Goal: Task Accomplishment & Management: Complete application form

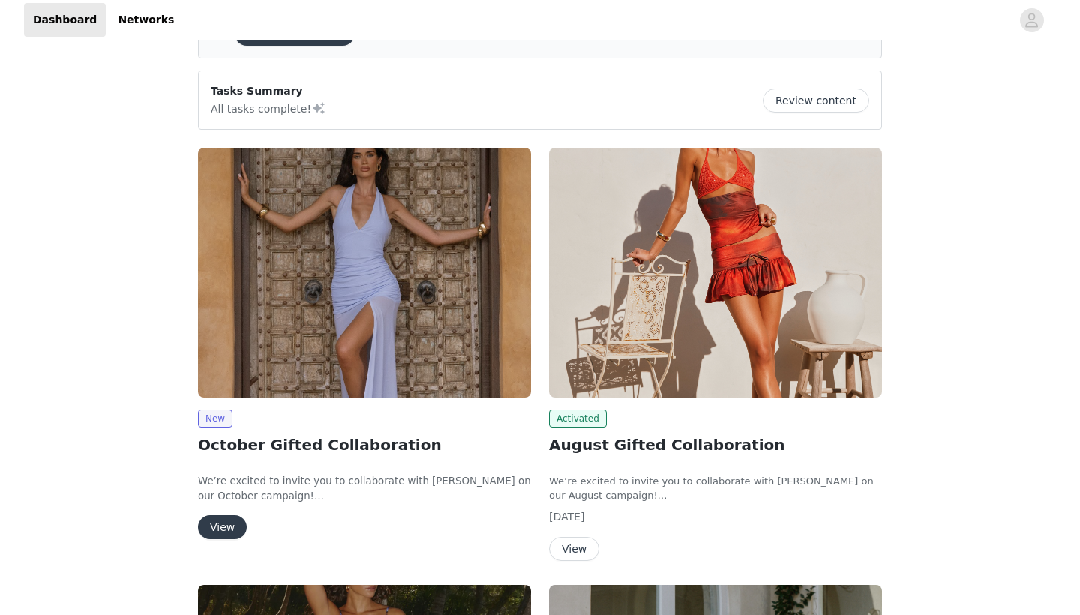
scroll to position [152, 0]
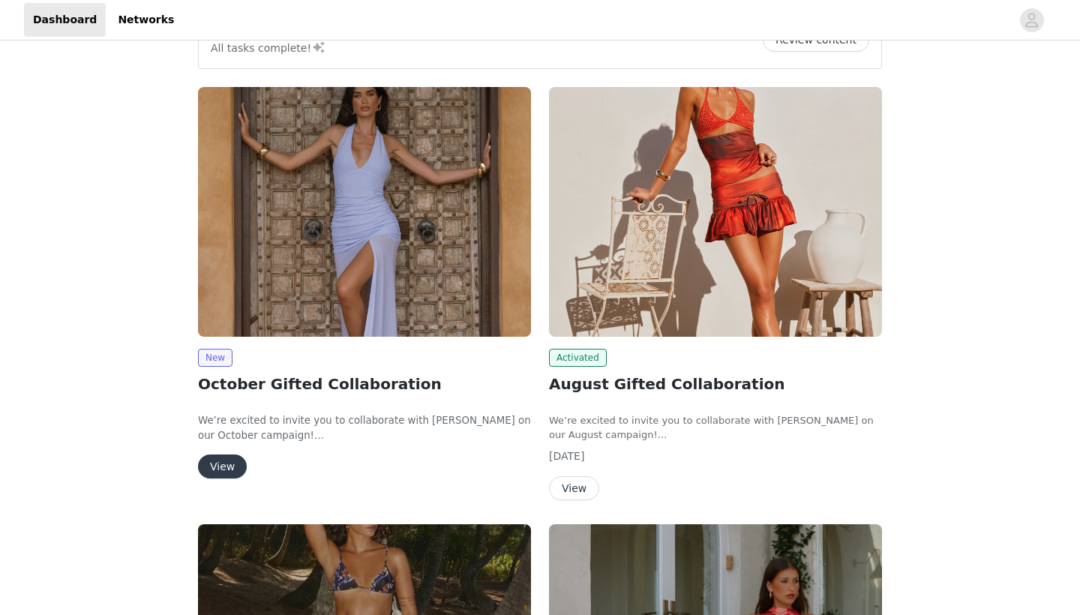
click at [229, 472] on button "View" at bounding box center [222, 467] width 49 height 24
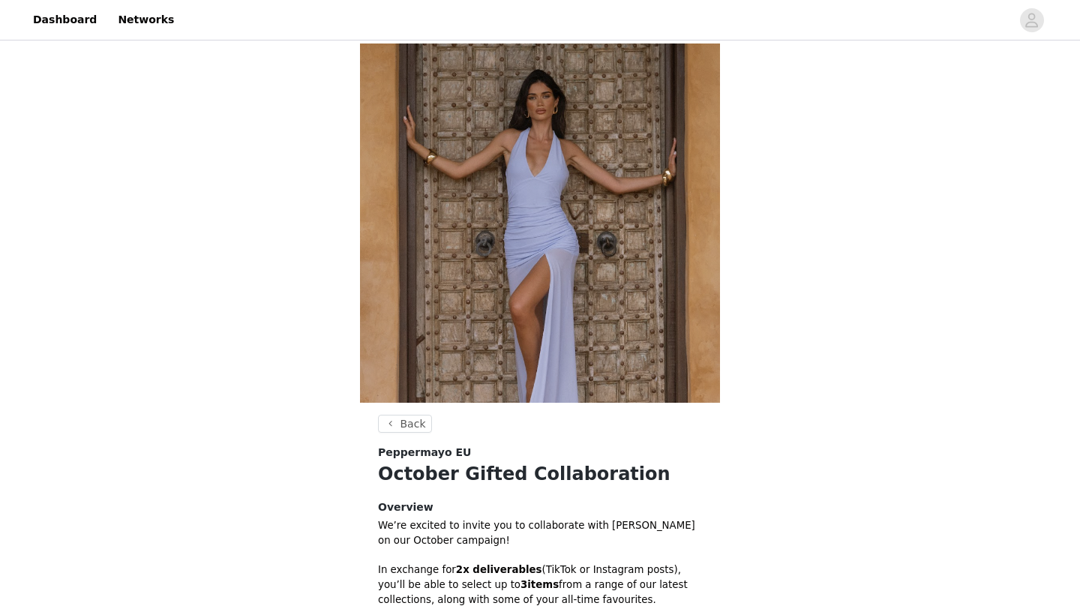
click at [332, 446] on div "Back Peppermayo EU October Gifted Collaboration Overview We’re excited to invit…" at bounding box center [540, 473] width 1080 height 859
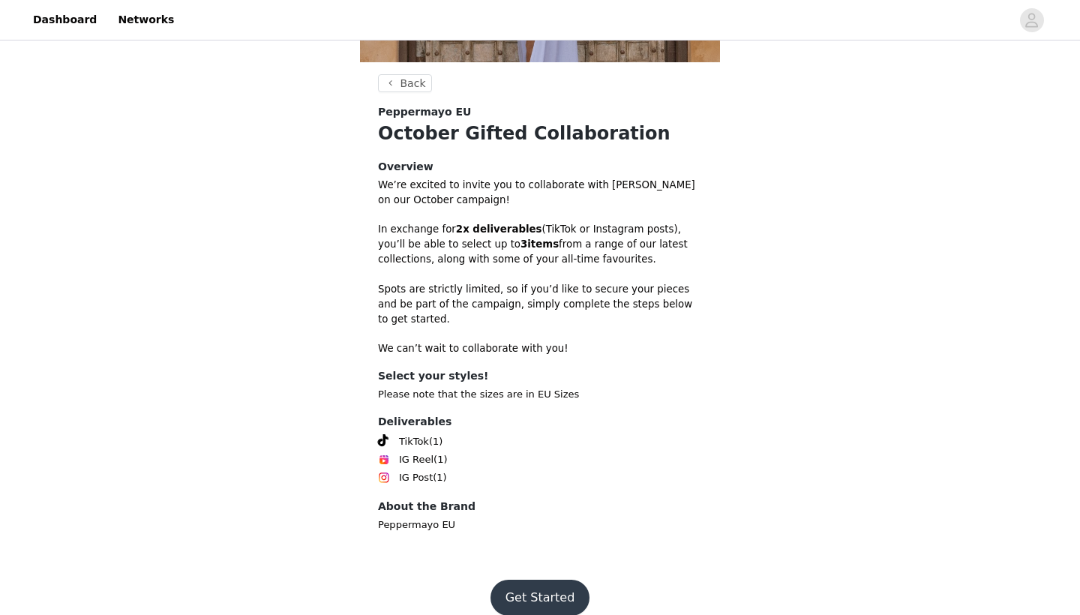
scroll to position [337, 0]
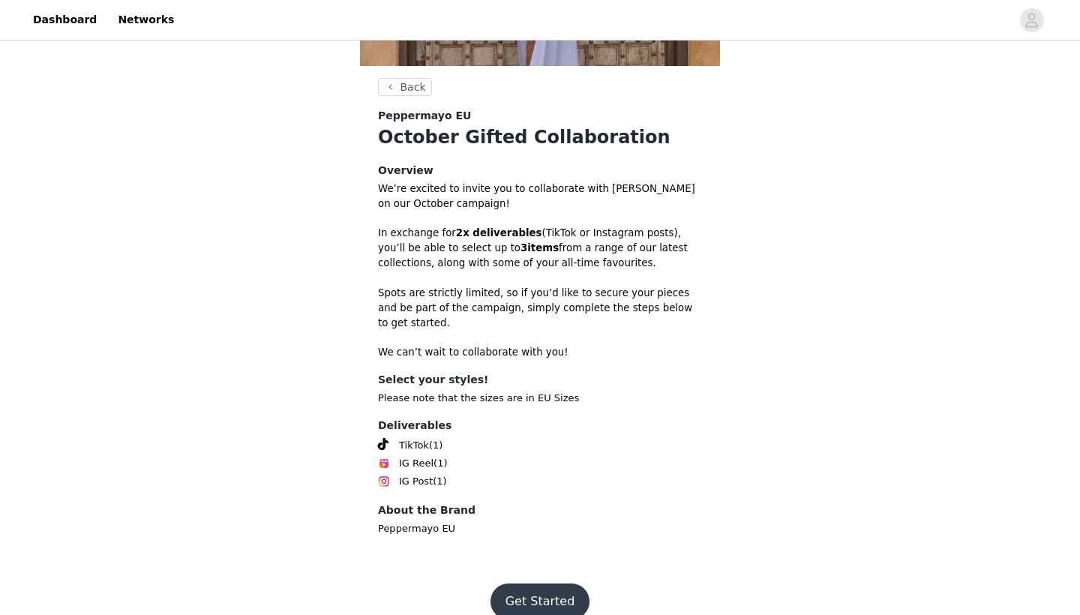
click at [553, 584] on button "Get Started" at bounding box center [541, 602] width 100 height 36
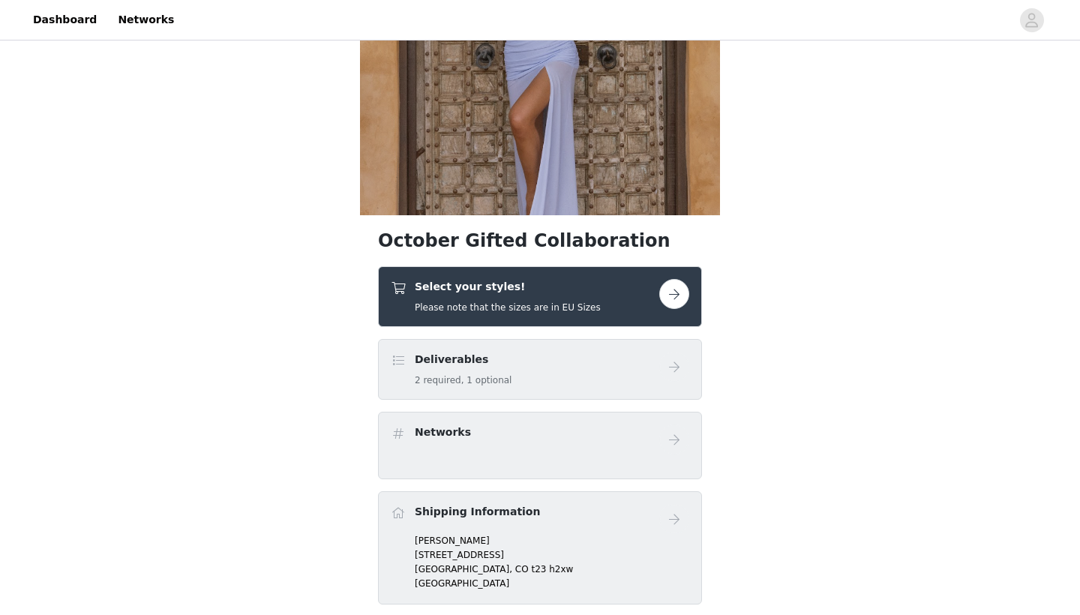
scroll to position [191, 0]
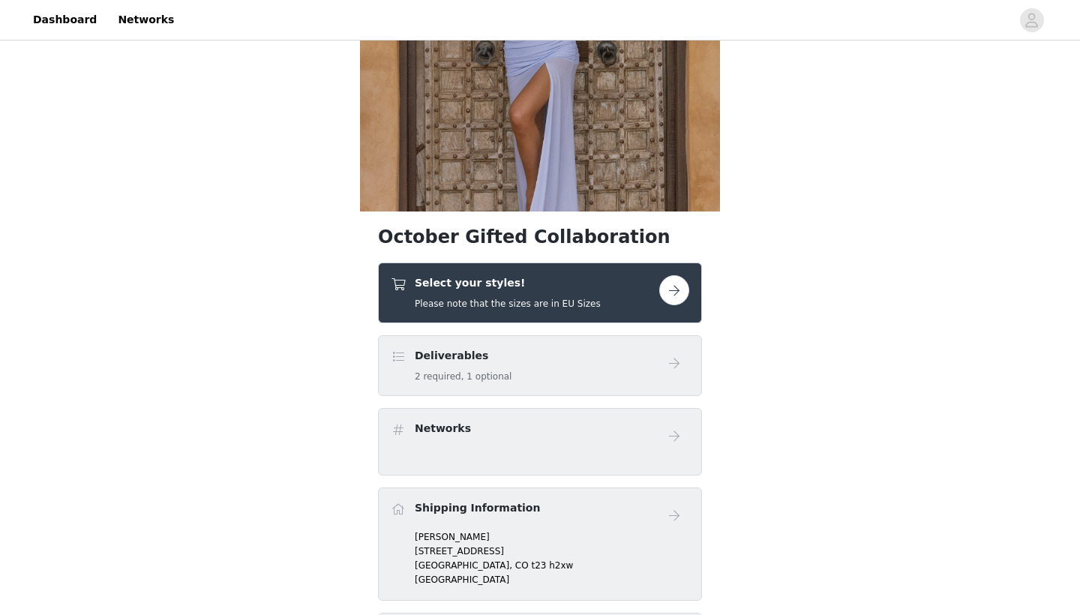
click at [665, 293] on button "button" at bounding box center [675, 290] width 30 height 30
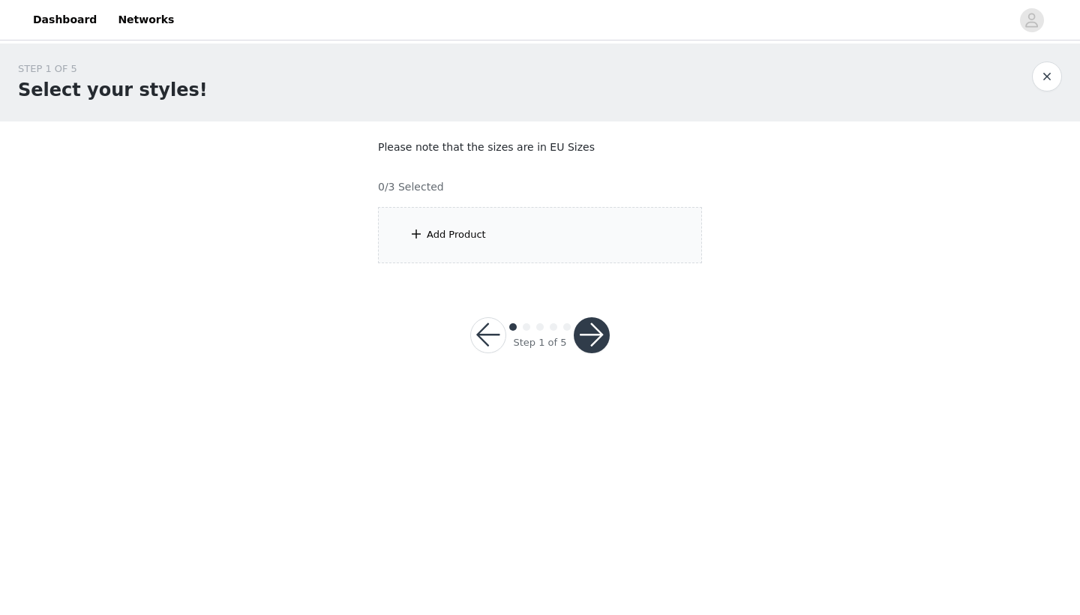
click at [429, 251] on div "Add Product" at bounding box center [540, 235] width 324 height 56
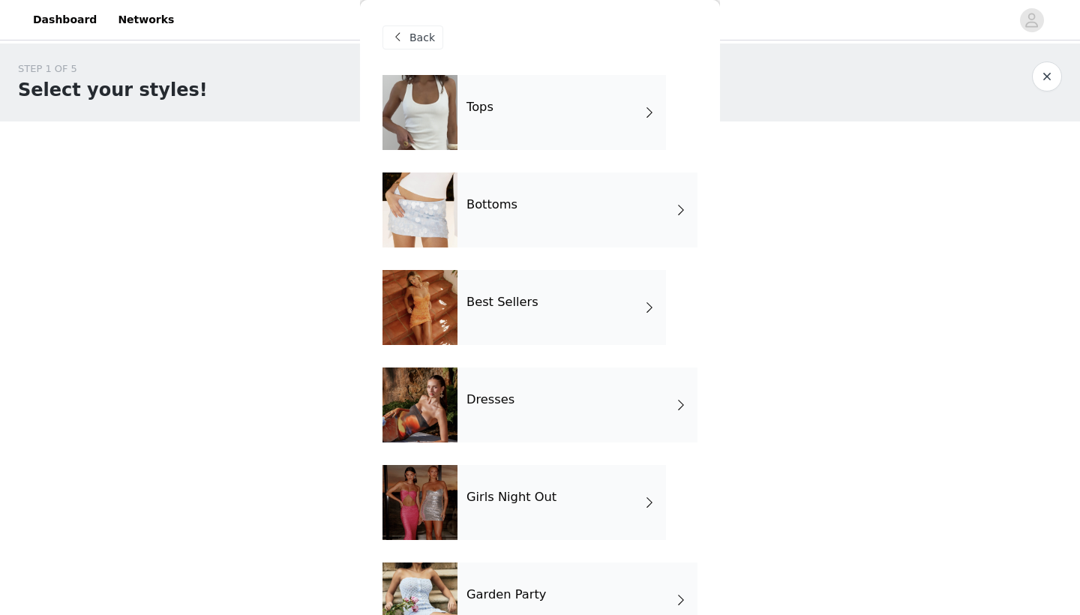
click at [536, 315] on div "Best Sellers" at bounding box center [562, 307] width 209 height 75
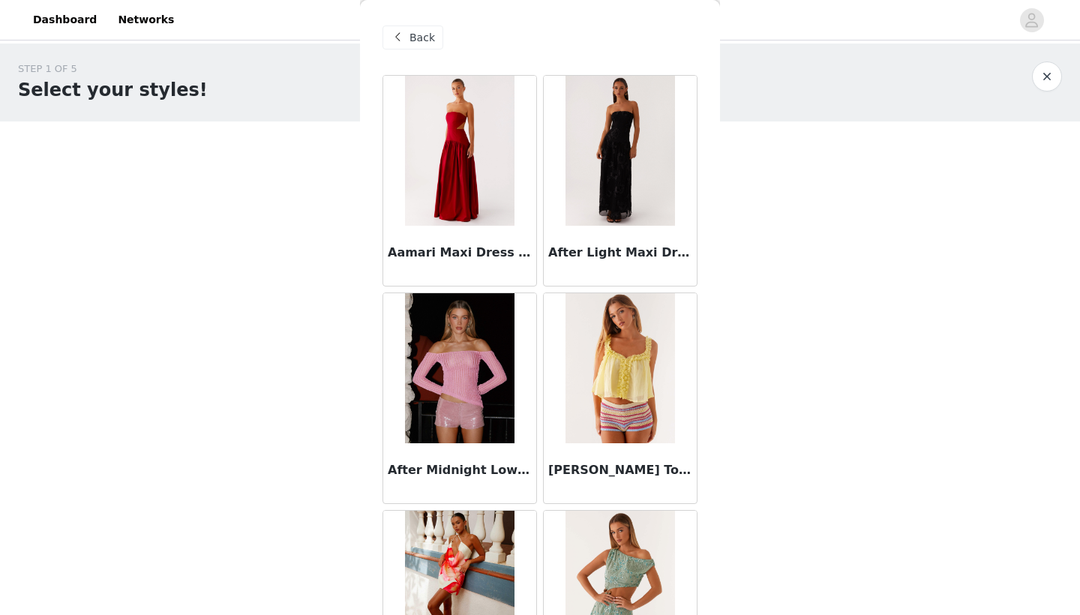
click at [422, 41] on span "Back" at bounding box center [423, 38] width 26 height 16
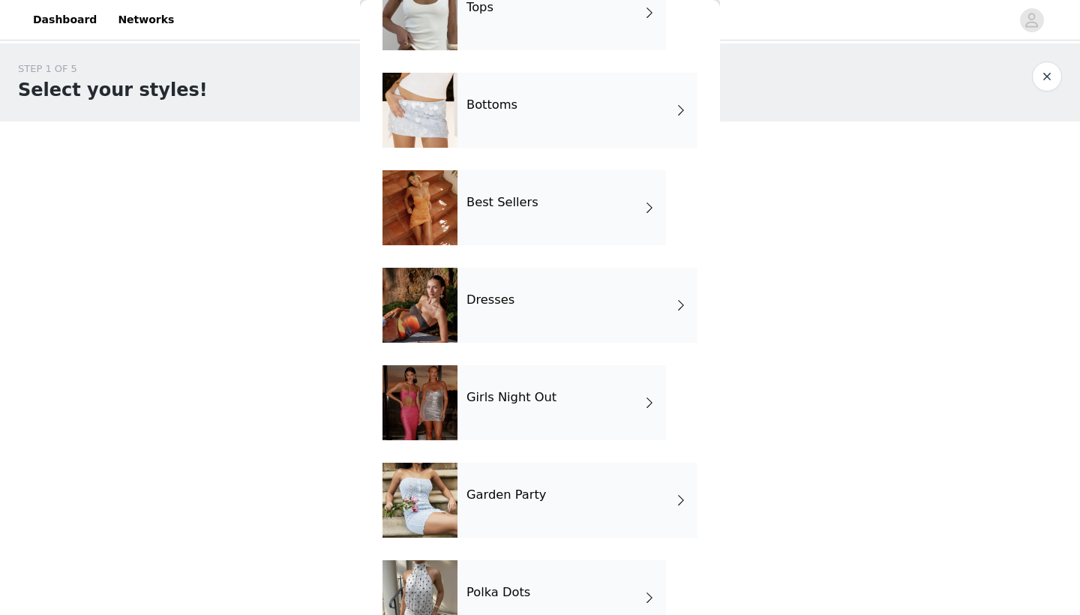
scroll to position [146, 0]
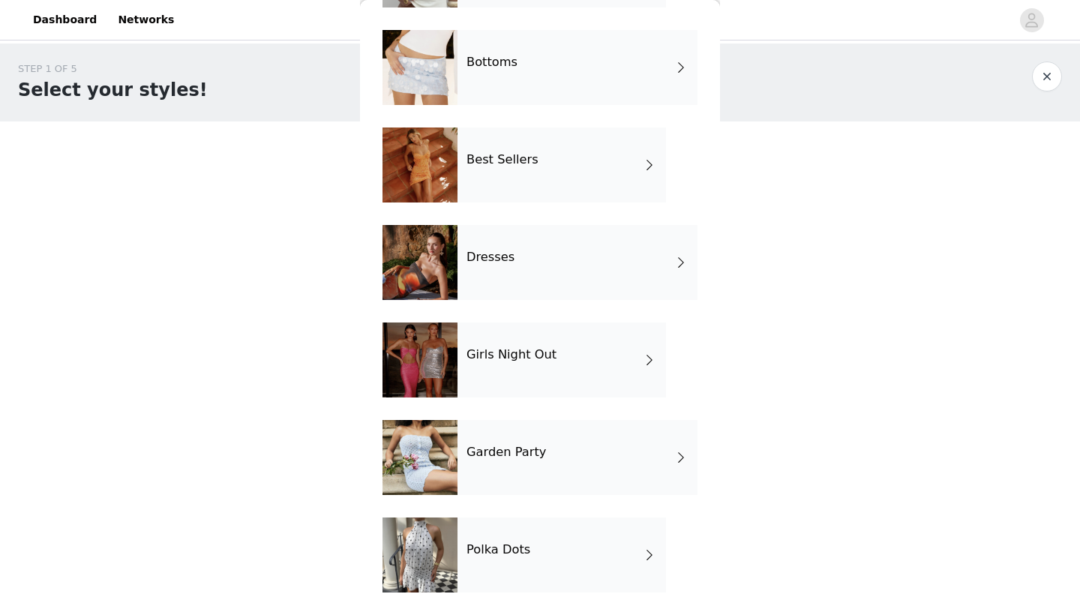
click at [559, 538] on div "Polka Dots" at bounding box center [562, 555] width 209 height 75
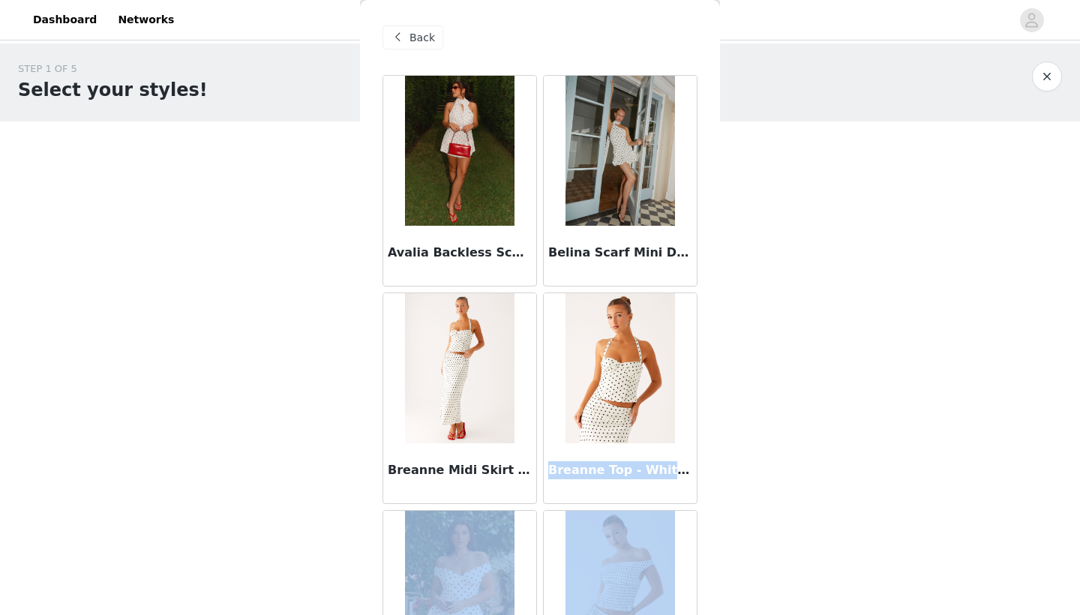
scroll to position [43, 0]
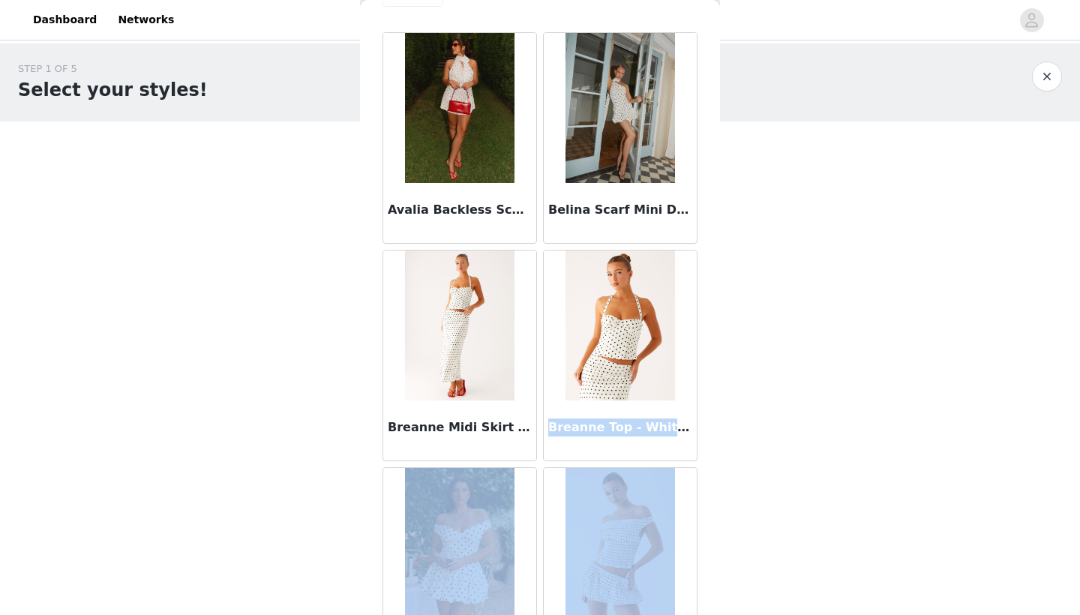
drag, startPoint x: 696, startPoint y: 347, endPoint x: 695, endPoint y: 614, distance: 267.9
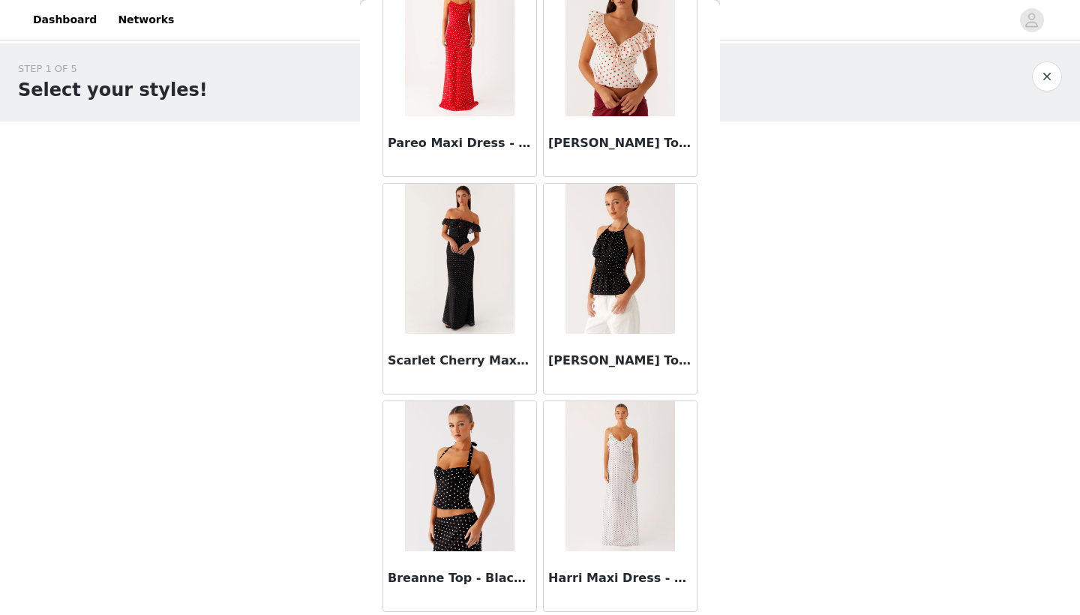
scroll to position [0, 0]
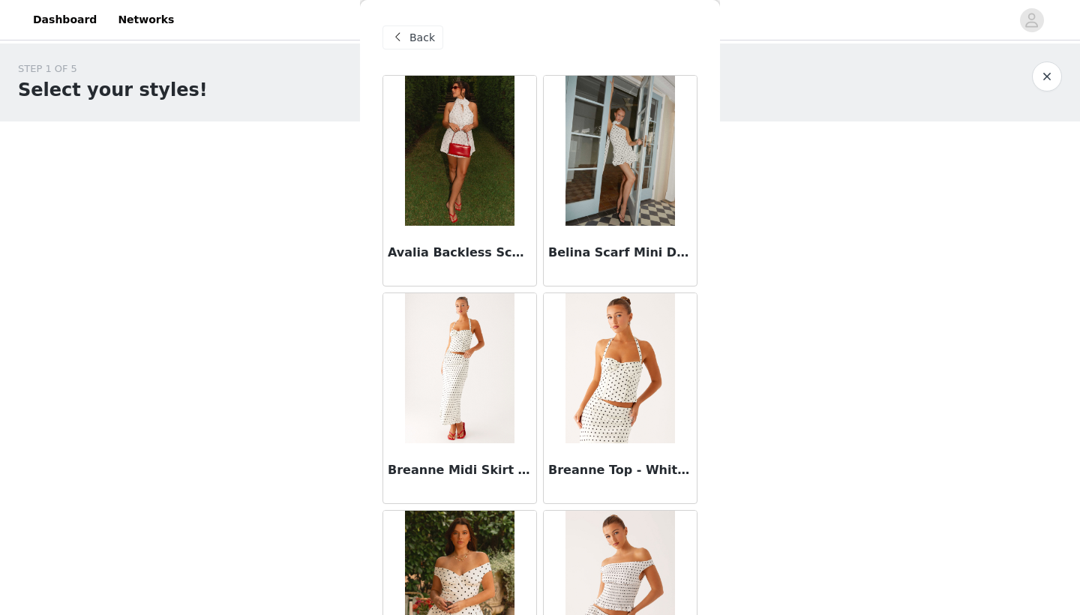
click at [423, 38] on span "Back" at bounding box center [423, 38] width 26 height 16
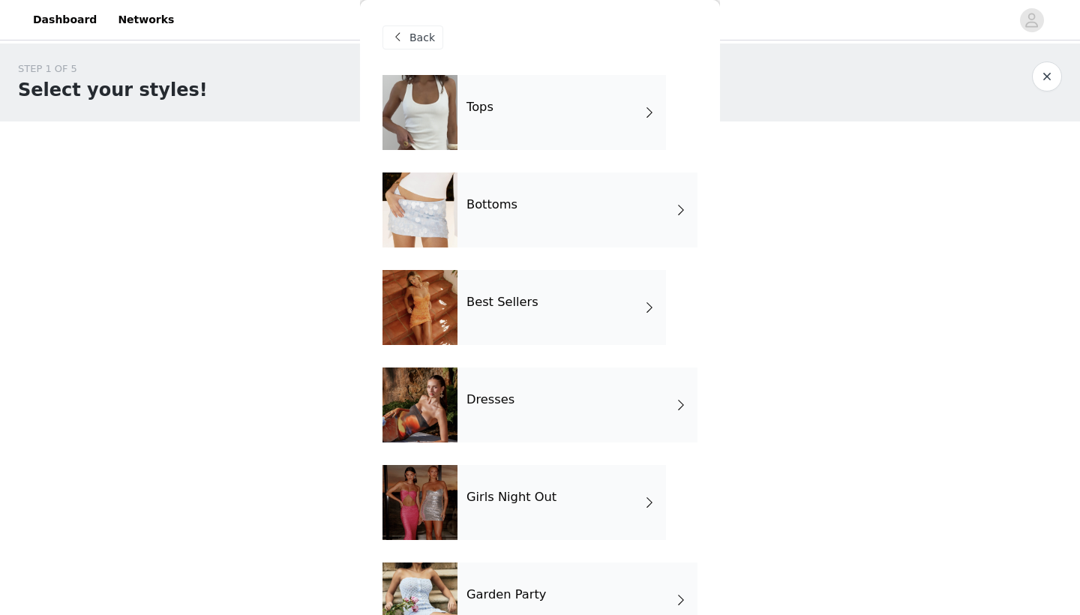
click at [552, 312] on div "Best Sellers" at bounding box center [562, 307] width 209 height 75
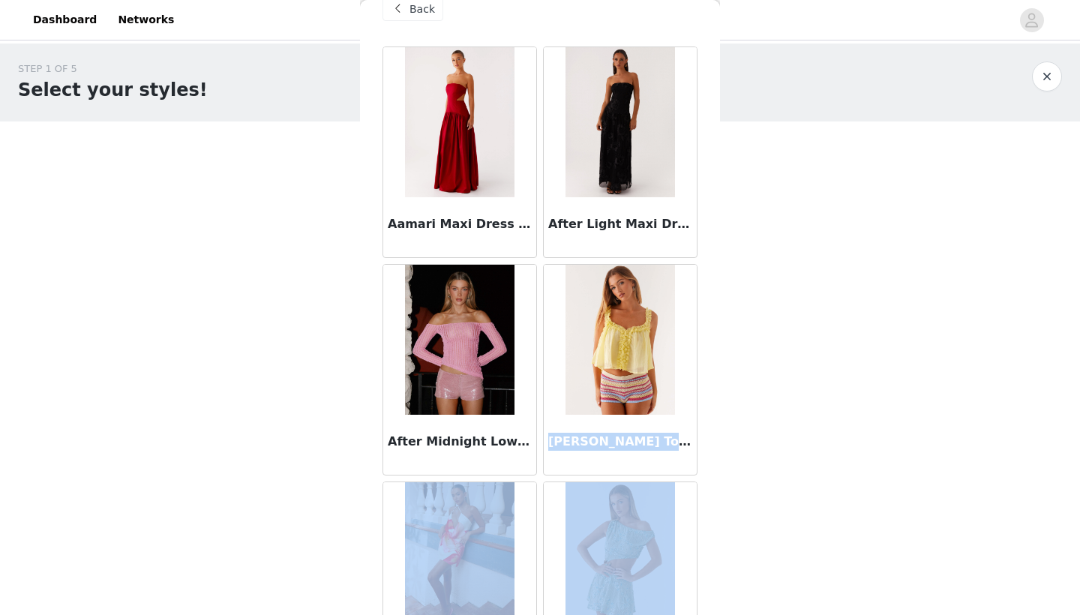
drag, startPoint x: 691, startPoint y: 368, endPoint x: 689, endPoint y: 614, distance: 246.9
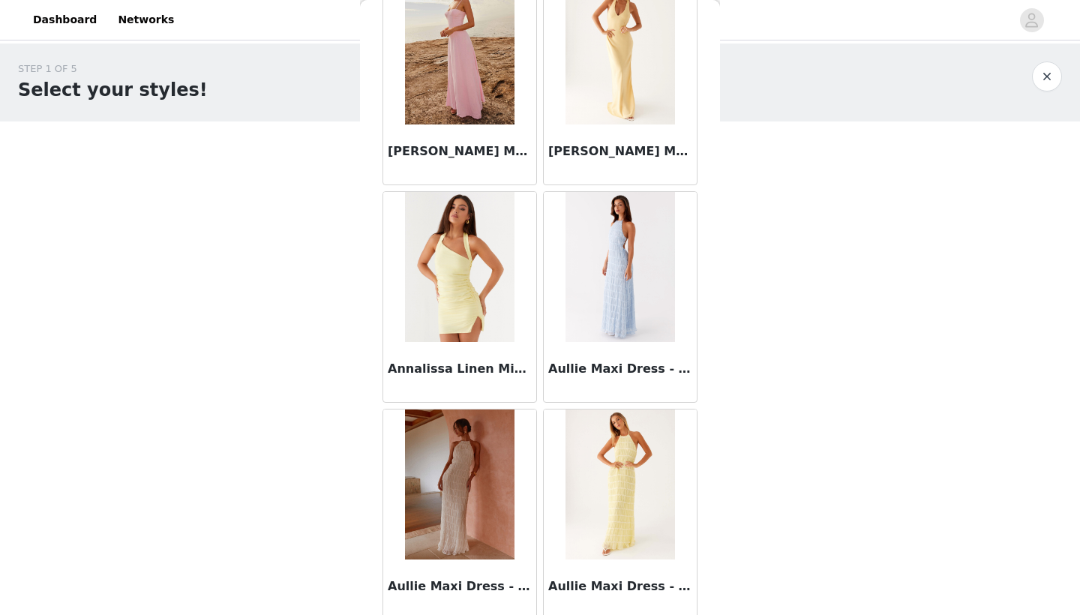
scroll to position [1681, 0]
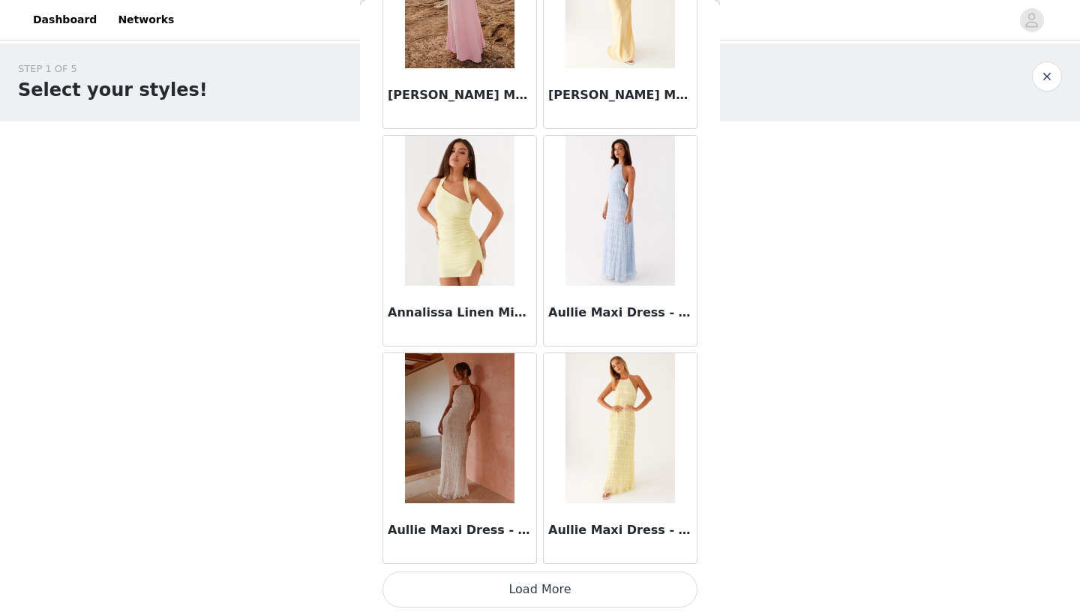
click at [659, 599] on button "Load More" at bounding box center [540, 590] width 315 height 36
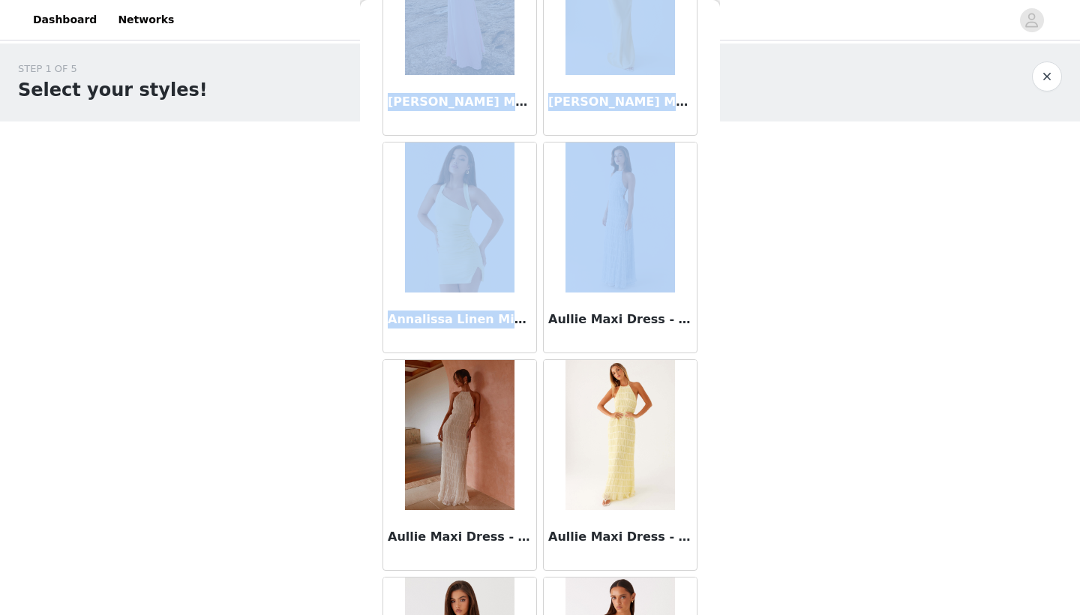
drag, startPoint x: 720, startPoint y: 269, endPoint x: 715, endPoint y: 293, distance: 25.3
click at [715, 281] on div "STEP 1 OF 5 Select your styles! Please note that the sizes are in EU Sizes 0/3 …" at bounding box center [540, 163] width 1080 height 238
drag, startPoint x: 715, startPoint y: 293, endPoint x: 715, endPoint y: 341, distance: 48.0
click at [715, 341] on div "Back Aamari Maxi Dress - Red After Light Maxi Dress - Black After Midnight Low …" at bounding box center [540, 307] width 360 height 615
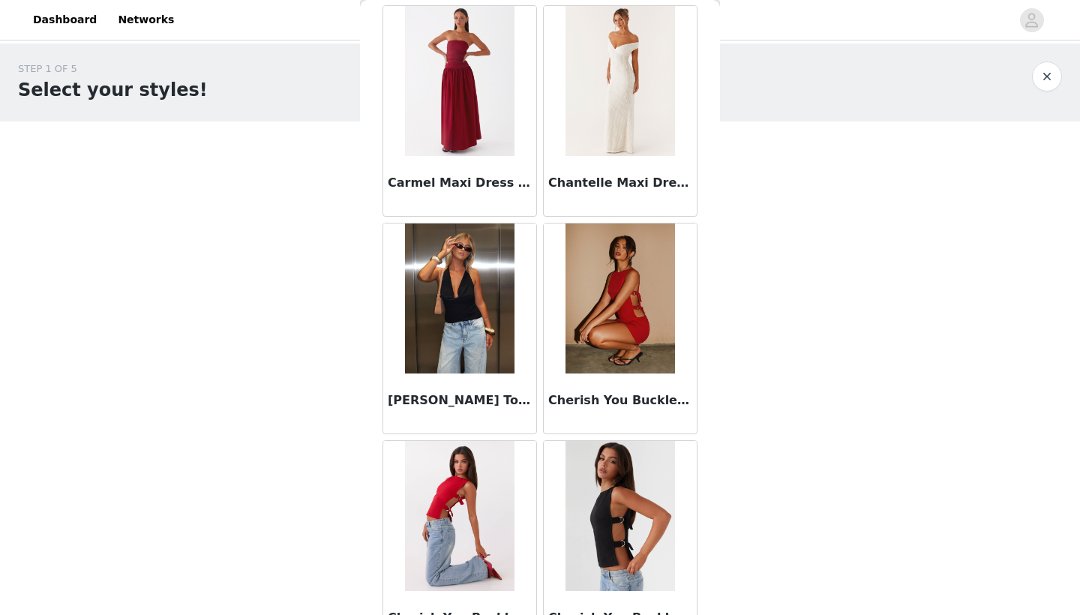
scroll to position [3857, 0]
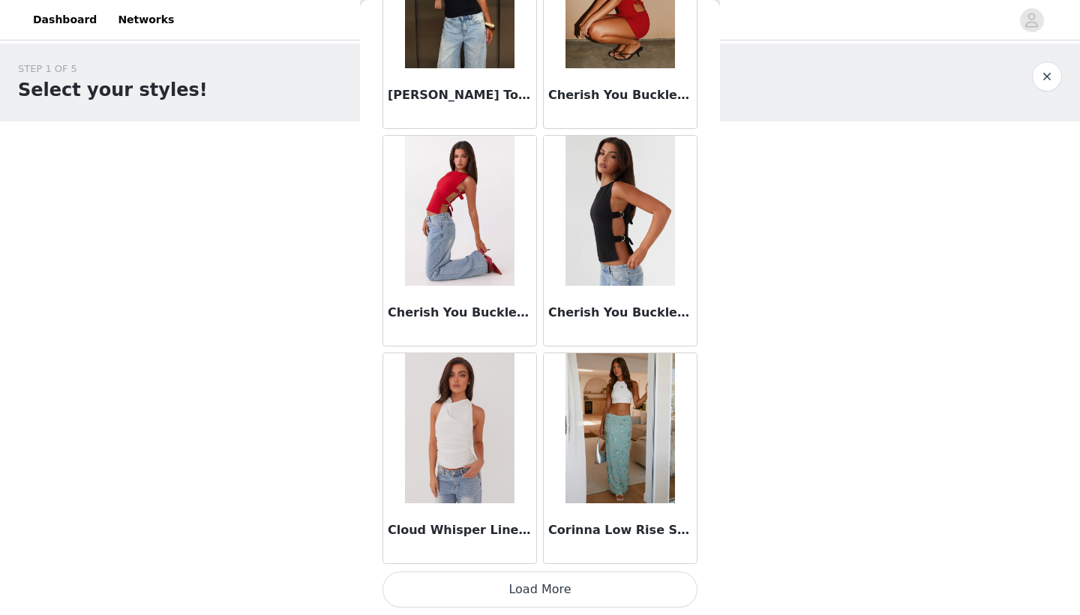
click at [511, 590] on button "Load More" at bounding box center [540, 590] width 315 height 36
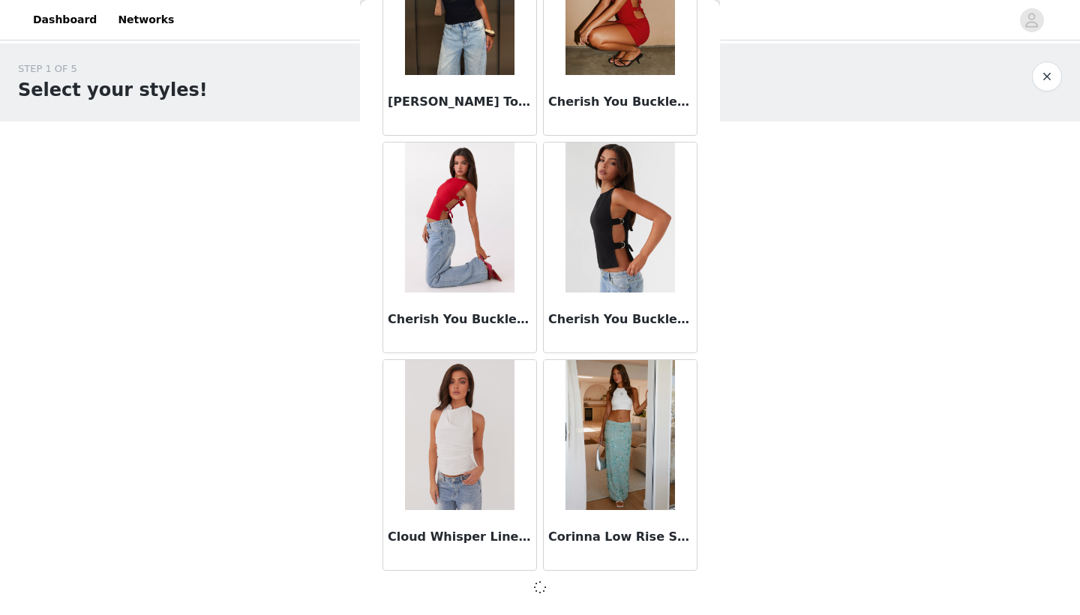
scroll to position [3850, 0]
drag, startPoint x: 701, startPoint y: 495, endPoint x: 699, endPoint y: 537, distance: 42.0
click at [699, 537] on div "Back Aamari Maxi Dress - Red After Light Maxi Dress - Black After Midnight Low …" at bounding box center [540, 307] width 360 height 615
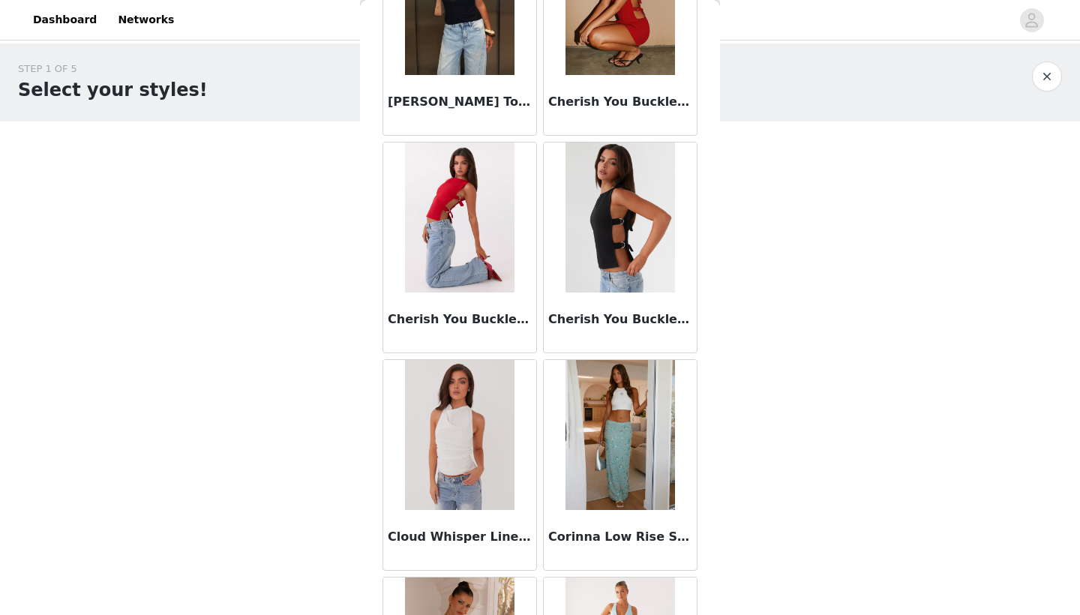
click at [689, 533] on h3 "Corinna Low Rise Sequin Maxi Skirt - Mint" at bounding box center [620, 537] width 144 height 18
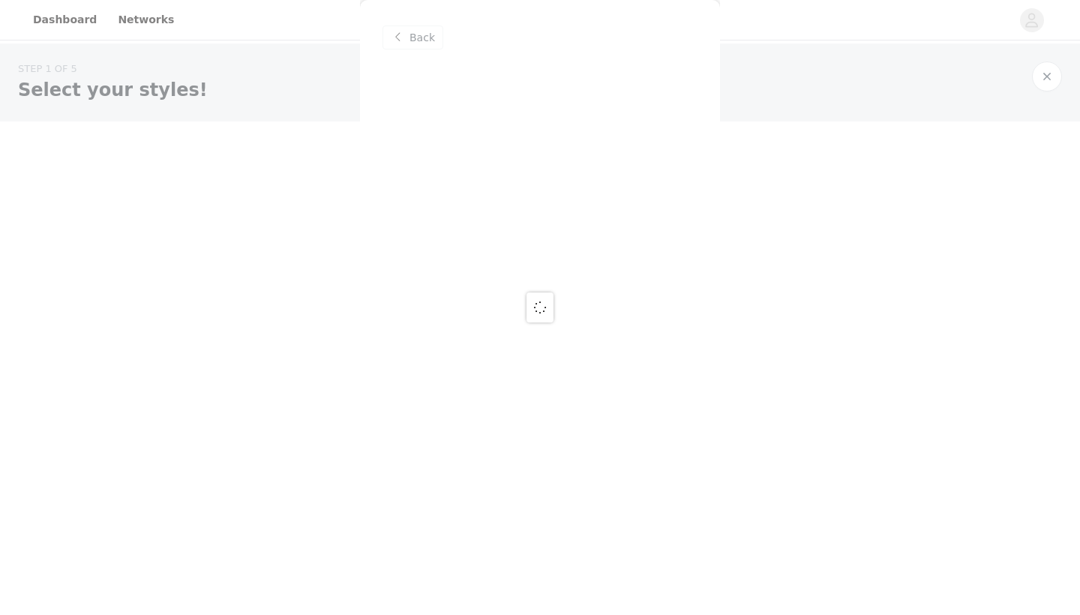
scroll to position [0, 0]
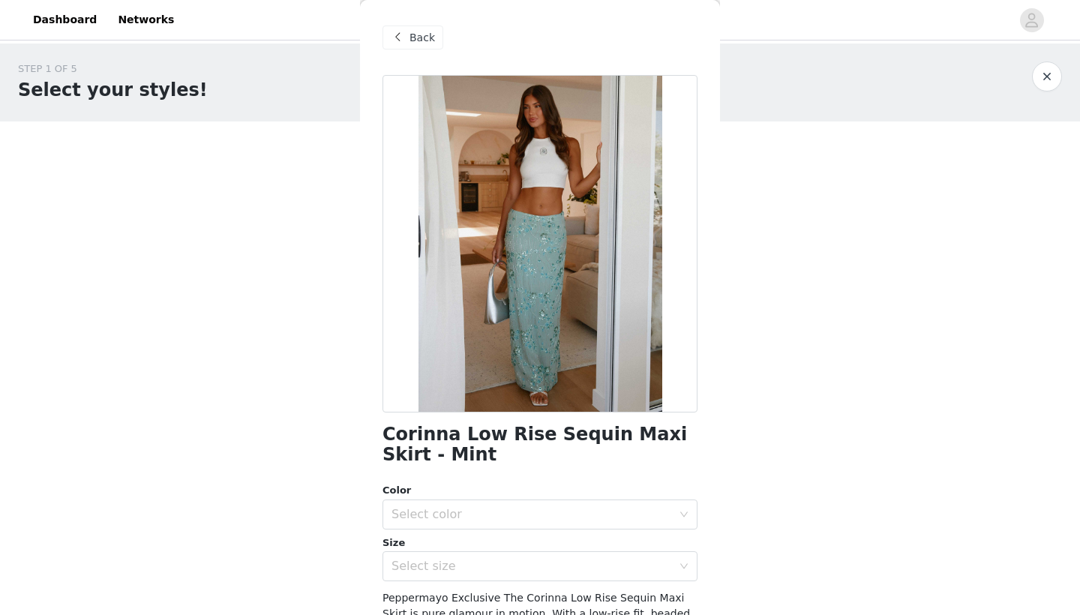
click at [405, 39] on span at bounding box center [398, 38] width 18 height 18
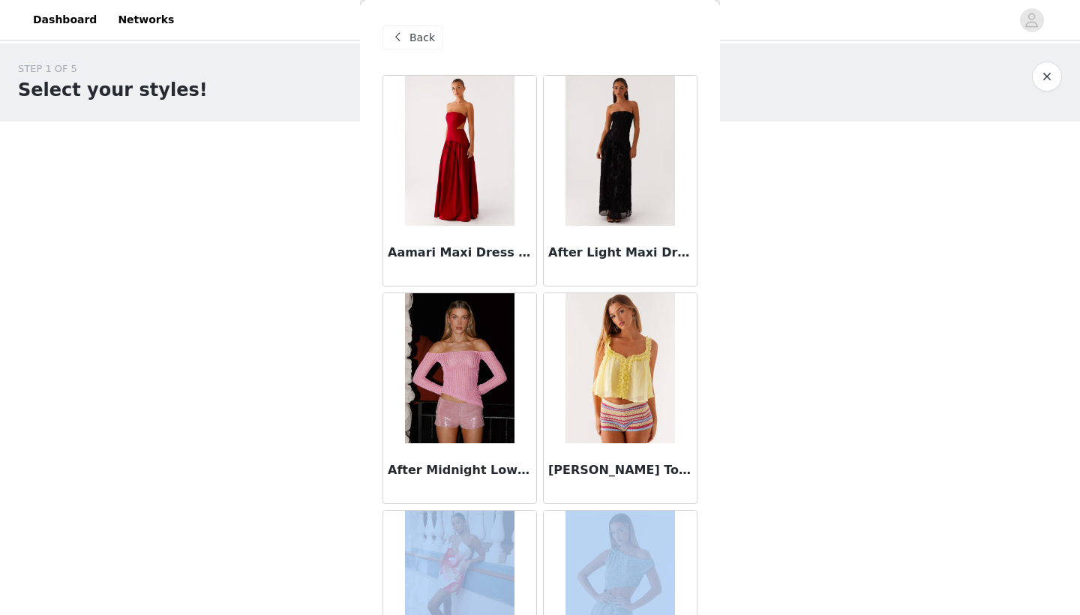
drag, startPoint x: 700, startPoint y: 506, endPoint x: 695, endPoint y: 600, distance: 94.7
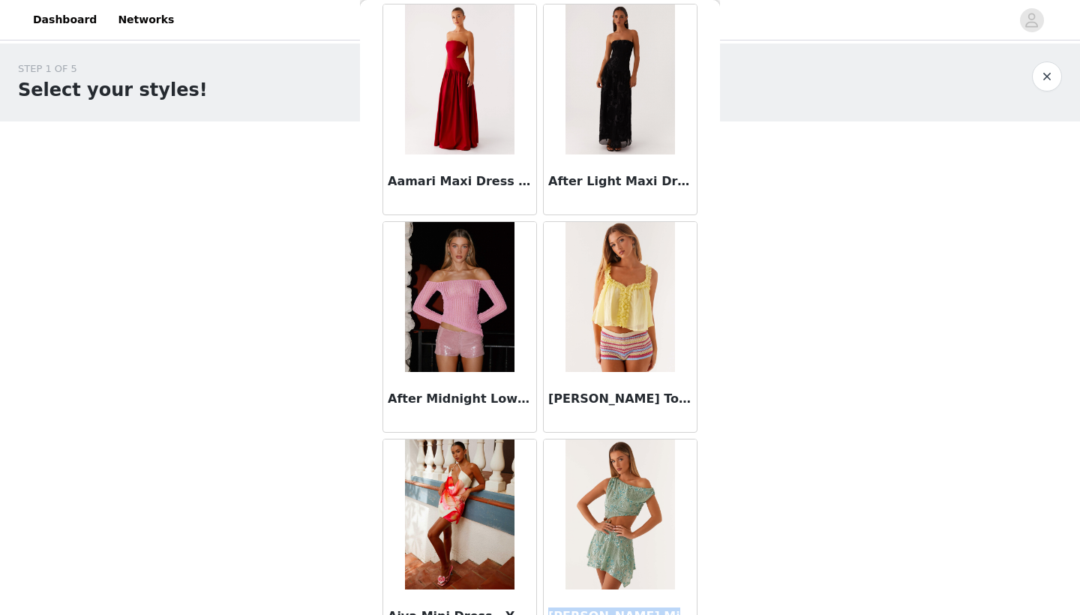
scroll to position [100, 0]
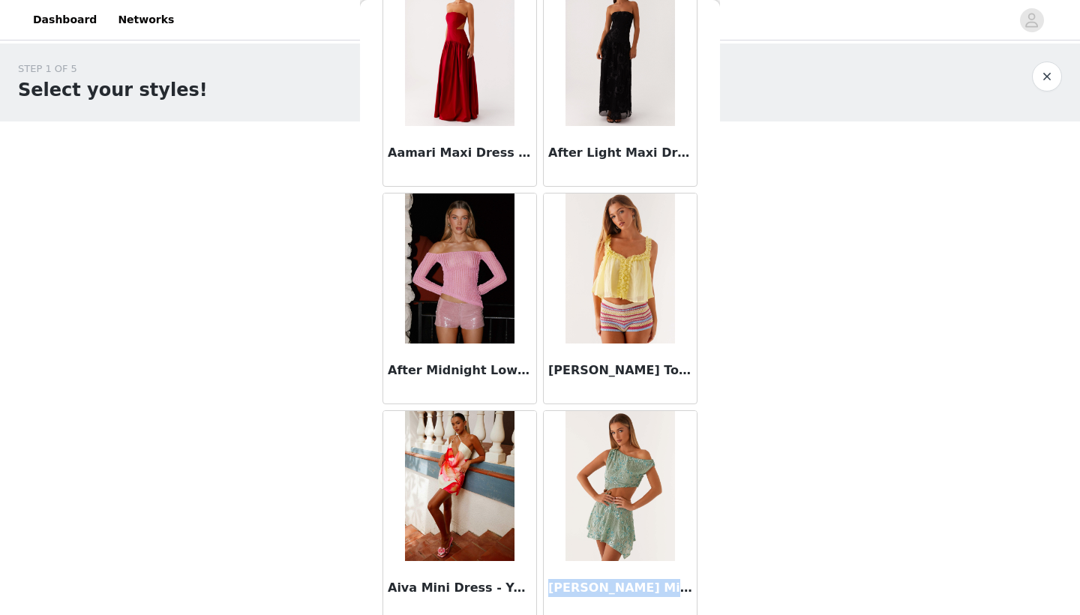
drag, startPoint x: 694, startPoint y: 515, endPoint x: 693, endPoint y: 614, distance: 99.8
click at [693, 614] on article "[PERSON_NAME] Mini Dress - Mint" at bounding box center [620, 516] width 155 height 212
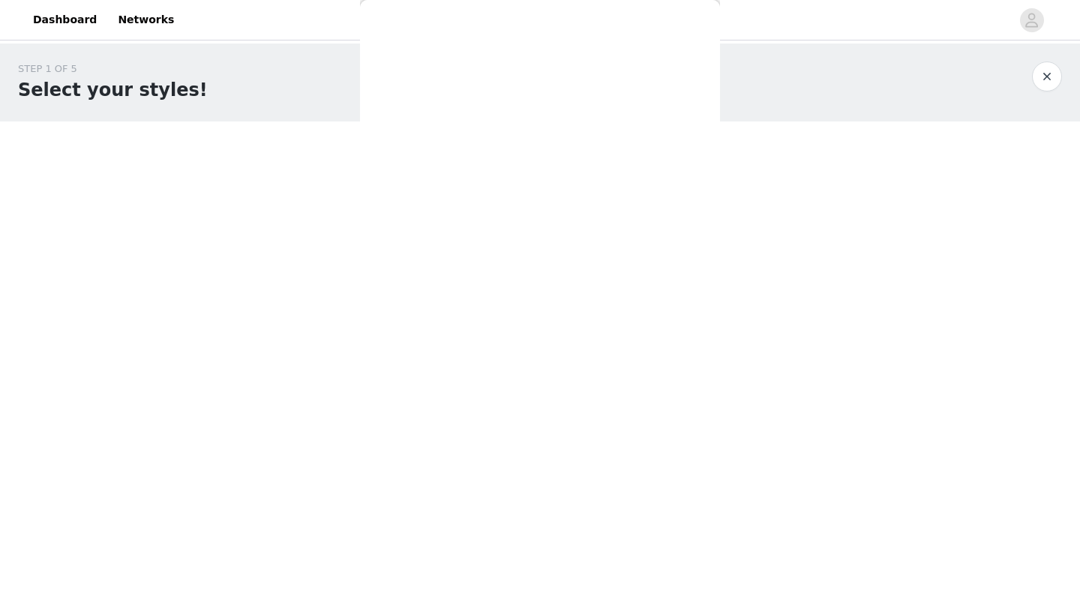
scroll to position [0, 0]
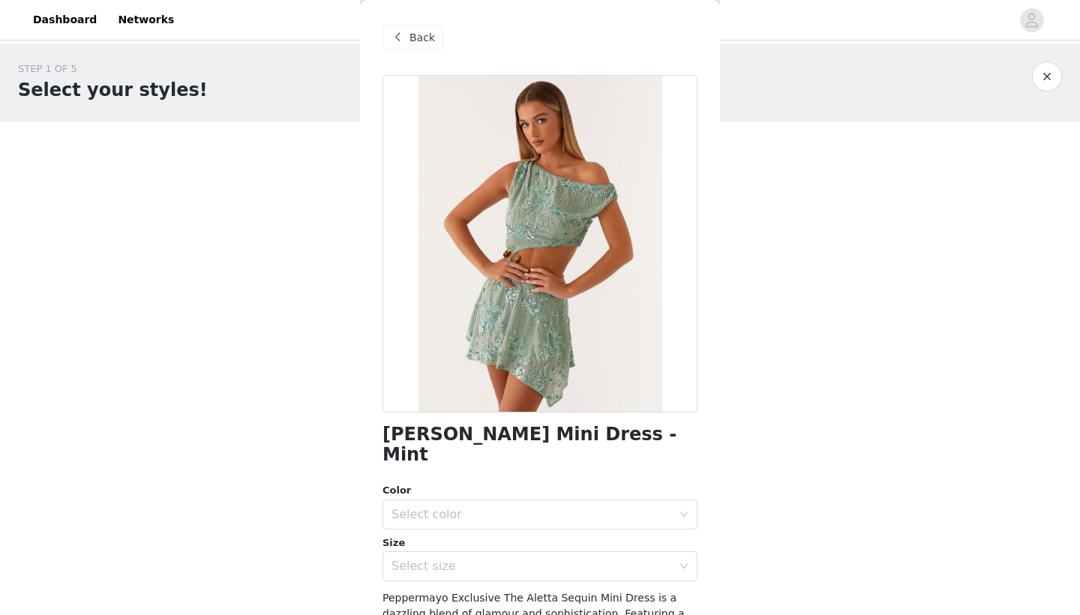
click at [407, 25] on div "Back" at bounding box center [540, 37] width 315 height 75
click at [407, 28] on div "Back" at bounding box center [413, 38] width 61 height 24
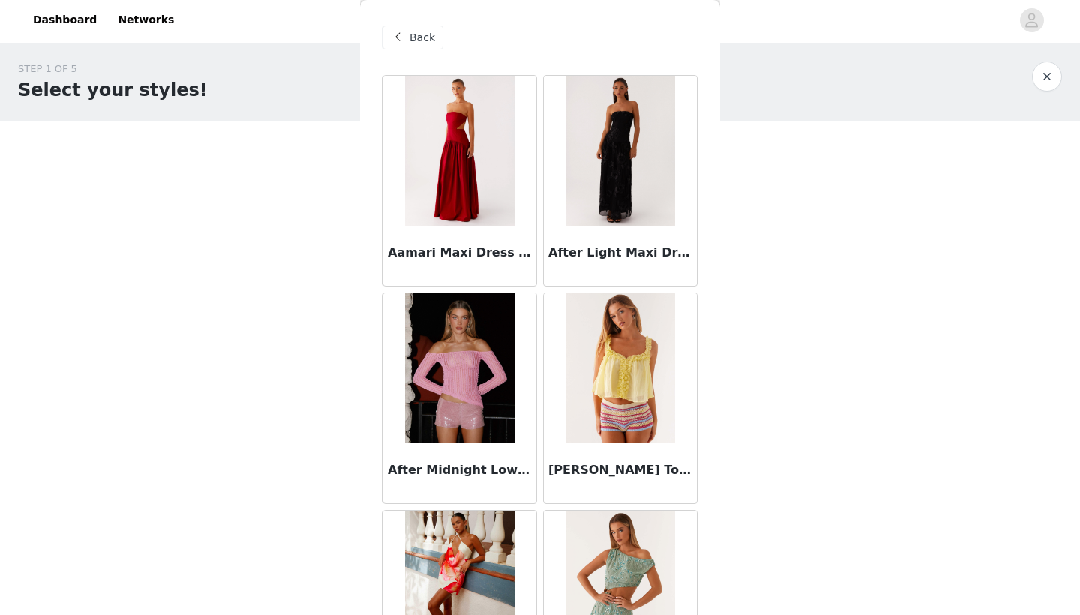
click at [706, 179] on div "Back Aamari Maxi Dress - Red After Light Maxi Dress - Black After Midnight Low …" at bounding box center [540, 307] width 360 height 615
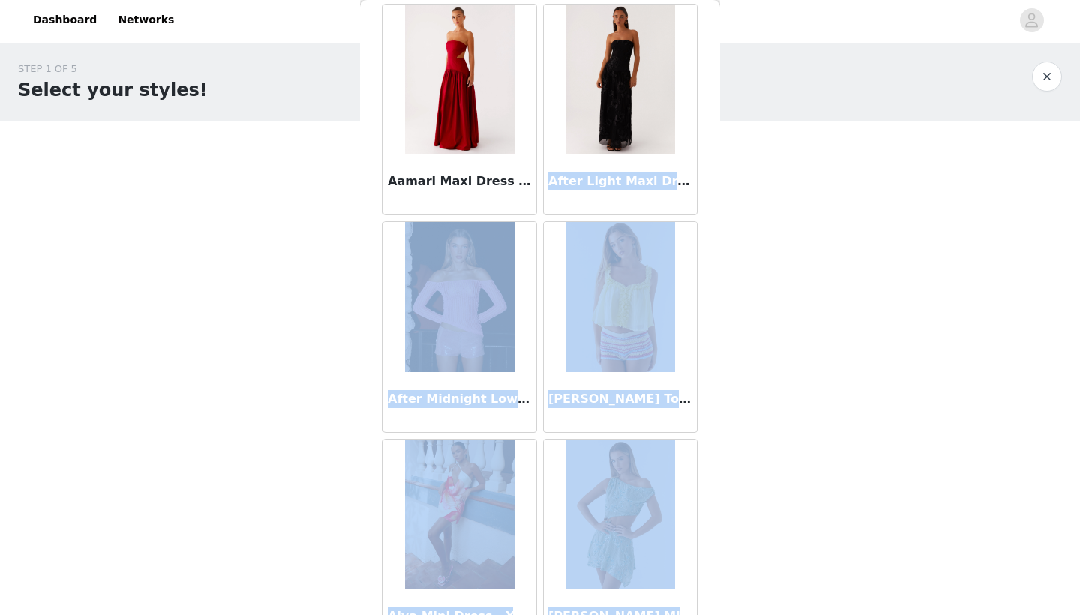
drag, startPoint x: 693, startPoint y: 197, endPoint x: 705, endPoint y: 614, distance: 417.3
click at [705, 614] on div "Back Aamari Maxi Dress - Red After Light Maxi Dress - Black After Midnight Low …" at bounding box center [540, 307] width 360 height 615
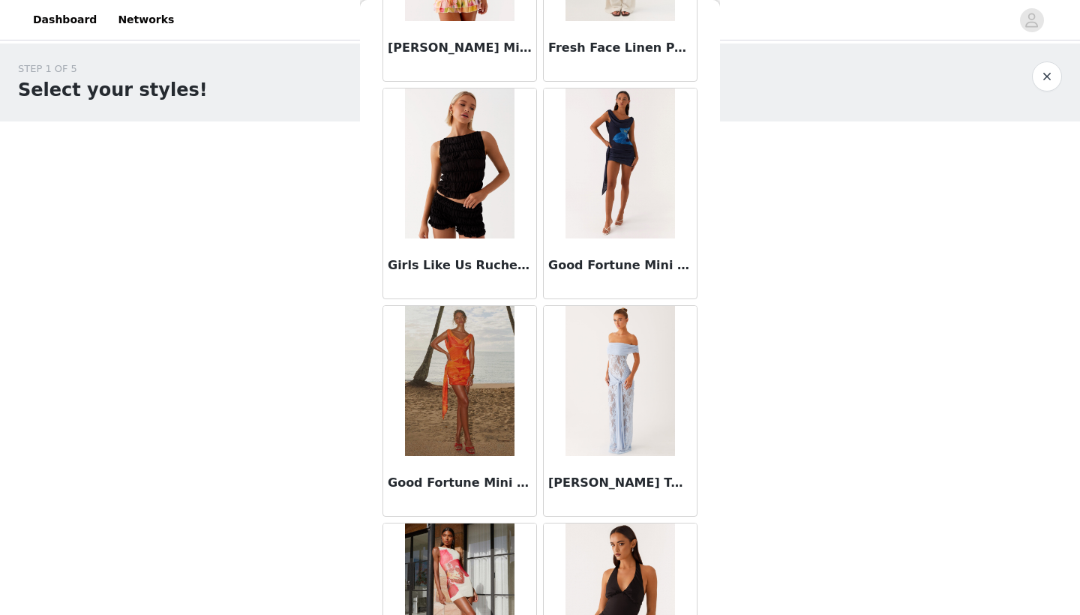
scroll to position [5862, 0]
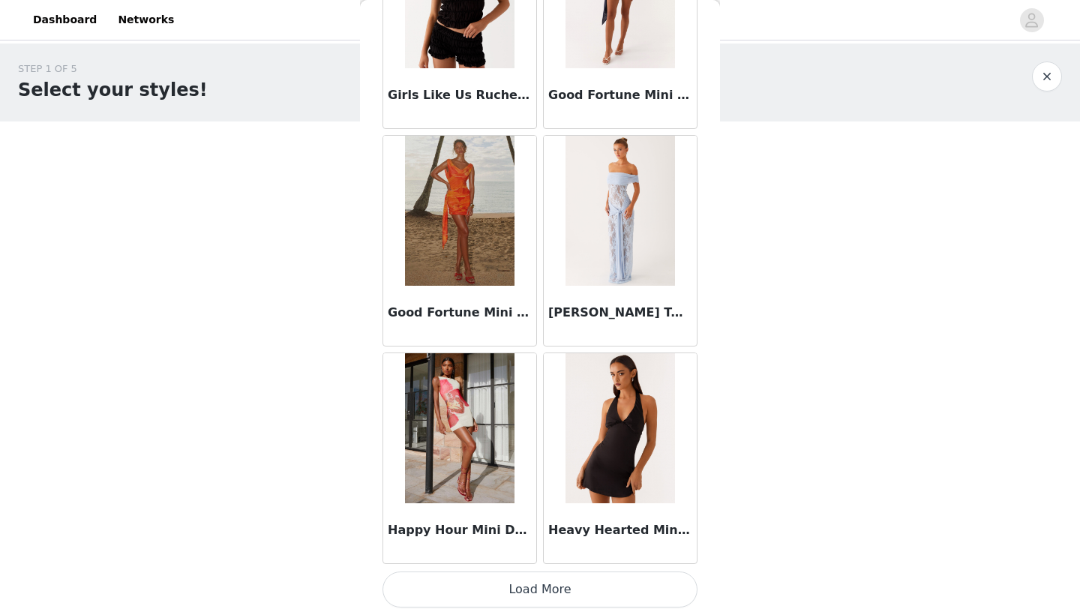
click at [650, 591] on button "Load More" at bounding box center [540, 590] width 315 height 36
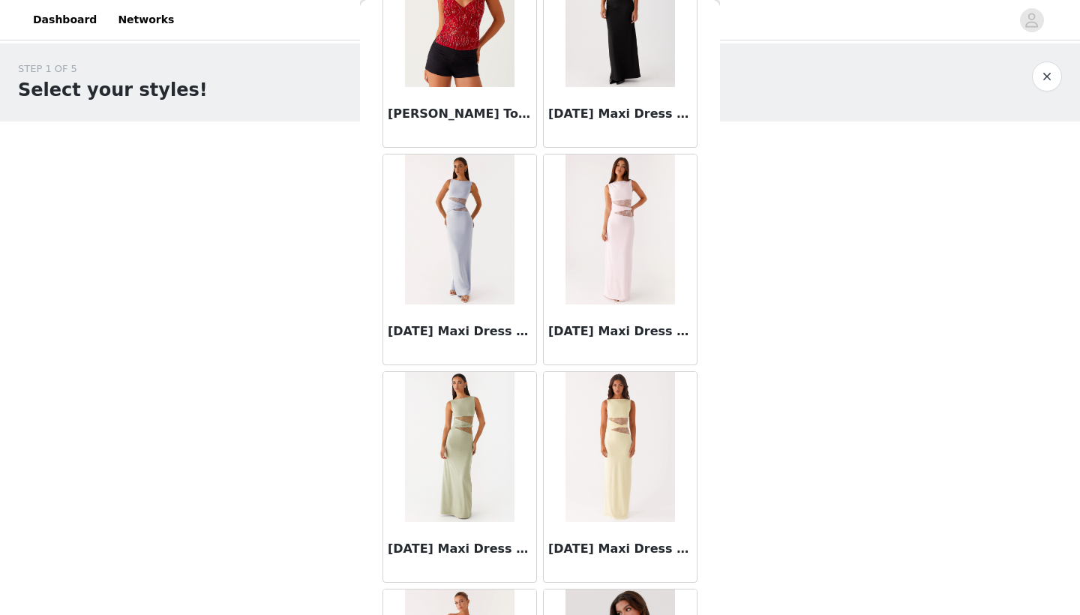
scroll to position [8208, 0]
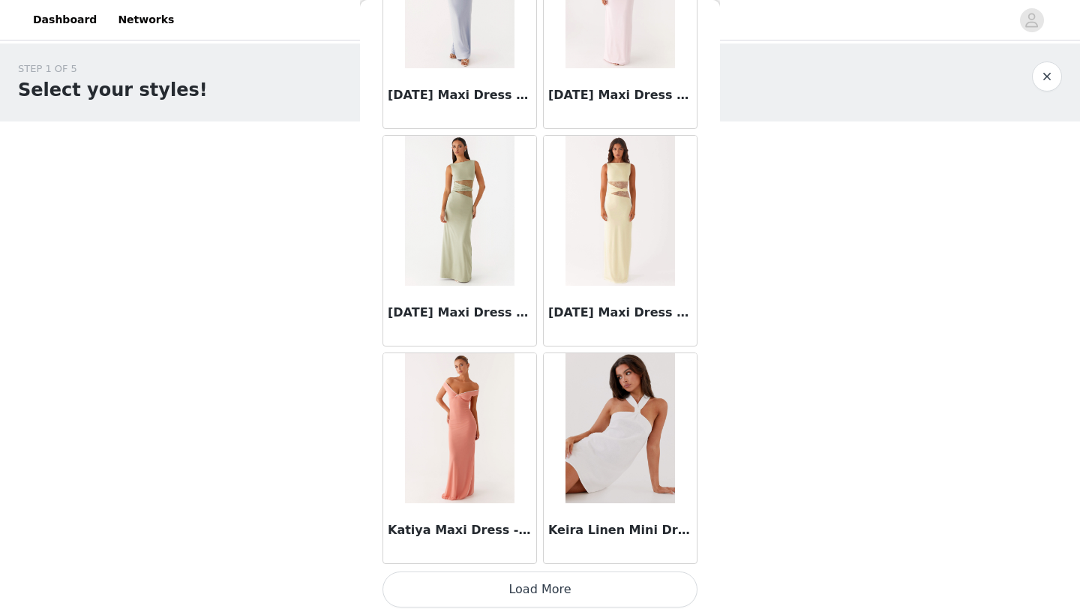
click at [608, 584] on button "Load More" at bounding box center [540, 590] width 315 height 36
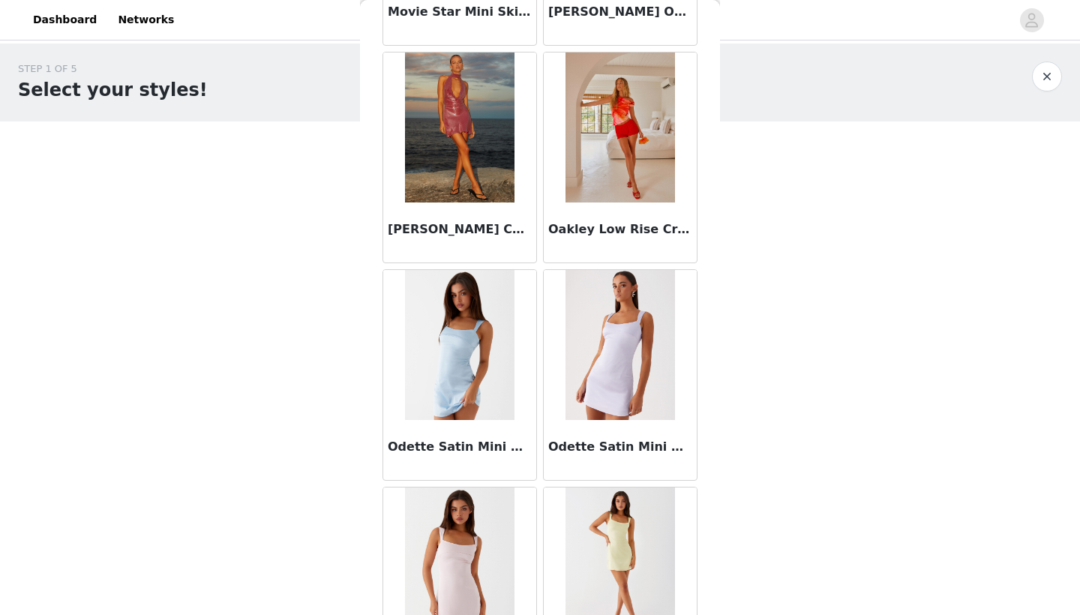
scroll to position [10384, 0]
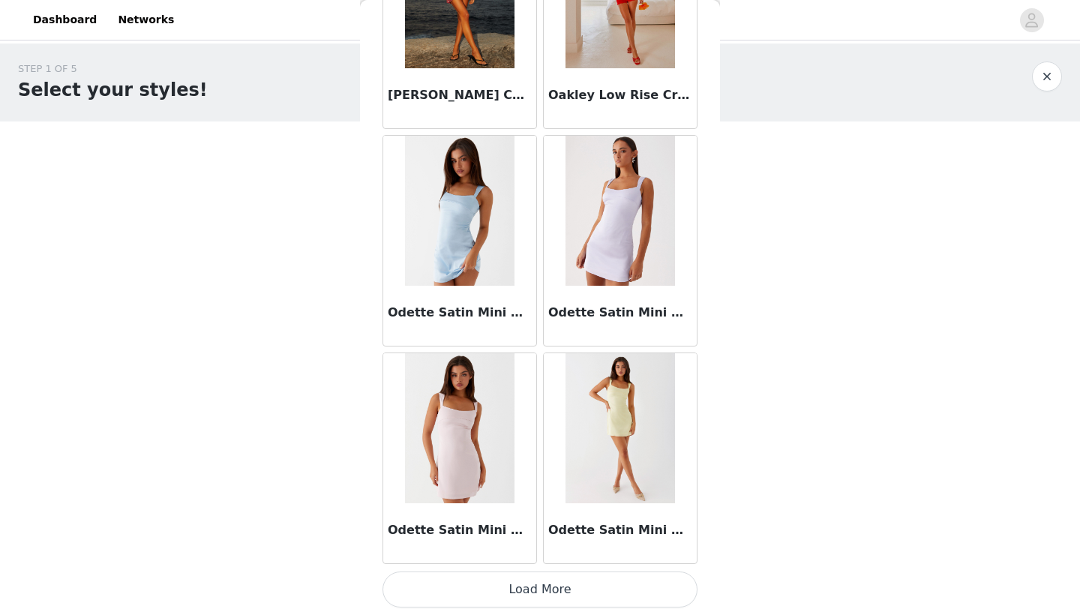
click at [605, 599] on button "Load More" at bounding box center [540, 590] width 315 height 36
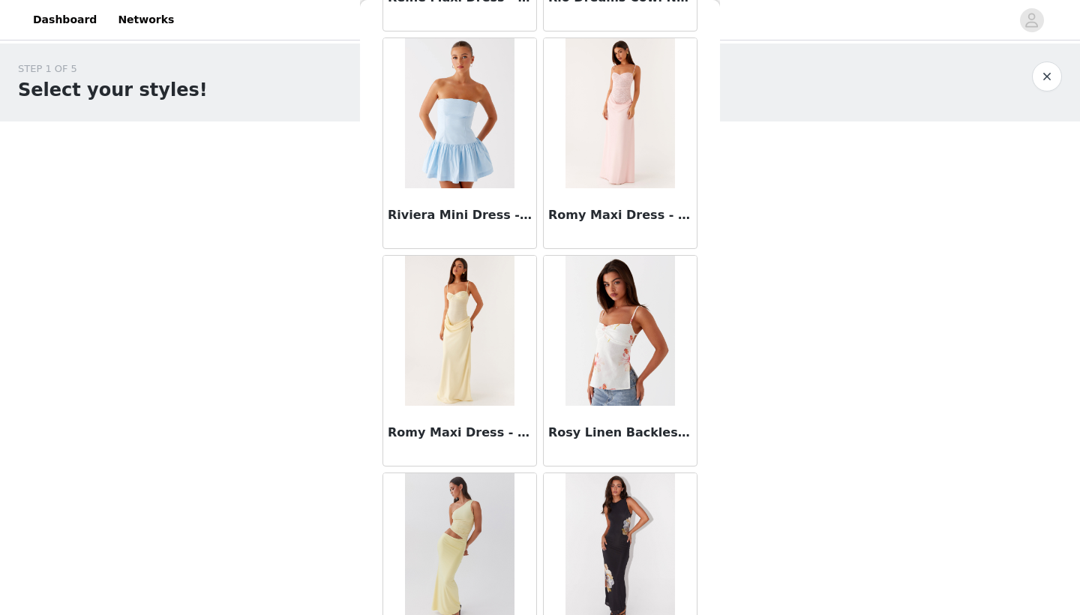
scroll to position [12560, 0]
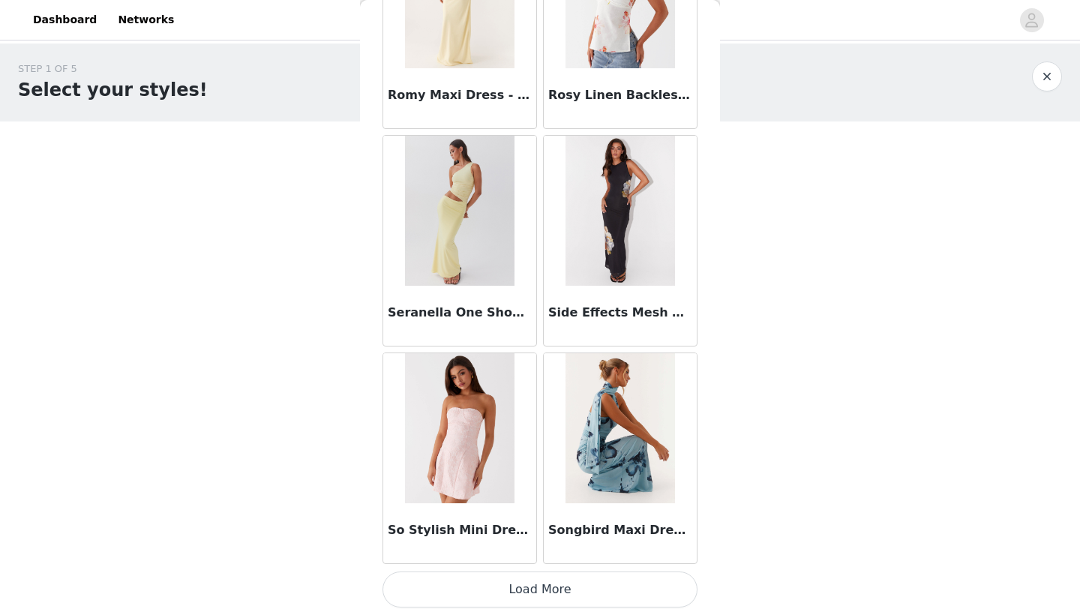
click at [626, 607] on button "Load More" at bounding box center [540, 590] width 315 height 36
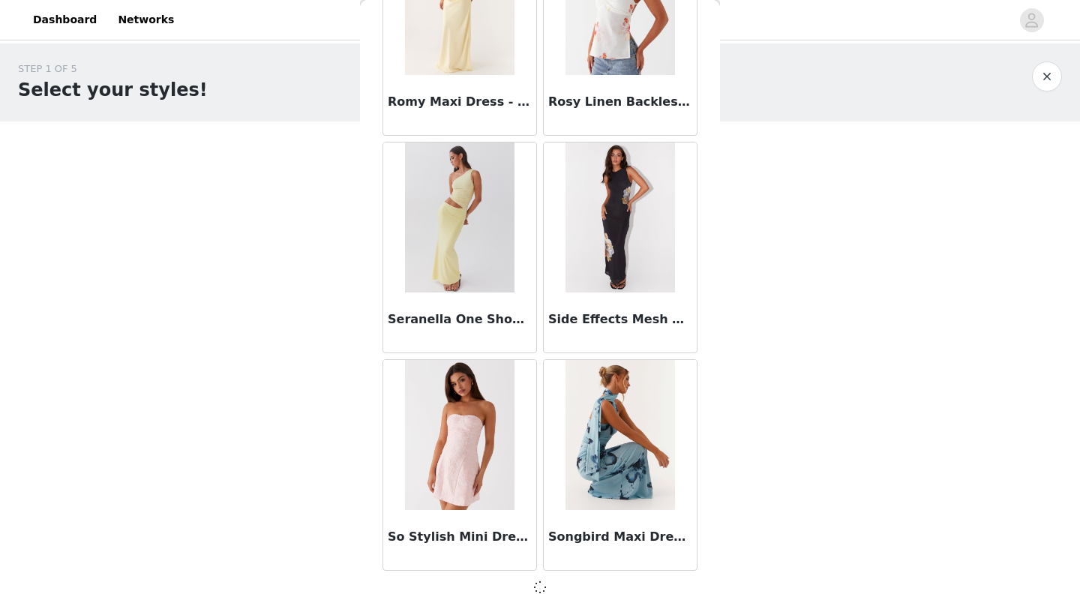
scroll to position [12553, 0]
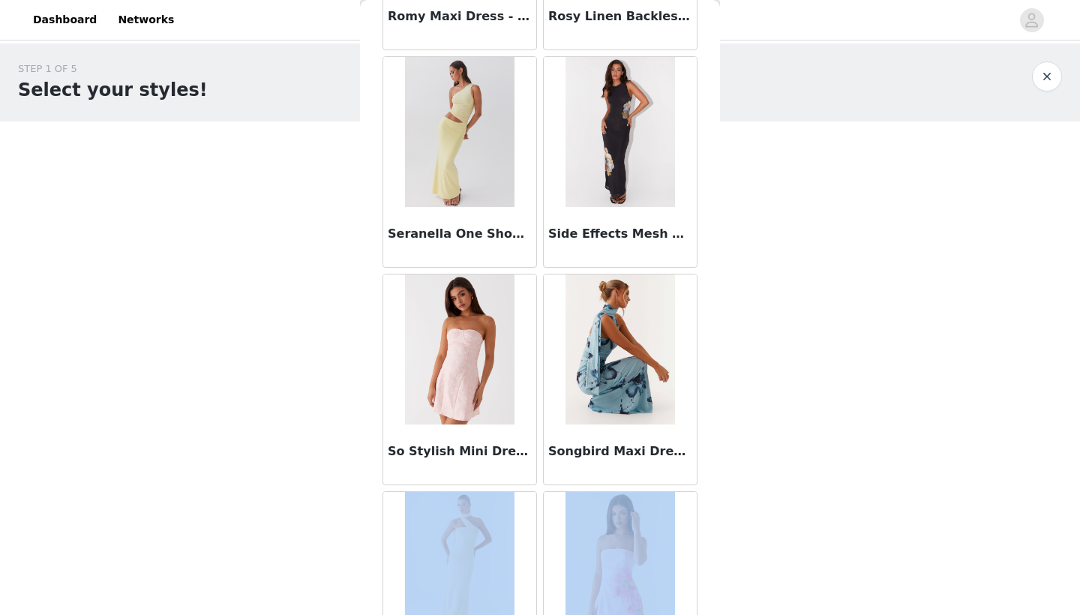
drag, startPoint x: 699, startPoint y: 537, endPoint x: 699, endPoint y: 614, distance: 76.5
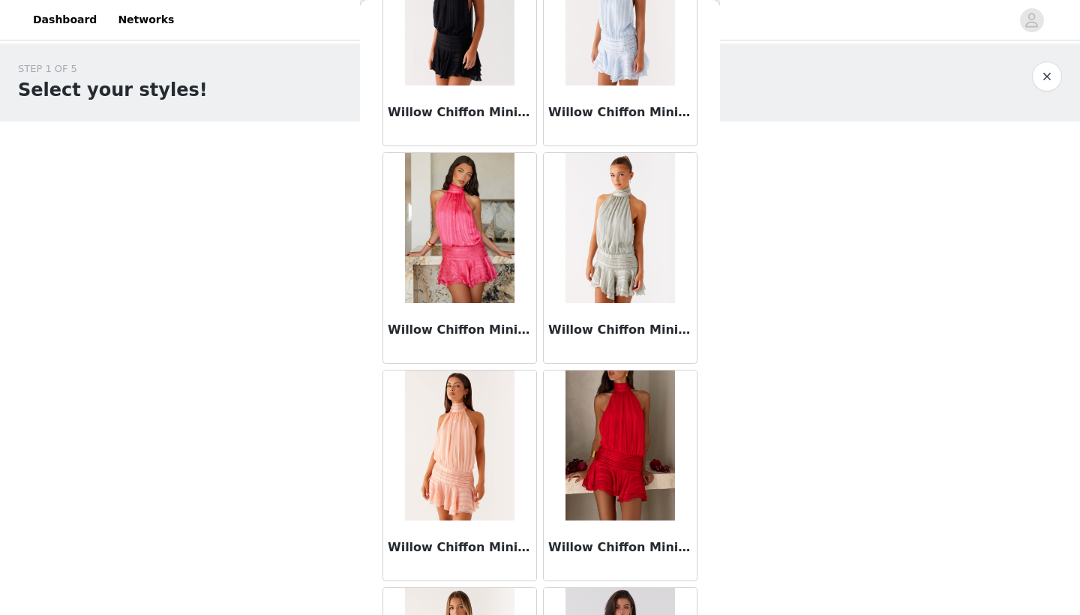
scroll to position [14688, 0]
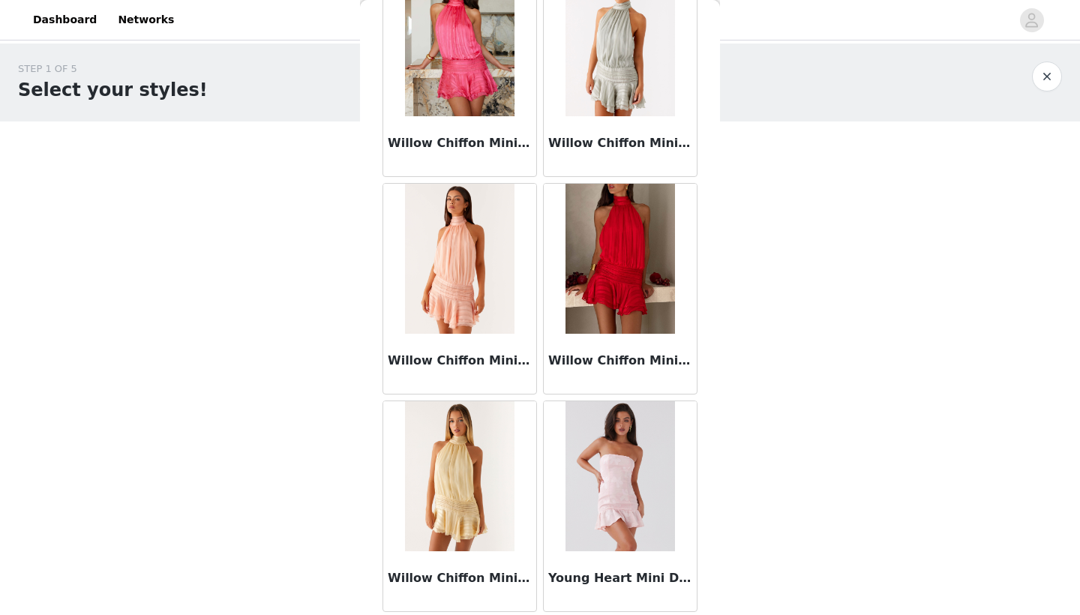
click at [749, 461] on body "Dashboard Networks STEP 1 OF 5 Select your styles! Please note that the sizes a…" at bounding box center [540, 307] width 1080 height 615
click at [363, 404] on div "Back Aamari Maxi Dress - Red After Light Maxi Dress - Black After Midnight Low …" at bounding box center [540, 307] width 360 height 615
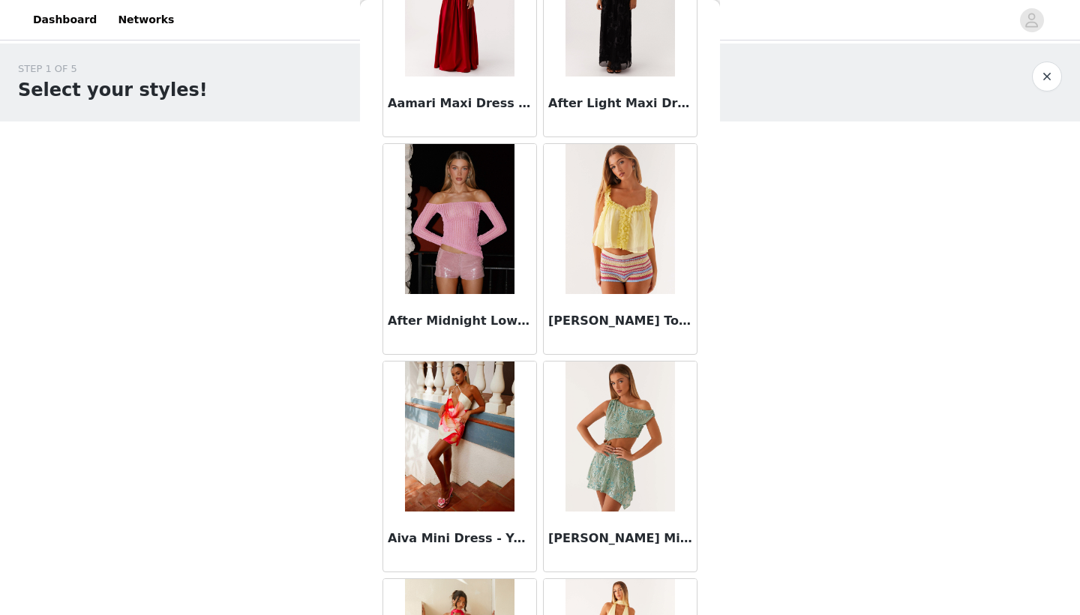
scroll to position [0, 0]
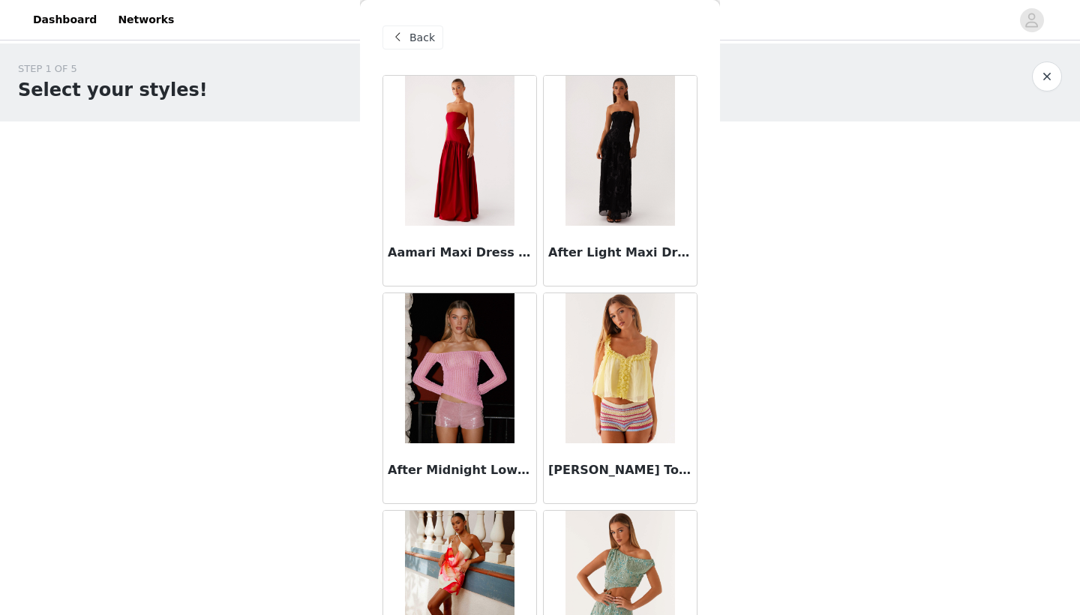
click at [406, 32] on span at bounding box center [398, 38] width 18 height 18
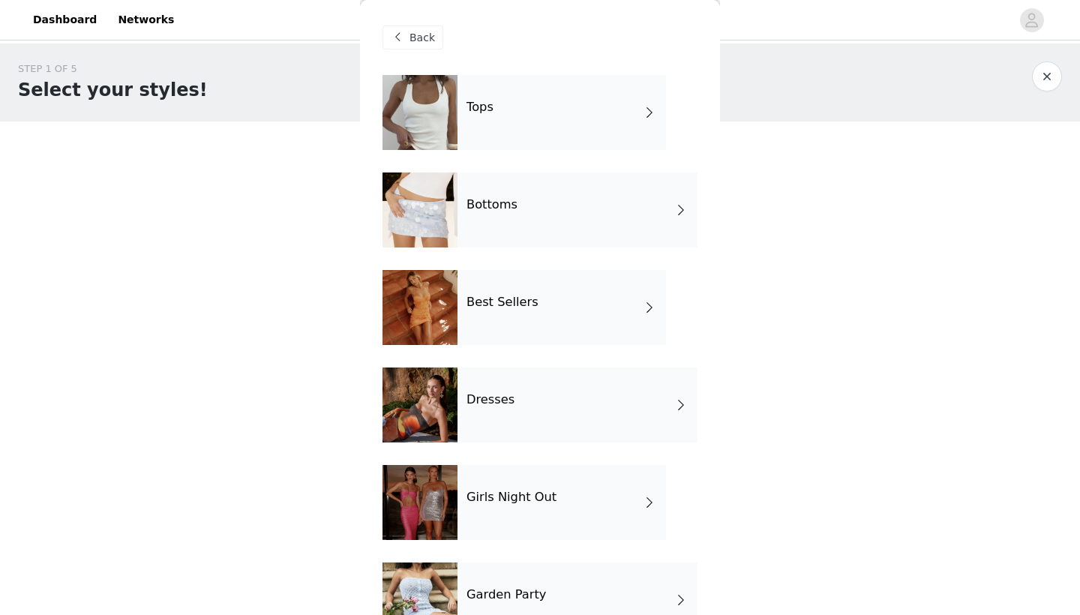
click at [530, 521] on div "Girls Night Out" at bounding box center [562, 502] width 209 height 75
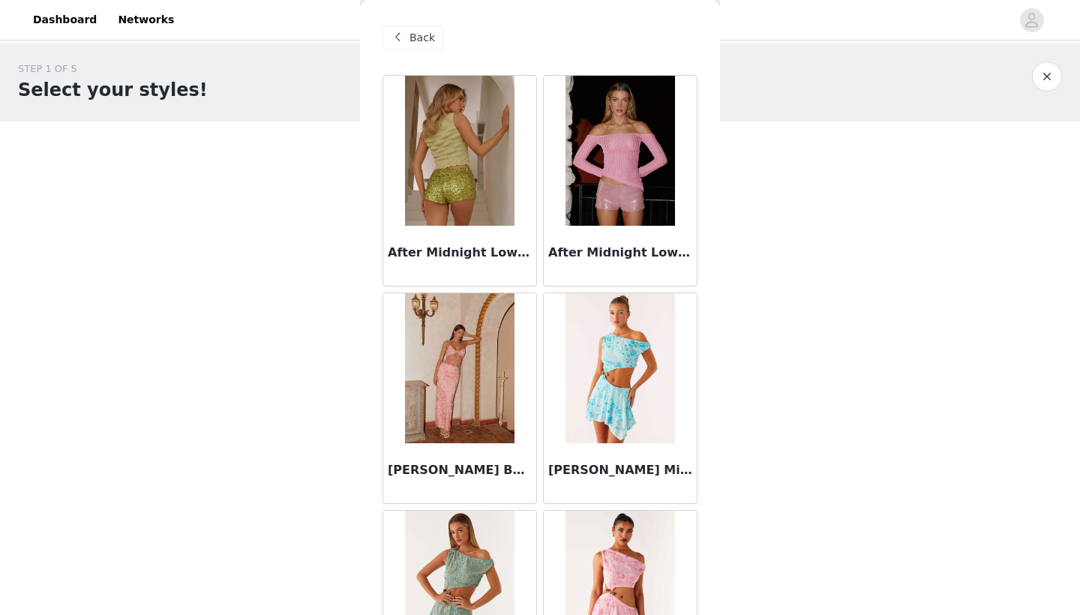
click at [400, 44] on span at bounding box center [398, 38] width 18 height 18
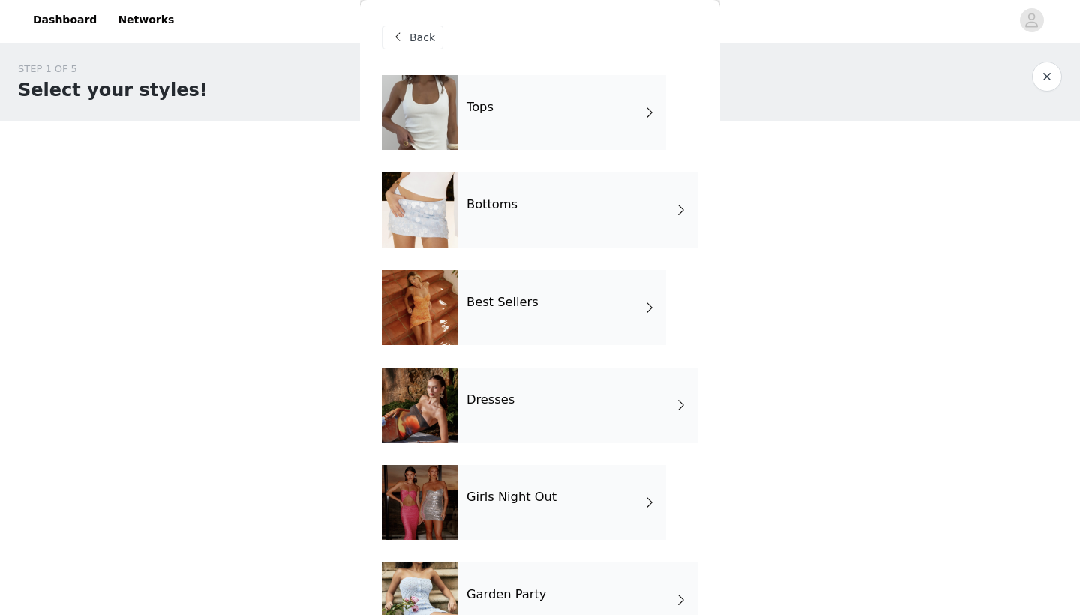
click at [503, 195] on div "Bottoms" at bounding box center [578, 210] width 240 height 75
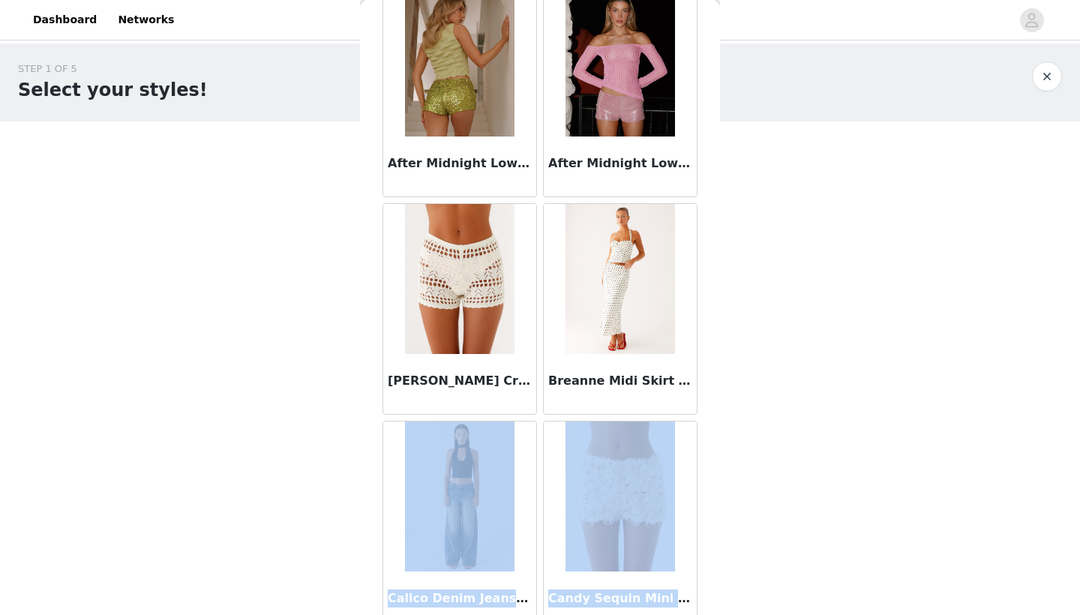
drag, startPoint x: 699, startPoint y: 500, endPoint x: 699, endPoint y: 614, distance: 114.0
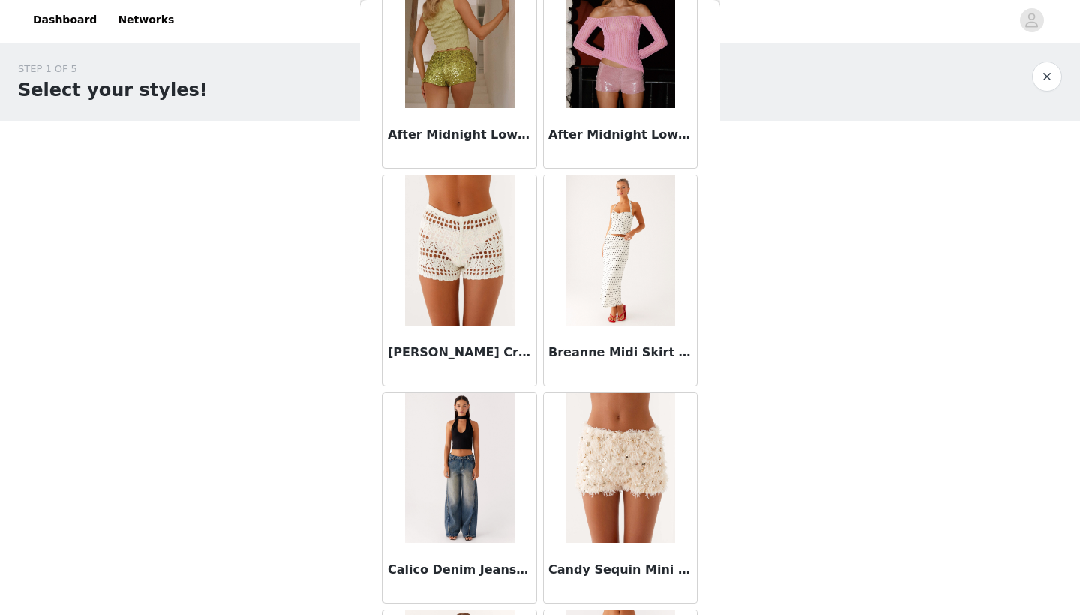
click at [684, 314] on div at bounding box center [620, 251] width 153 height 150
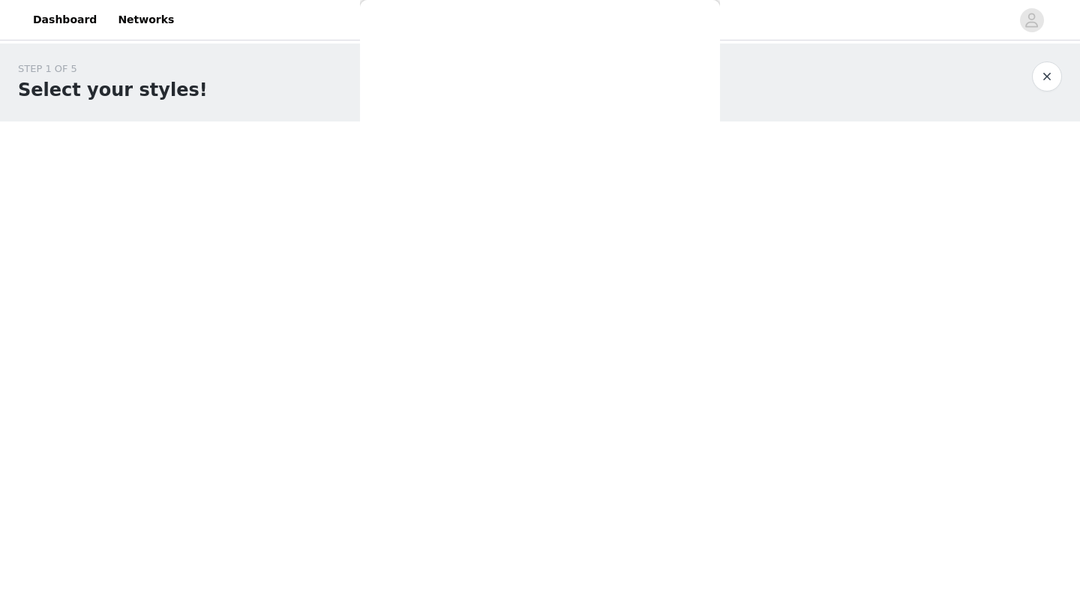
scroll to position [0, 0]
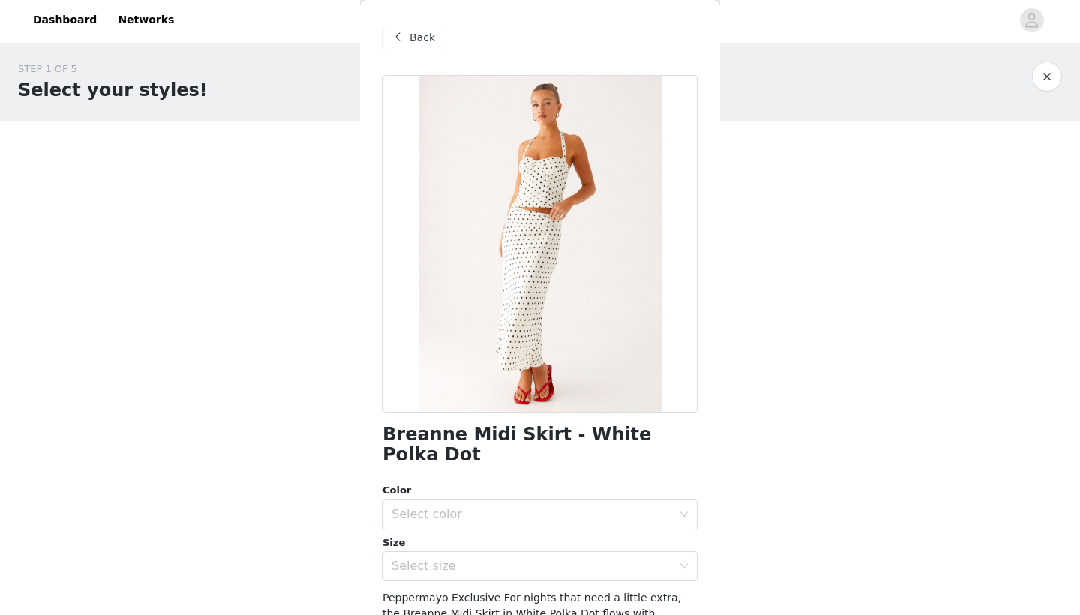
click at [392, 32] on span at bounding box center [398, 38] width 18 height 18
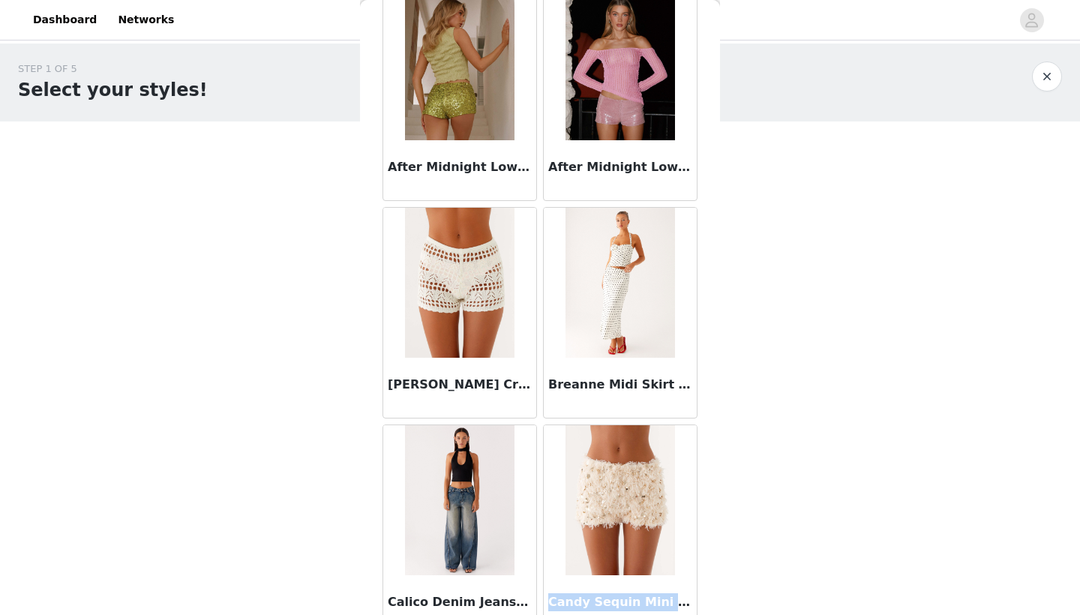
drag, startPoint x: 697, startPoint y: 507, endPoint x: 697, endPoint y: 592, distance: 84.8
click at [697, 614] on div "Candy Sequin Mini Shorts - White" at bounding box center [620, 531] width 161 height 218
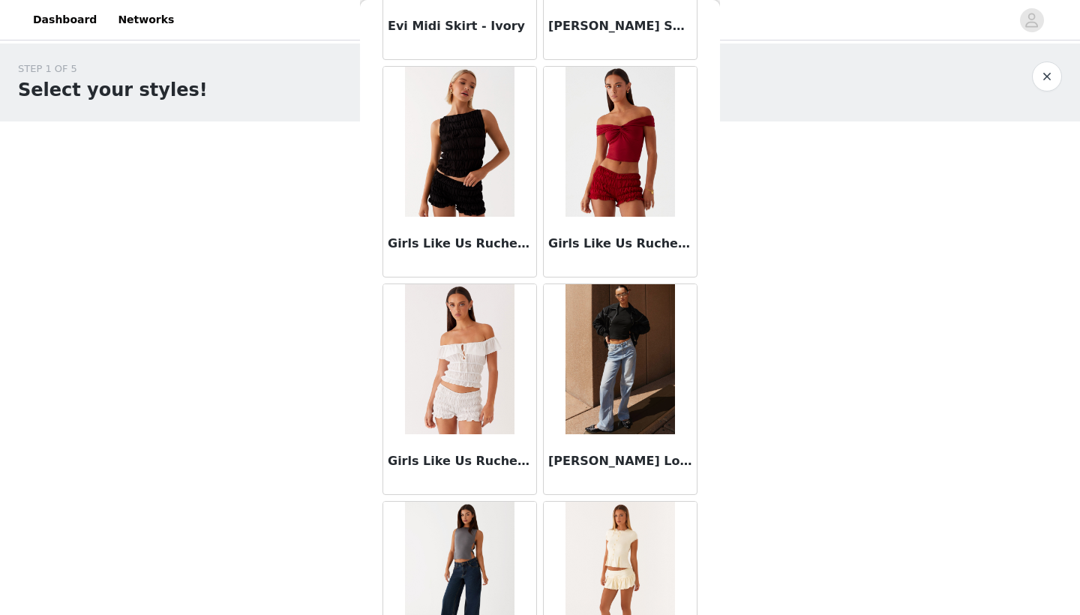
scroll to position [1681, 0]
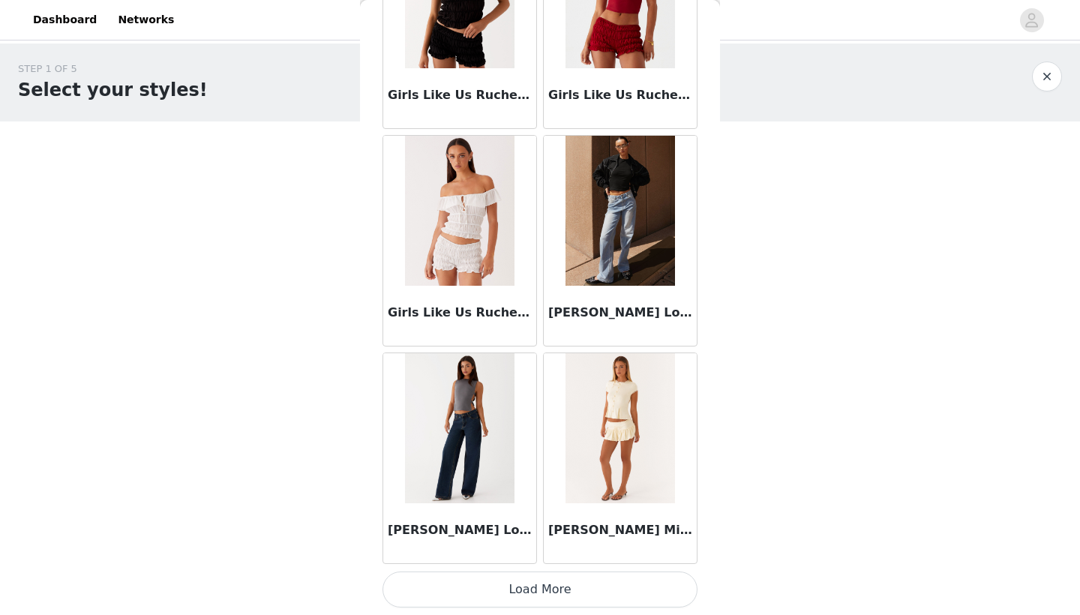
click at [618, 591] on button "Load More" at bounding box center [540, 590] width 315 height 36
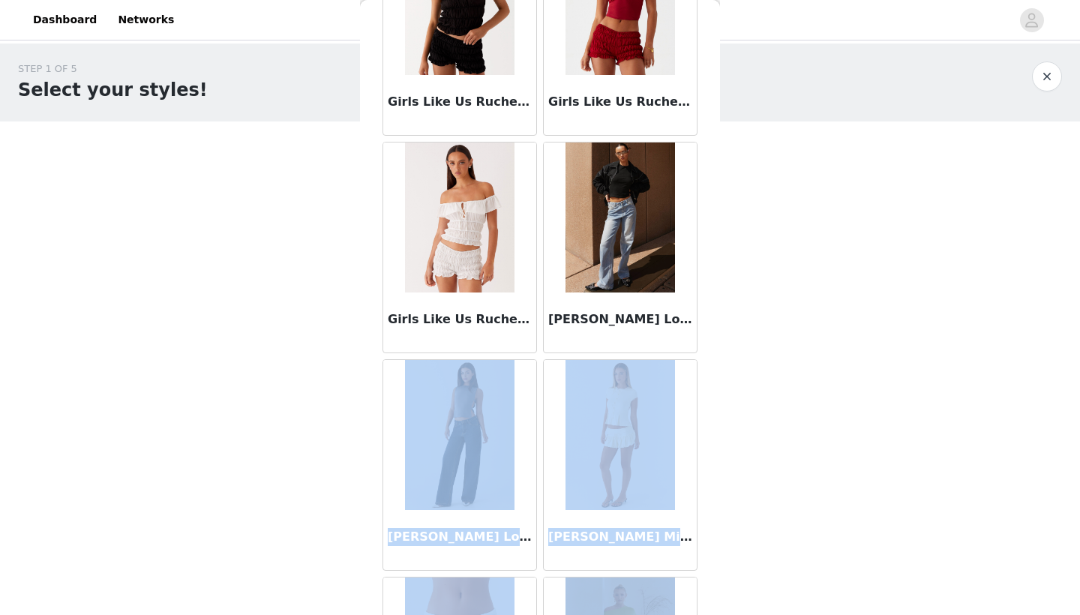
scroll to position [1688, 0]
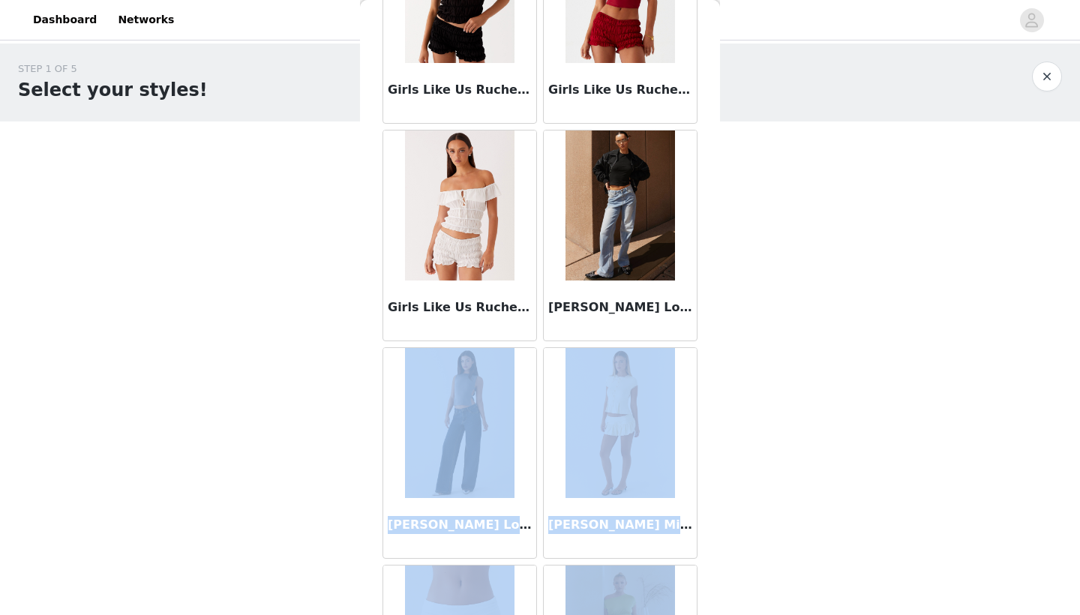
drag, startPoint x: 702, startPoint y: 333, endPoint x: 698, endPoint y: 605, distance: 272.4
click at [697, 605] on div "Back After Midnight Low Rise Sequin Mini Shorts - Olive After Midnight Low Rise…" at bounding box center [540, 307] width 360 height 615
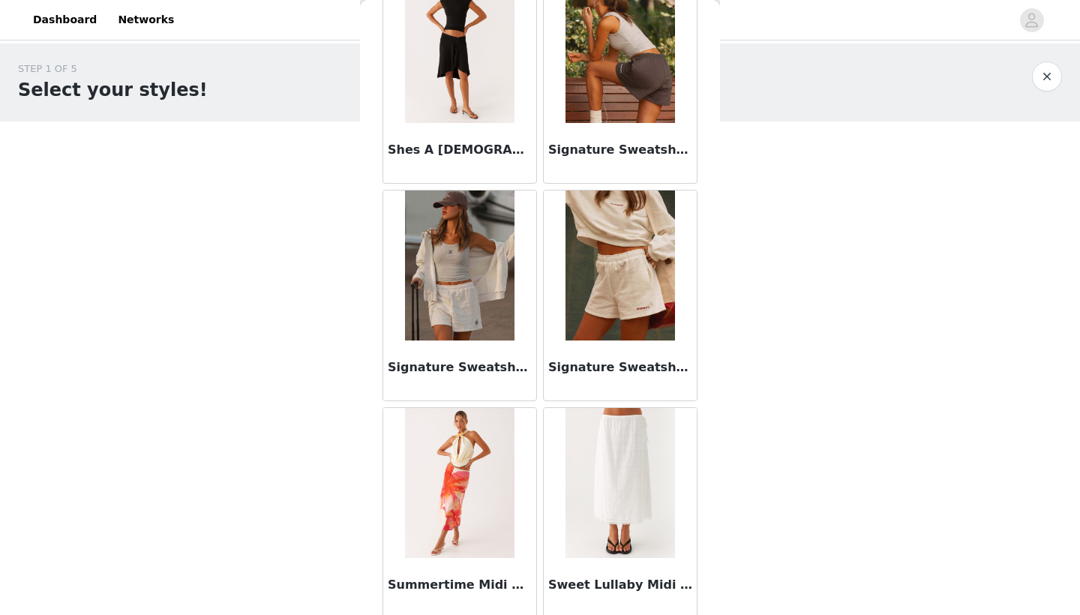
scroll to position [3857, 0]
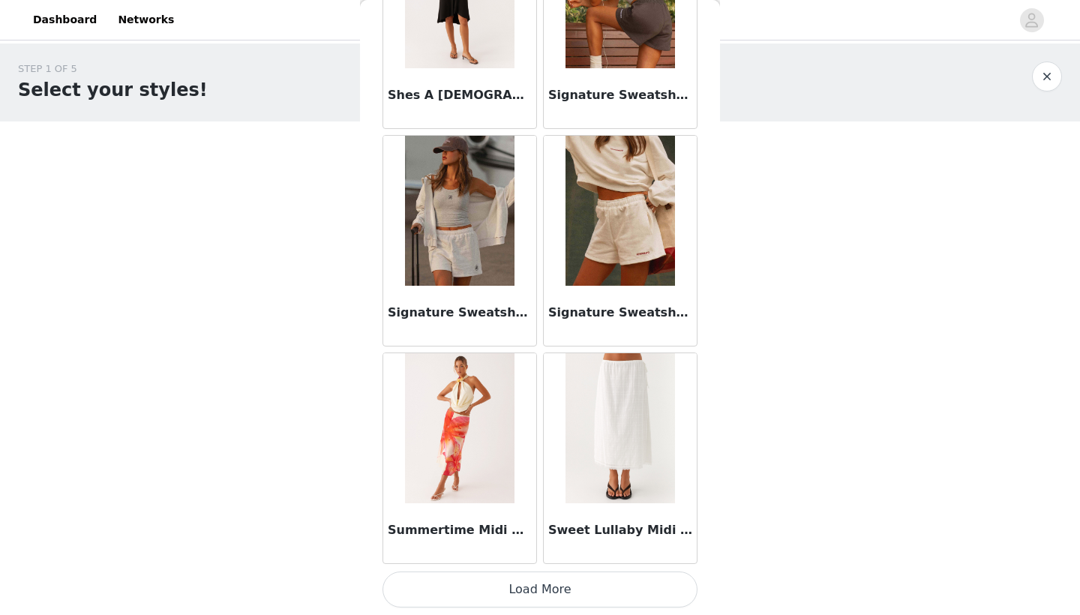
click at [589, 599] on button "Load More" at bounding box center [540, 590] width 315 height 36
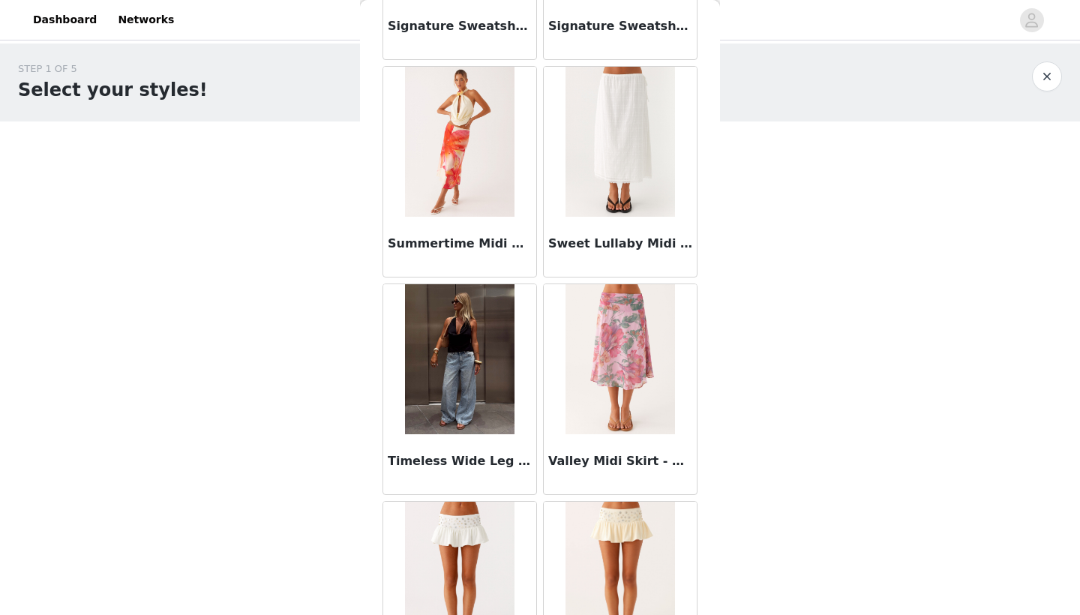
scroll to position [4125, 0]
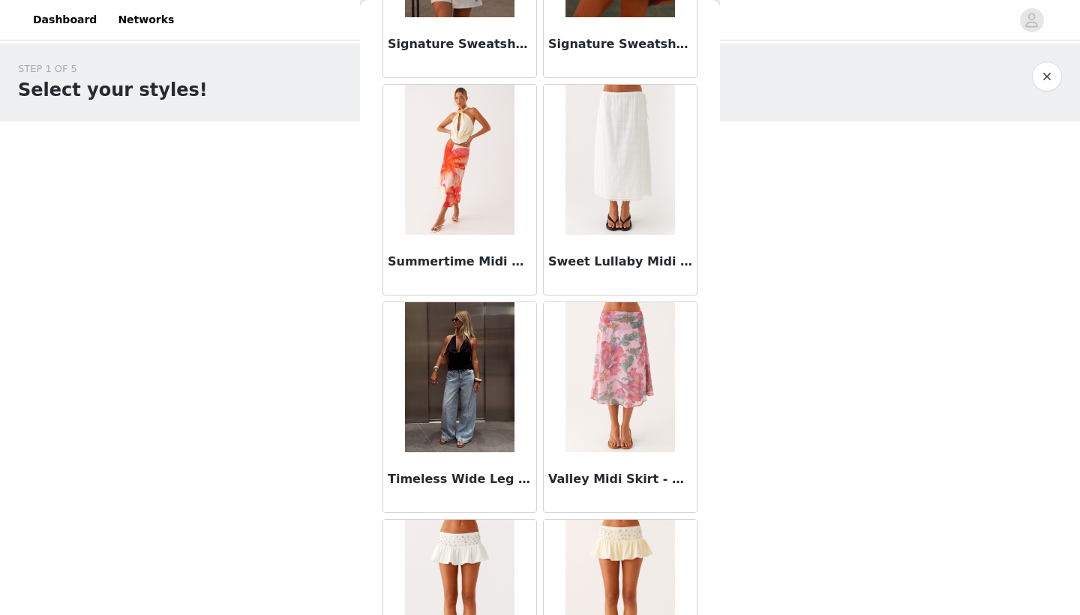
click at [386, 397] on div at bounding box center [459, 377] width 153 height 150
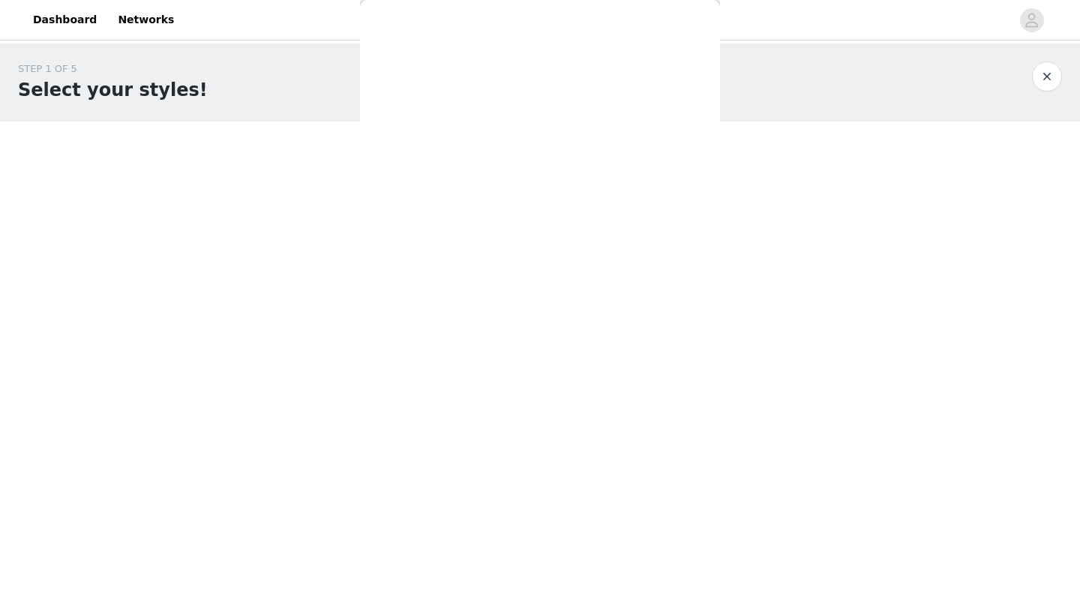
scroll to position [0, 0]
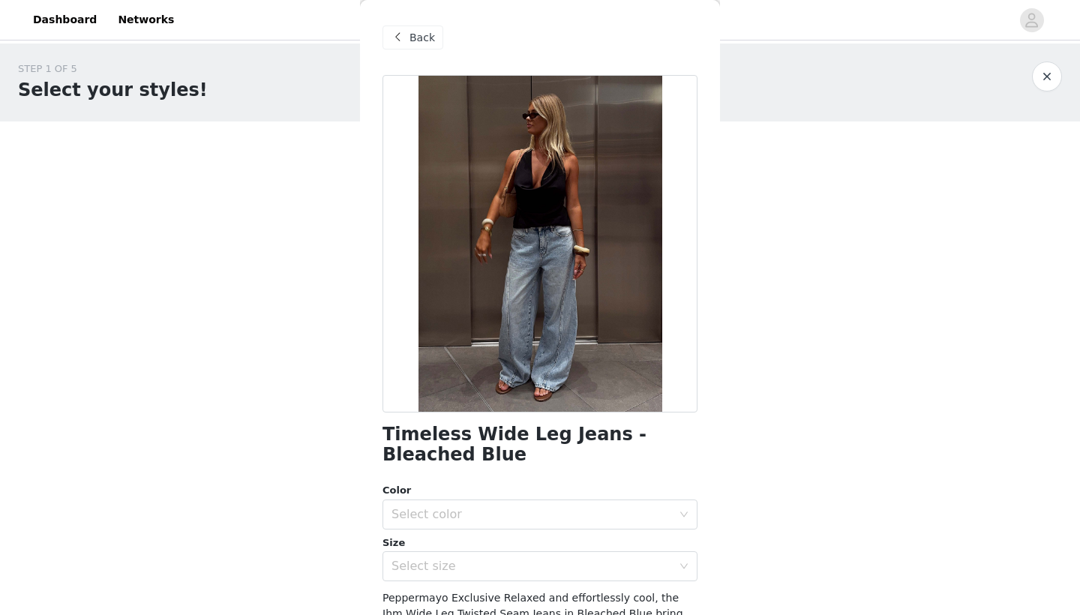
click at [529, 357] on div at bounding box center [540, 244] width 315 height 338
click at [458, 505] on div "Select color" at bounding box center [535, 514] width 287 height 29
click at [433, 553] on li "Bleached Blue" at bounding box center [540, 547] width 315 height 24
click at [430, 562] on div "Select size" at bounding box center [532, 566] width 281 height 15
click at [362, 560] on div "Back Timeless Wide Leg Jeans - Bleached Blue Color Select color Bleached Blue S…" at bounding box center [540, 307] width 360 height 615
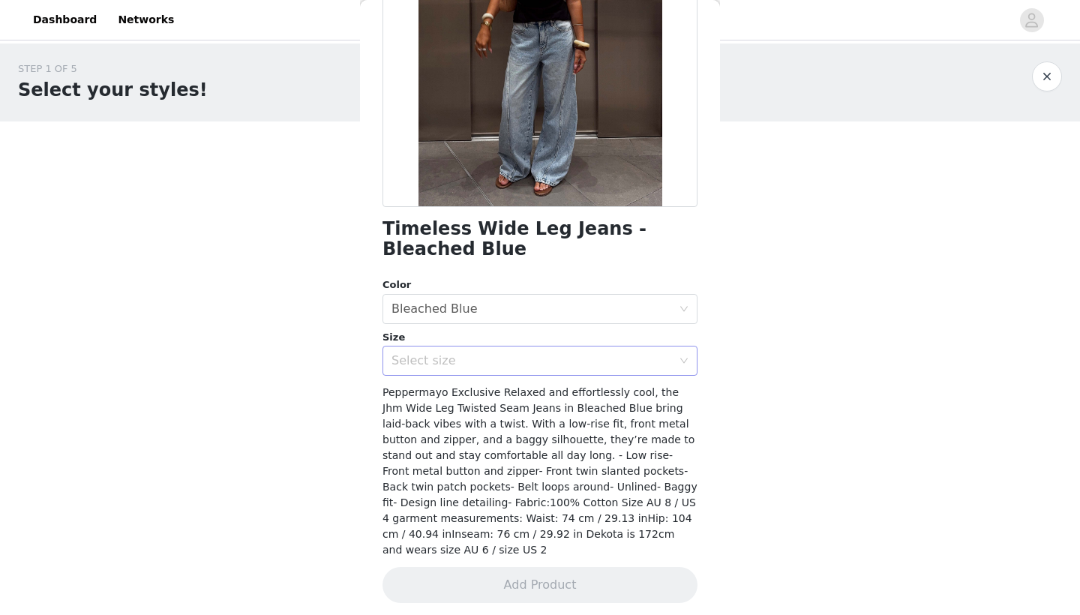
scroll to position [195, 0]
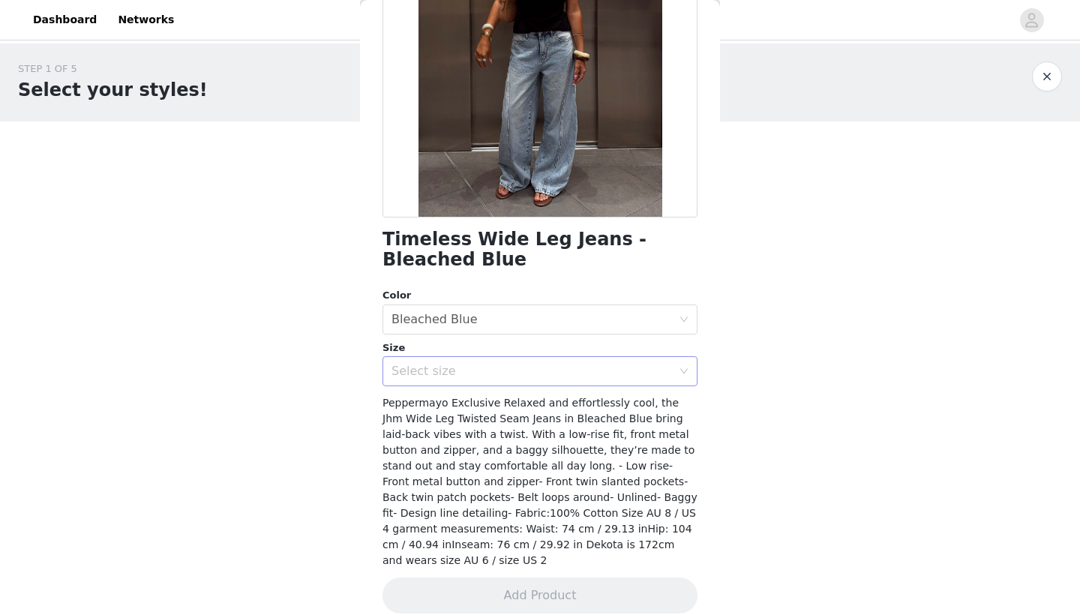
click at [449, 361] on div "Select size" at bounding box center [535, 371] width 287 height 29
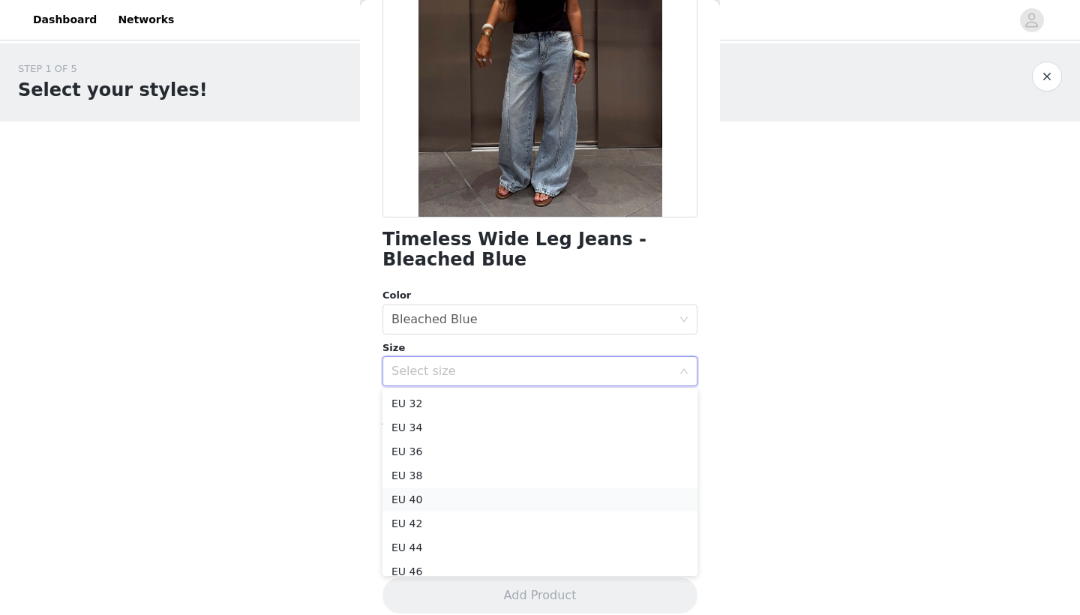
click at [417, 493] on li "EU 40" at bounding box center [540, 500] width 315 height 24
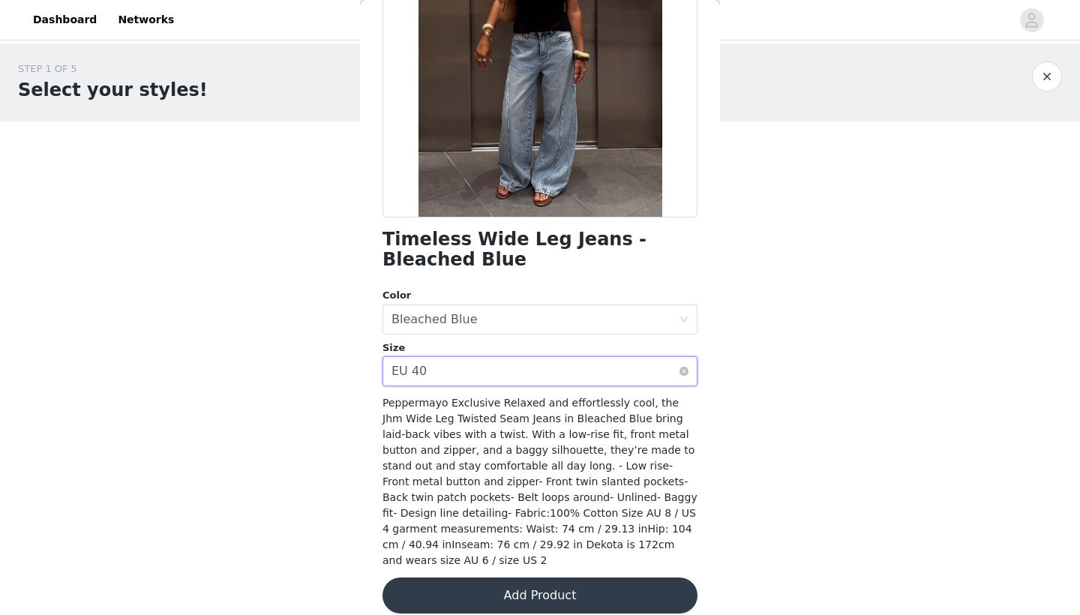
click at [446, 375] on div "Select size EU 40" at bounding box center [535, 371] width 287 height 29
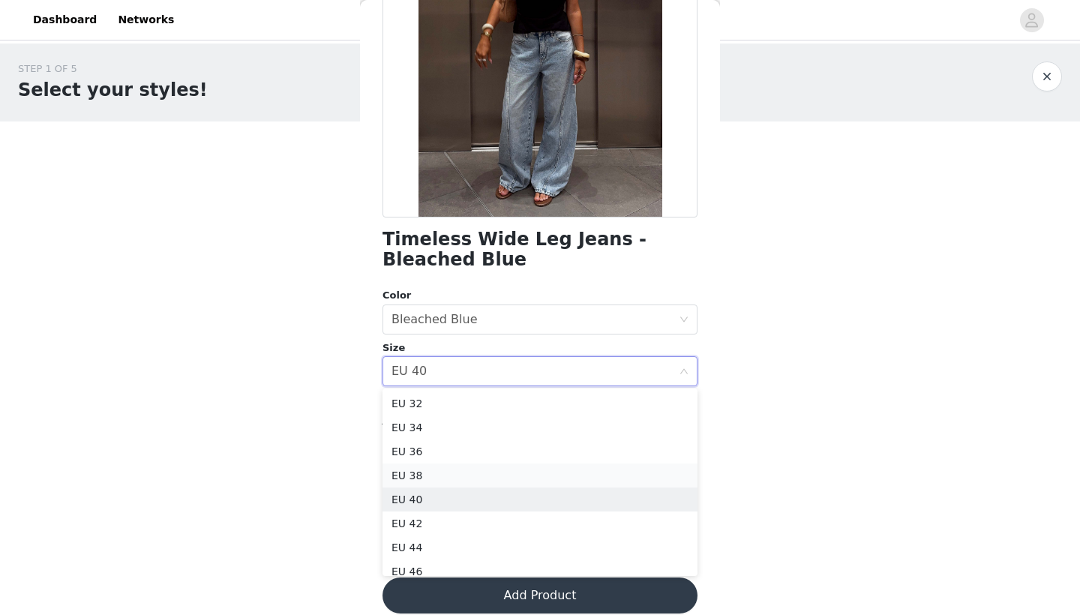
click at [404, 470] on li "EU 38" at bounding box center [540, 476] width 315 height 24
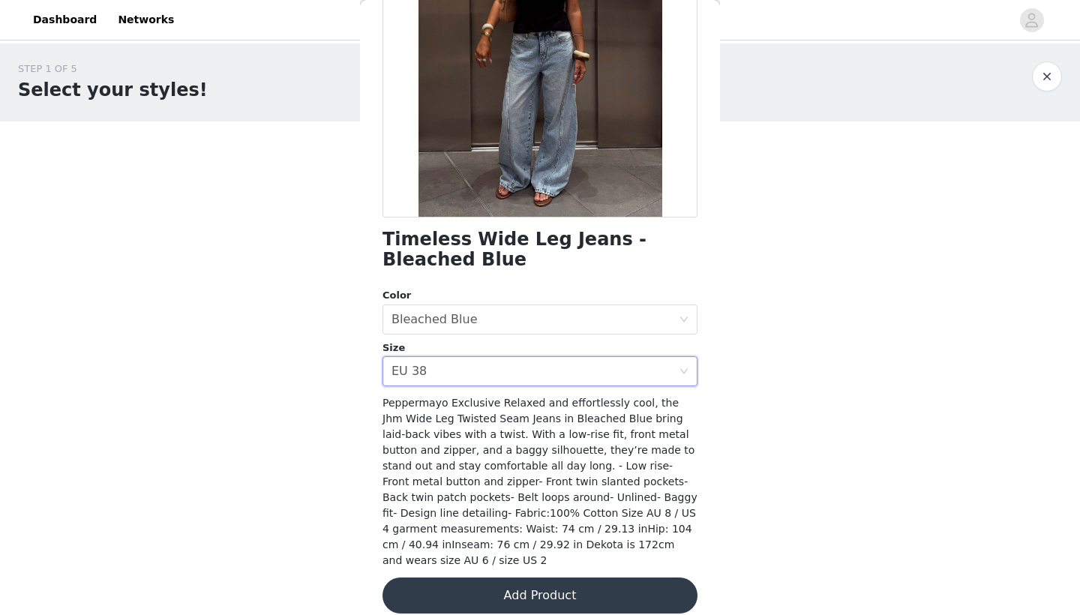
click at [491, 578] on button "Add Product" at bounding box center [540, 596] width 315 height 36
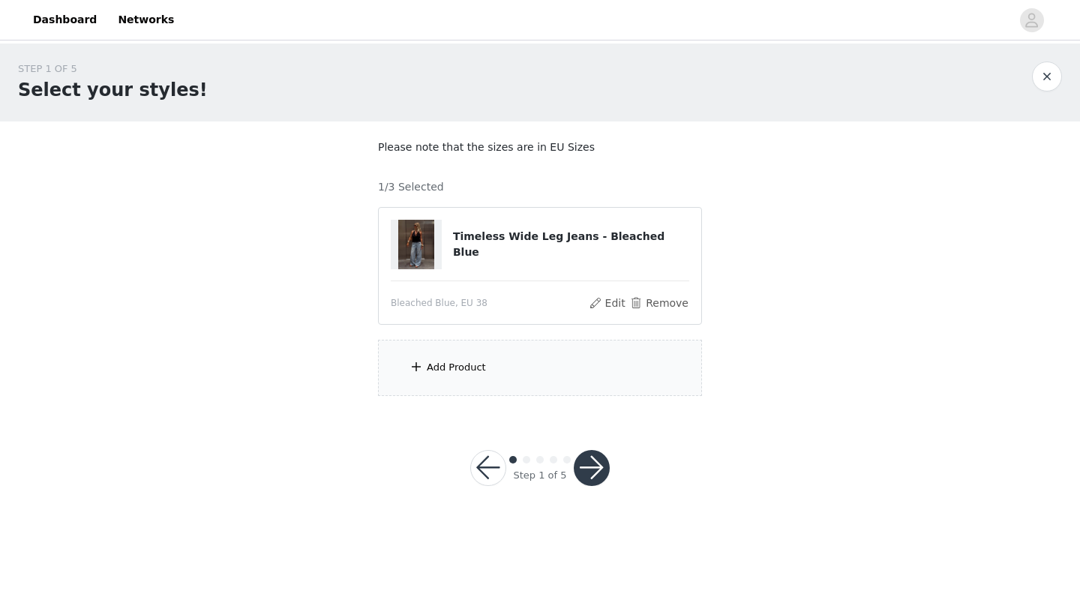
click at [459, 379] on div "Add Product" at bounding box center [540, 368] width 324 height 56
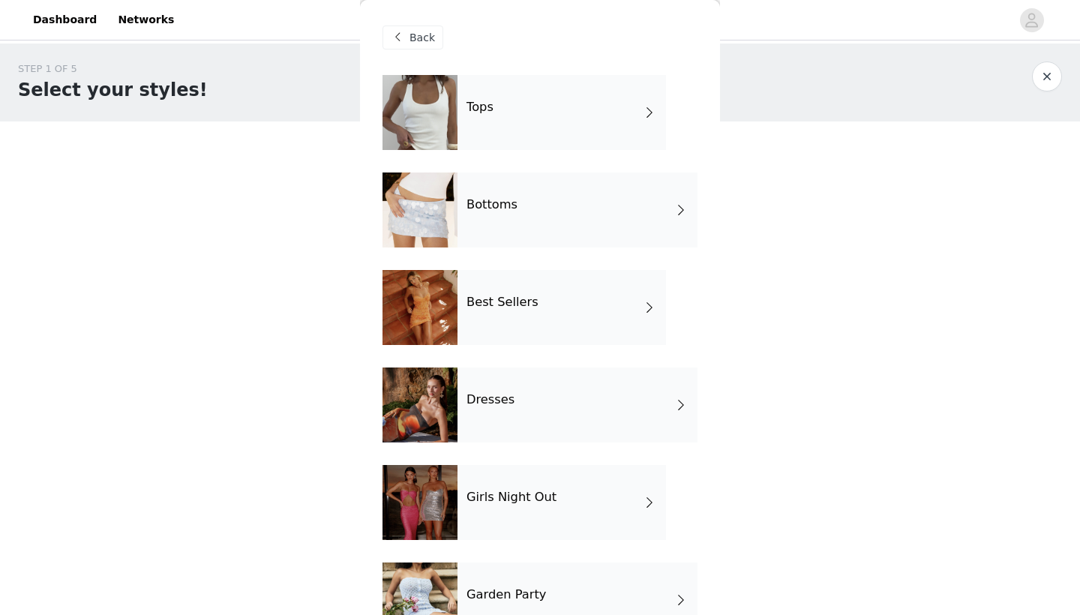
click at [511, 110] on div "Tops" at bounding box center [562, 112] width 209 height 75
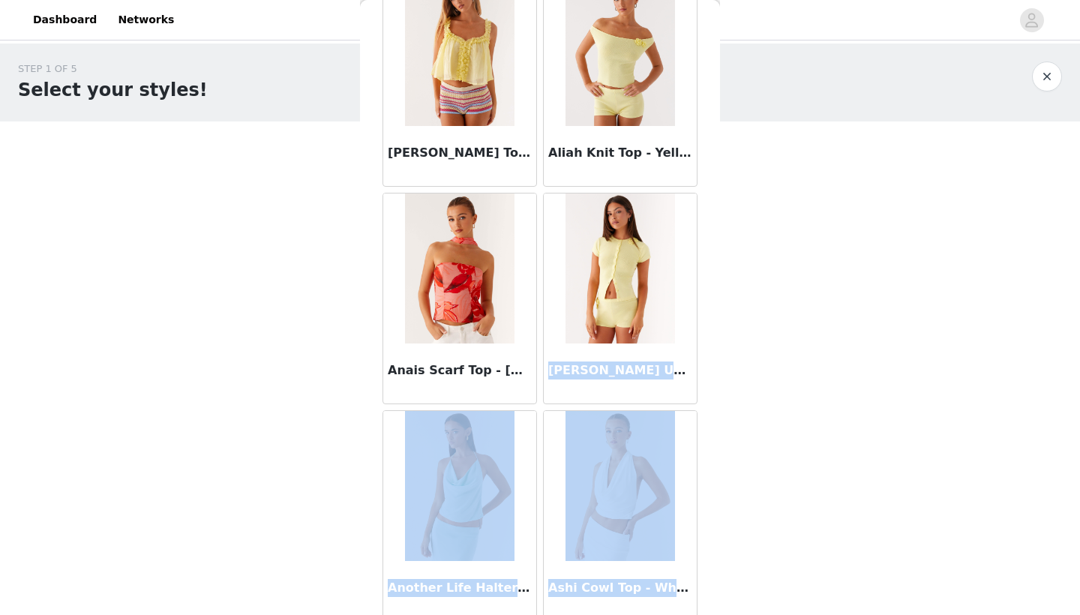
drag, startPoint x: 692, startPoint y: 373, endPoint x: 690, endPoint y: 614, distance: 241.6
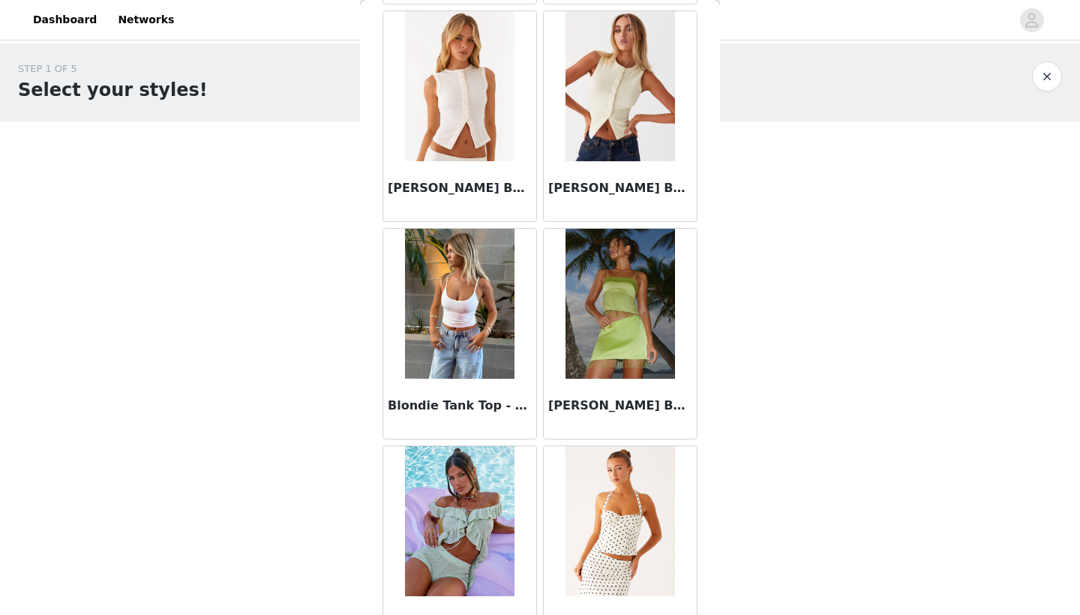
scroll to position [1681, 0]
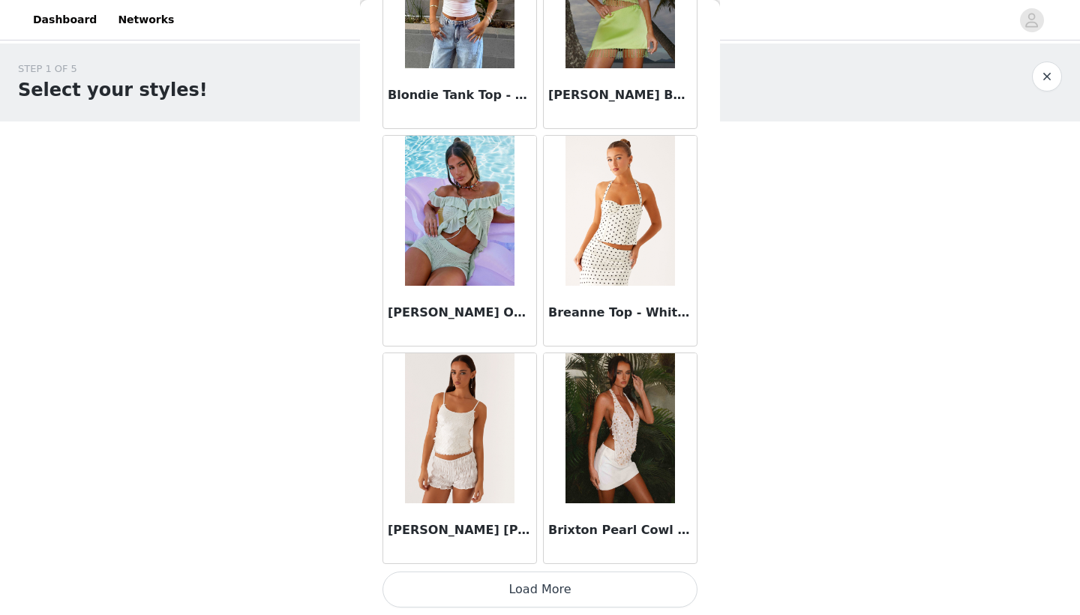
click at [657, 596] on button "Load More" at bounding box center [540, 590] width 315 height 36
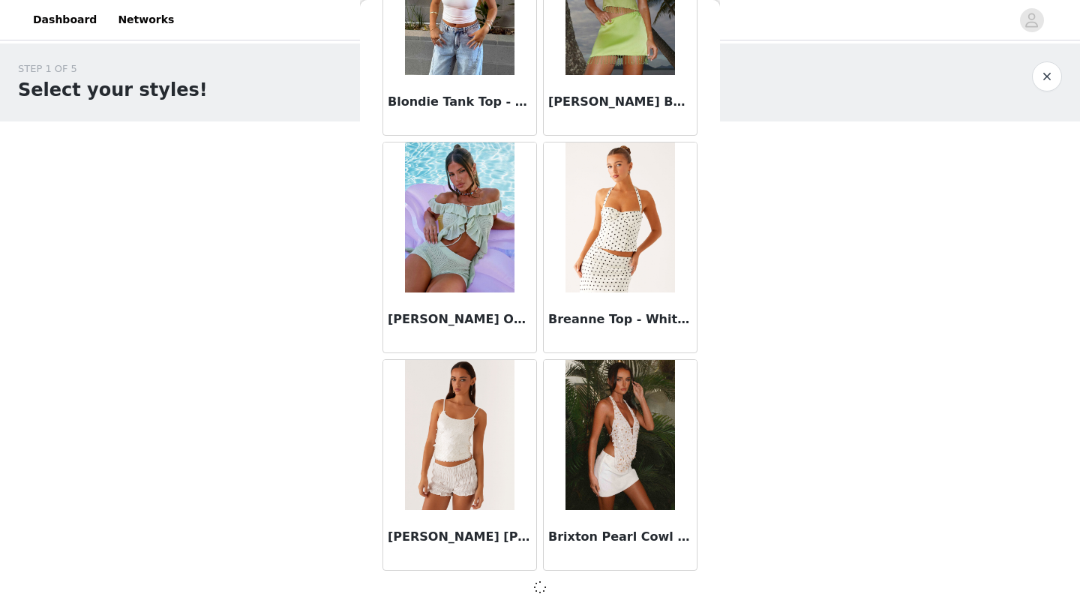
scroll to position [1674, 0]
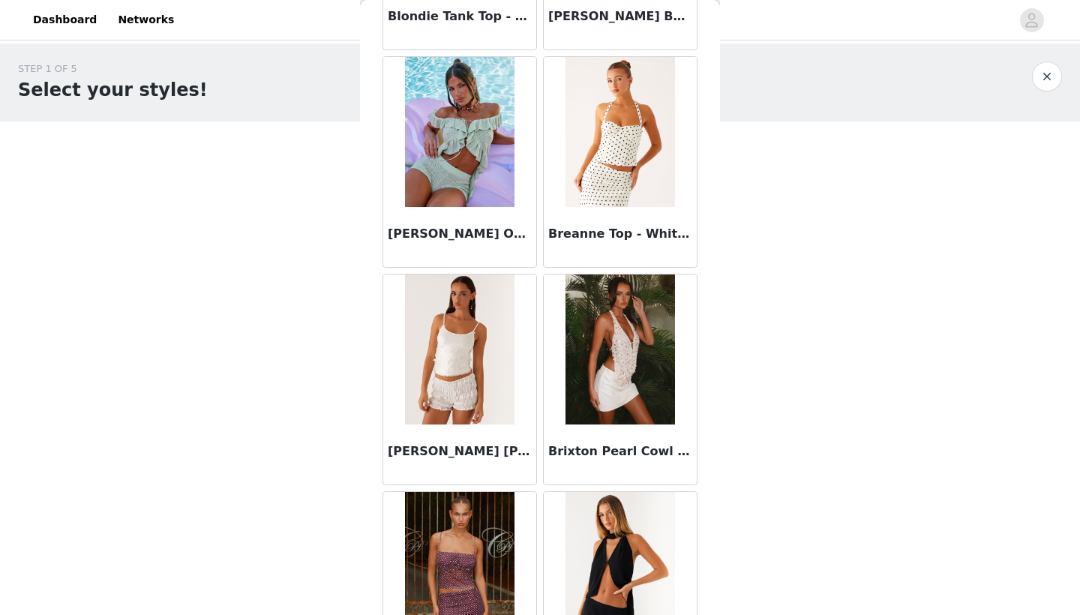
drag, startPoint x: 688, startPoint y: 580, endPoint x: 688, endPoint y: 614, distance: 34.5
click at [688, 614] on div at bounding box center [620, 567] width 153 height 150
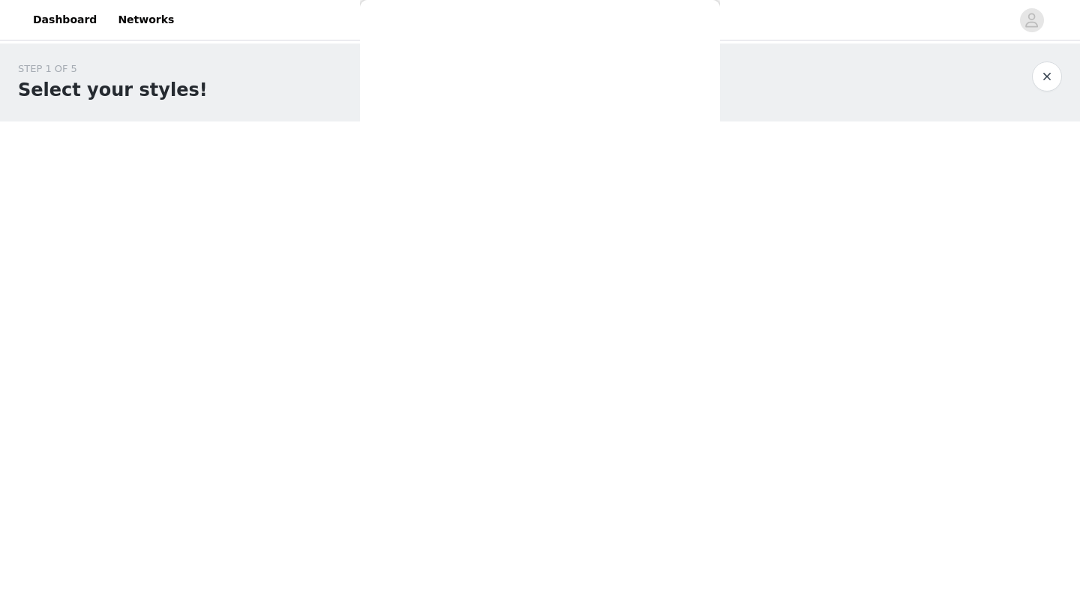
scroll to position [0, 0]
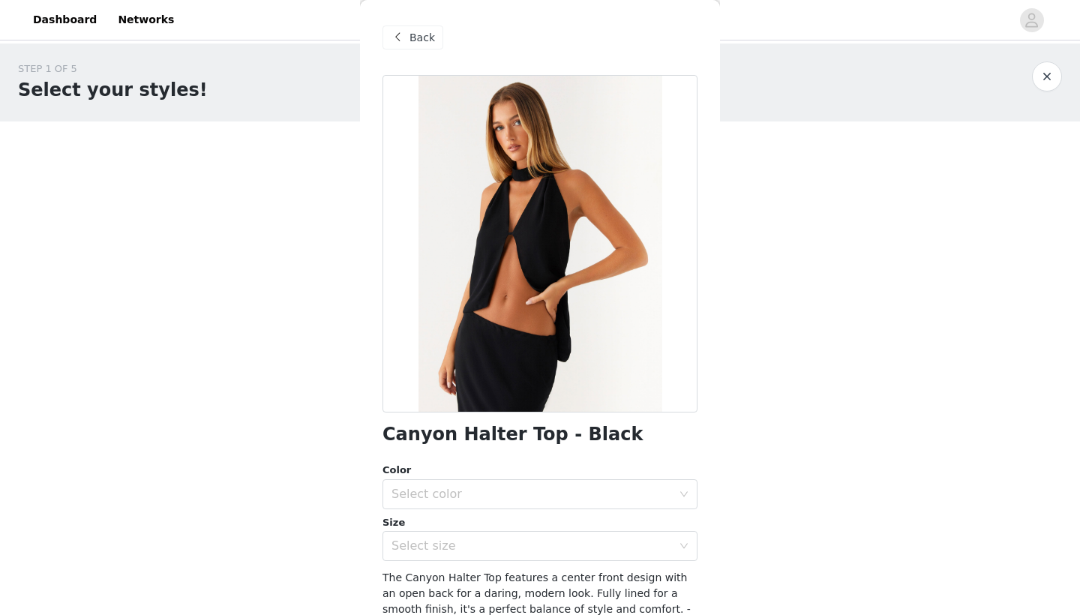
click at [402, 38] on span at bounding box center [398, 38] width 18 height 18
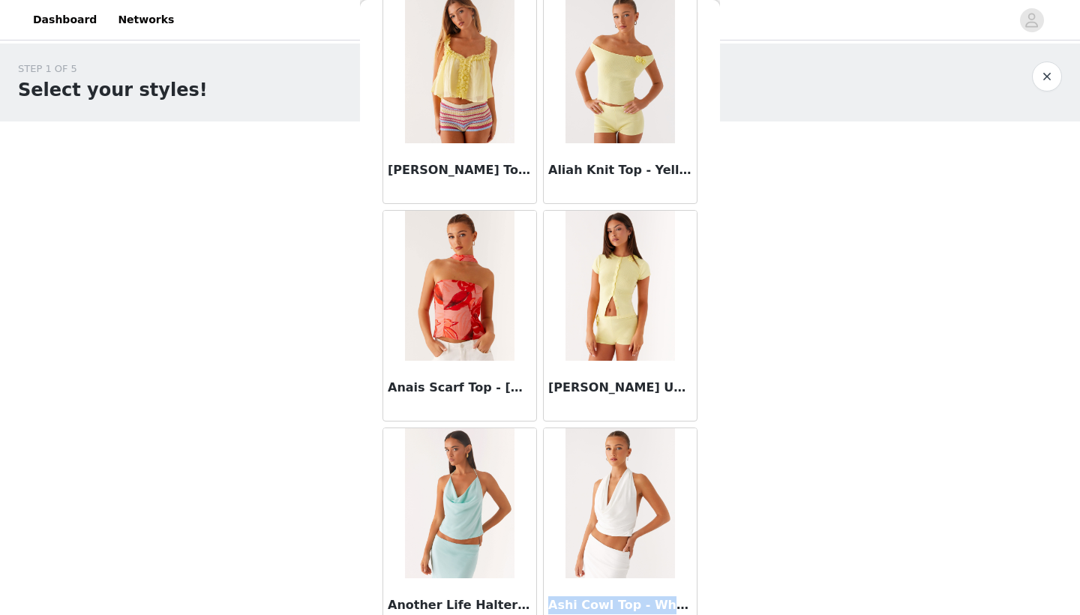
drag, startPoint x: 693, startPoint y: 541, endPoint x: 692, endPoint y: 614, distance: 72.8
click at [691, 614] on article "Ashi Cowl Top - White" at bounding box center [620, 534] width 155 height 212
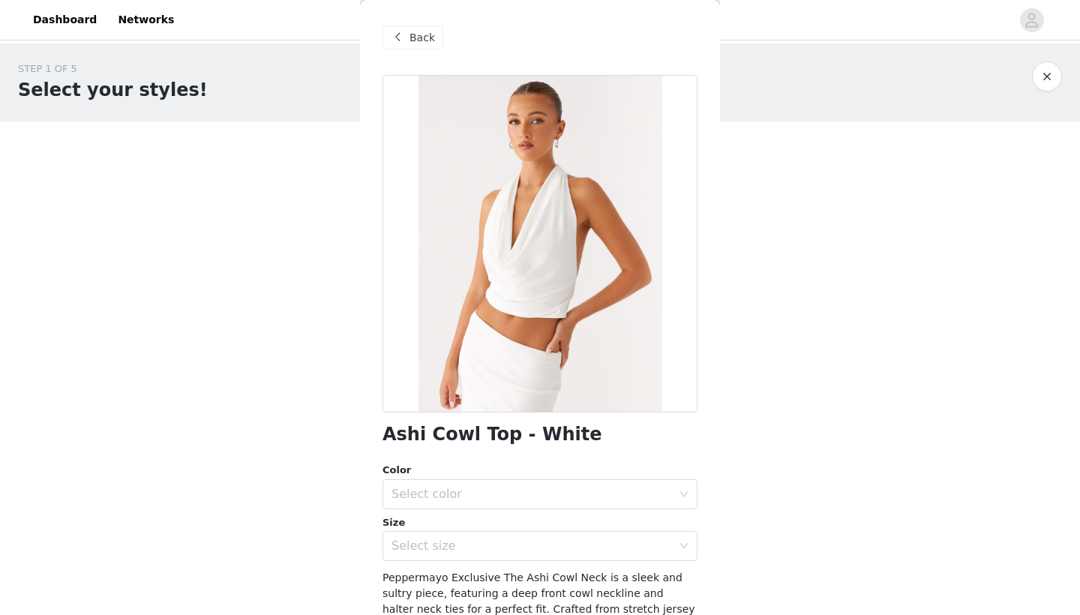
click at [396, 74] on div "Back" at bounding box center [540, 37] width 315 height 75
click at [411, 47] on div "Back" at bounding box center [413, 38] width 61 height 24
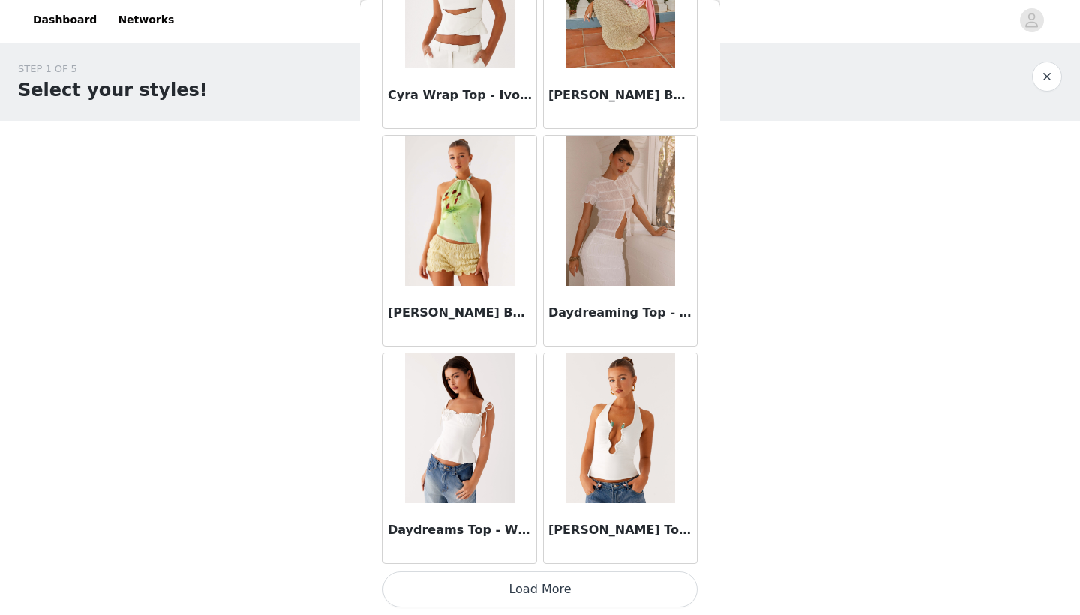
click at [513, 587] on button "Load More" at bounding box center [540, 590] width 315 height 36
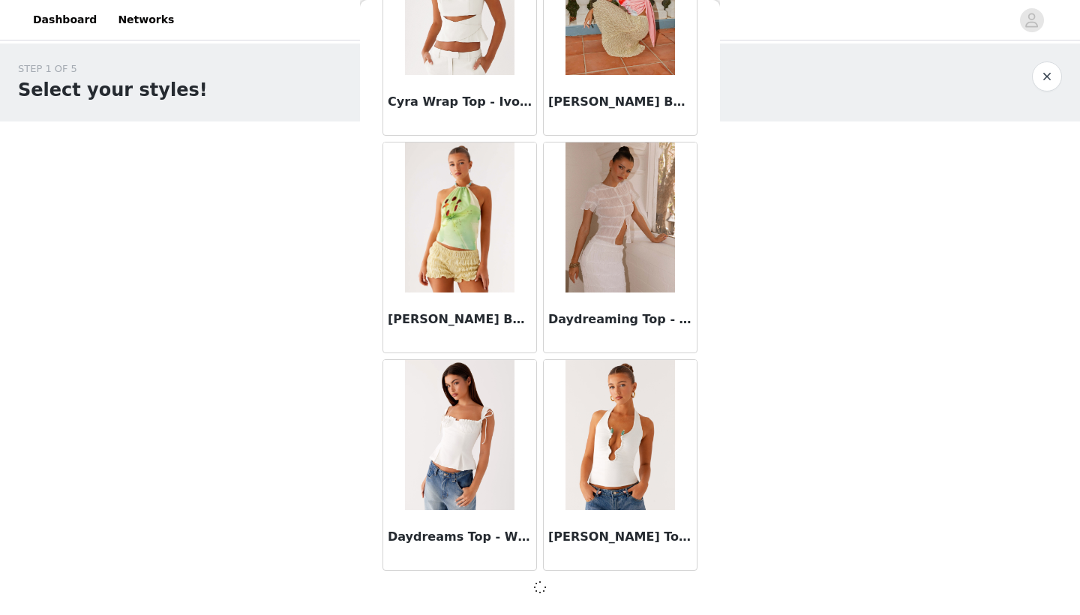
scroll to position [3850, 0]
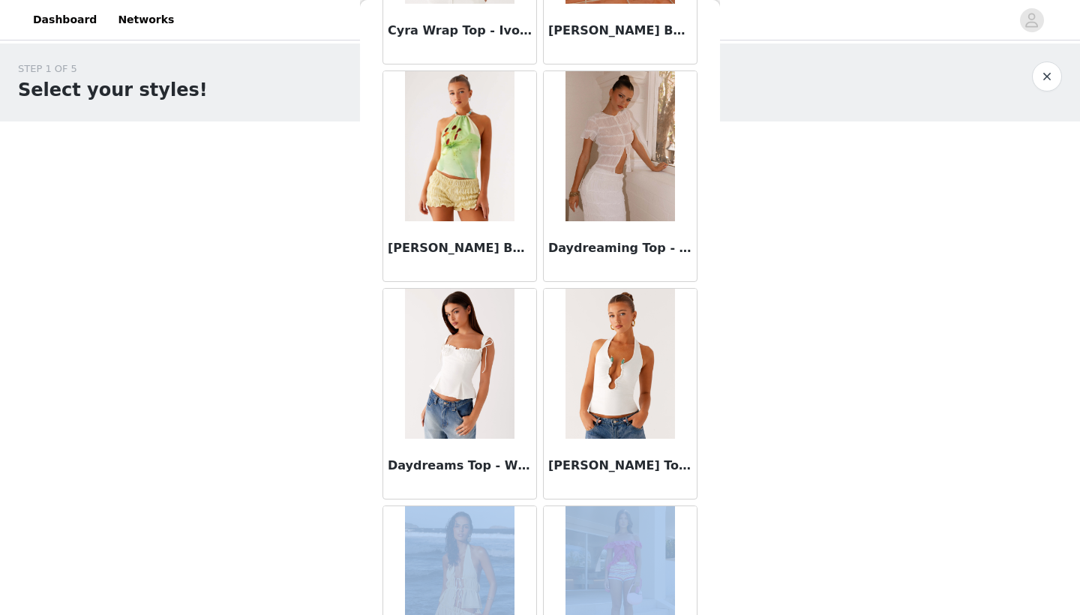
drag, startPoint x: 691, startPoint y: 562, endPoint x: 693, endPoint y: 614, distance: 52.6
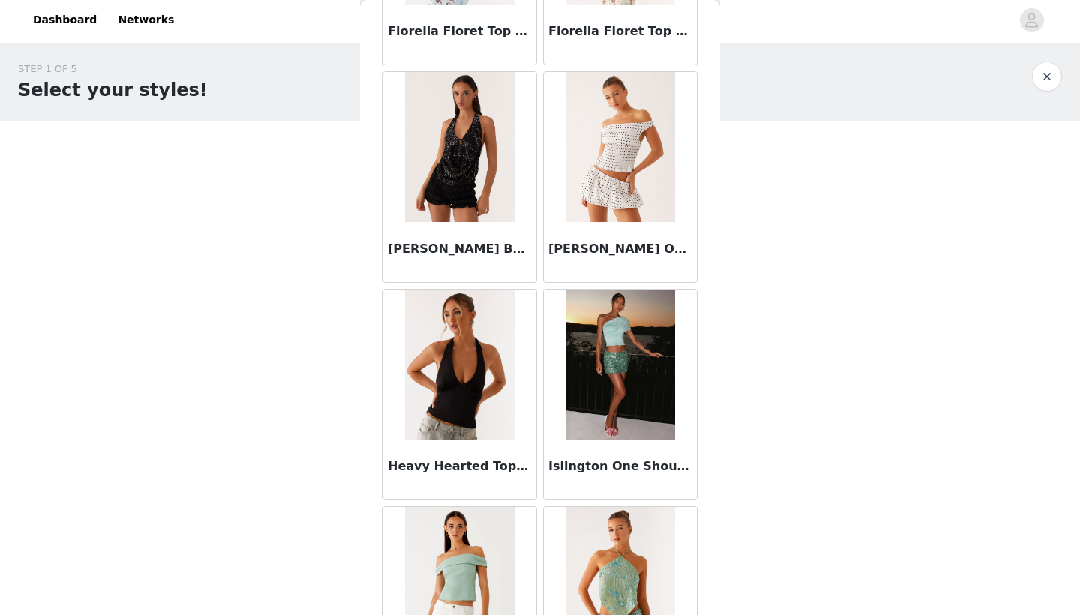
scroll to position [5020, 0]
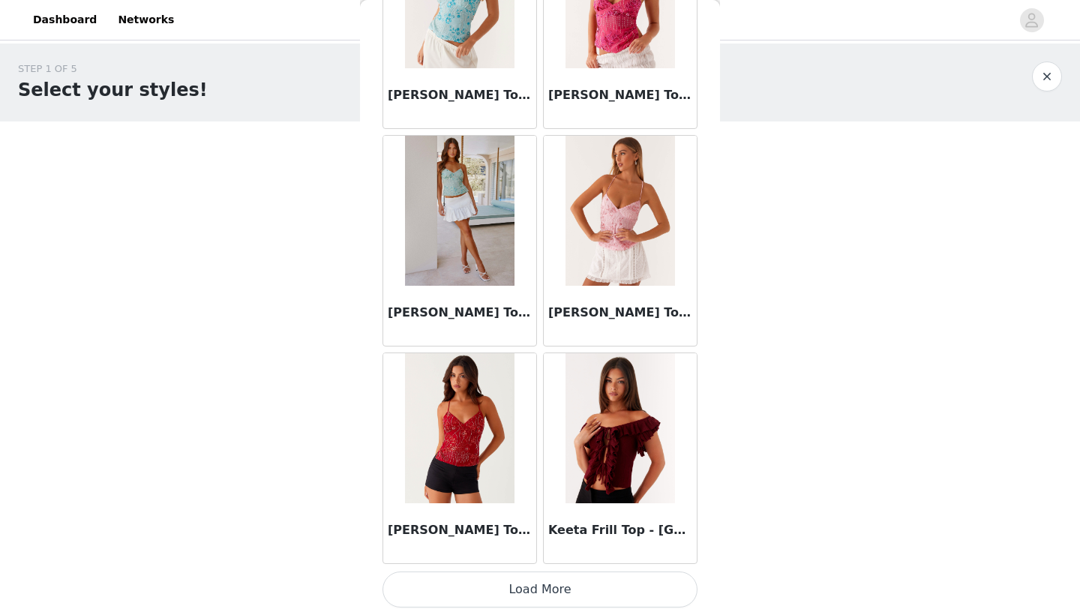
click at [570, 584] on button "Load More" at bounding box center [540, 590] width 315 height 36
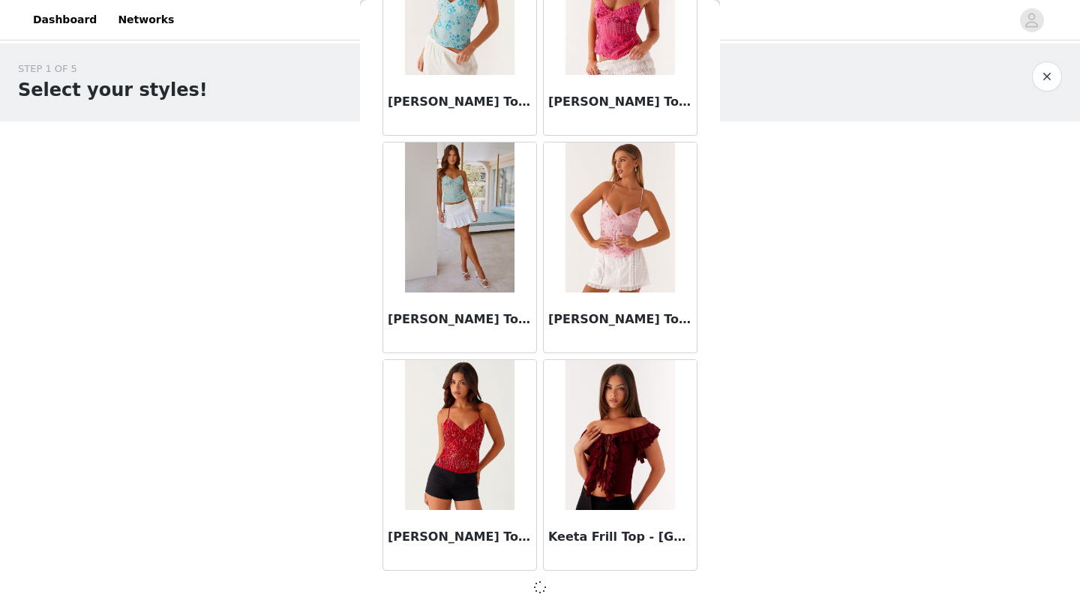
scroll to position [6026, 0]
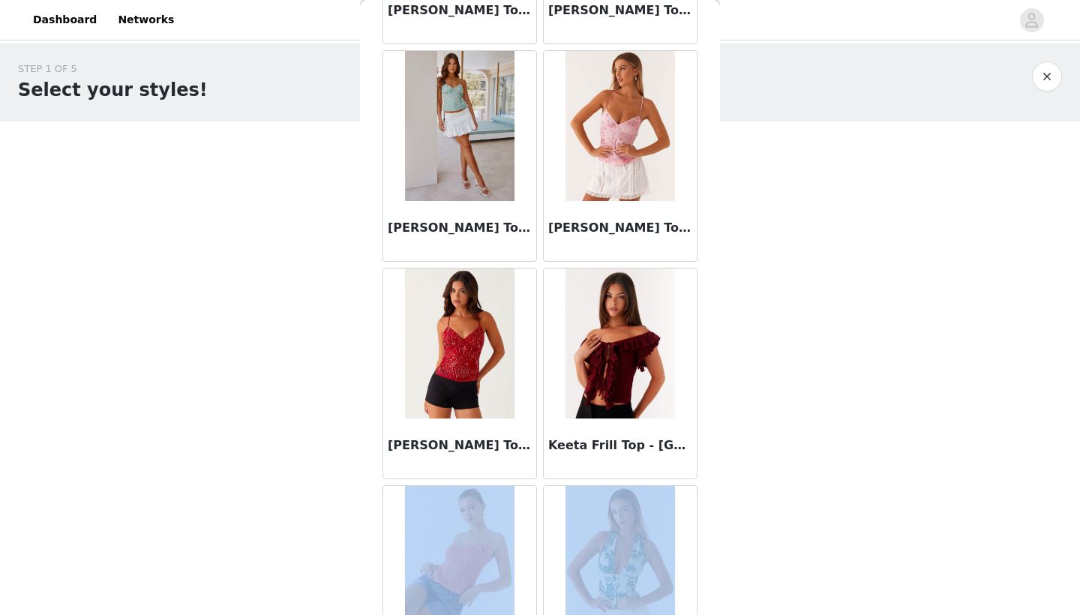
drag, startPoint x: 697, startPoint y: 569, endPoint x: 698, endPoint y: 614, distance: 45.0
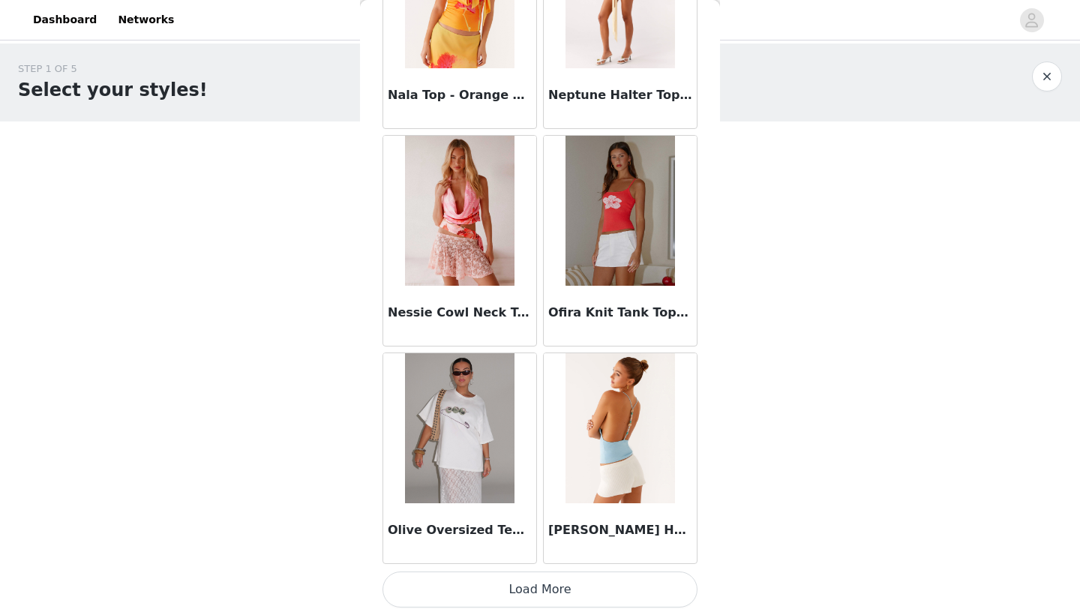
scroll to position [8201, 0]
click at [599, 572] on button "Load More" at bounding box center [540, 590] width 315 height 36
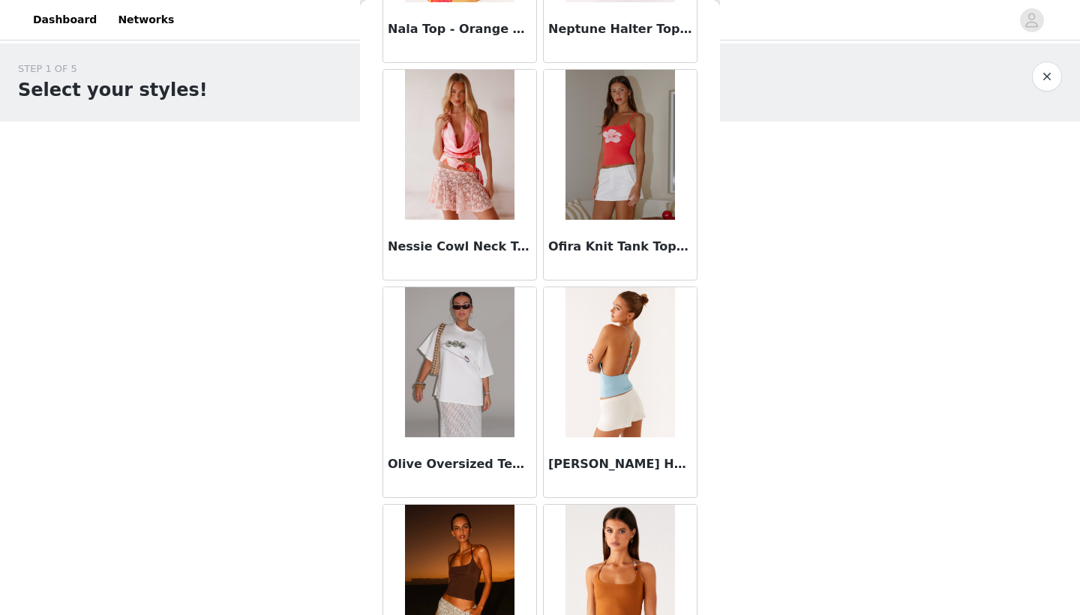
drag, startPoint x: 694, startPoint y: 578, endPoint x: 695, endPoint y: 614, distance: 36.0
click at [695, 614] on div at bounding box center [620, 580] width 153 height 150
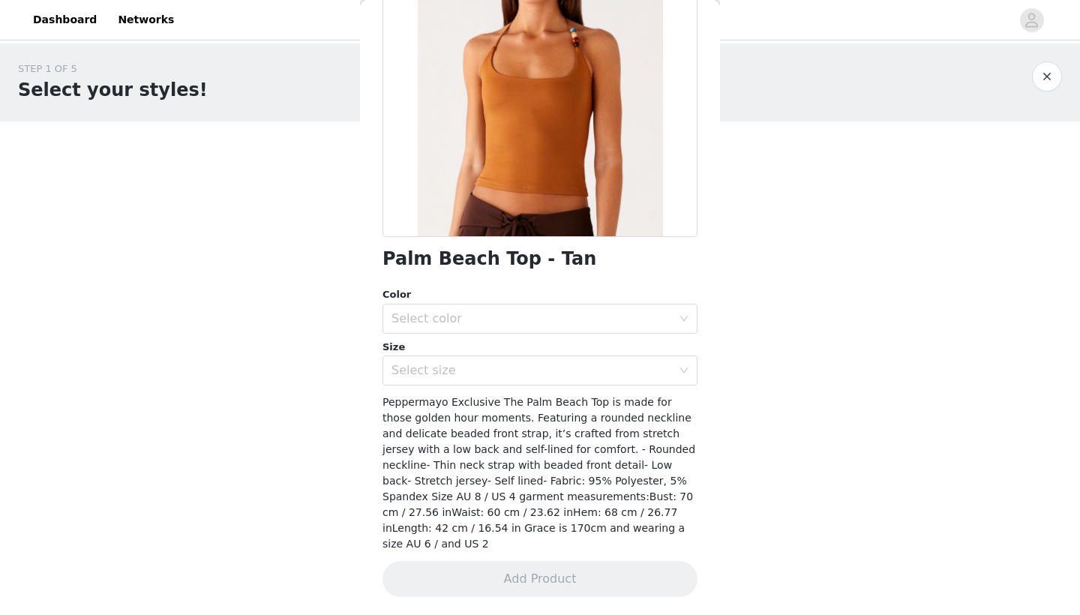
scroll to position [159, 0]
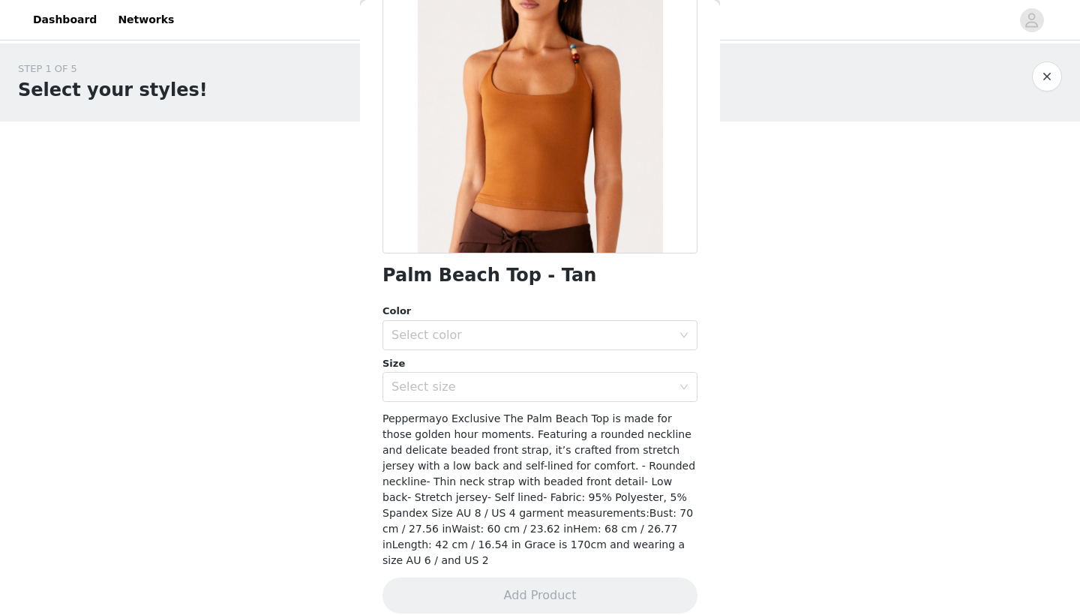
click at [393, 143] on div at bounding box center [540, 85] width 315 height 338
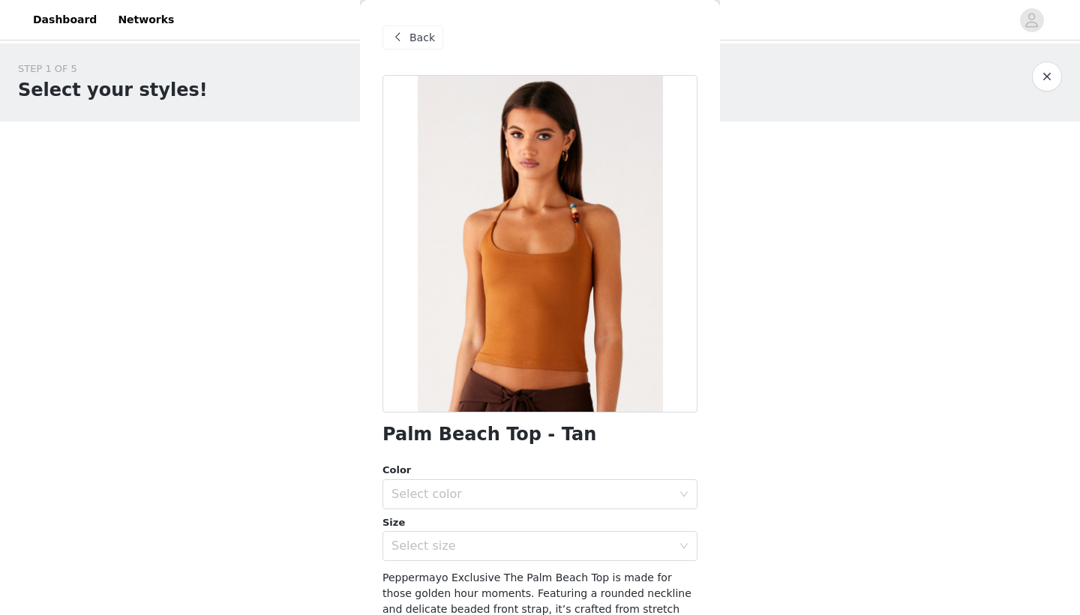
scroll to position [0, 0]
click at [396, 32] on span at bounding box center [398, 38] width 18 height 18
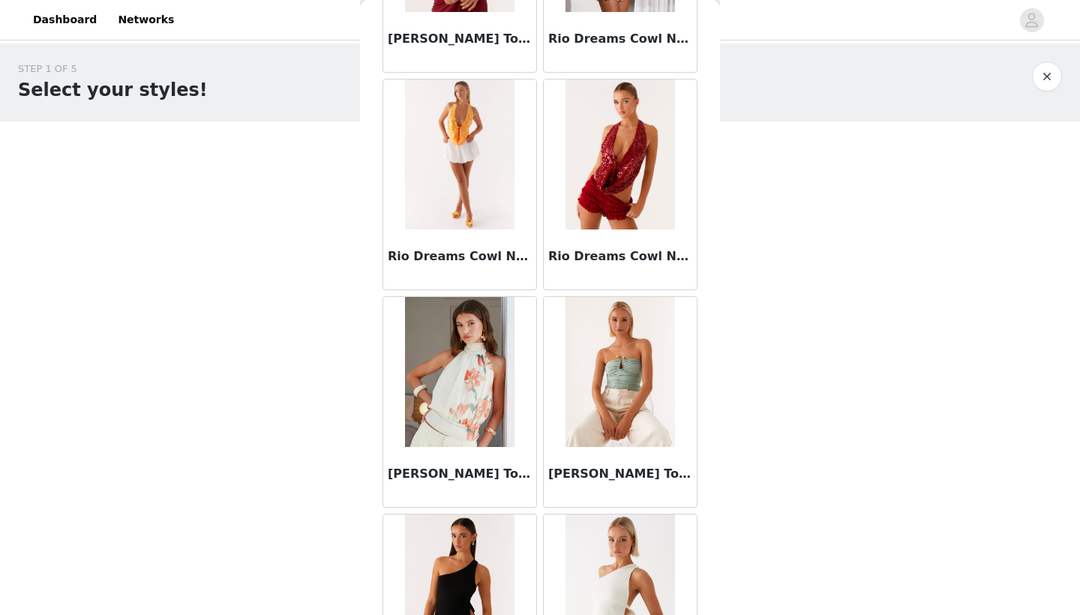
scroll to position [10384, 0]
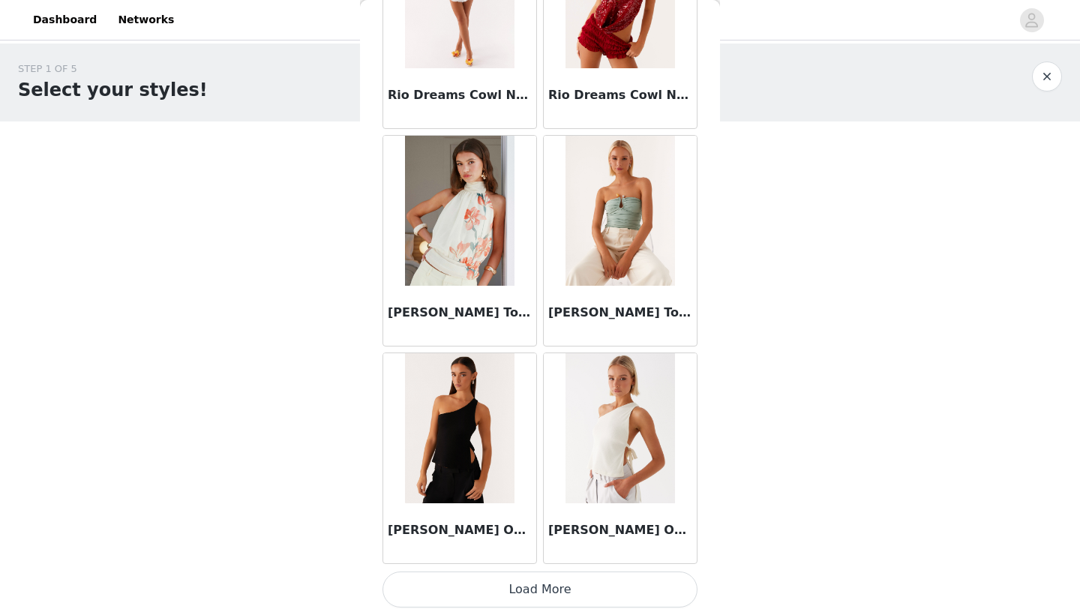
click at [596, 593] on button "Load More" at bounding box center [540, 590] width 315 height 36
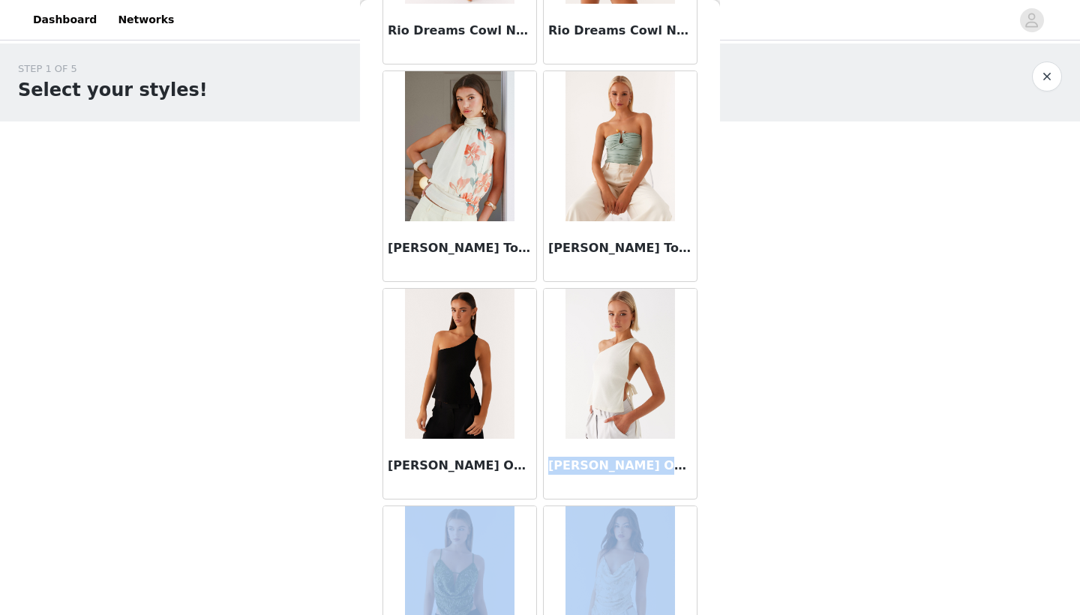
drag, startPoint x: 700, startPoint y: 521, endPoint x: 700, endPoint y: 614, distance: 93.0
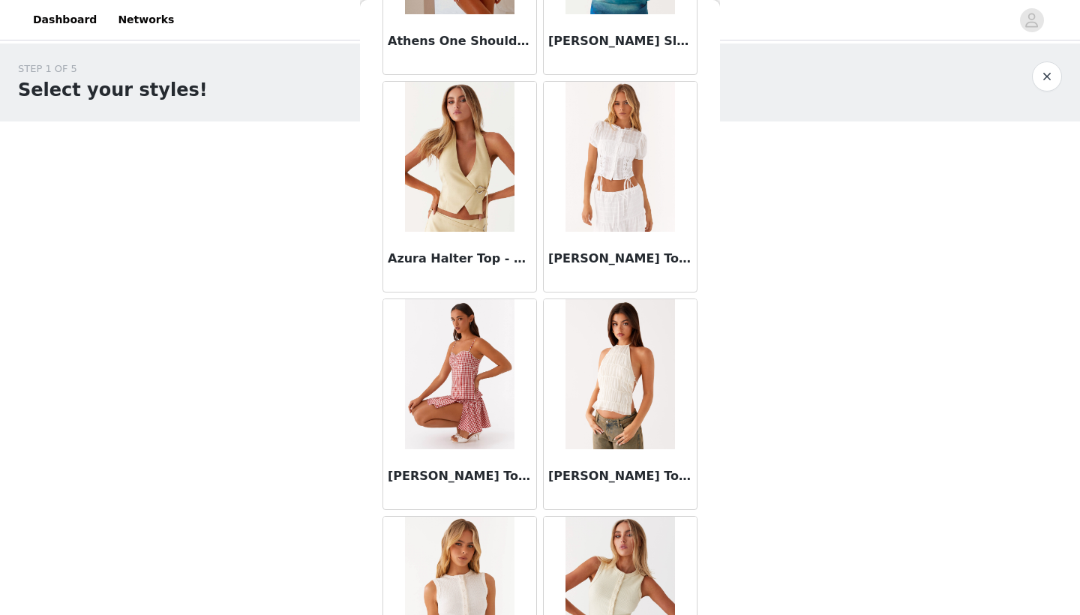
scroll to position [0, 0]
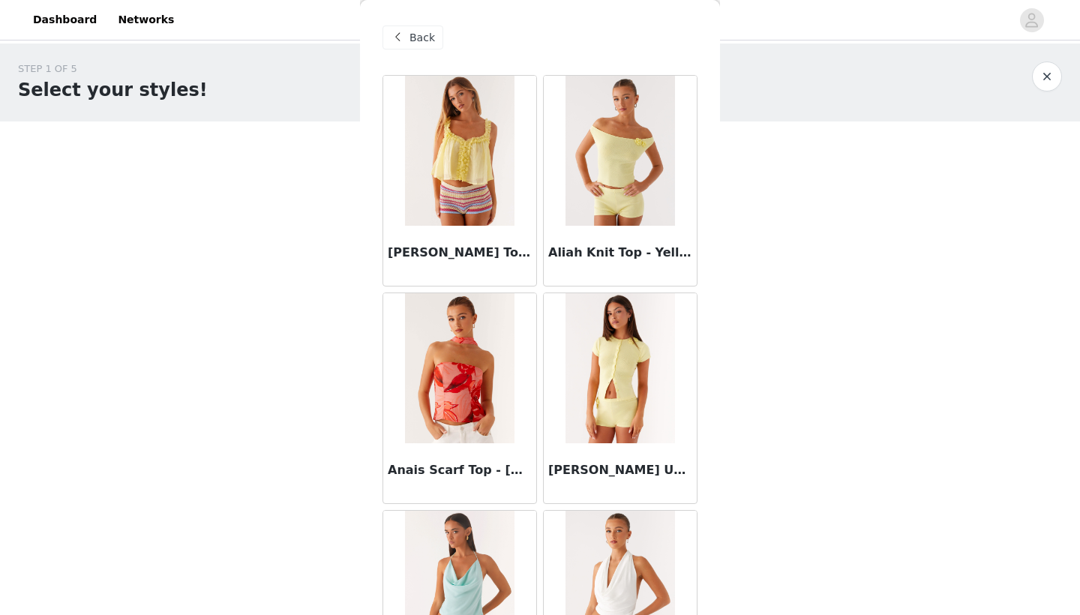
click at [419, 47] on div "Back" at bounding box center [413, 38] width 61 height 24
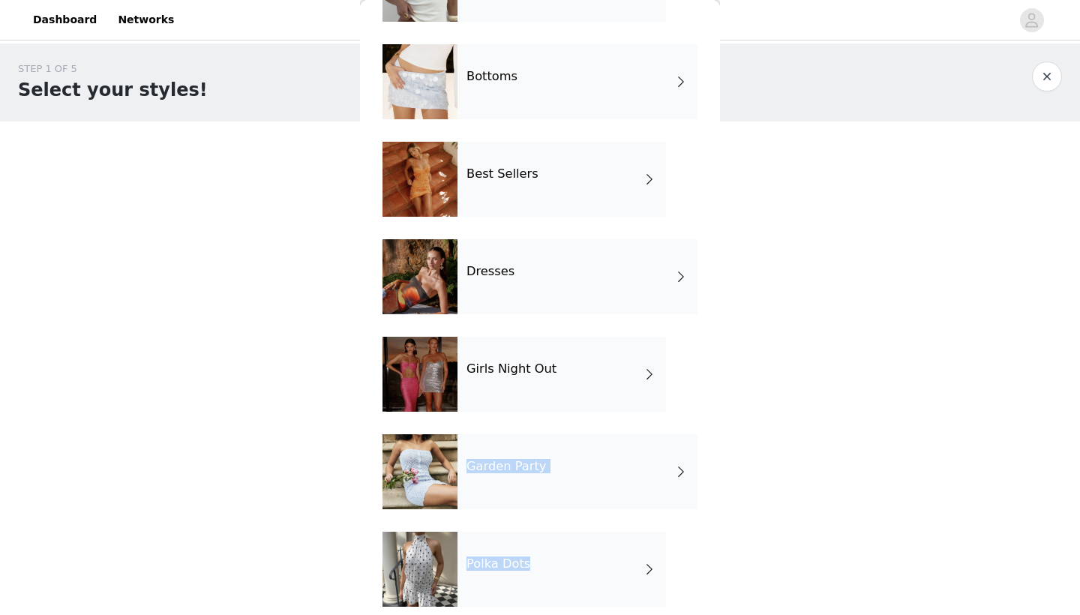
scroll to position [143, 0]
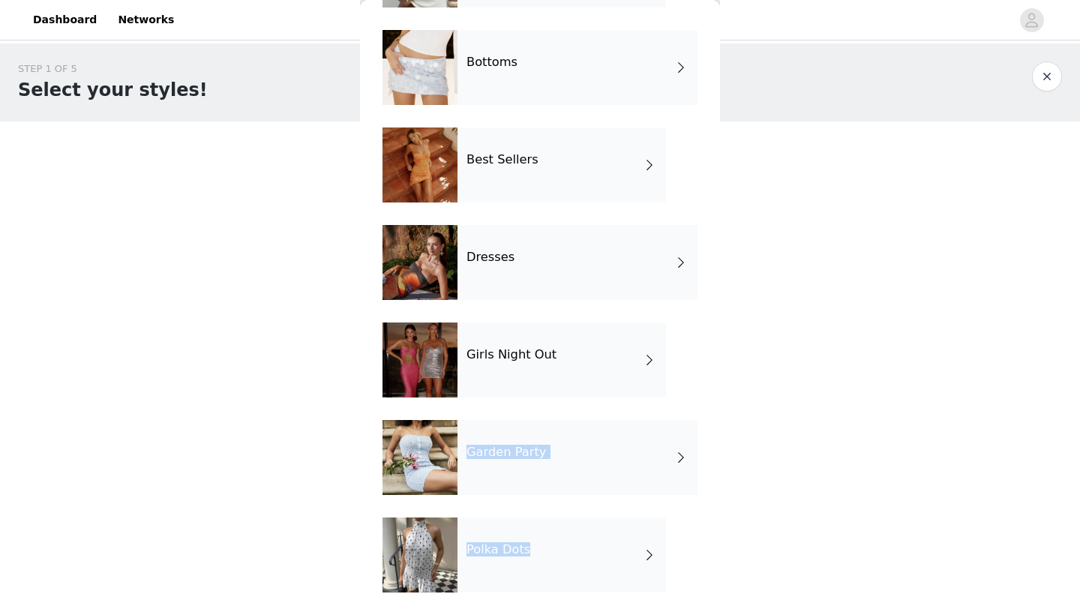
drag, startPoint x: 692, startPoint y: 536, endPoint x: 692, endPoint y: 614, distance: 78.0
click at [692, 614] on div "Tops Bottoms Best Sellers Dresses Girls Night Out Garden Party Polka Dots" at bounding box center [540, 273] width 315 height 683
click at [560, 431] on div "Garden Party" at bounding box center [578, 457] width 240 height 75
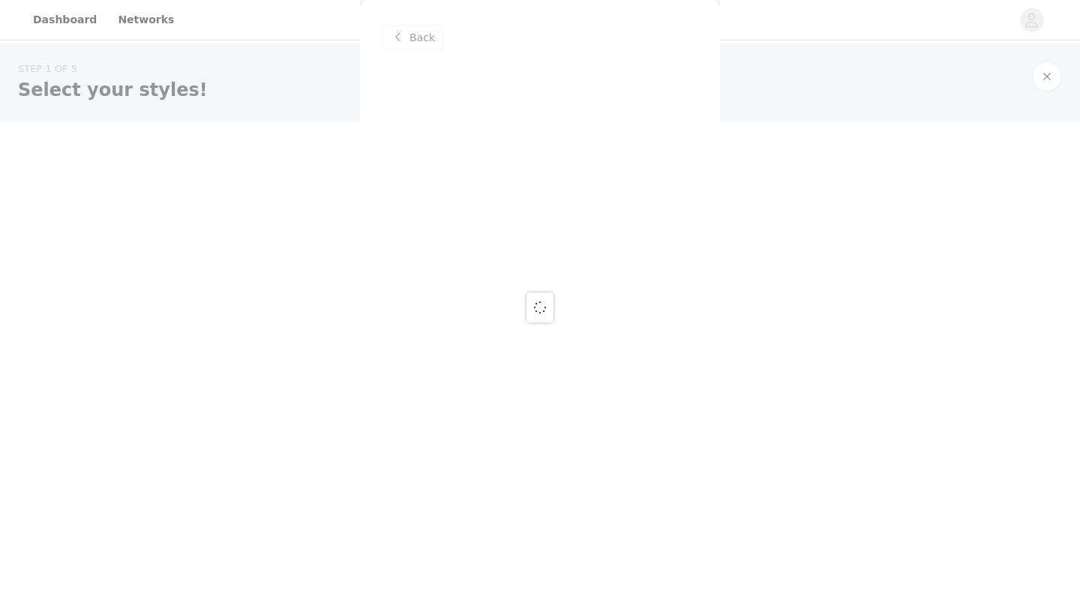
scroll to position [0, 0]
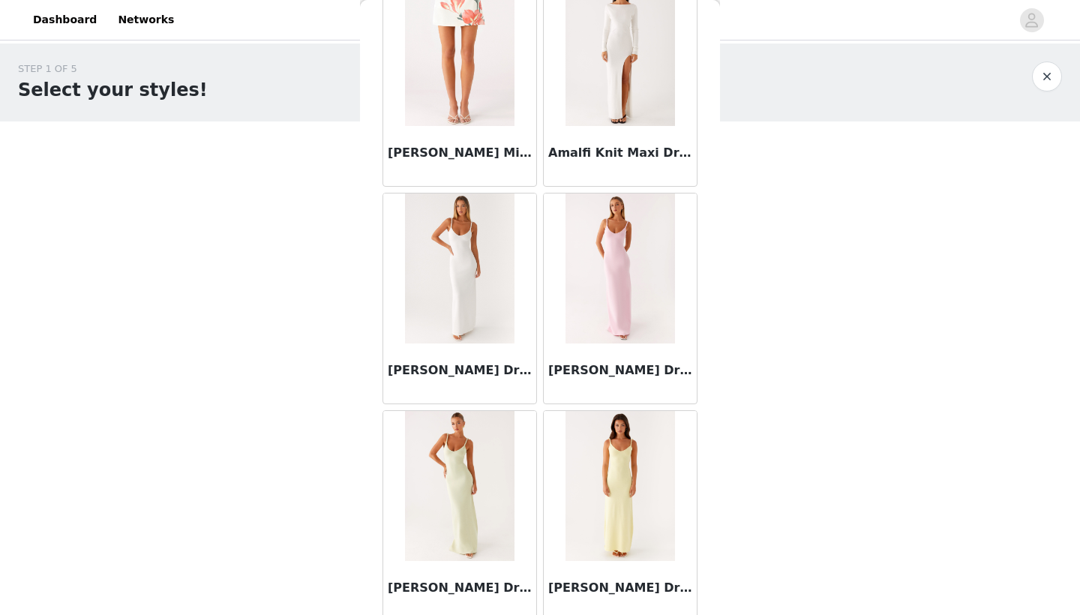
drag, startPoint x: 696, startPoint y: 449, endPoint x: 696, endPoint y: 614, distance: 165.1
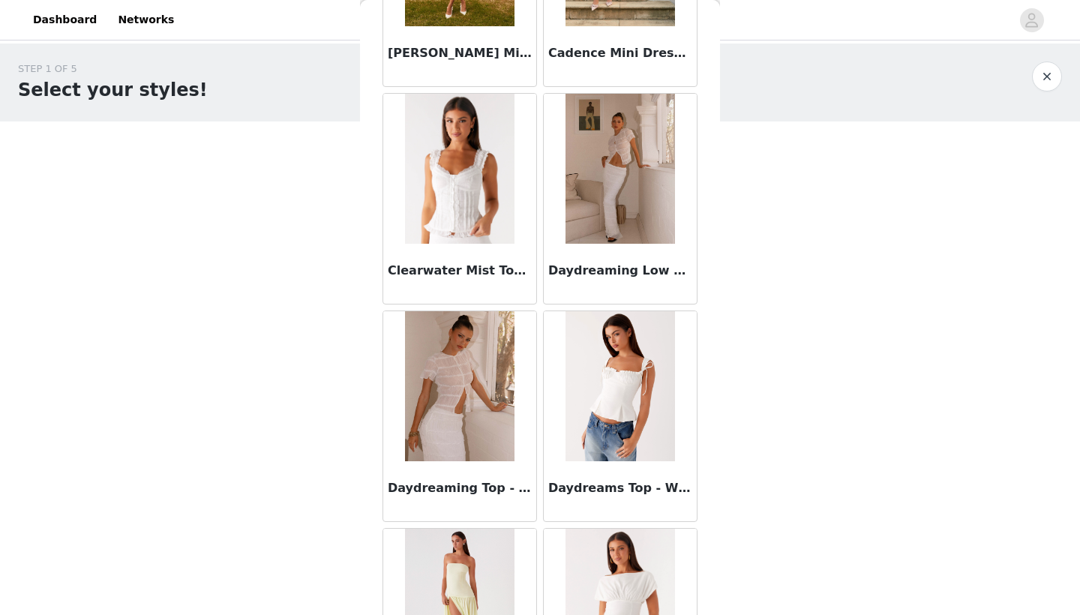
scroll to position [1143, 0]
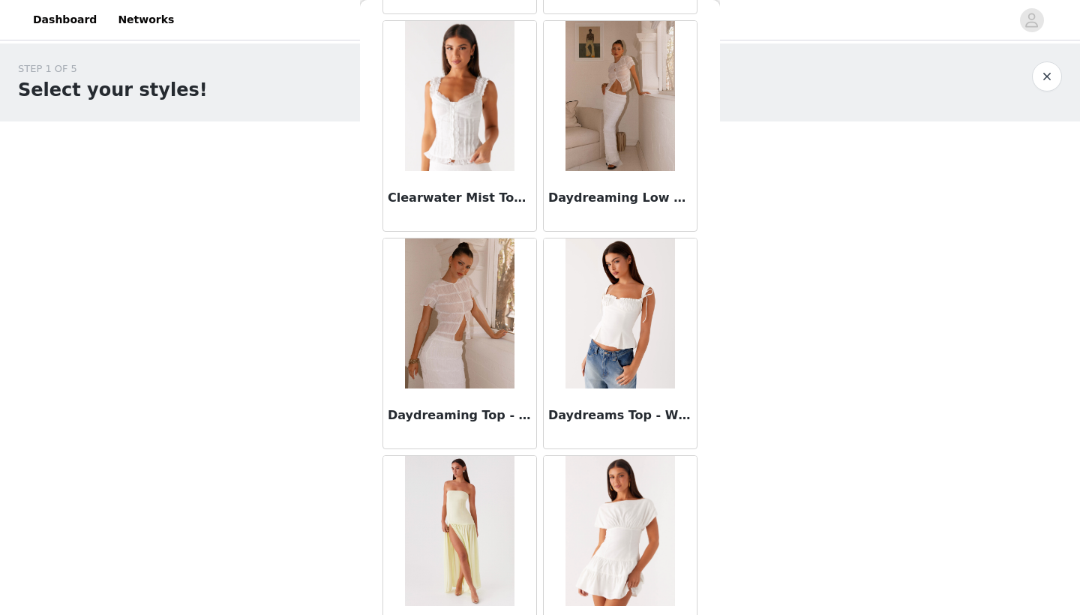
click at [611, 361] on img at bounding box center [620, 314] width 109 height 150
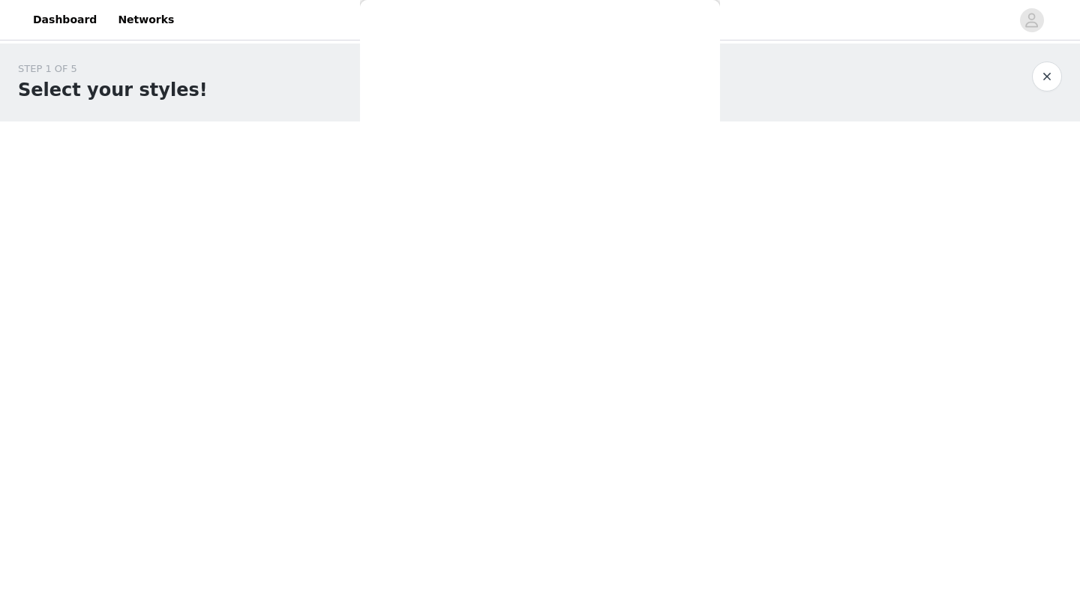
scroll to position [175, 0]
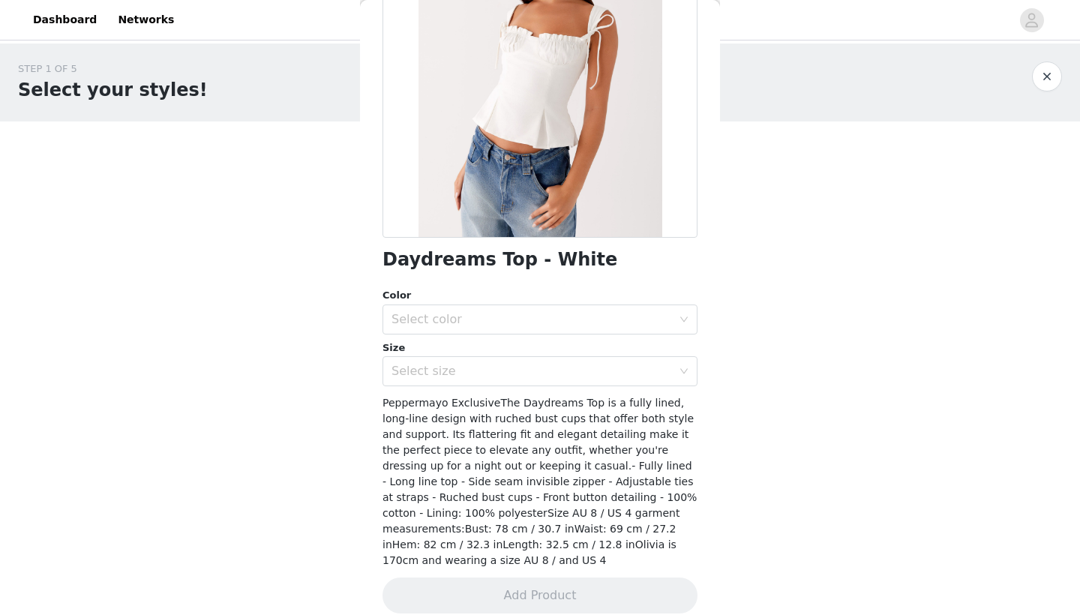
click at [548, 300] on div "Color" at bounding box center [540, 295] width 315 height 15
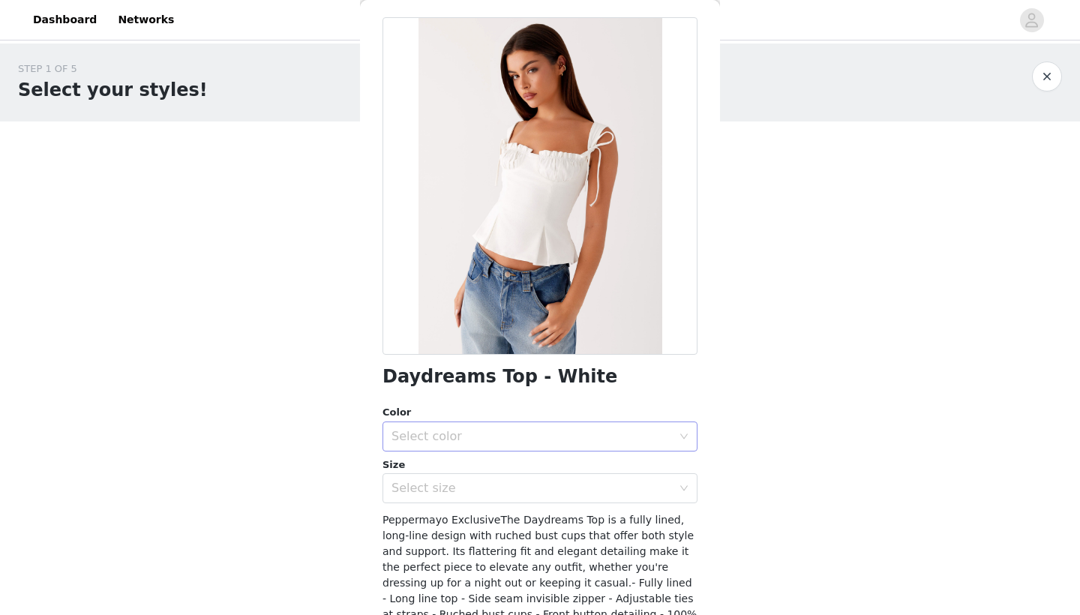
scroll to position [53, 0]
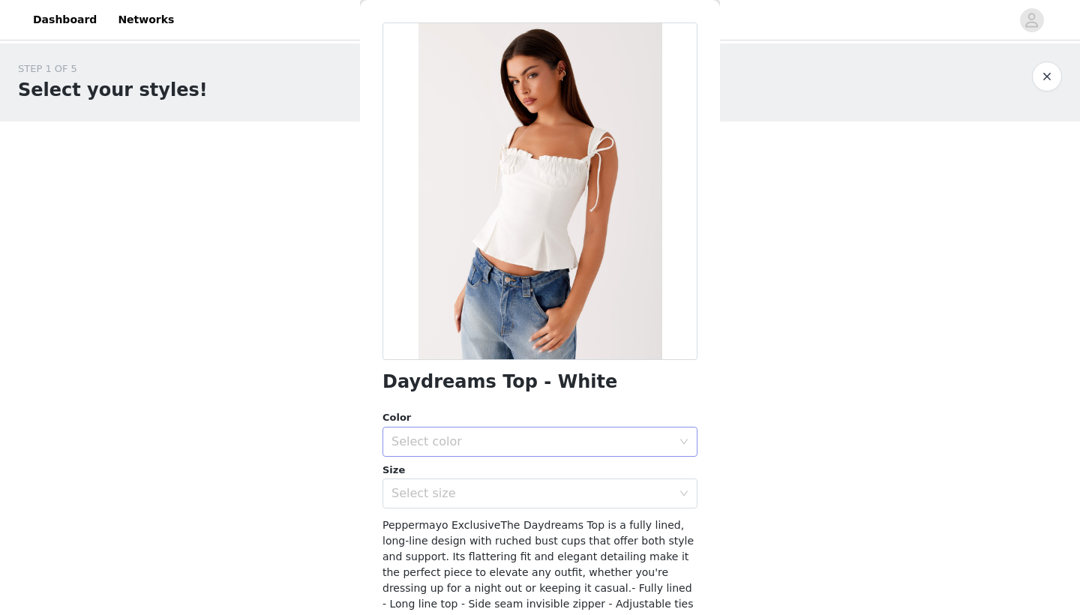
click at [458, 445] on div "Select color" at bounding box center [532, 441] width 281 height 15
click at [433, 485] on li "White" at bounding box center [540, 474] width 315 height 24
click at [428, 491] on div "Select size" at bounding box center [532, 493] width 281 height 15
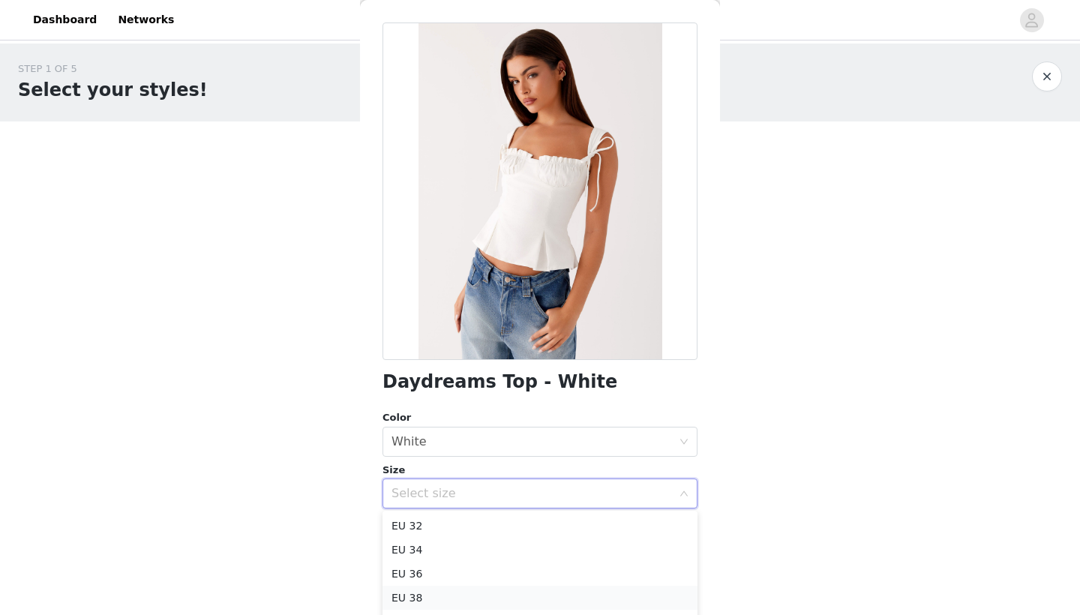
click at [411, 590] on li "EU 38" at bounding box center [540, 598] width 315 height 24
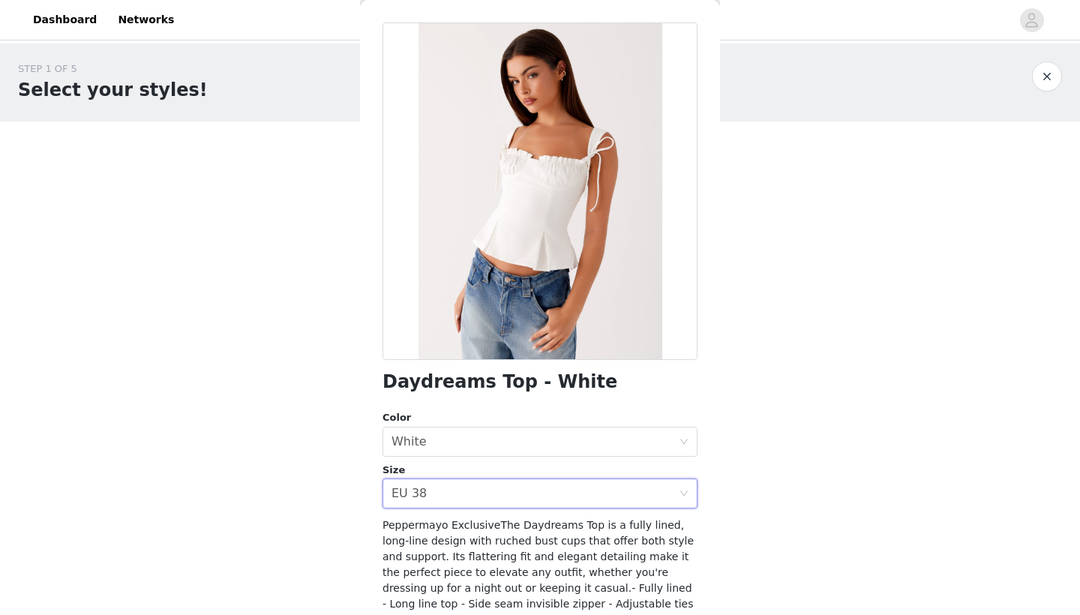
click at [469, 512] on div "Daydreams Top - White Color Select color White Size Select size EU 38 Peppermay…" at bounding box center [540, 389] width 315 height 732
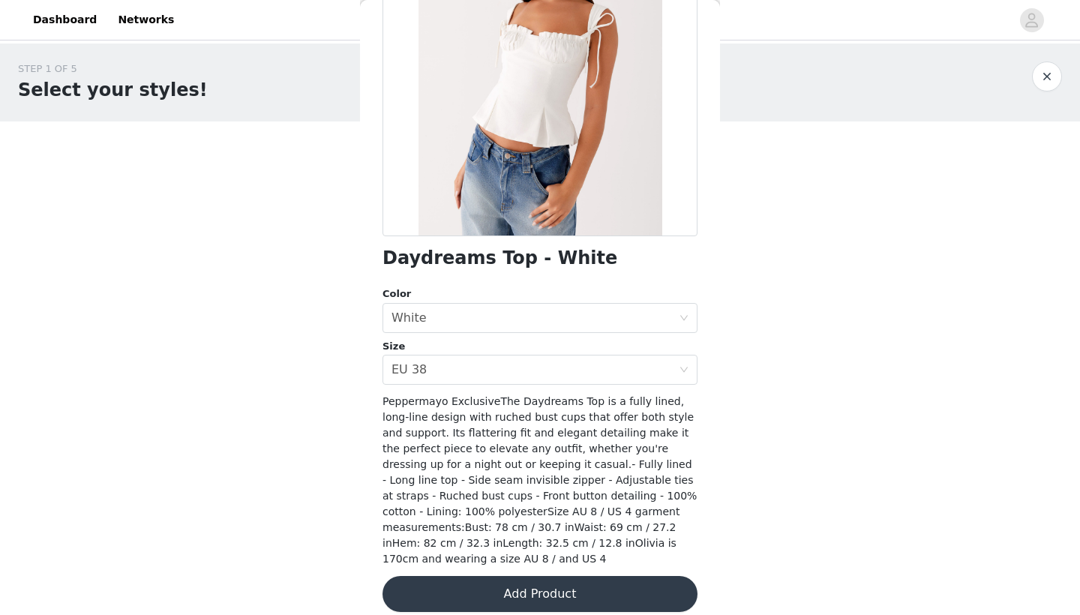
scroll to position [175, 0]
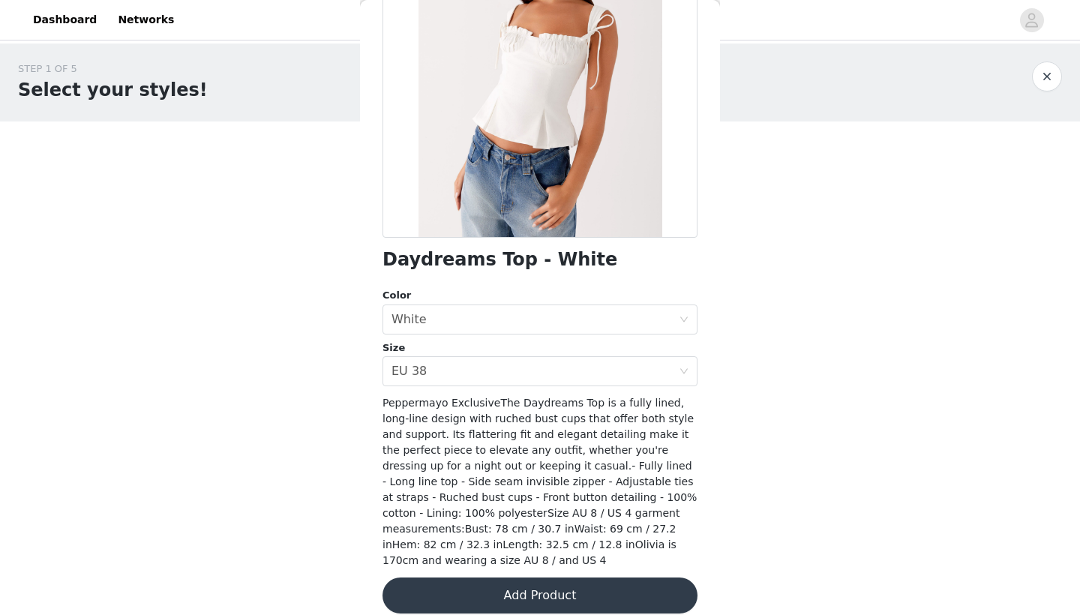
click at [491, 578] on button "Add Product" at bounding box center [540, 596] width 315 height 36
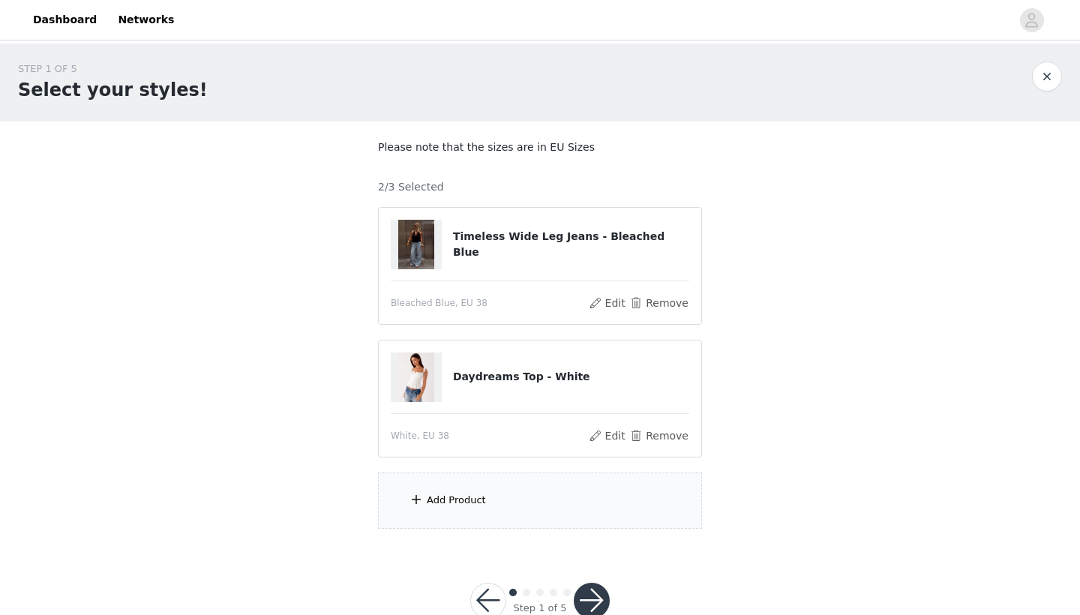
click at [478, 489] on div "Add Product" at bounding box center [540, 501] width 324 height 56
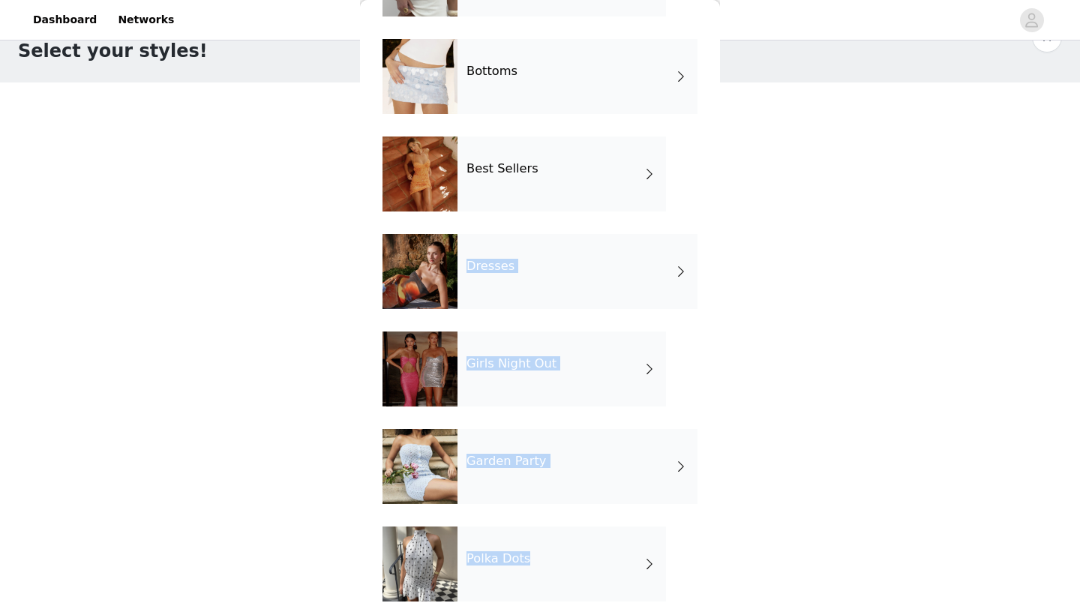
scroll to position [143, 0]
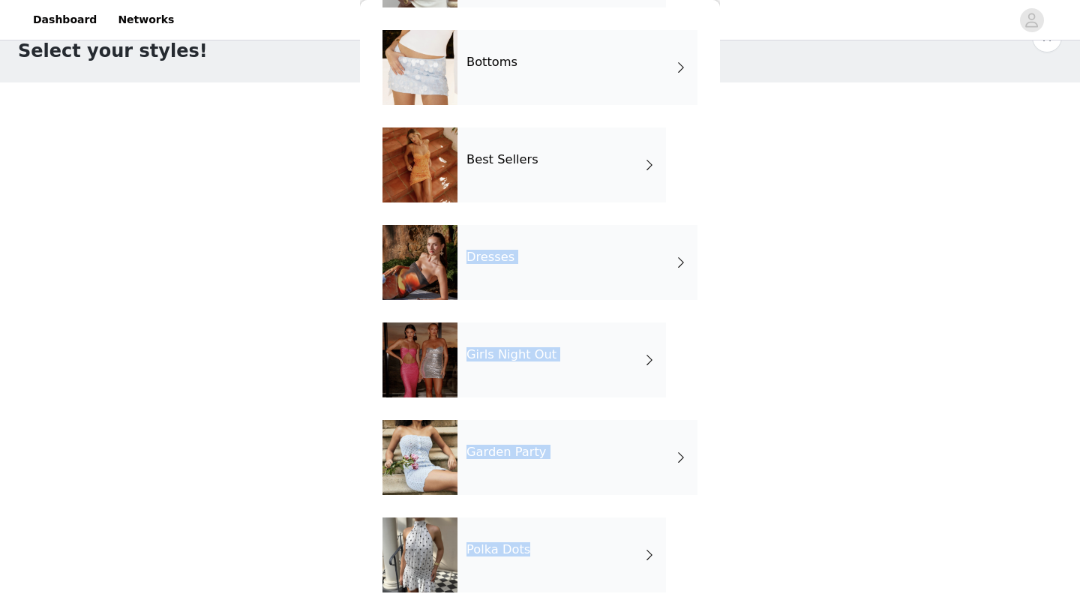
drag, startPoint x: 680, startPoint y: 306, endPoint x: 696, endPoint y: 614, distance: 308.8
click at [696, 614] on div "Tops Bottoms Best Sellers Dresses Girls Night Out Garden Party Polka Dots" at bounding box center [540, 273] width 315 height 683
click at [629, 363] on div "Girls Night Out" at bounding box center [562, 360] width 209 height 75
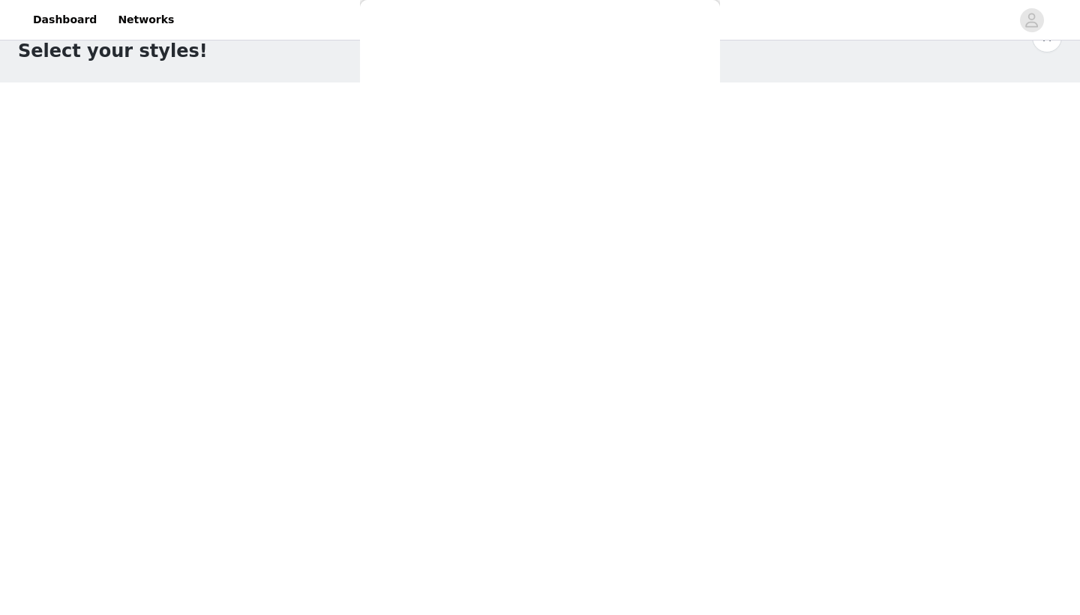
scroll to position [0, 0]
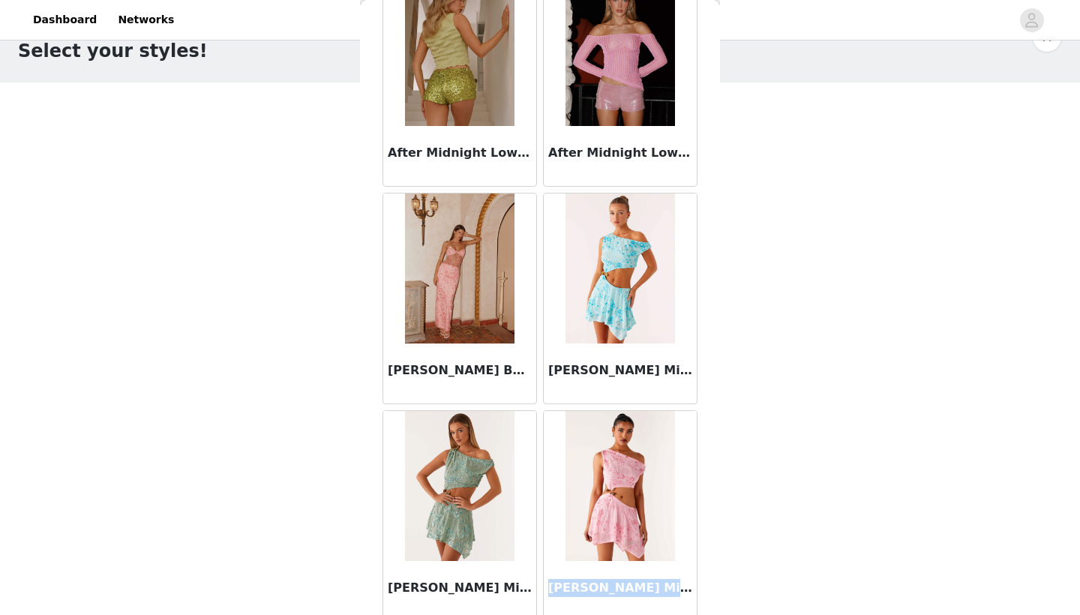
drag, startPoint x: 681, startPoint y: 507, endPoint x: 689, endPoint y: 611, distance: 104.6
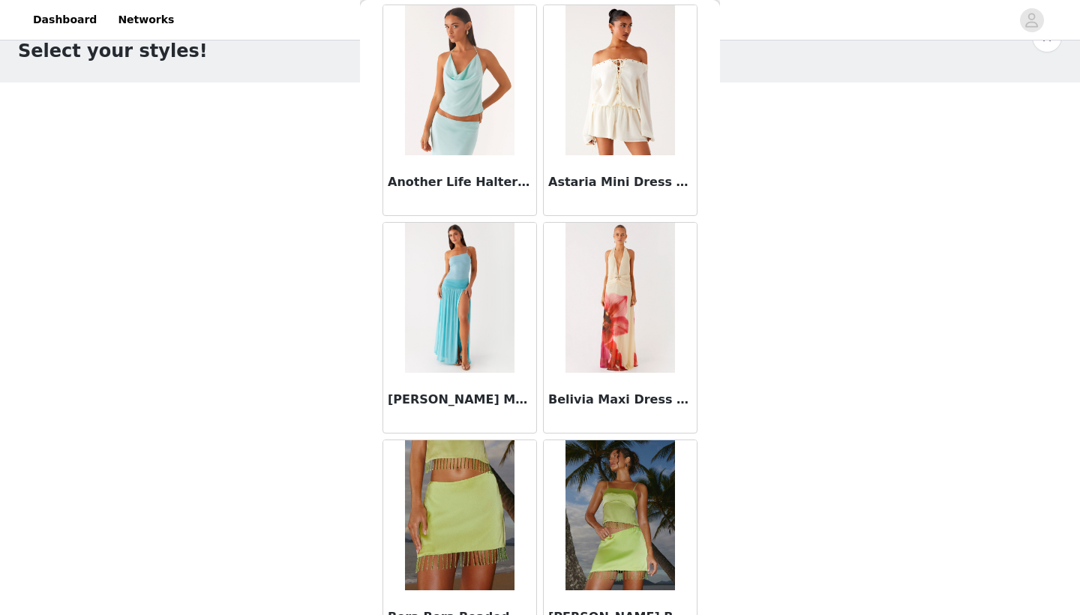
scroll to position [944, 0]
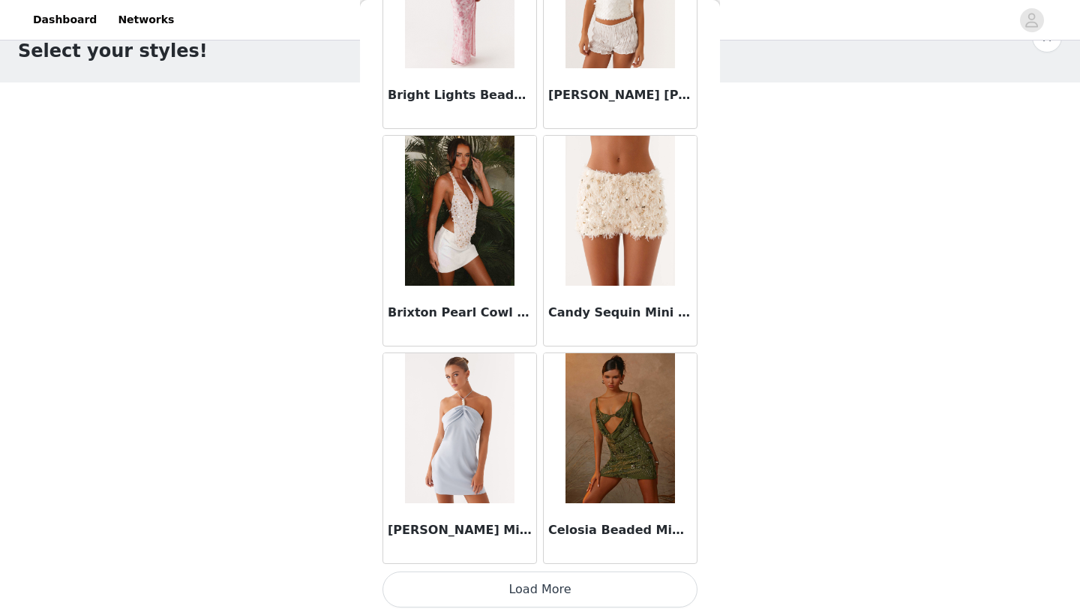
click at [632, 596] on button "Load More" at bounding box center [540, 590] width 315 height 36
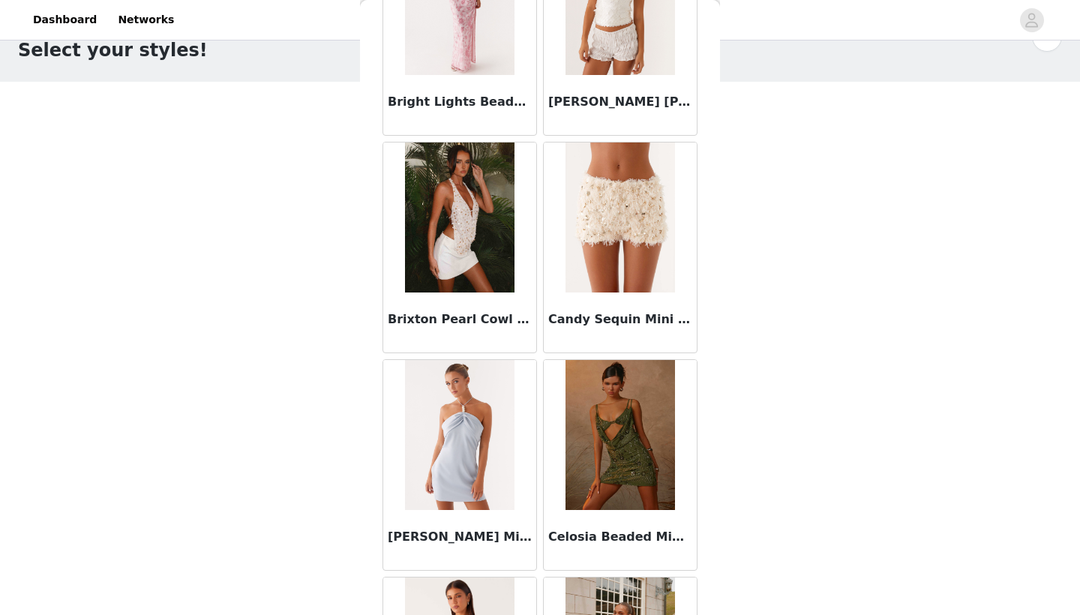
scroll to position [39, 0]
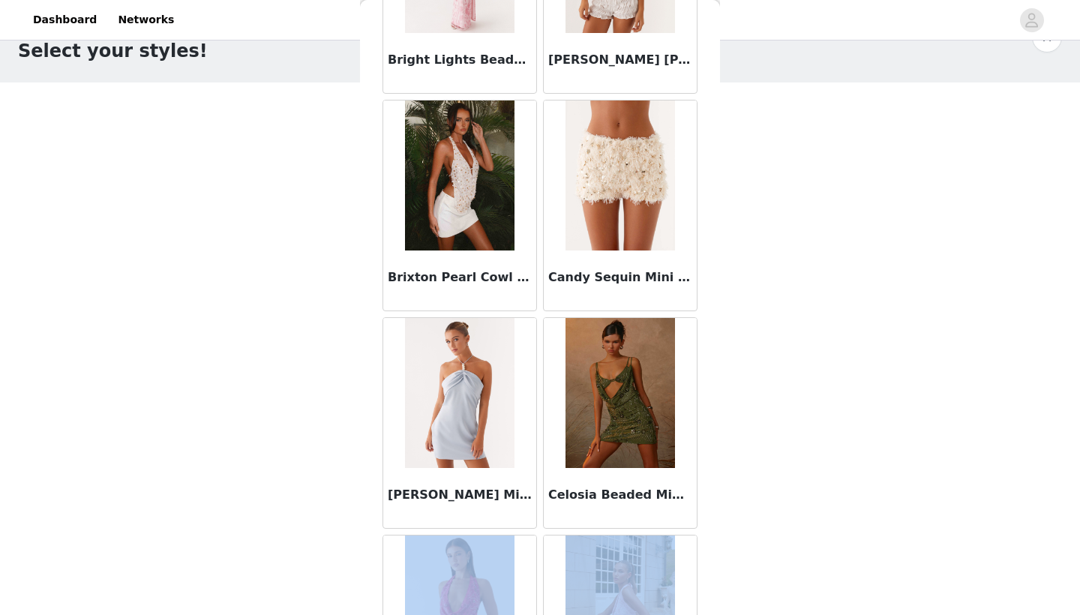
drag, startPoint x: 689, startPoint y: 555, endPoint x: 690, endPoint y: 614, distance: 59.3
click at [690, 614] on div "After Midnight Low Rise Sequin Mini Shorts - Olive After Midnight Low Rise Sequ…" at bounding box center [540, 532] width 321 height 4352
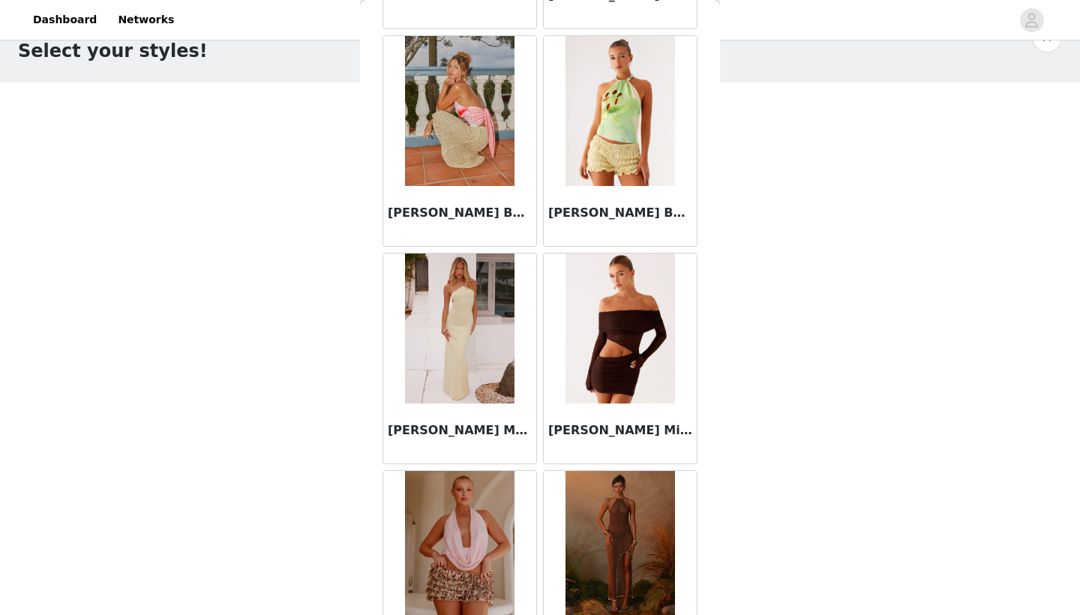
scroll to position [2662, 0]
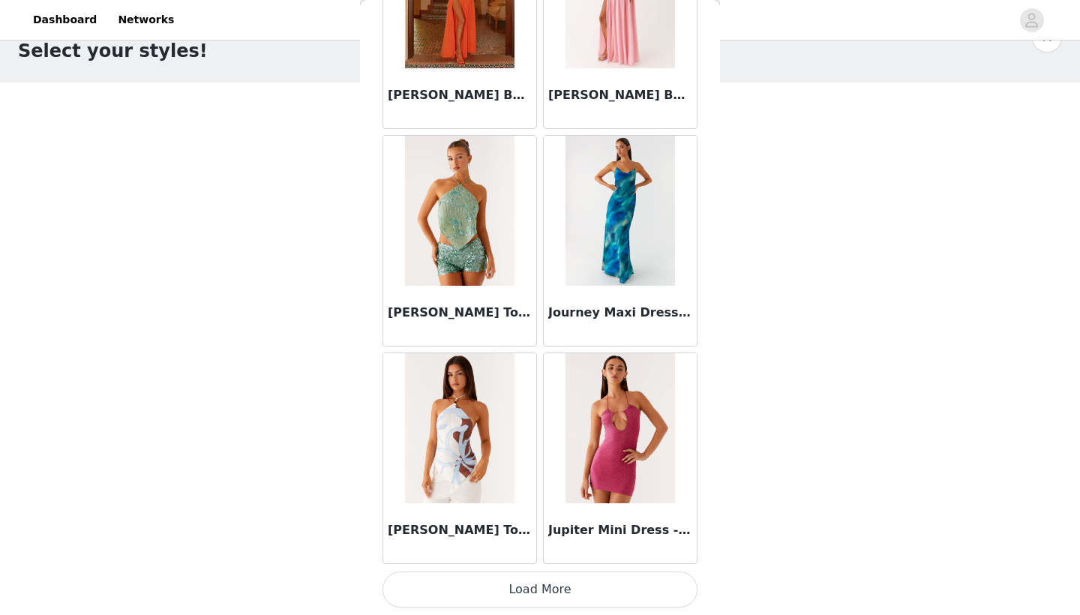
click at [625, 572] on button "Load More" at bounding box center [540, 590] width 315 height 36
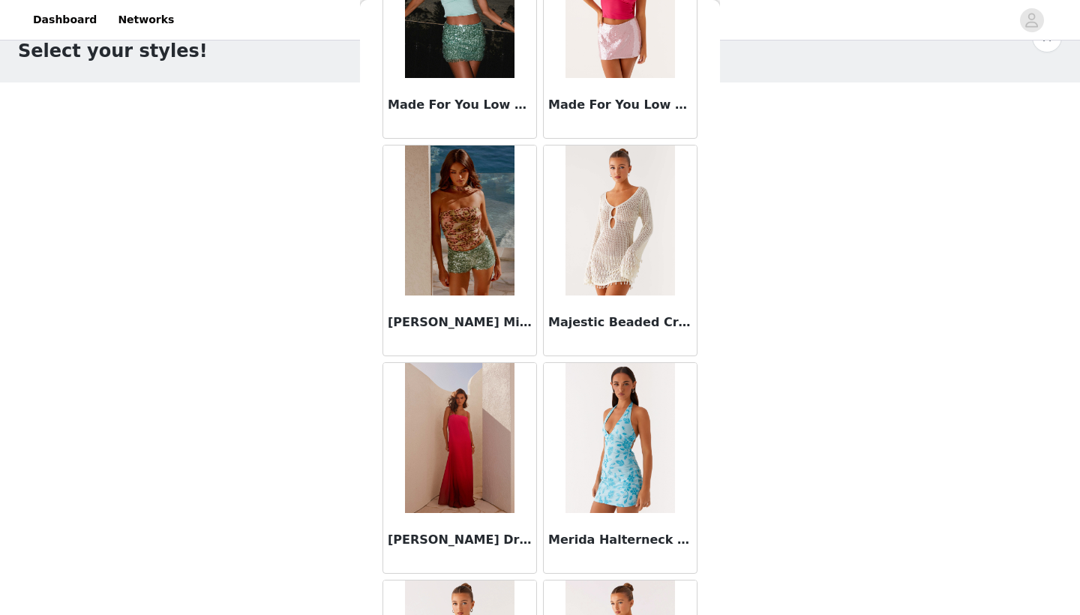
scroll to position [6032, 0]
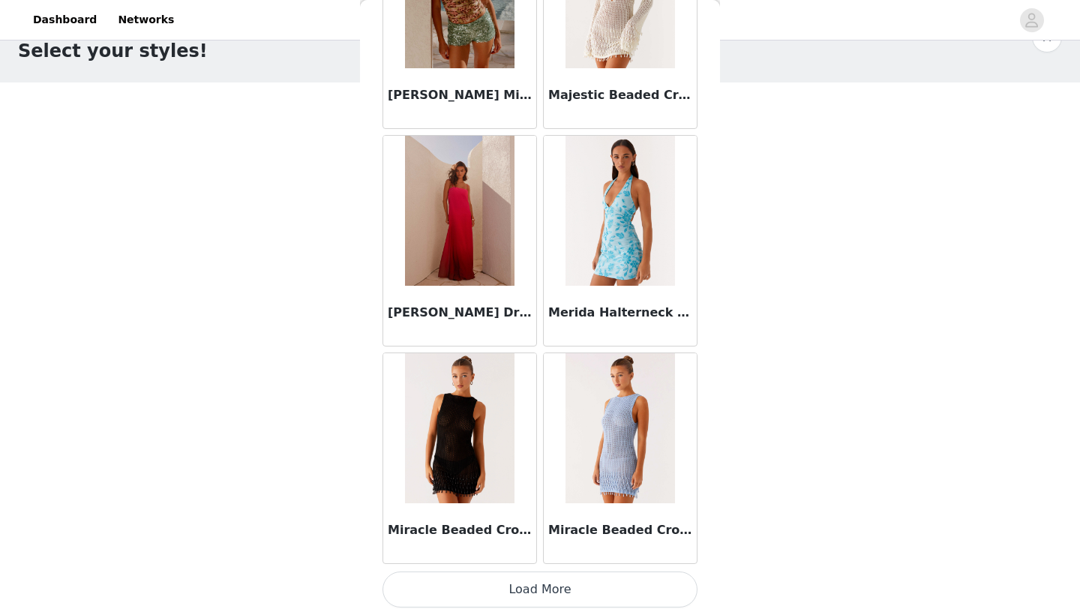
click at [583, 596] on button "Load More" at bounding box center [540, 590] width 315 height 36
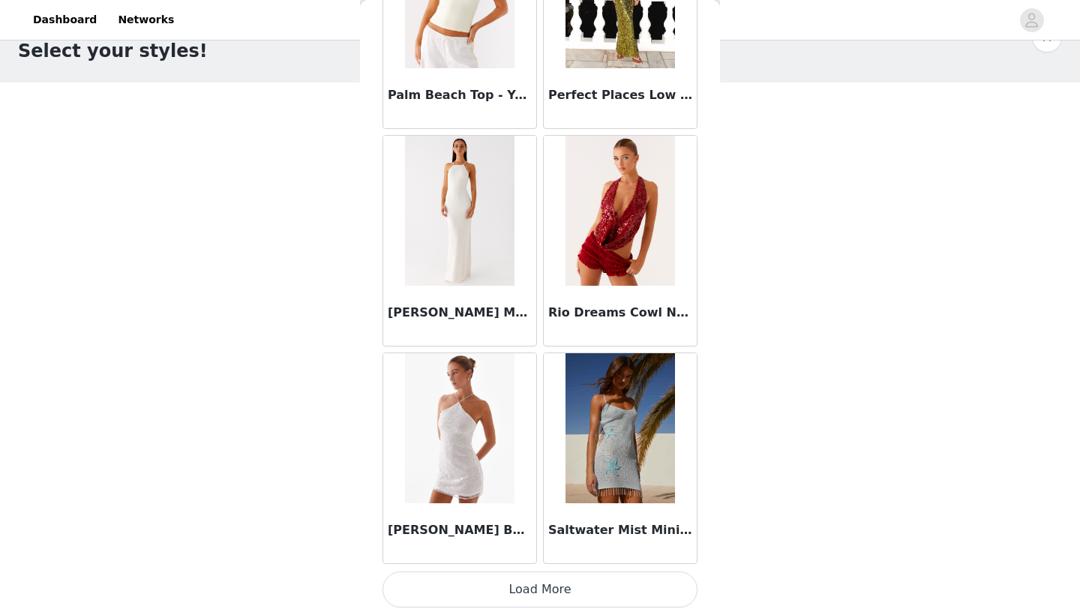
click at [574, 598] on button "Load More" at bounding box center [540, 590] width 315 height 36
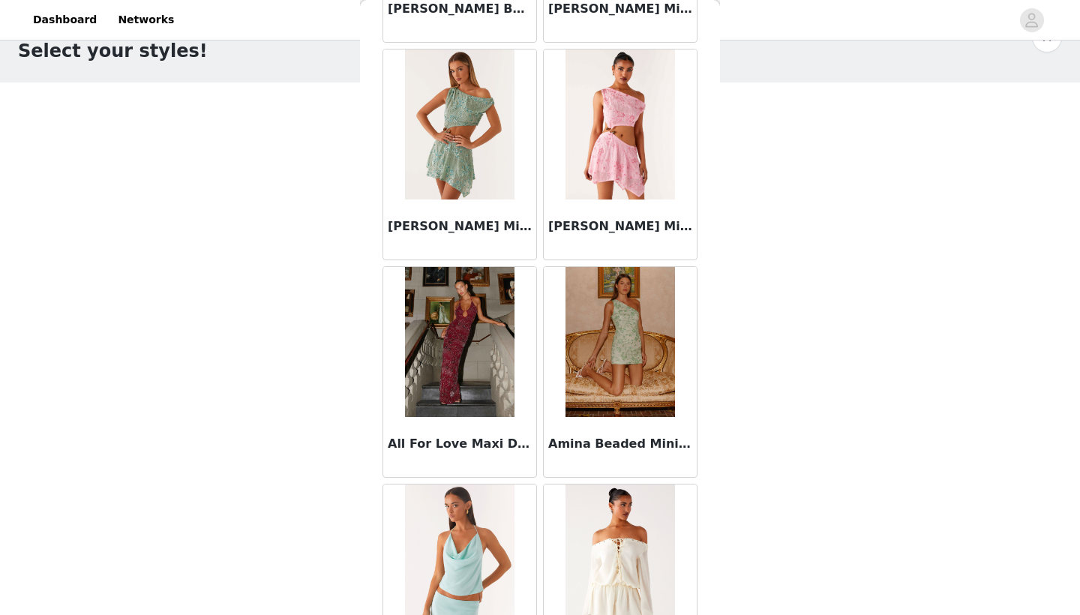
scroll to position [0, 0]
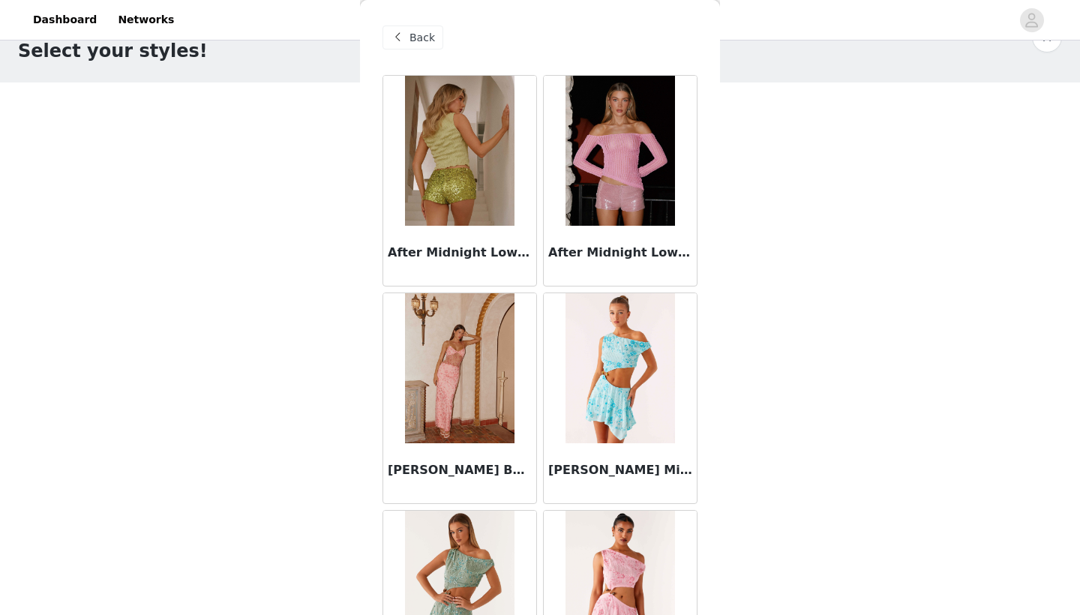
click at [419, 54] on div "Back" at bounding box center [540, 37] width 315 height 75
click at [422, 44] on span "Back" at bounding box center [423, 38] width 26 height 16
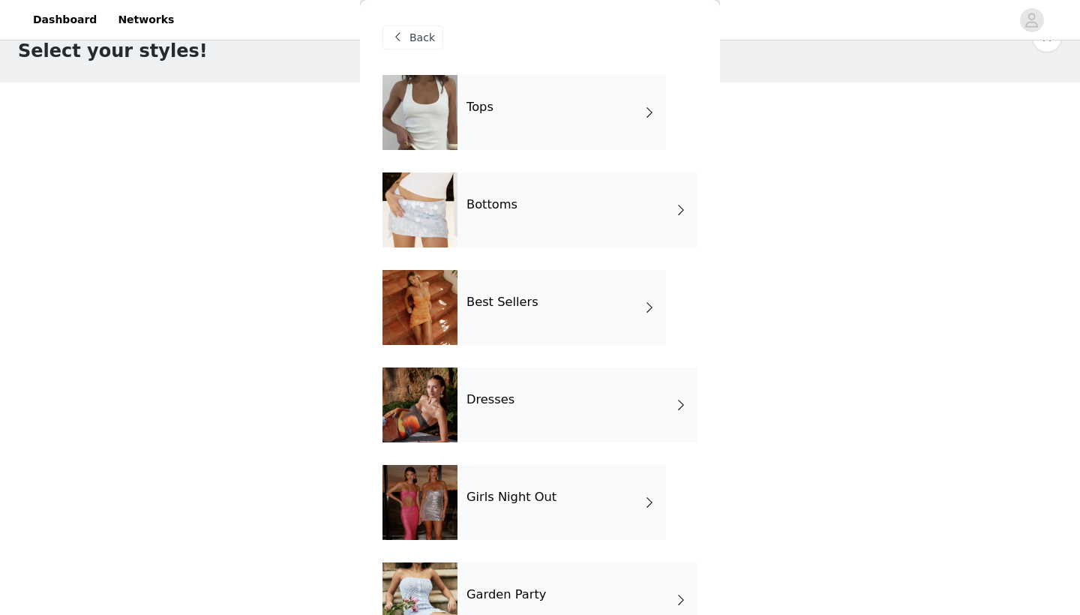
click at [579, 389] on div "Dresses" at bounding box center [578, 405] width 240 height 75
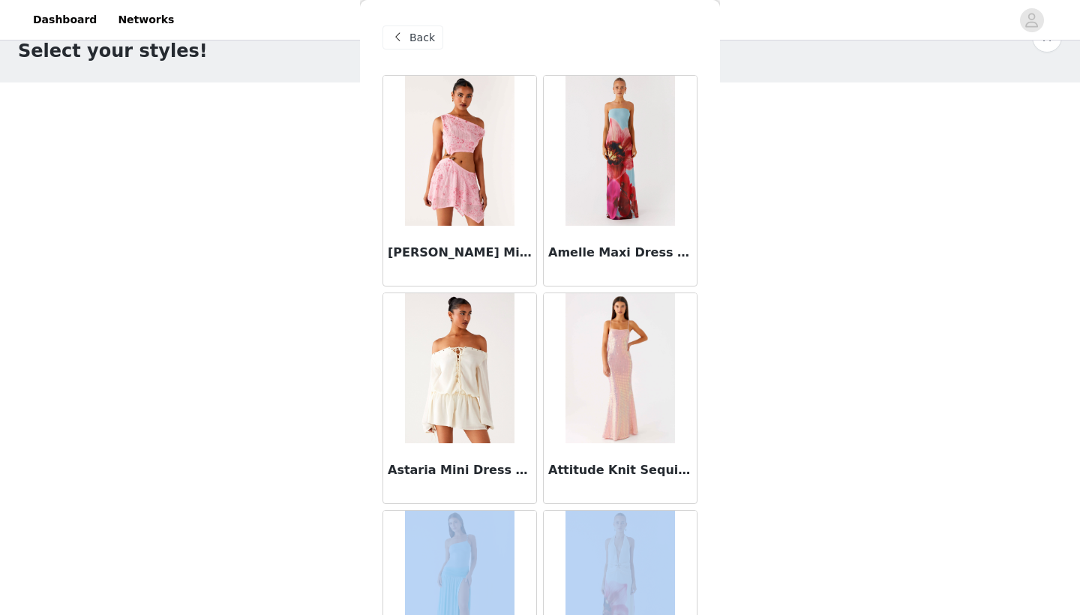
drag, startPoint x: 693, startPoint y: 466, endPoint x: 691, endPoint y: 574, distance: 108.1
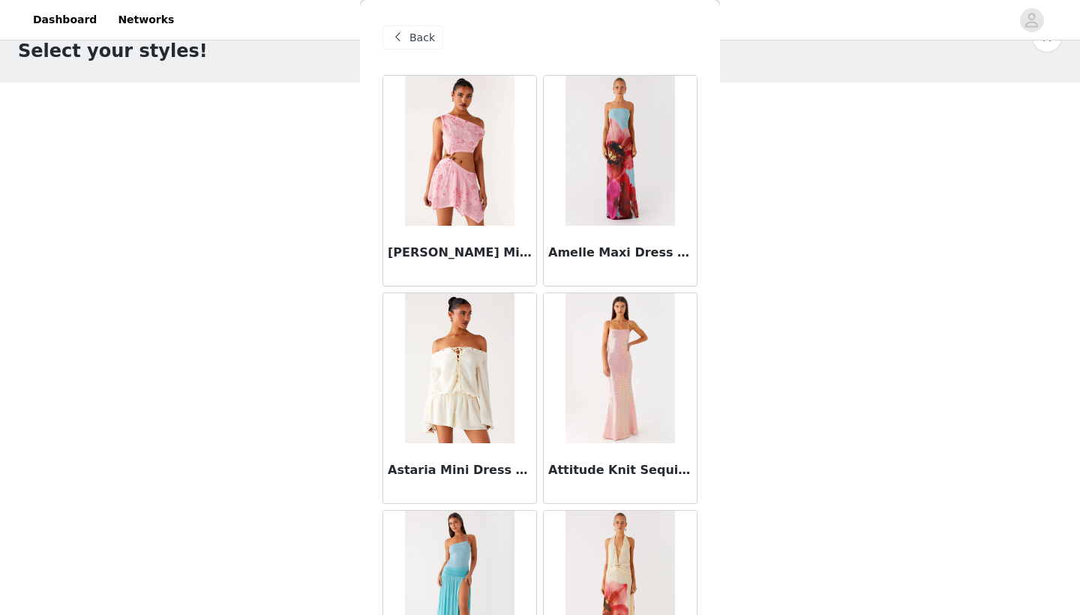
click at [605, 493] on div "Attitude Knit Sequin Maxi Dress - Iridescent Pink" at bounding box center [620, 473] width 153 height 60
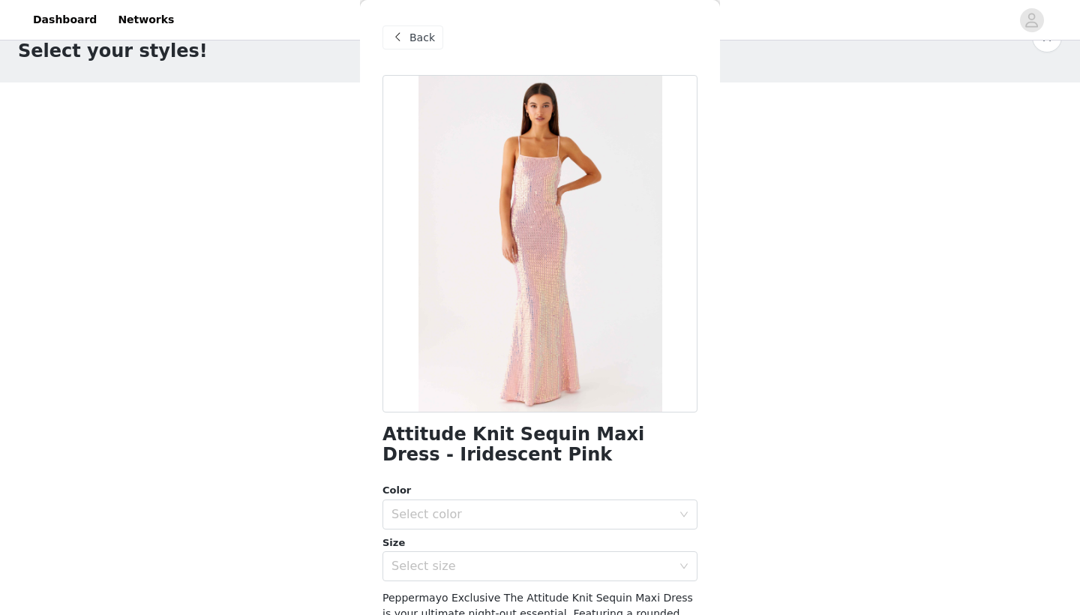
click at [398, 24] on div "Back" at bounding box center [540, 37] width 315 height 75
click at [404, 38] on span at bounding box center [398, 38] width 18 height 18
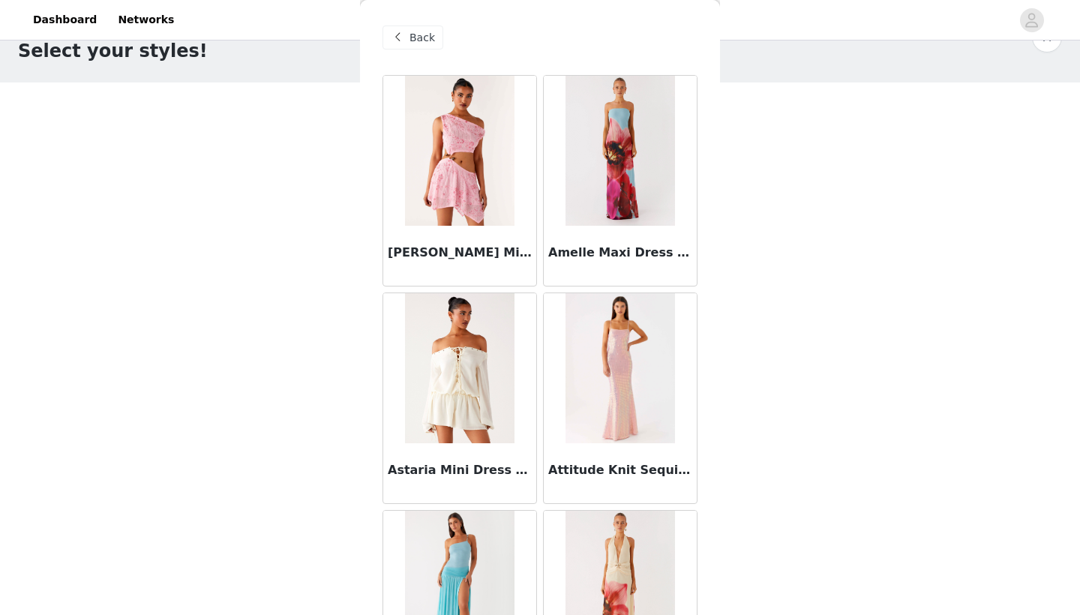
click at [419, 386] on img at bounding box center [460, 368] width 110 height 150
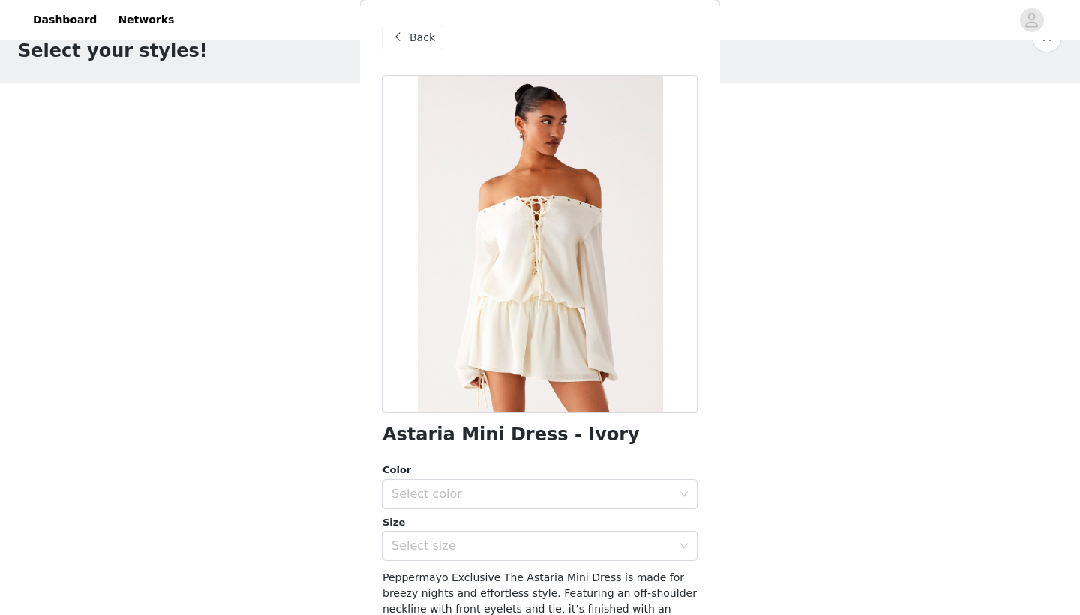
click at [433, 476] on div "Color" at bounding box center [540, 470] width 315 height 15
click at [433, 485] on div "Select color" at bounding box center [535, 494] width 287 height 29
click at [431, 535] on li "Ivory" at bounding box center [540, 527] width 315 height 24
click at [426, 543] on div "Select size" at bounding box center [532, 546] width 281 height 15
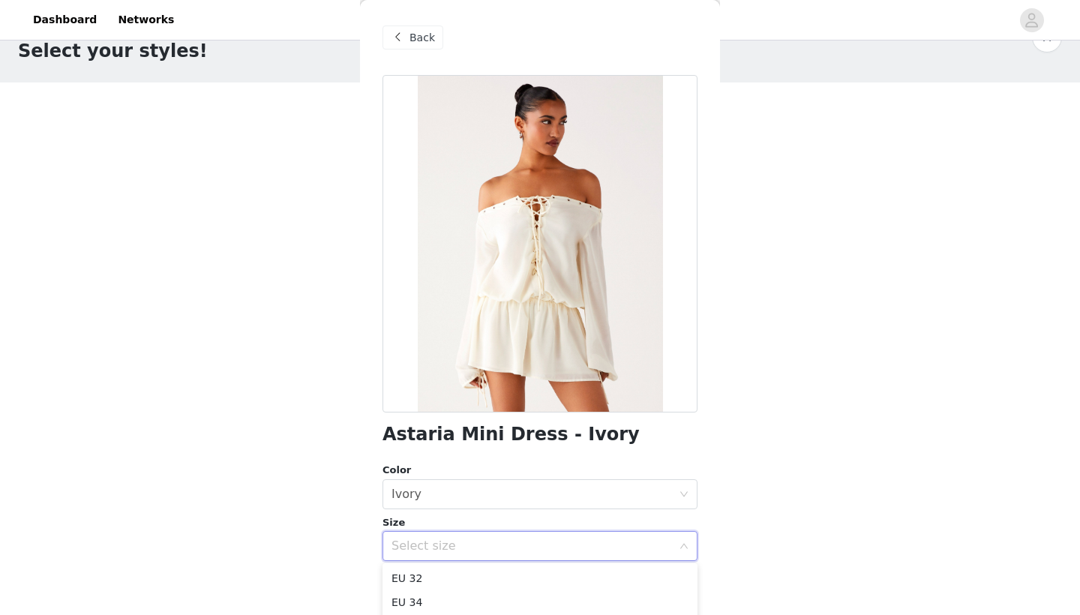
click at [353, 590] on div "STEP 1 OF 5 Select your styles! Please note that the sizes are in EU Sizes 2/3 …" at bounding box center [540, 310] width 1080 height 611
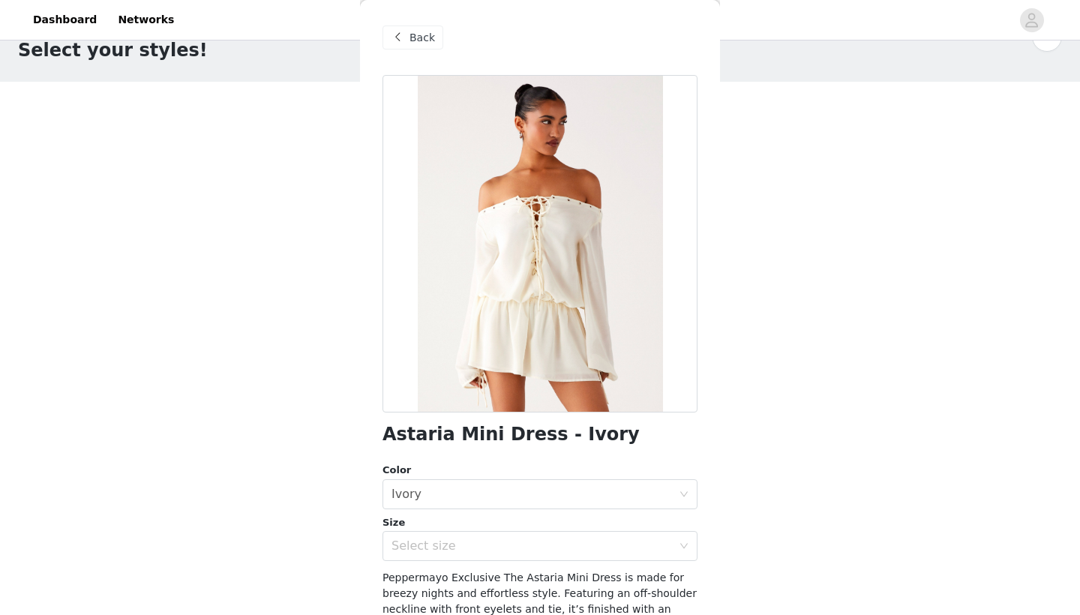
click at [314, 535] on div "STEP 1 OF 5 Select your styles! Please note that the sizes are in EU Sizes 2/3 …" at bounding box center [540, 309] width 1080 height 611
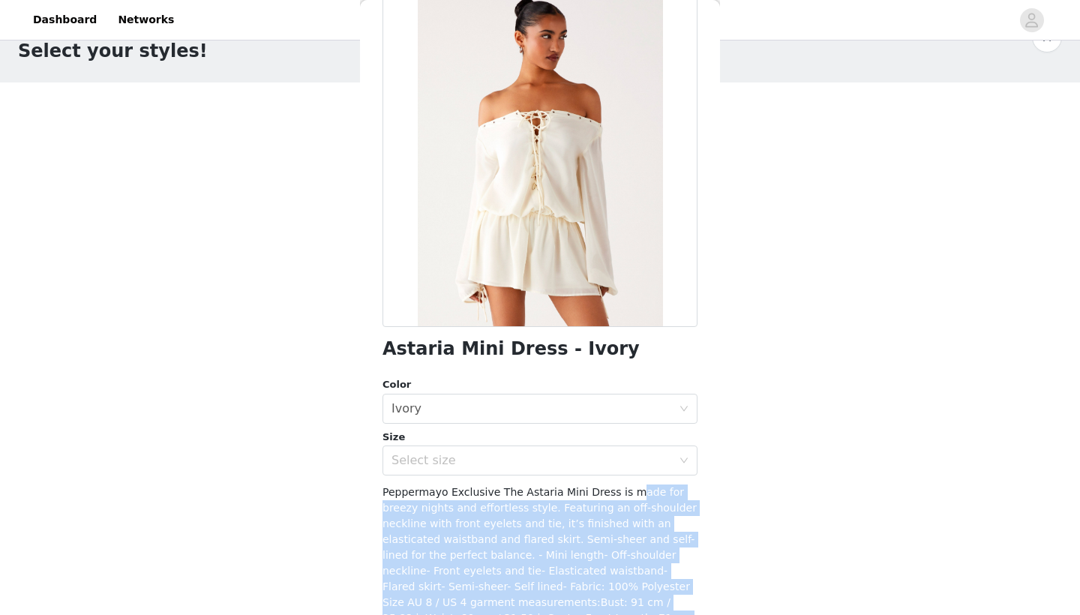
drag, startPoint x: 627, startPoint y: 572, endPoint x: 628, endPoint y: 614, distance: 42.8
click at [628, 614] on div "Astaria Mini Dress - Ivory Color Select color Ivory Size Select size Peppermayo…" at bounding box center [540, 355] width 315 height 732
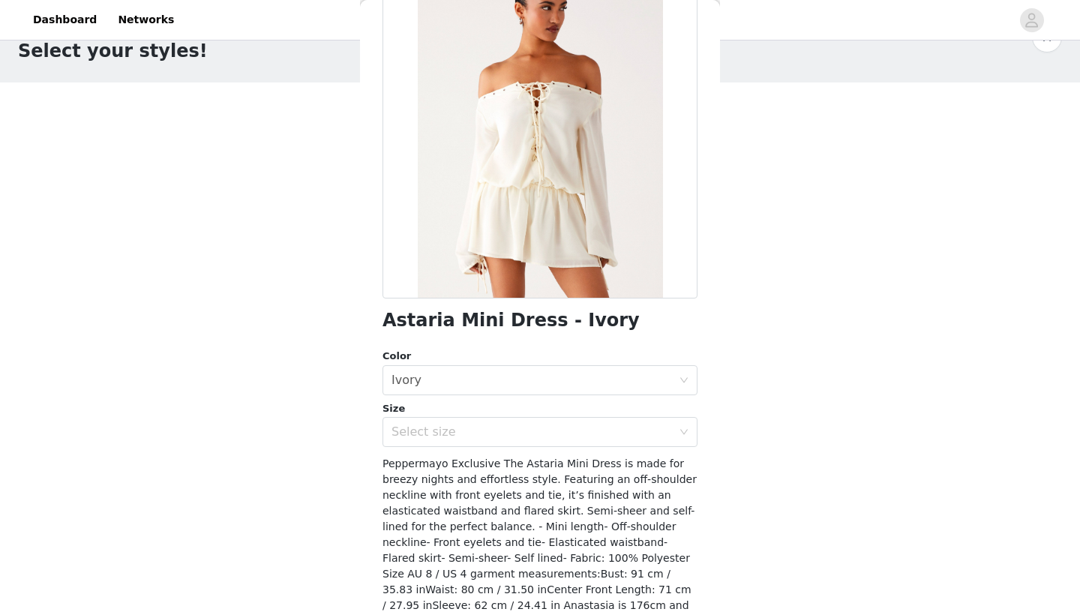
click at [567, 519] on div "Peppermayo Exclusive The Astaria Mini Dress is made for breezy nights and effor…" at bounding box center [540, 542] width 315 height 173
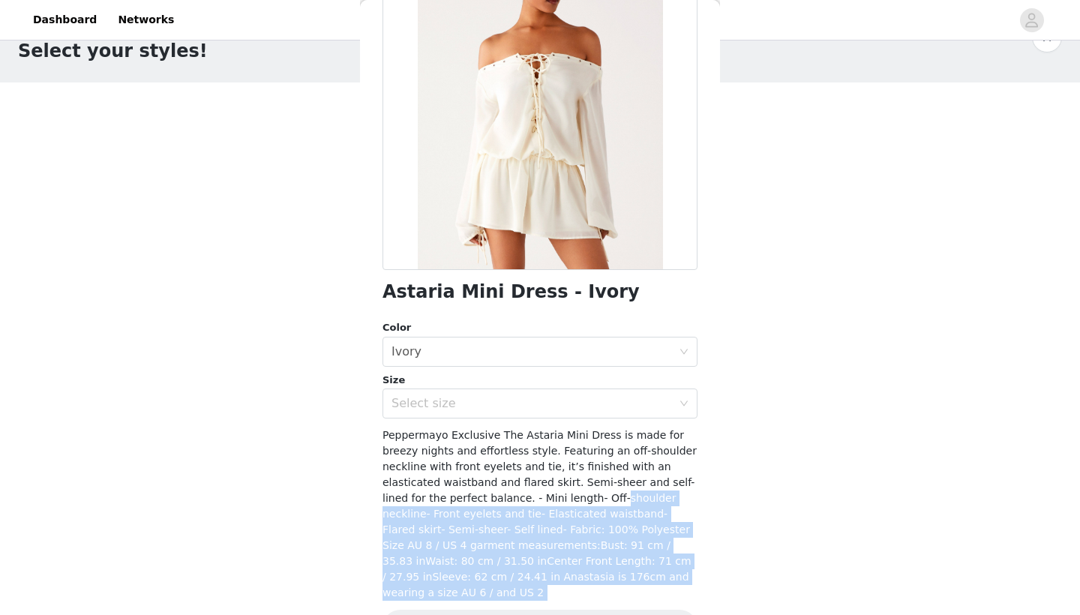
scroll to position [175, 0]
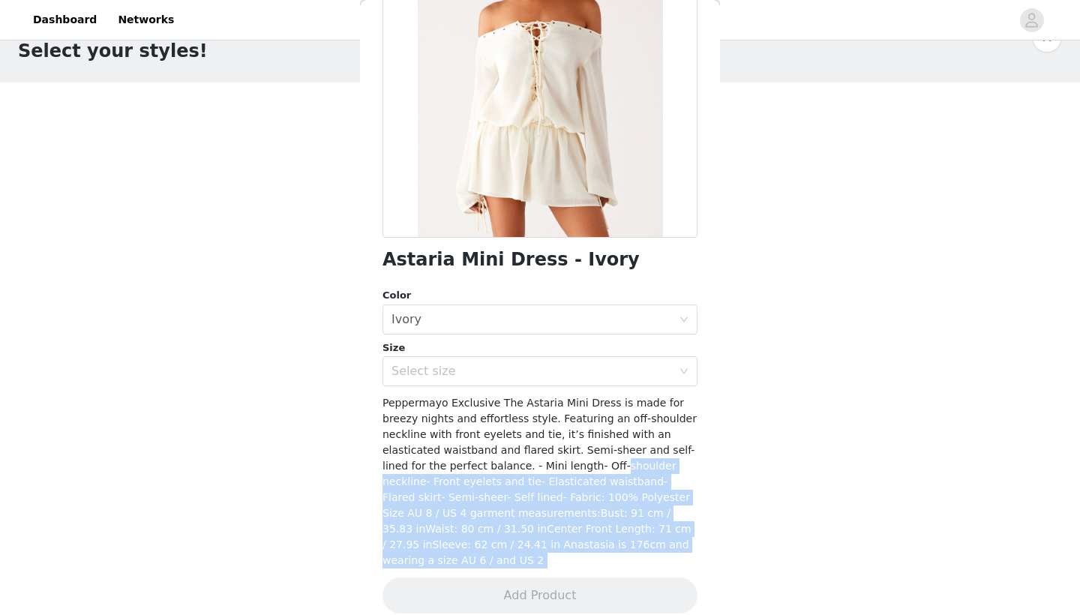
drag, startPoint x: 567, startPoint y: 519, endPoint x: 566, endPoint y: 613, distance: 93.8
click at [566, 614] on div "Astaria Mini Dress - Ivory Color Select color Ivory Size Select size Peppermayo…" at bounding box center [540, 266] width 315 height 732
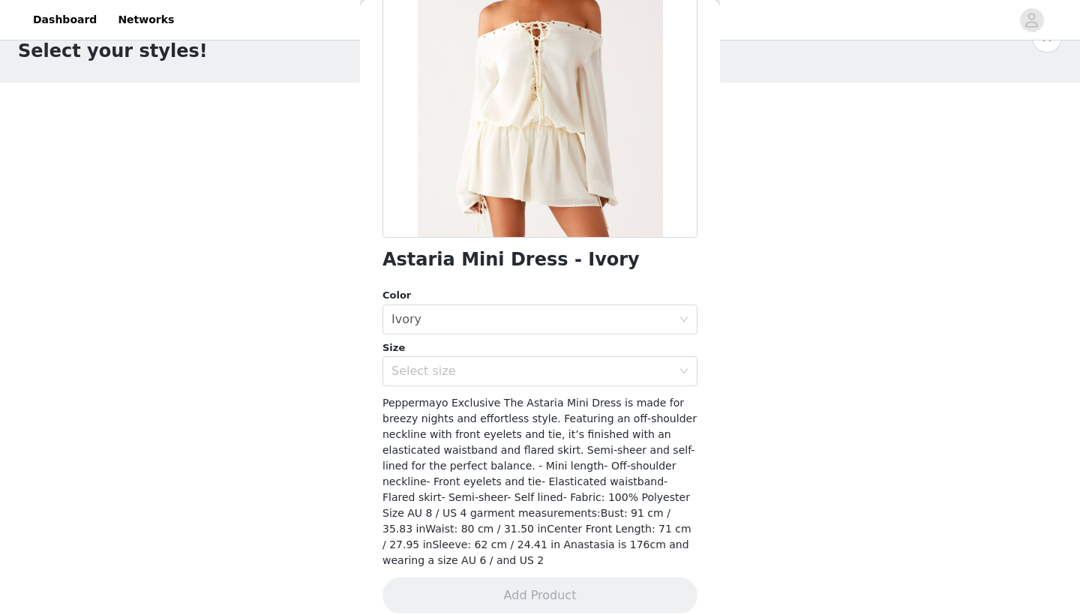
click at [536, 491] on span "Peppermayo Exclusive The Astaria Mini Dress is made for breezy nights and effor…" at bounding box center [540, 482] width 314 height 170
click at [362, 342] on div "Back Astaria Mini Dress - Ivory Color Select color Ivory Size Select size Peppe…" at bounding box center [540, 307] width 360 height 615
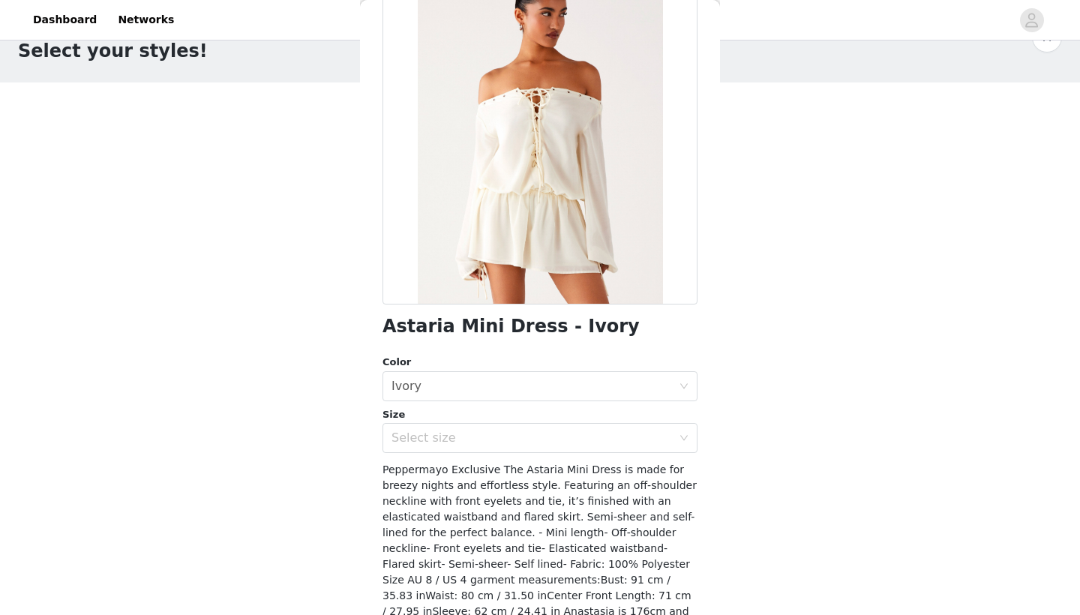
scroll to position [-8, 0]
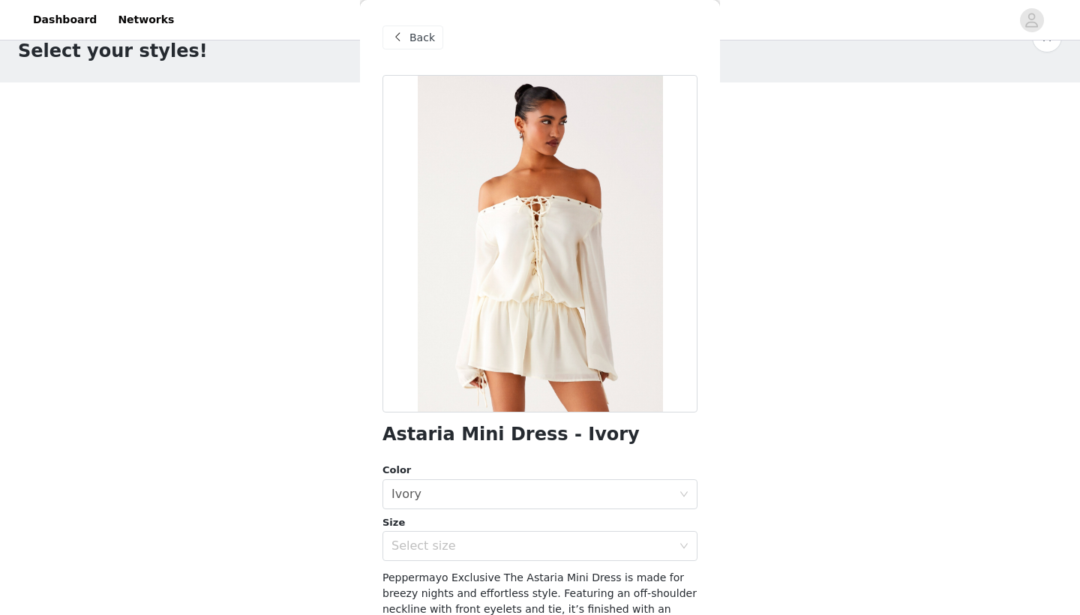
click at [410, 39] on span "Back" at bounding box center [423, 38] width 26 height 16
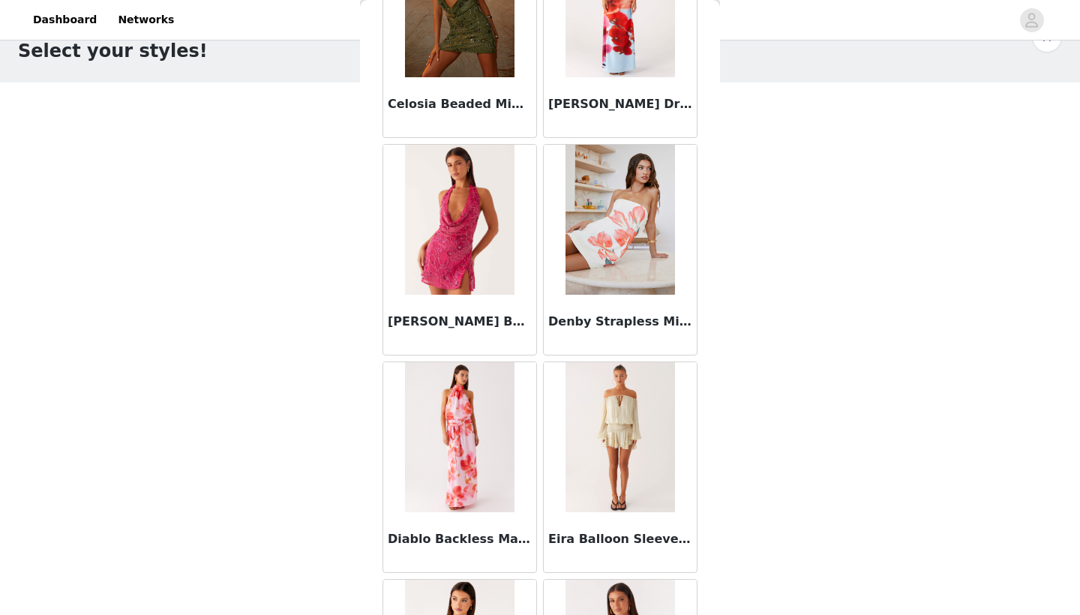
scroll to position [899, 0]
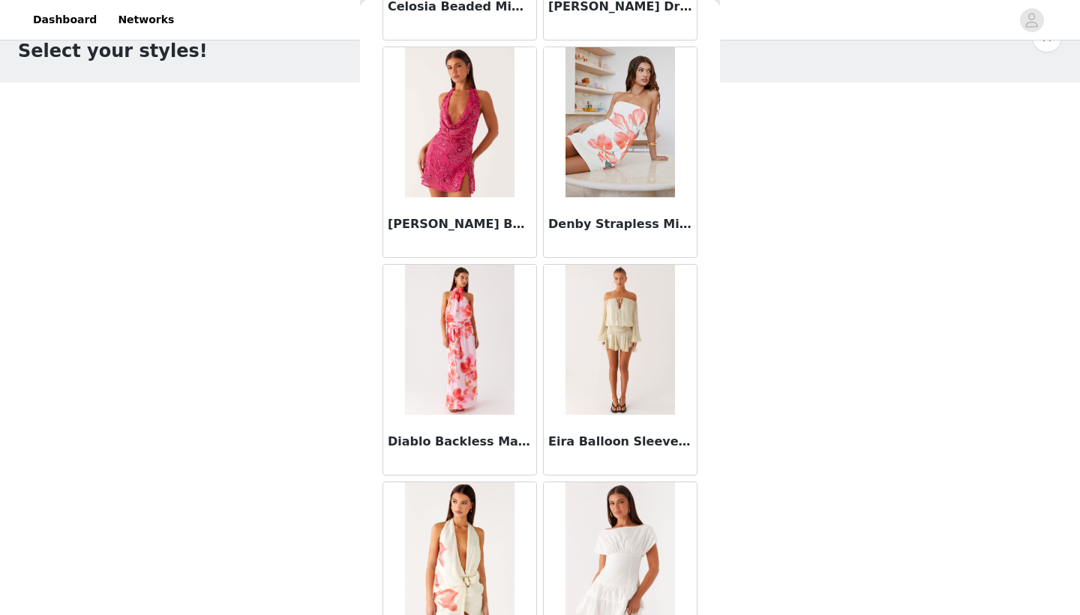
click at [617, 354] on img at bounding box center [620, 340] width 109 height 150
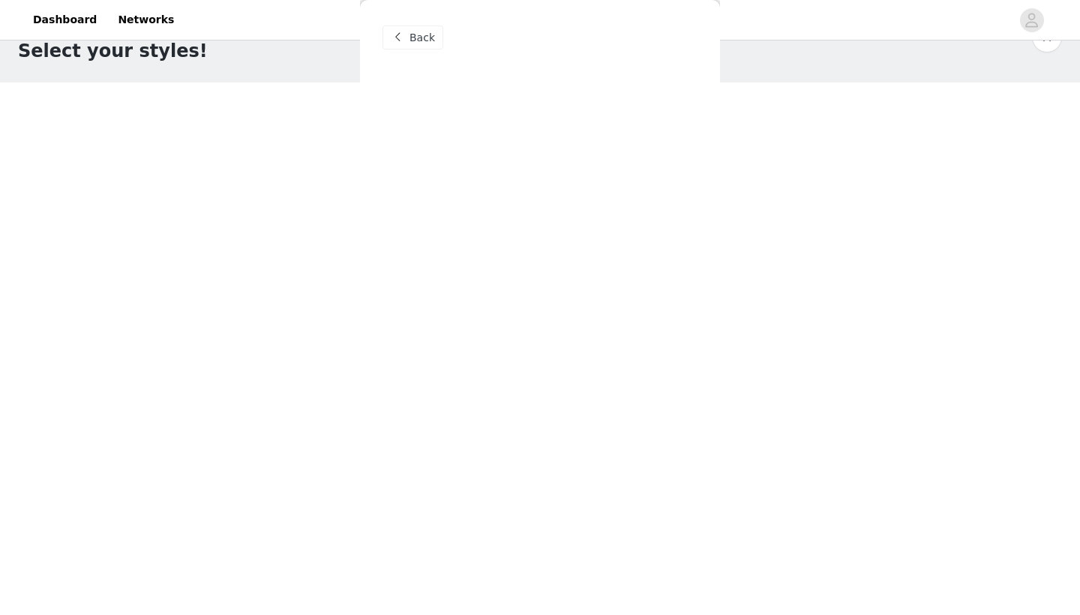
scroll to position [0, 0]
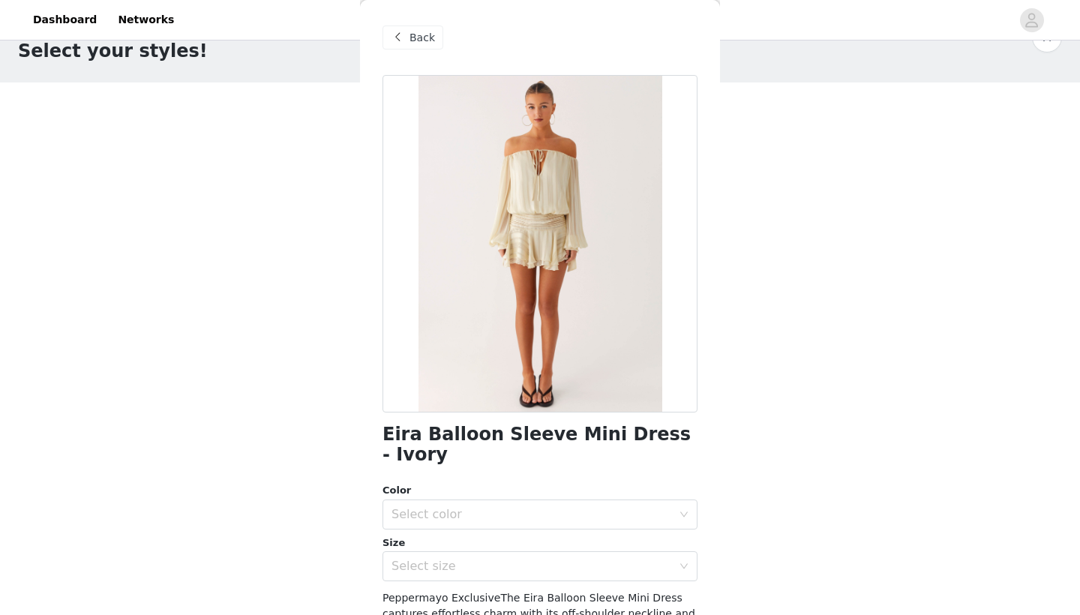
click at [408, 40] on div "Back" at bounding box center [413, 38] width 61 height 24
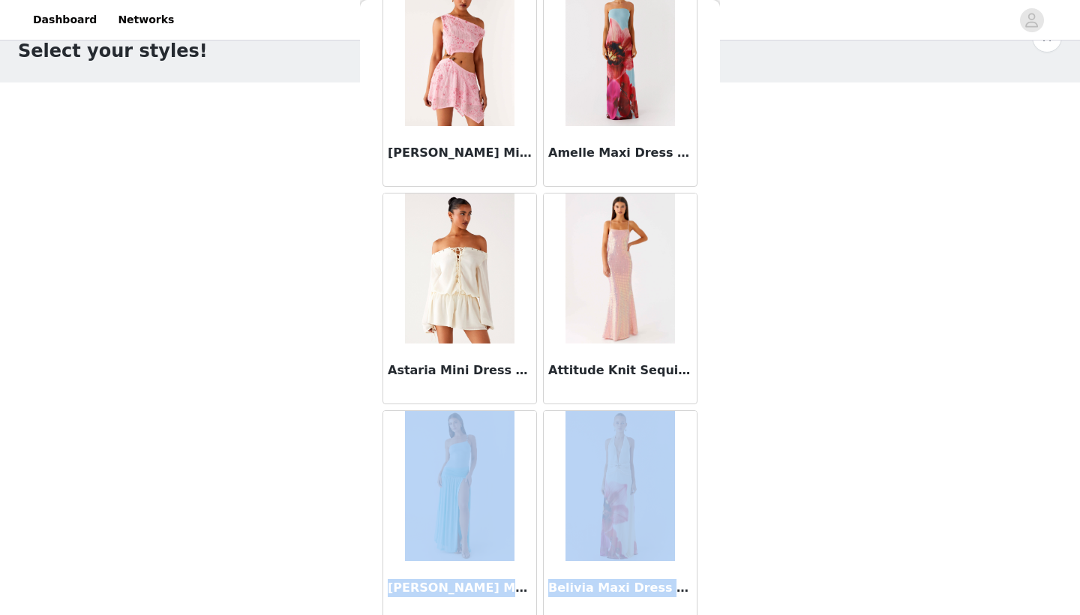
drag, startPoint x: 690, startPoint y: 480, endPoint x: 688, endPoint y: 614, distance: 134.3
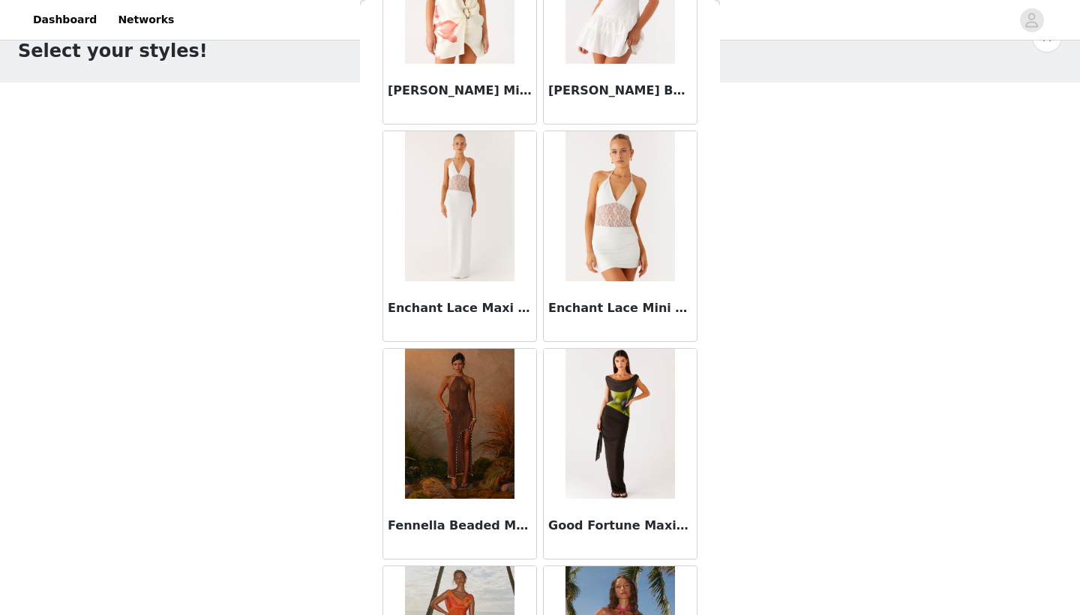
scroll to position [1681, 0]
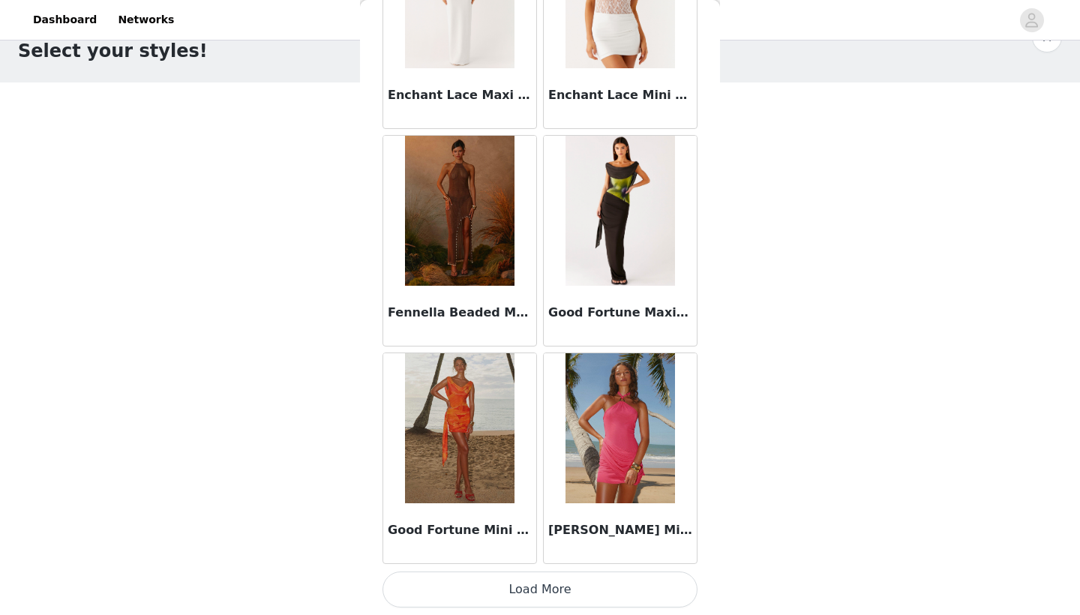
click at [604, 597] on button "Load More" at bounding box center [540, 590] width 315 height 36
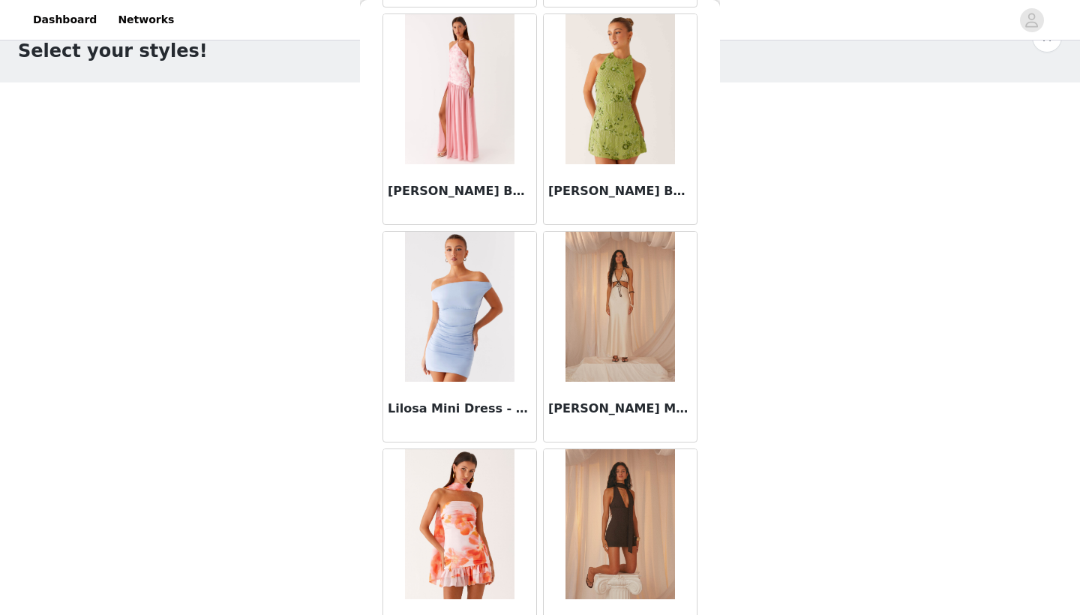
scroll to position [2640, 0]
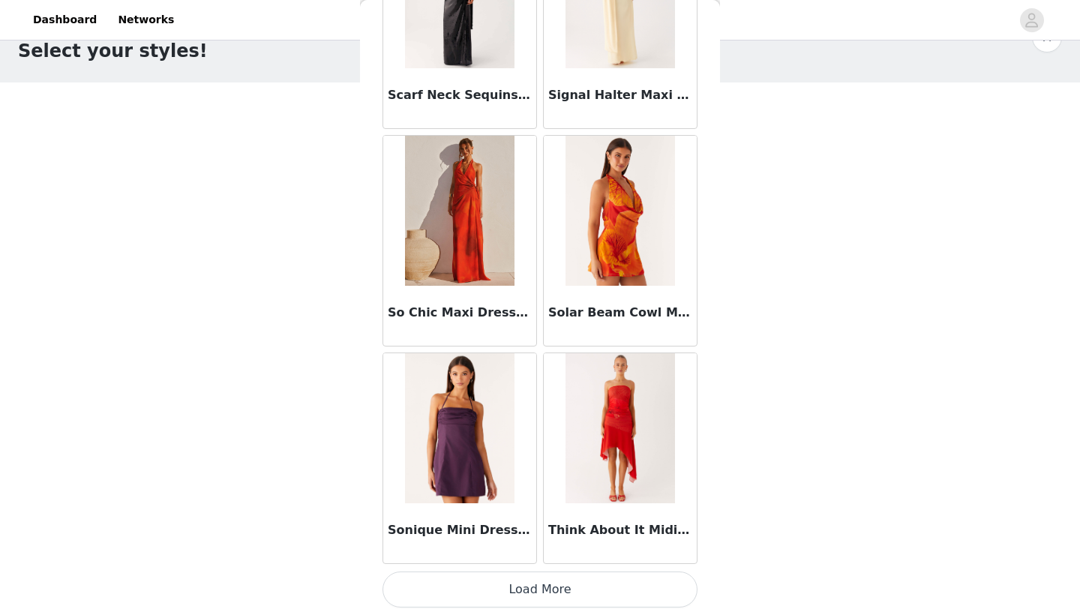
click at [650, 598] on button "Load More" at bounding box center [540, 590] width 315 height 36
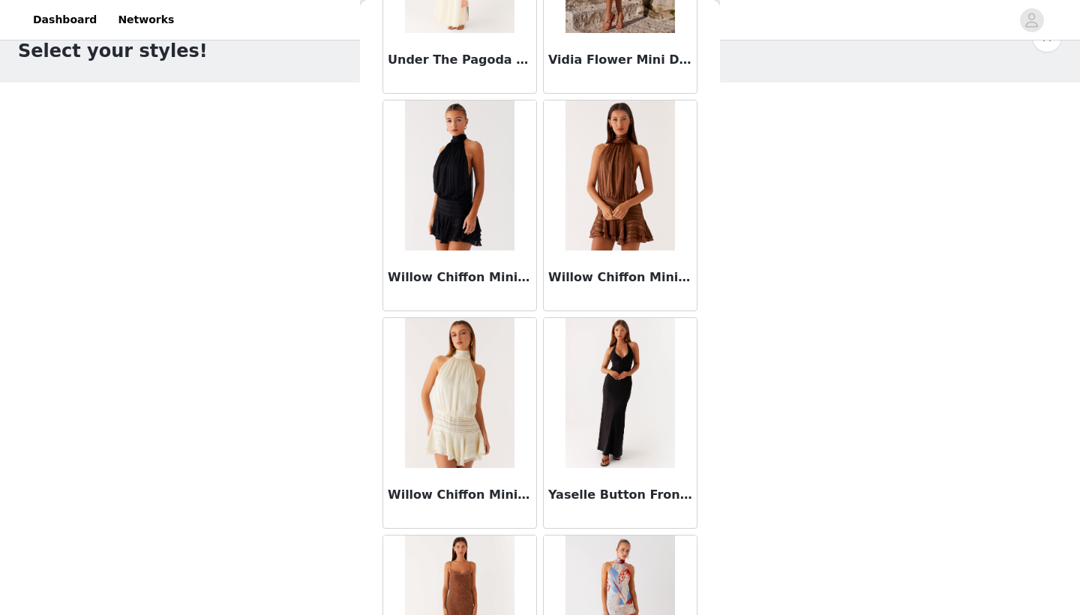
scroll to position [4545, 0]
click at [578, 218] on img at bounding box center [621, 176] width 110 height 150
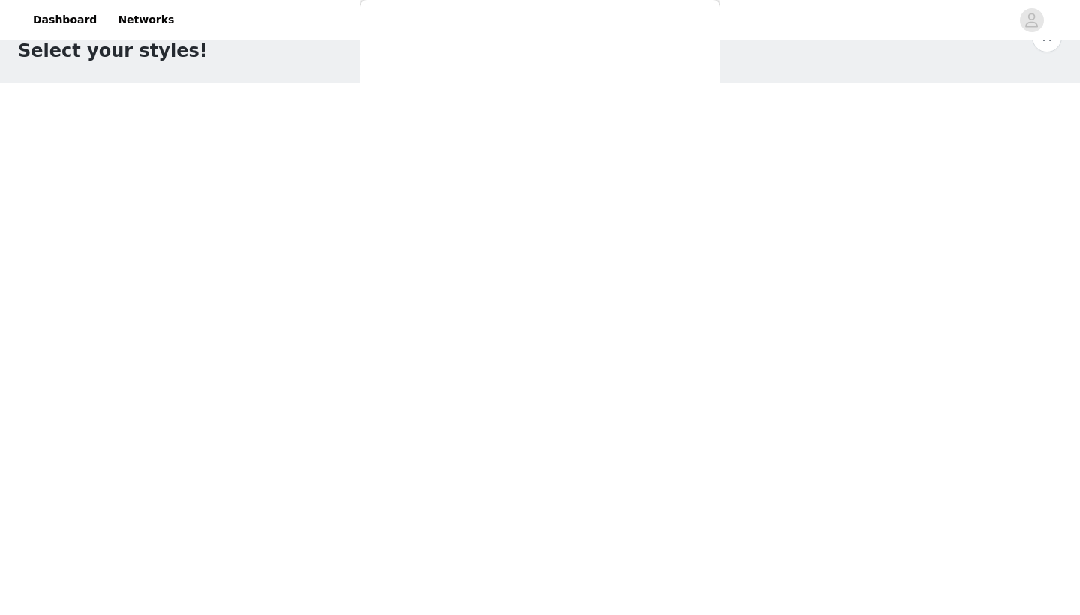
scroll to position [0, 0]
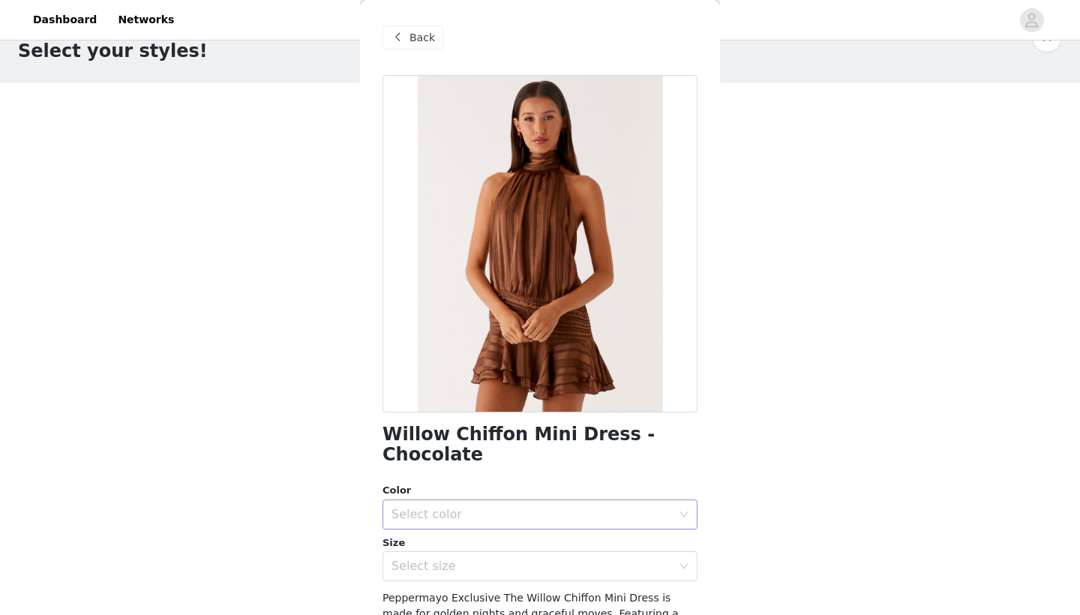
click at [458, 502] on div "Select color" at bounding box center [535, 514] width 287 height 29
click at [426, 533] on li "Chocolate" at bounding box center [540, 527] width 315 height 24
click at [426, 552] on div "Select size" at bounding box center [535, 566] width 287 height 29
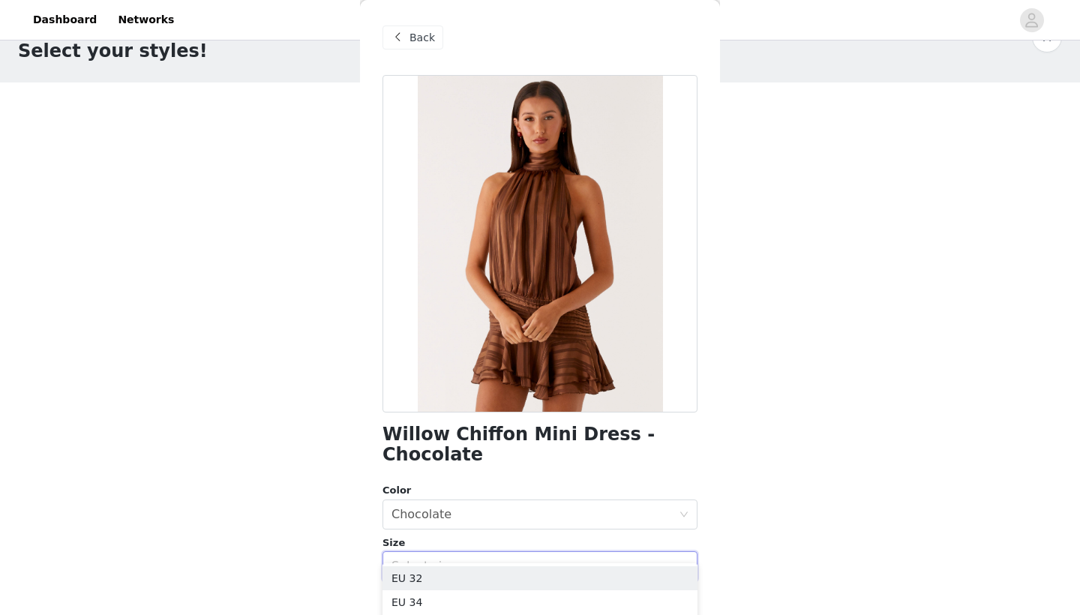
click at [350, 559] on div "STEP 1 OF 5 Select your styles! Please note that the sizes are in EU Sizes 2/3 …" at bounding box center [540, 310] width 1080 height 611
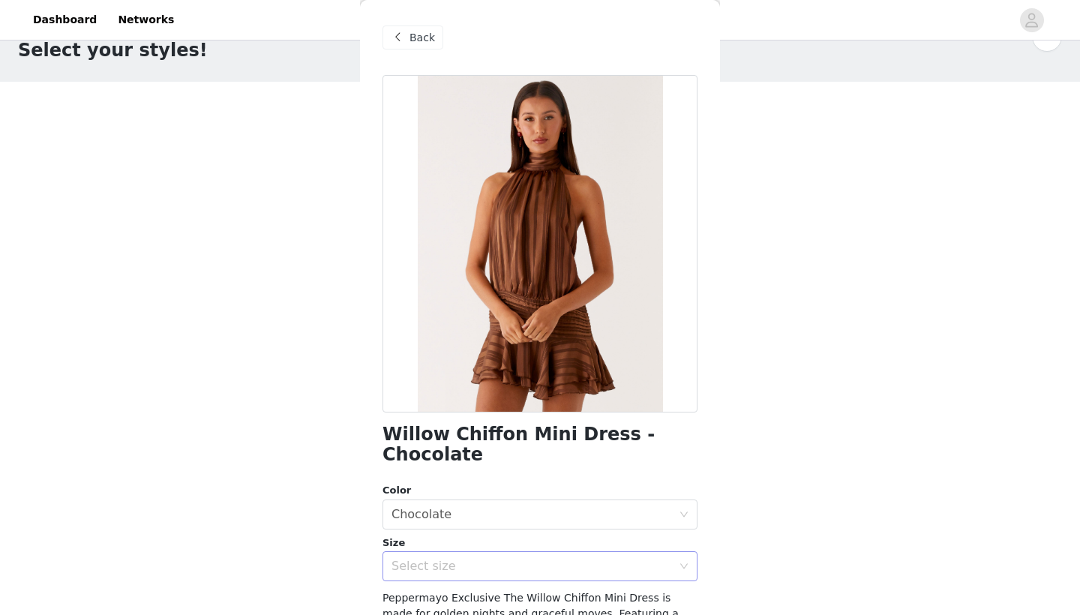
click at [419, 559] on div "Select size" at bounding box center [532, 566] width 281 height 15
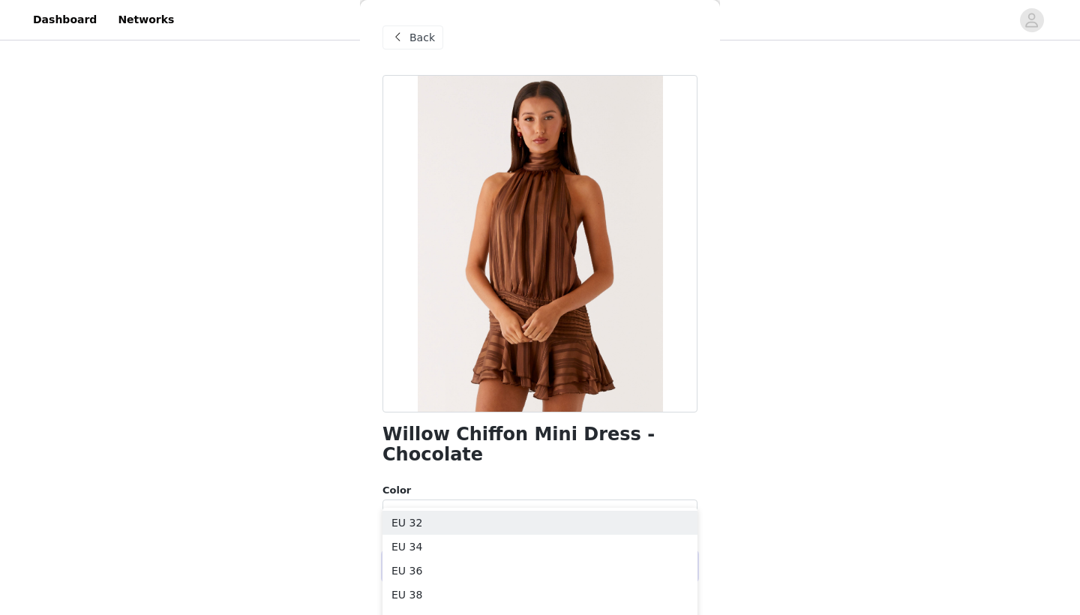
scroll to position [39, 0]
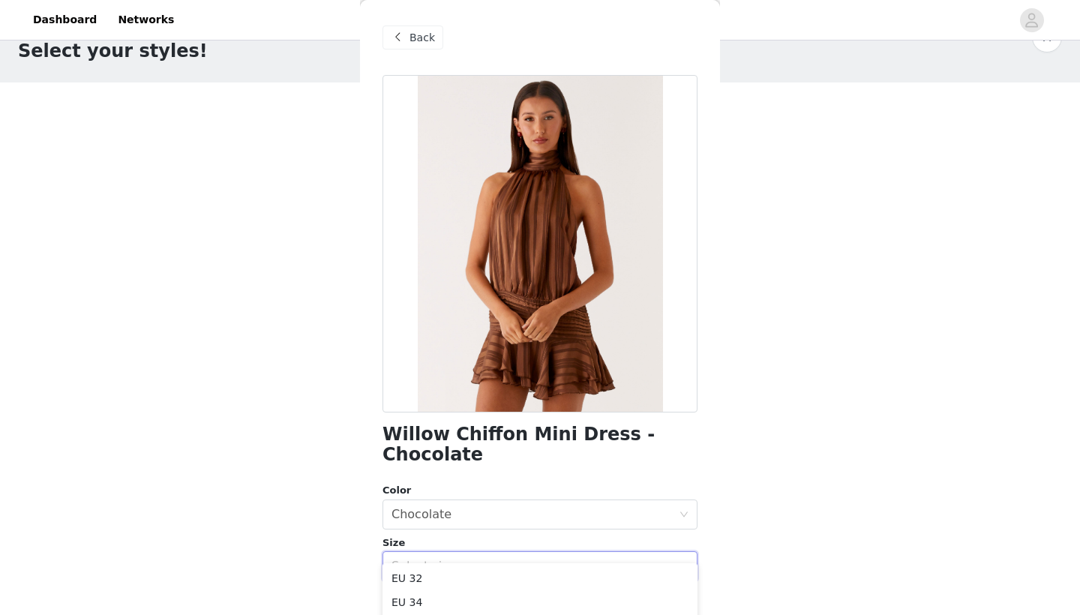
click at [615, 483] on div "Color" at bounding box center [540, 490] width 315 height 15
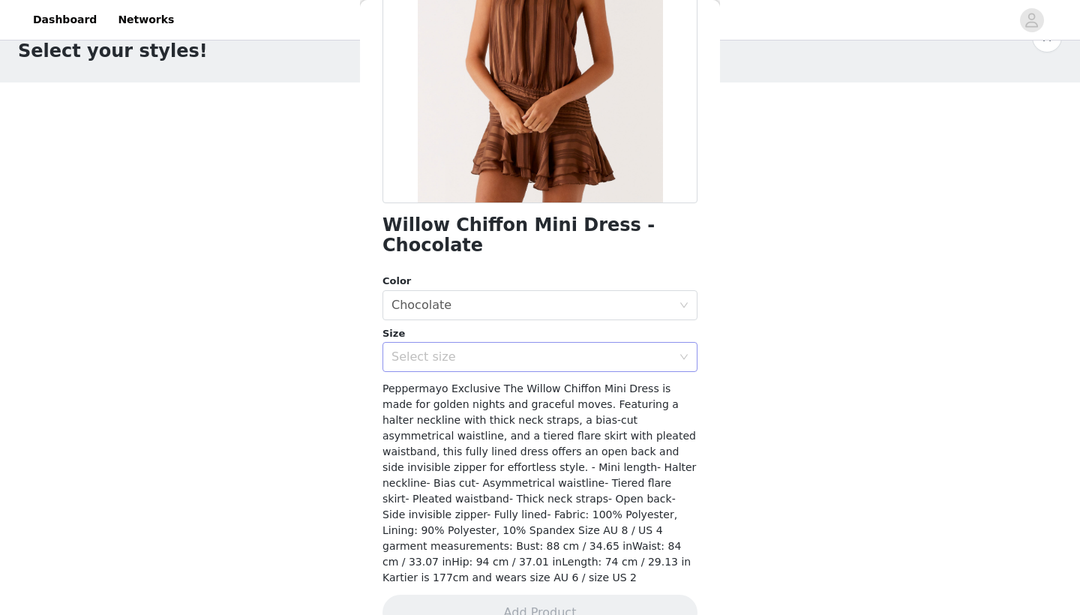
click at [468, 350] on div "Select size" at bounding box center [532, 357] width 281 height 15
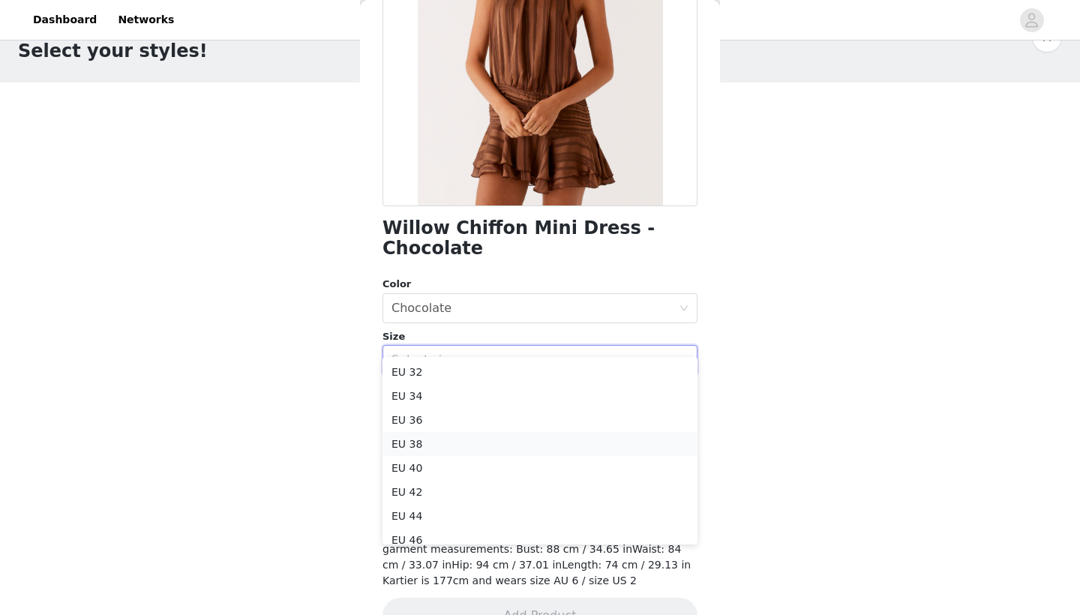
click at [424, 442] on li "EU 38" at bounding box center [540, 444] width 315 height 24
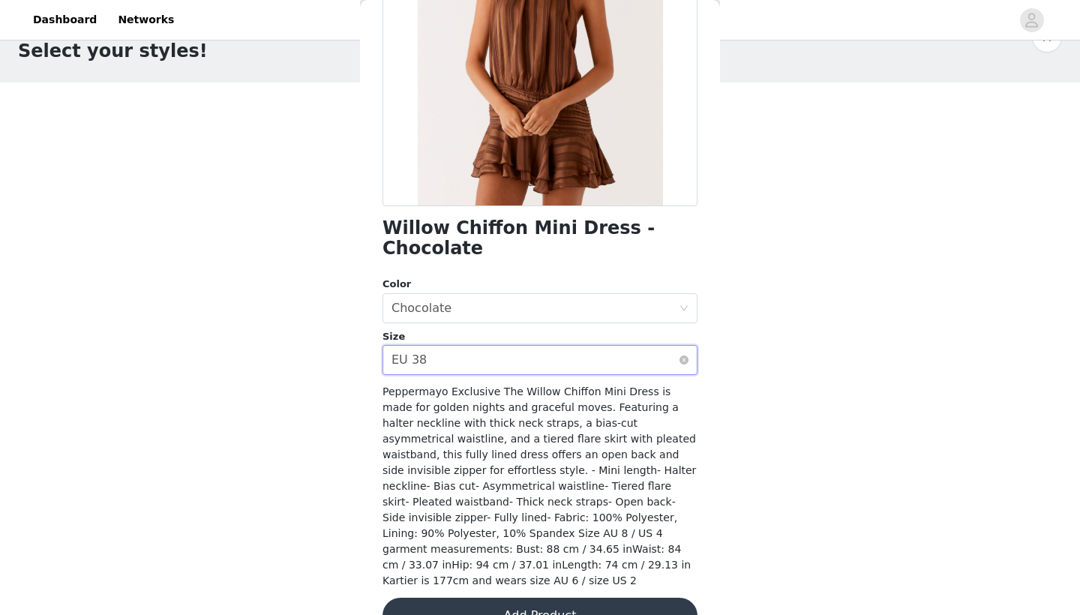
click at [491, 346] on div "Select size EU 38" at bounding box center [535, 360] width 287 height 29
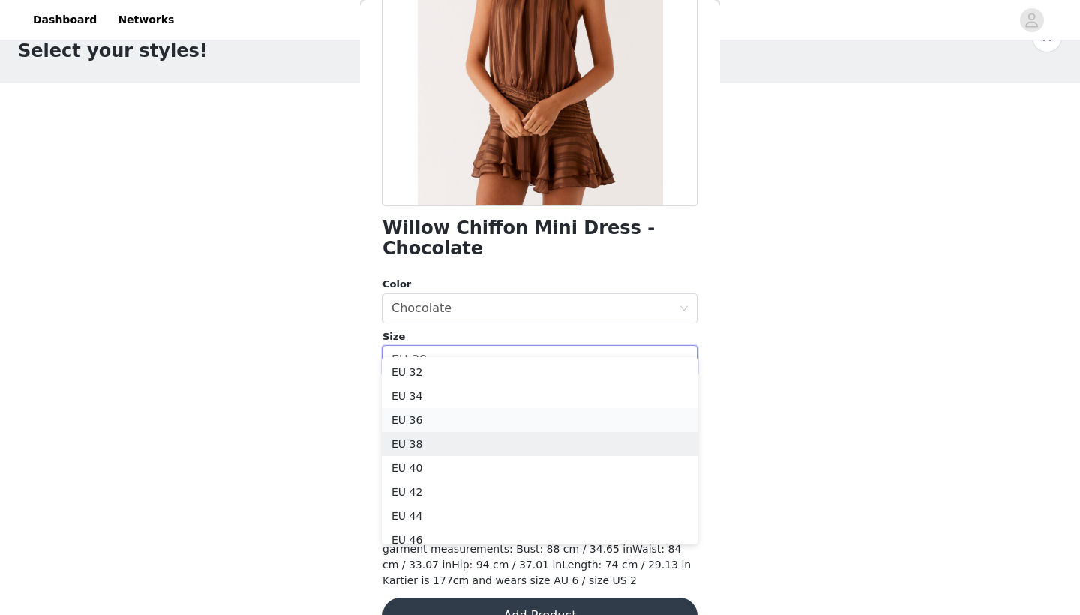
click at [440, 414] on li "EU 36" at bounding box center [540, 420] width 315 height 24
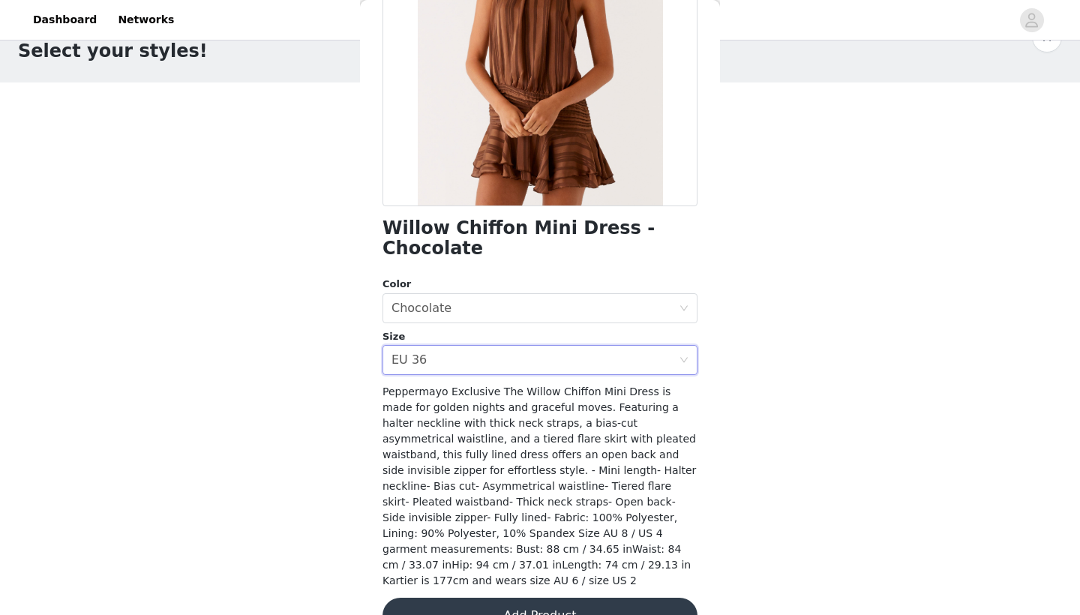
click at [482, 598] on button "Add Product" at bounding box center [540, 616] width 315 height 36
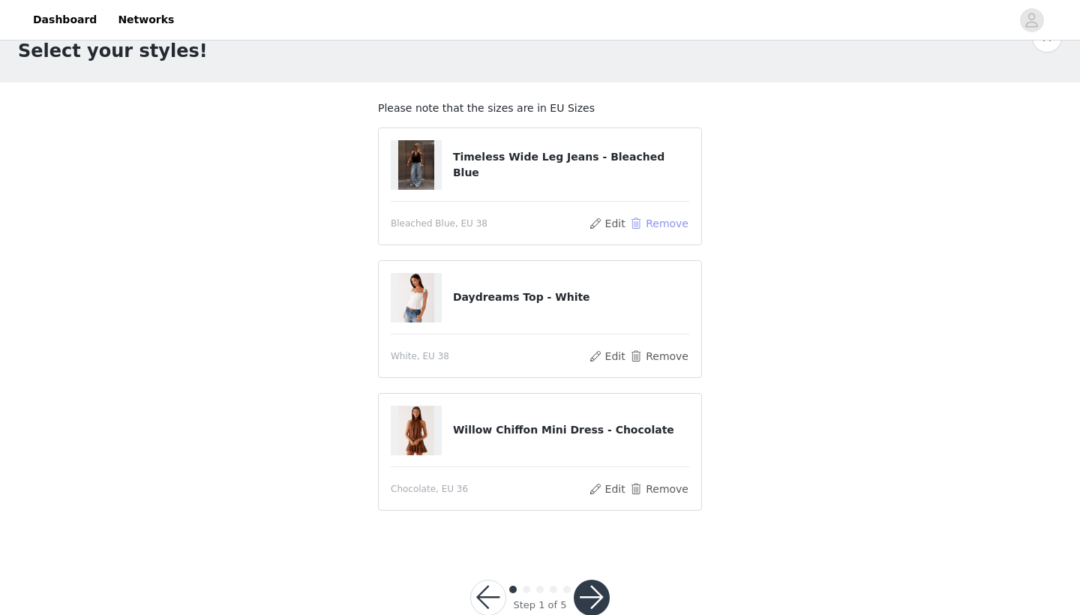
click at [641, 215] on button "Remove" at bounding box center [659, 224] width 60 height 18
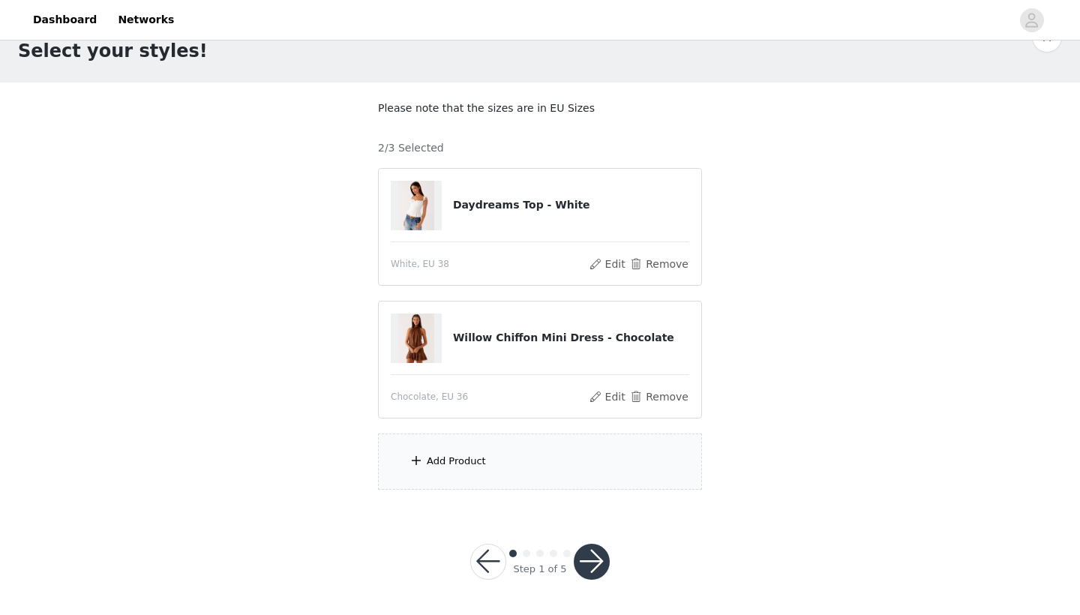
click at [443, 466] on div "Add Product" at bounding box center [456, 461] width 59 height 15
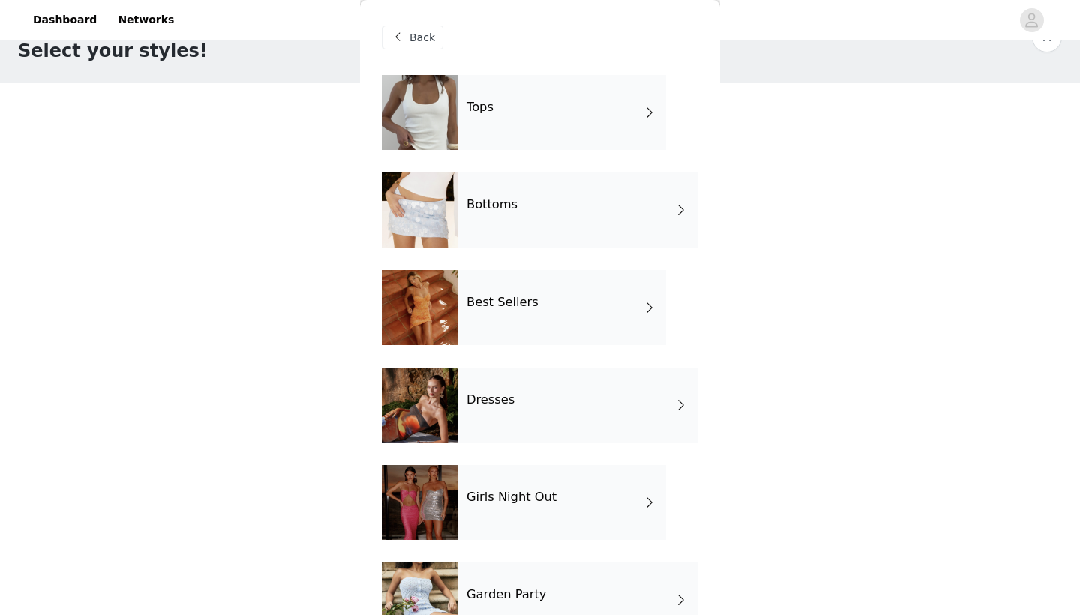
click at [604, 353] on div "Tops Bottoms Best Sellers Dresses Girls Night Out Garden Party Polka Dots" at bounding box center [540, 416] width 315 height 683
click at [561, 416] on div "Dresses" at bounding box center [578, 405] width 240 height 75
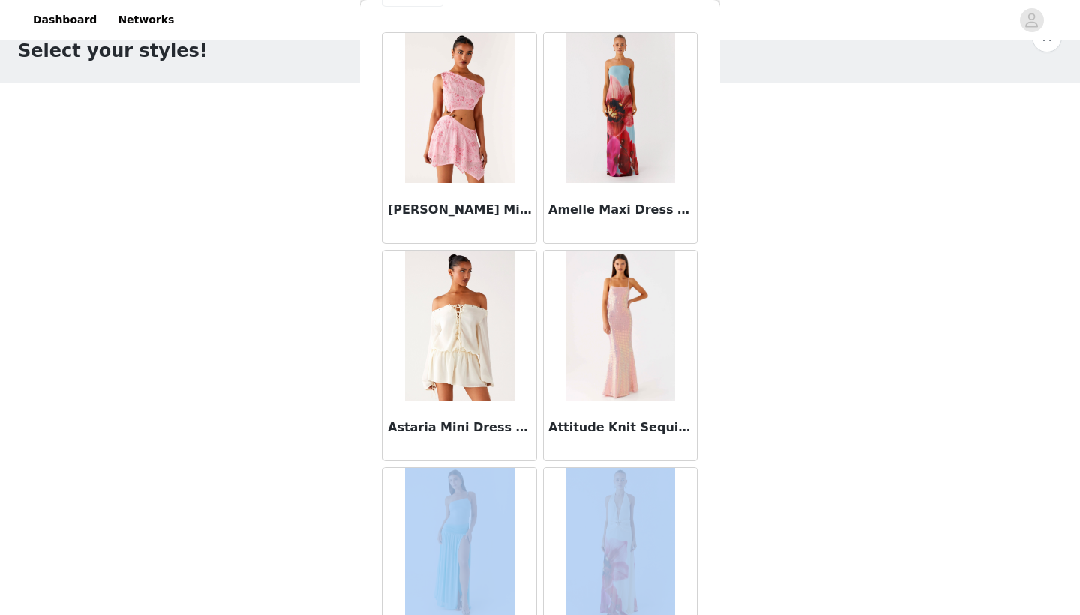
drag, startPoint x: 687, startPoint y: 493, endPoint x: 702, endPoint y: 614, distance: 122.4
click at [702, 614] on div "Back Aletta Sequin Mini Dress - Pink Amelle Maxi Dress - Turquoise [PERSON_NAME…" at bounding box center [540, 307] width 360 height 615
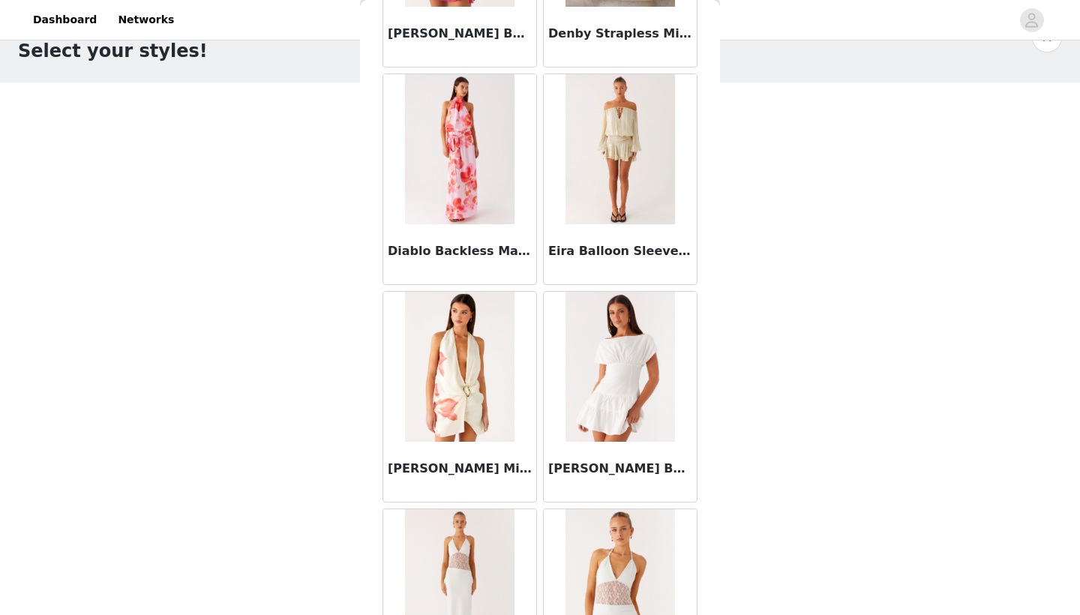
click at [631, 259] on h3 "Eira Balloon Sleeve Mini Dress - Ivory" at bounding box center [620, 251] width 144 height 18
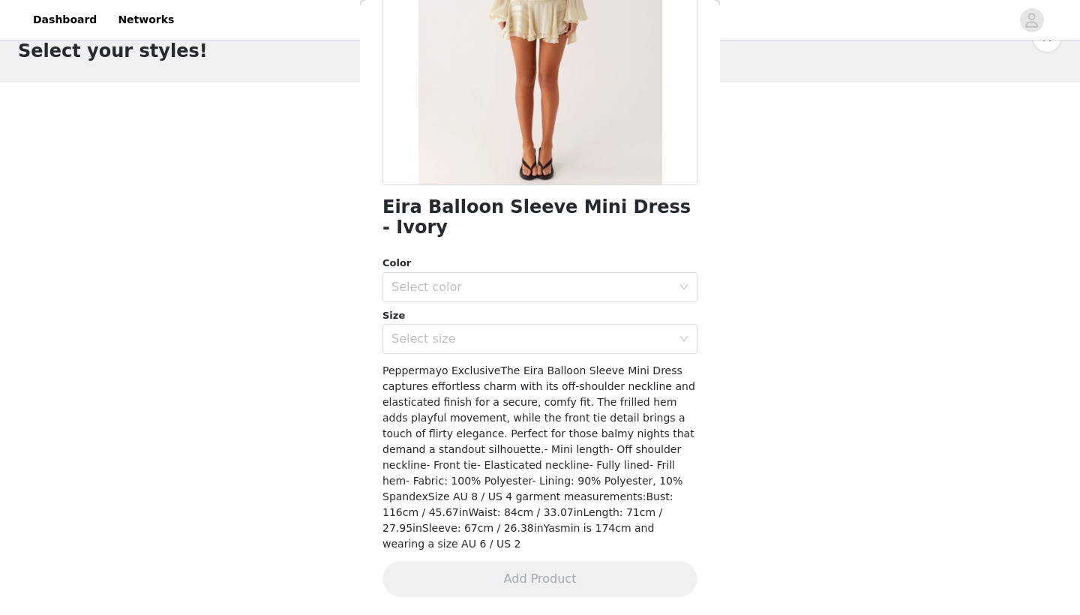
scroll to position [191, 0]
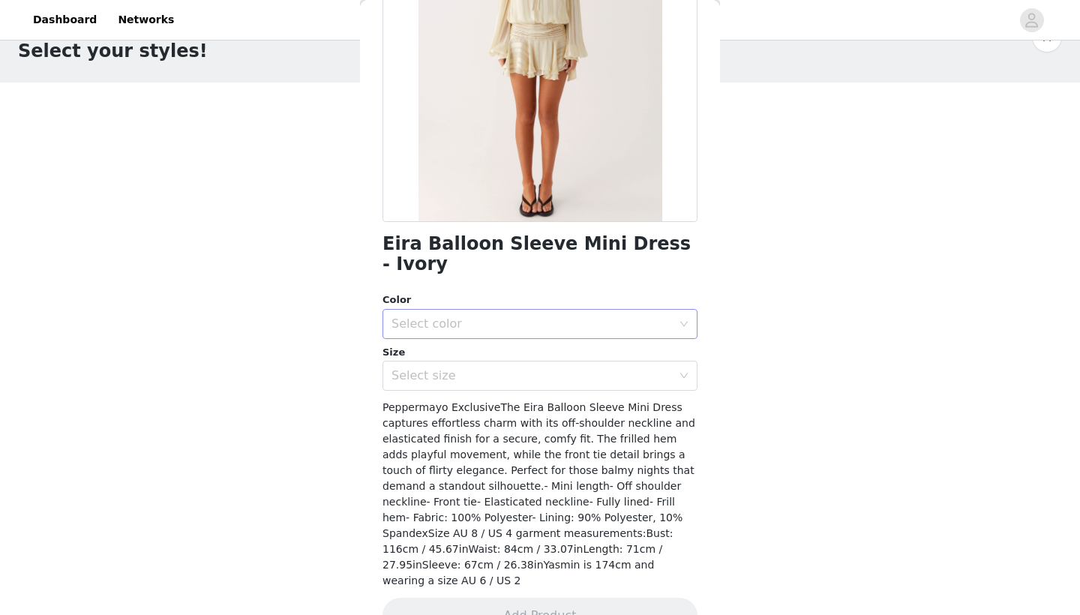
click at [563, 317] on div "Select color" at bounding box center [532, 324] width 281 height 15
click at [481, 334] on li "Ivory" at bounding box center [540, 336] width 315 height 24
click at [471, 368] on div "Select size" at bounding box center [532, 375] width 281 height 15
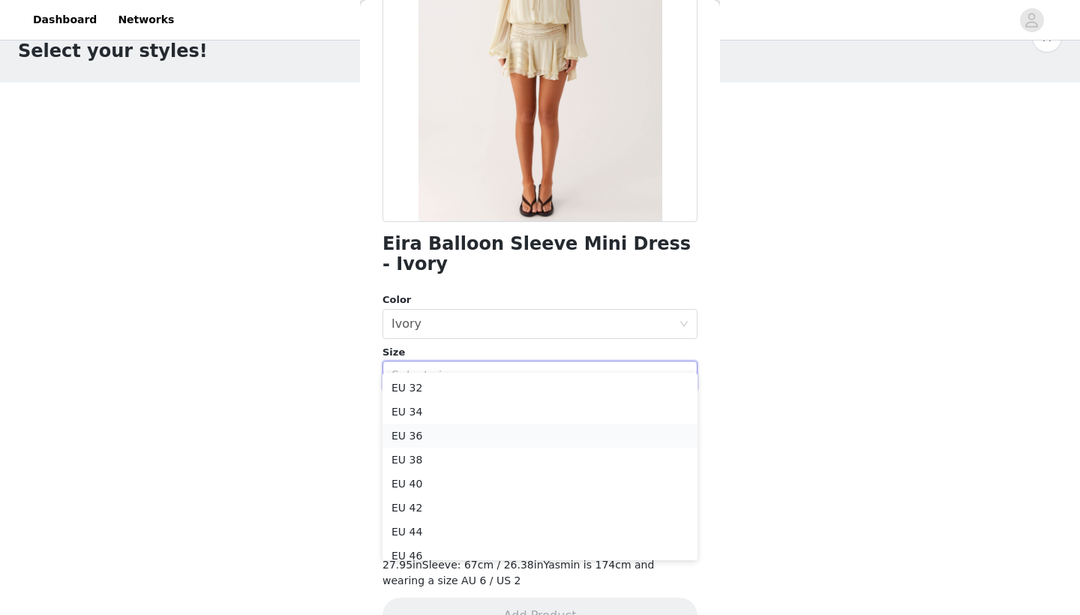
click at [436, 446] on li "EU 36" at bounding box center [540, 436] width 315 height 24
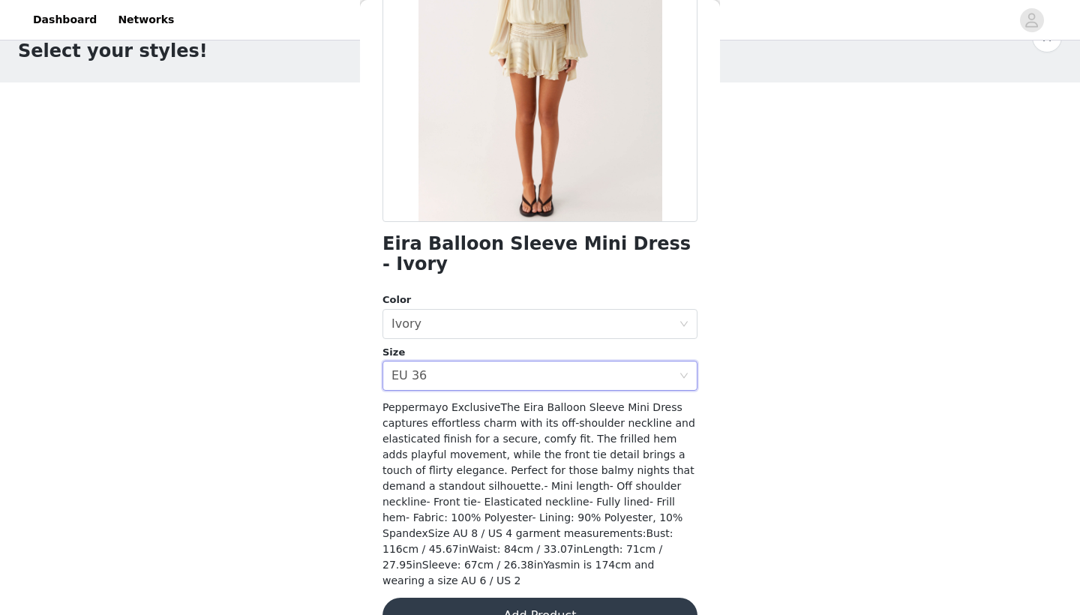
click at [459, 598] on button "Add Product" at bounding box center [540, 616] width 315 height 36
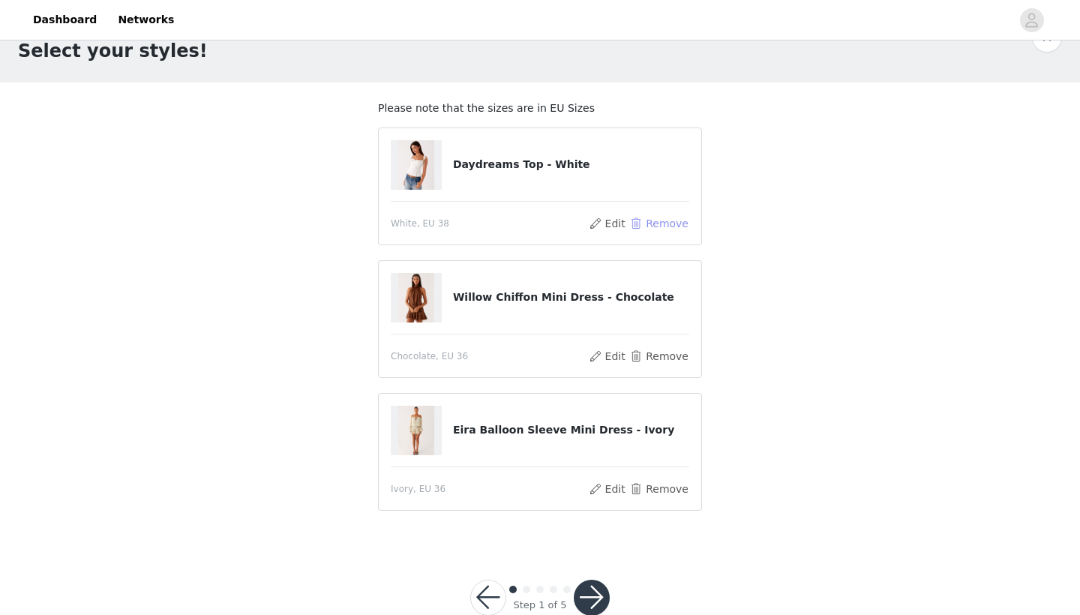
click at [666, 220] on button "Remove" at bounding box center [659, 224] width 60 height 18
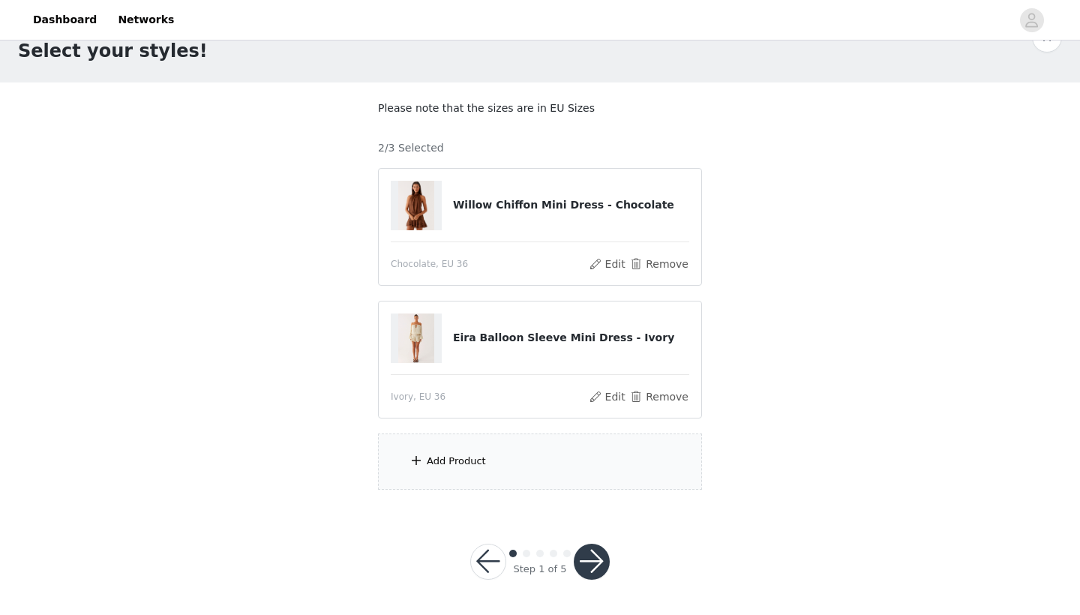
click at [500, 456] on div "Add Product" at bounding box center [540, 462] width 324 height 56
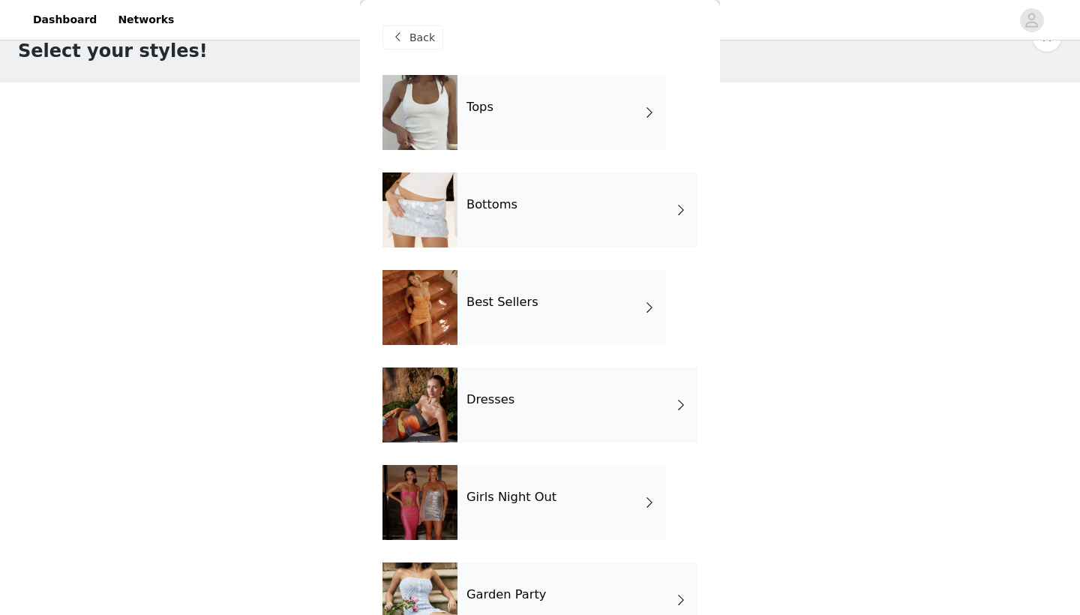
click at [538, 401] on div "Dresses" at bounding box center [578, 405] width 240 height 75
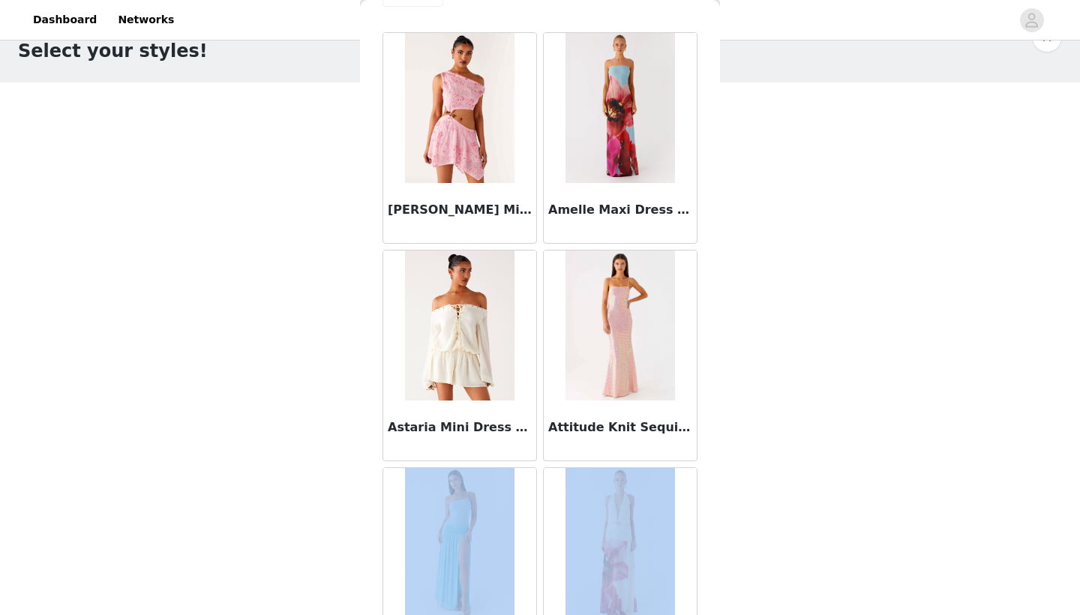
drag, startPoint x: 687, startPoint y: 495, endPoint x: 687, endPoint y: 614, distance: 119.3
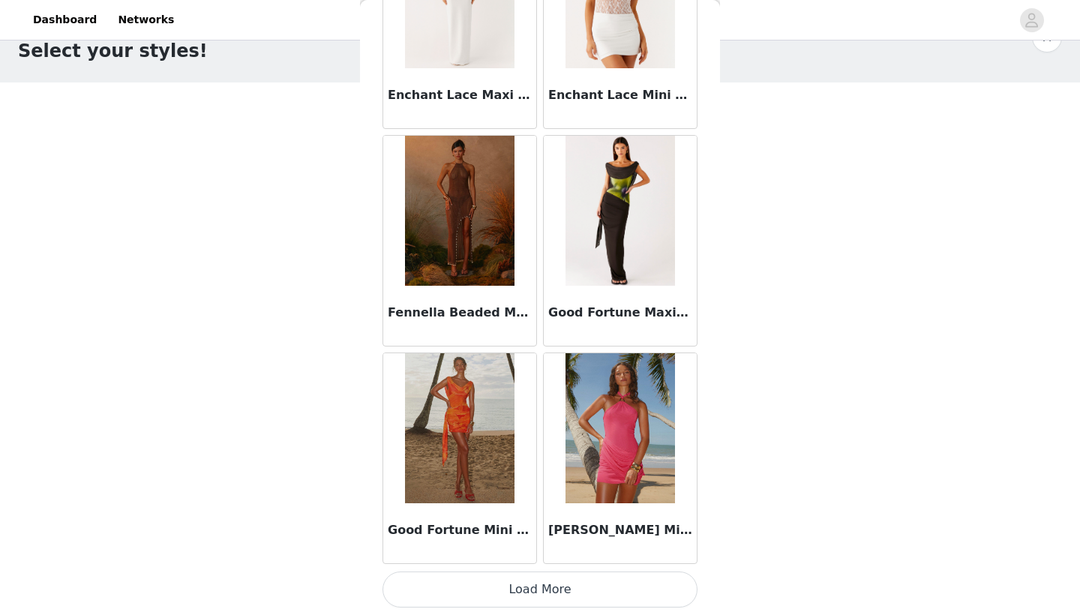
click at [663, 592] on button "Load More" at bounding box center [540, 590] width 315 height 36
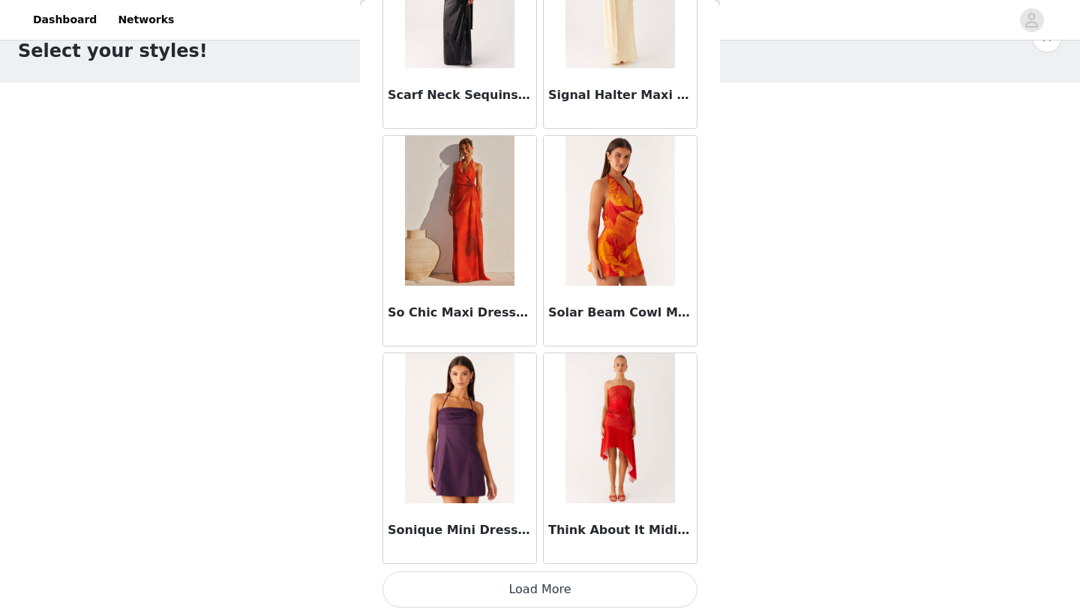
click at [612, 592] on button "Load More" at bounding box center [540, 590] width 315 height 36
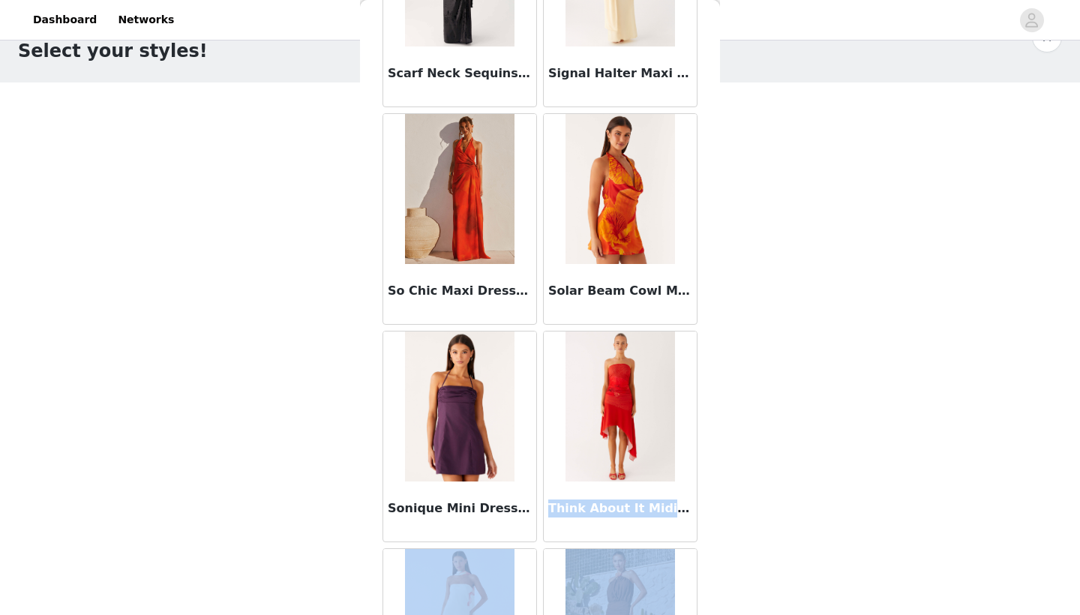
scroll to position [3907, 0]
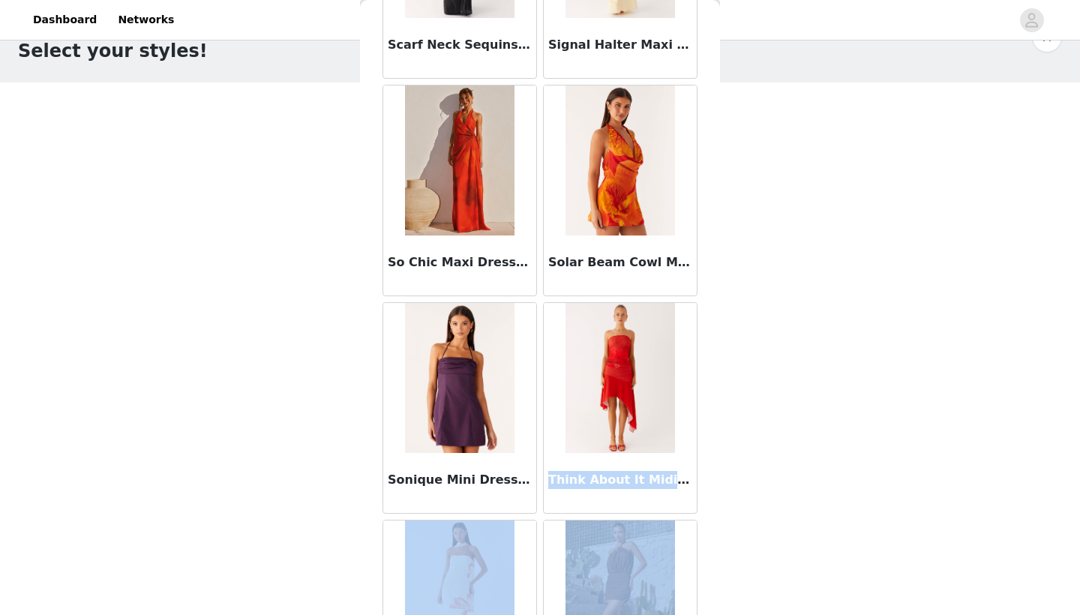
drag, startPoint x: 681, startPoint y: 524, endPoint x: 681, endPoint y: 614, distance: 90.8
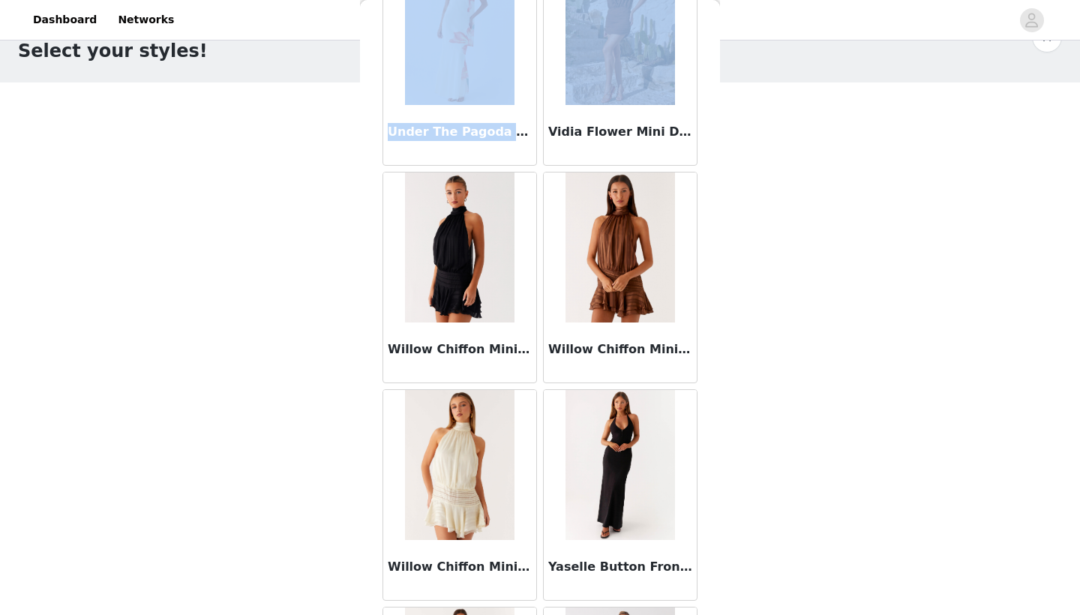
scroll to position [4464, 0]
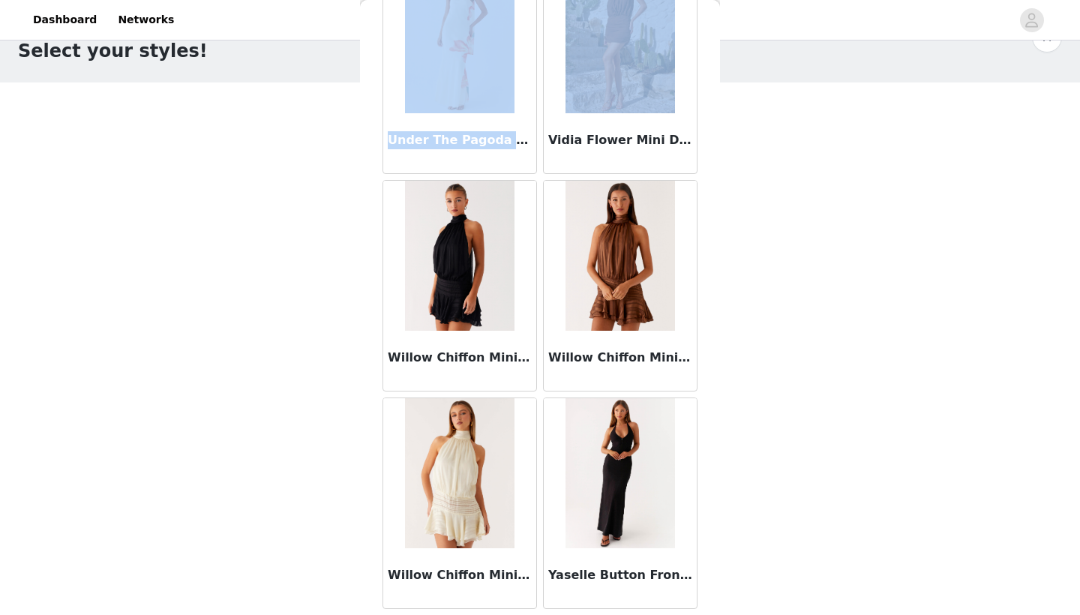
click at [444, 293] on img at bounding box center [459, 256] width 109 height 150
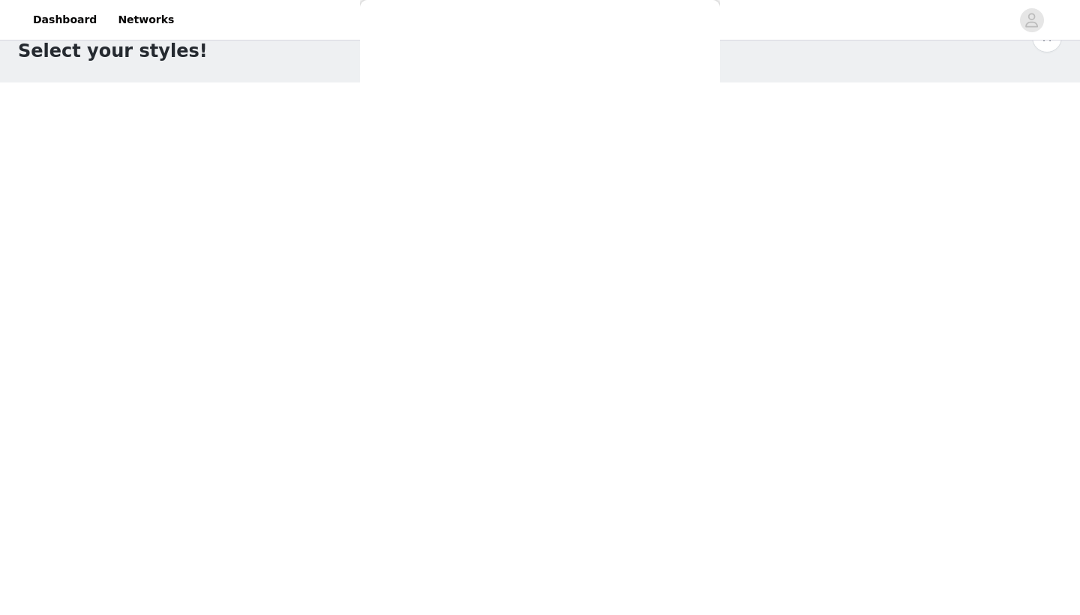
scroll to position [0, 0]
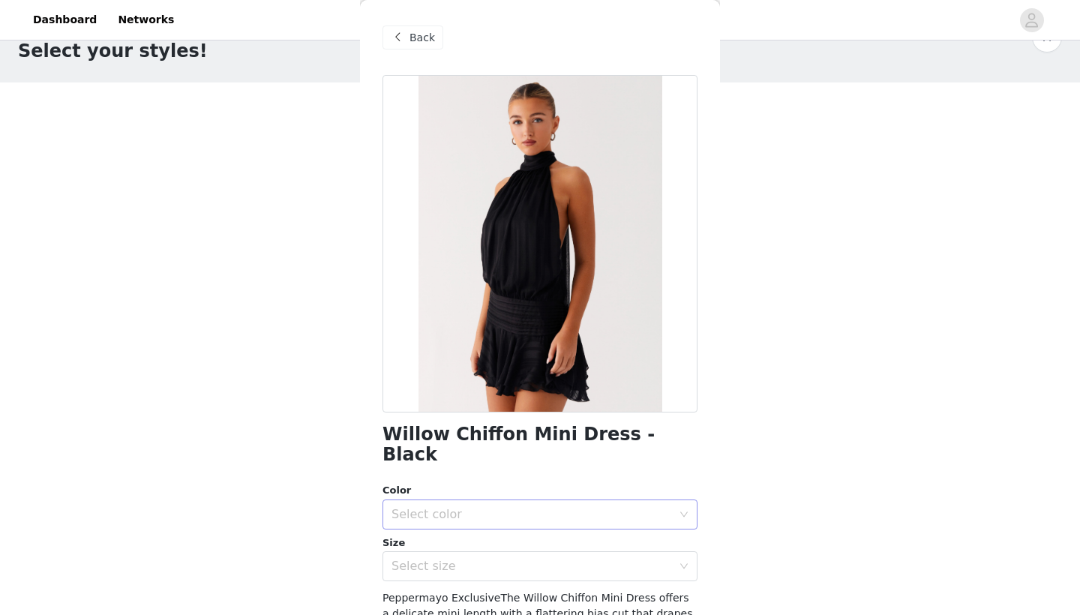
click at [479, 507] on div "Select color" at bounding box center [532, 514] width 281 height 15
click at [439, 531] on li "Black" at bounding box center [540, 527] width 315 height 24
click at [429, 559] on div "Select size" at bounding box center [532, 566] width 281 height 15
click at [335, 555] on div "STEP 1 OF 5 Select your styles! Please note that the sizes are in EU Sizes 2/3 …" at bounding box center [540, 310] width 1080 height 611
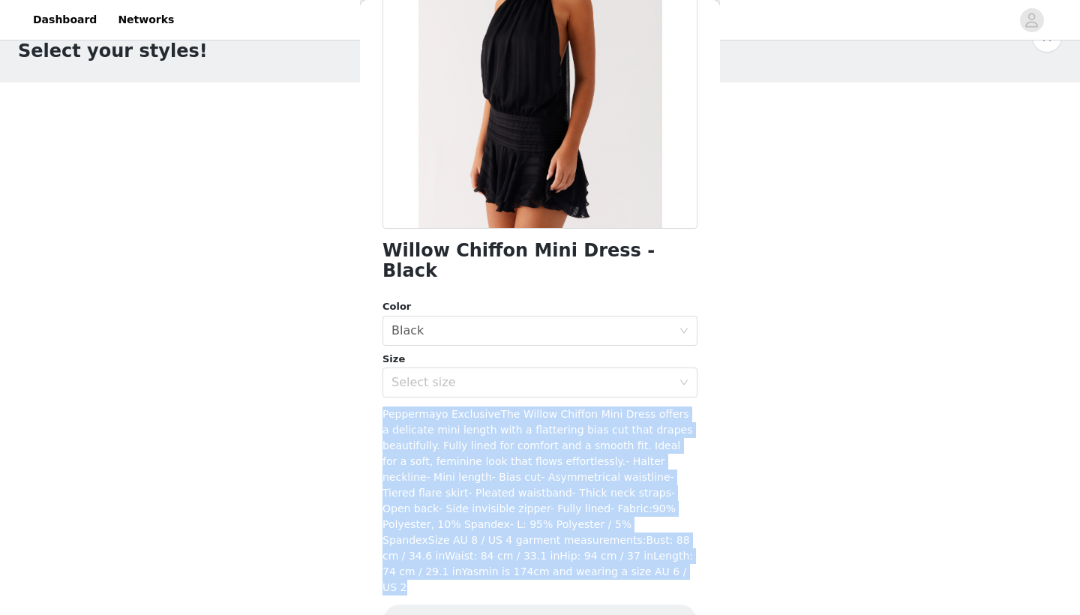
drag, startPoint x: 469, startPoint y: 527, endPoint x: 469, endPoint y: 608, distance: 81.8
click at [468, 612] on div "Willow Chiffon Mini Dress - Black Color Select color Black Size Select size Pep…" at bounding box center [540, 275] width 315 height 768
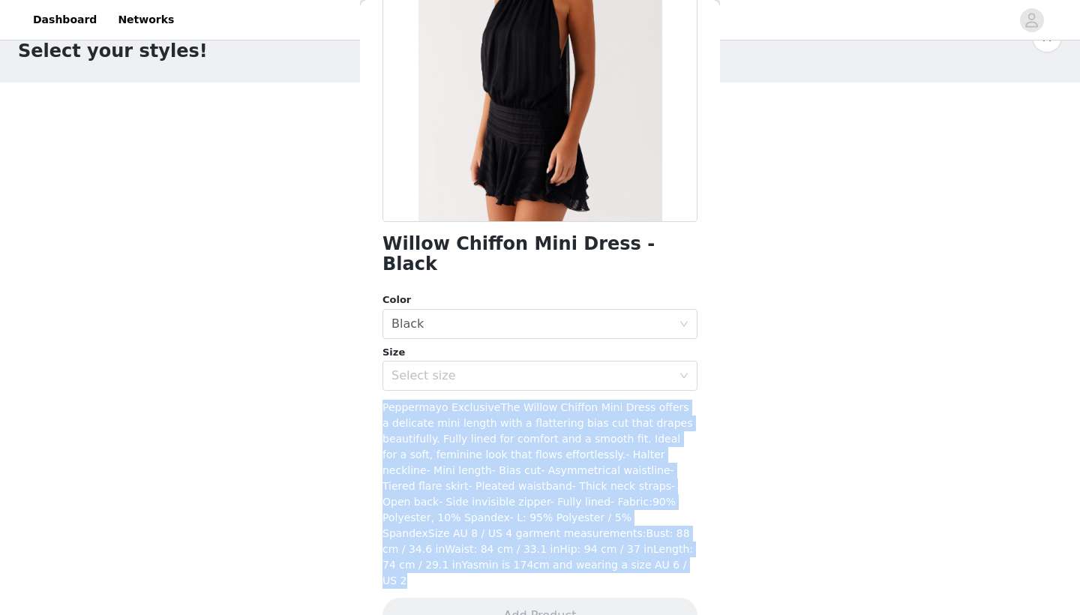
click at [453, 410] on div "Peppermayo ExclusiveThe Willow Chiffon Mini Dress offers a delicate mini length…" at bounding box center [540, 494] width 315 height 189
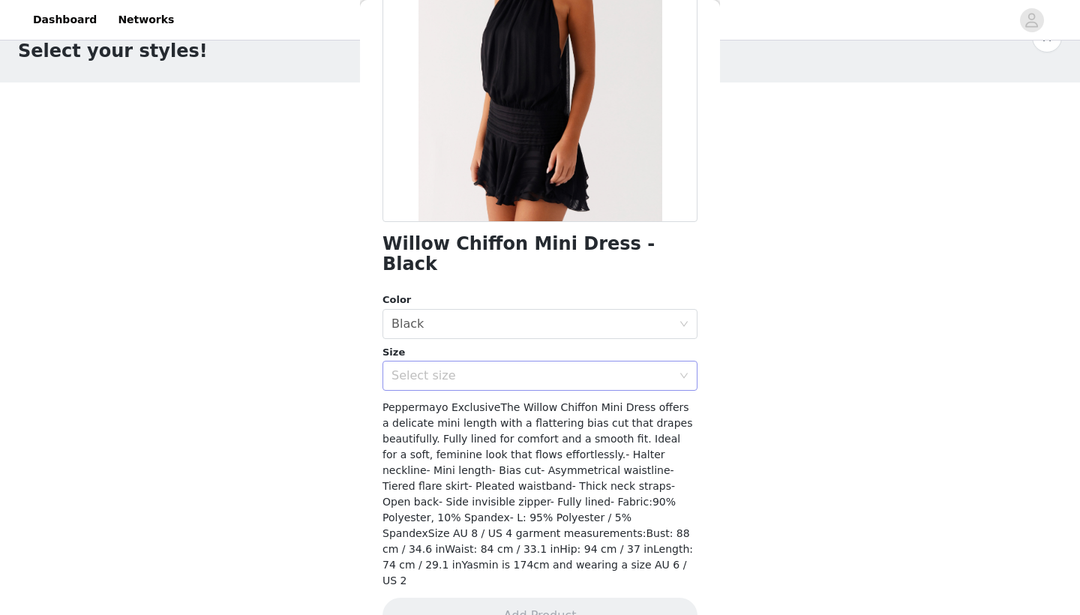
click at [441, 368] on div "Select size" at bounding box center [532, 375] width 281 height 15
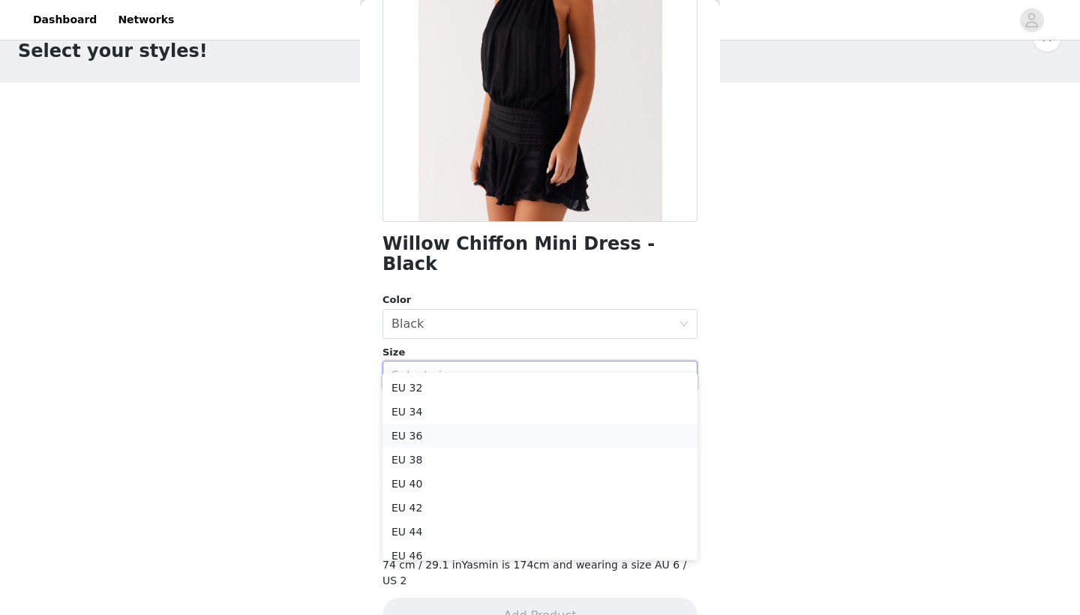
click at [426, 437] on li "EU 36" at bounding box center [540, 436] width 315 height 24
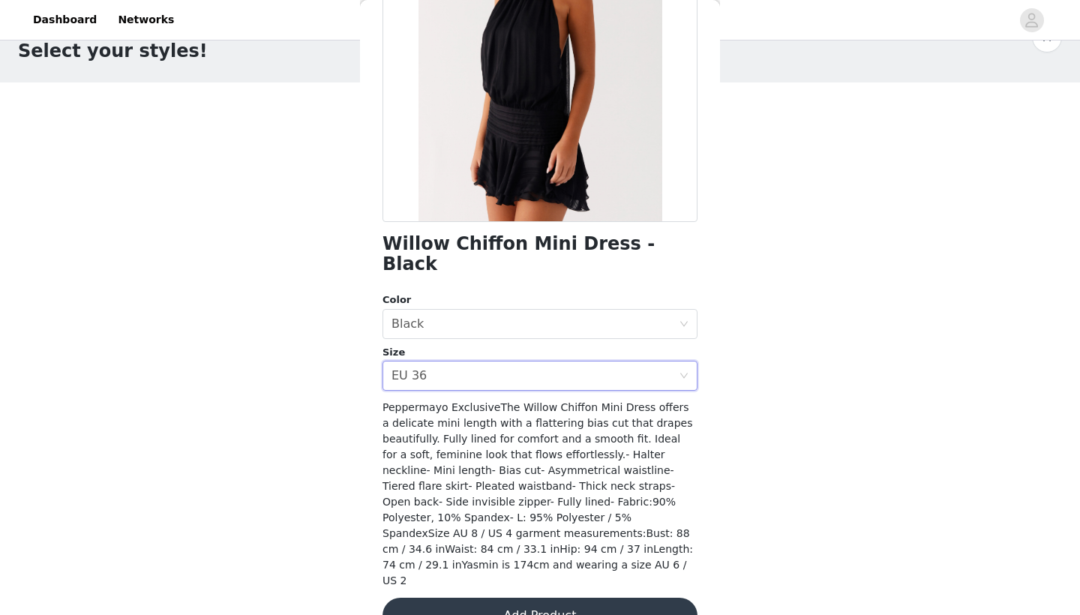
click at [447, 598] on button "Add Product" at bounding box center [540, 616] width 315 height 36
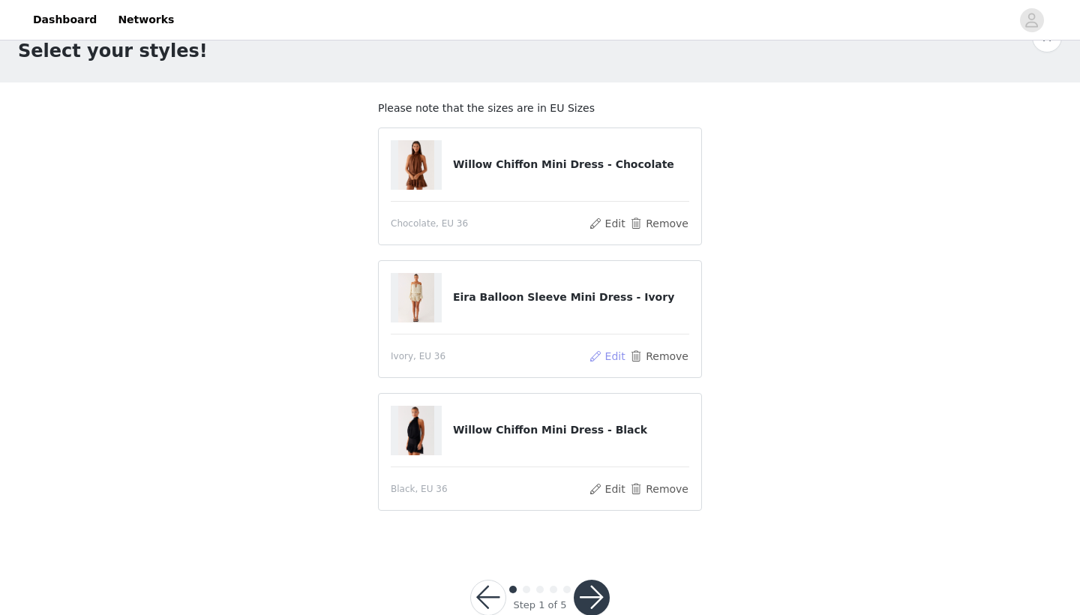
click at [608, 358] on button "Edit" at bounding box center [607, 356] width 38 height 18
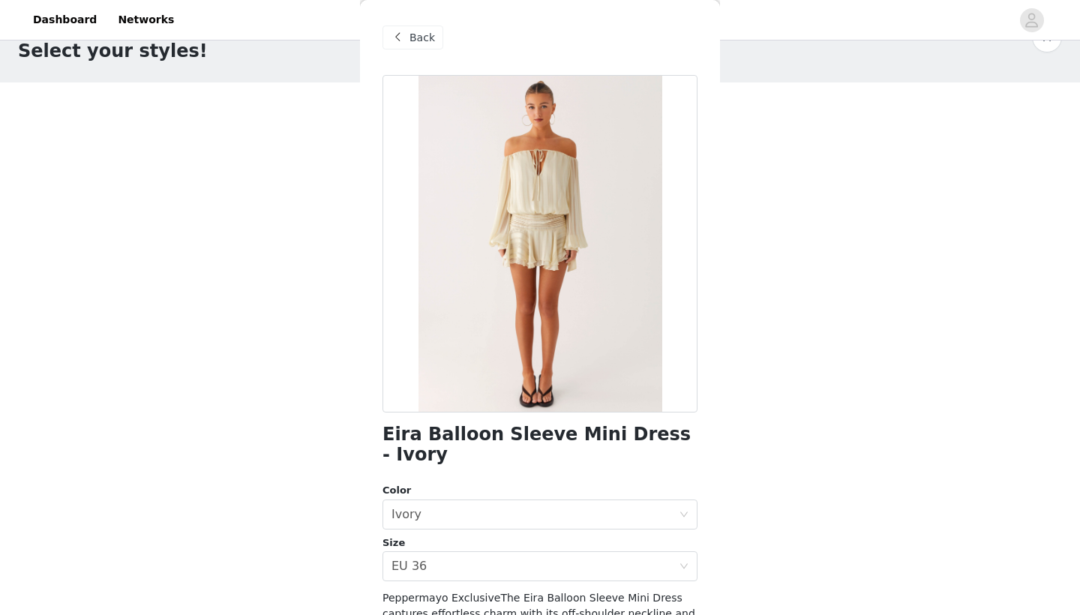
click at [417, 32] on span "Back" at bounding box center [423, 38] width 26 height 16
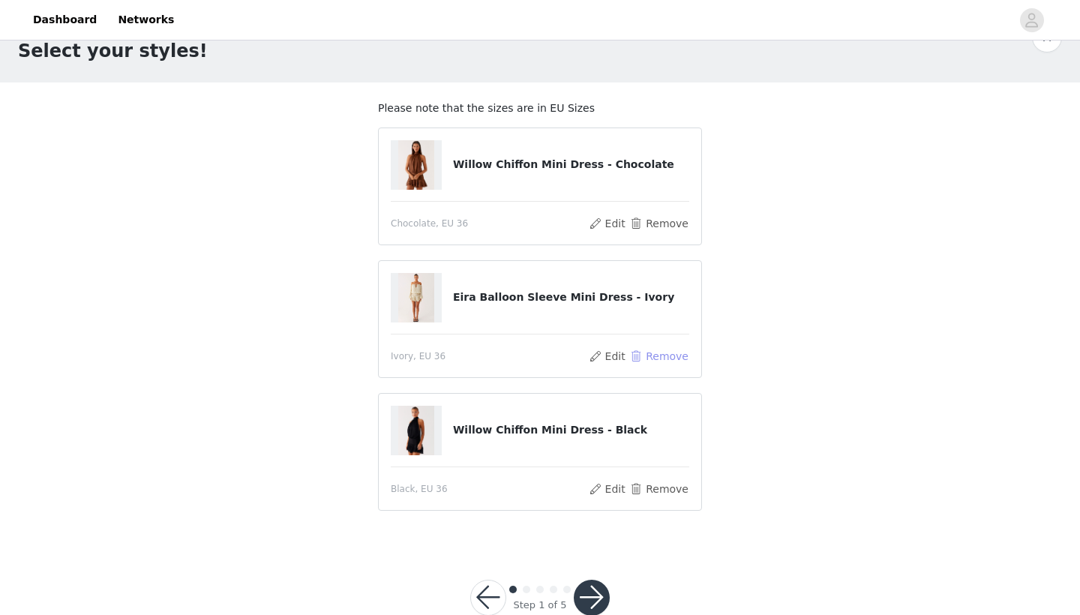
click at [663, 351] on button "Remove" at bounding box center [659, 356] width 60 height 18
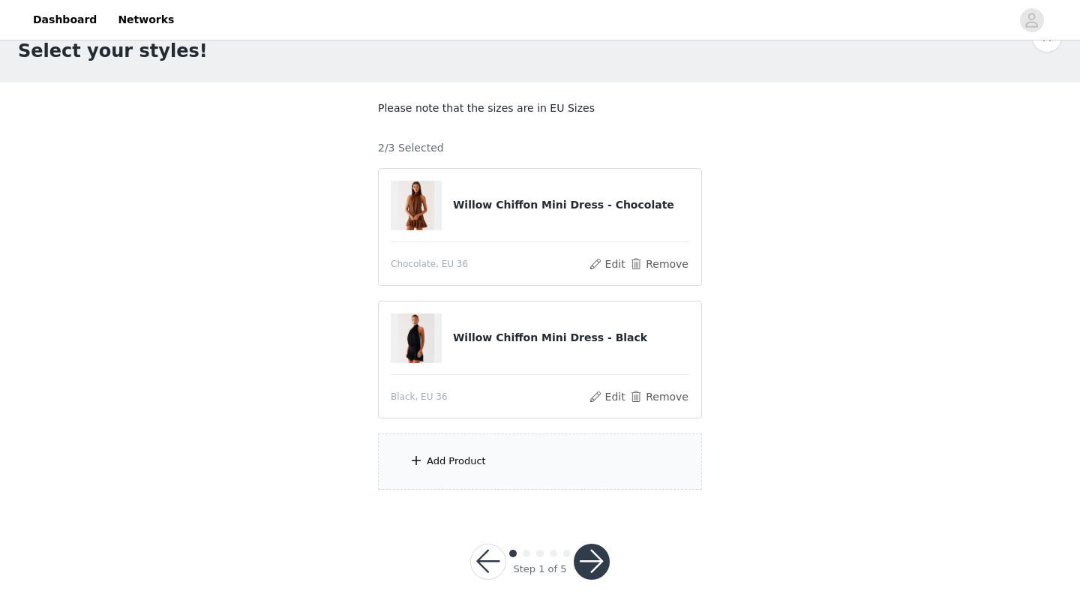
click at [540, 446] on div "Add Product" at bounding box center [540, 462] width 324 height 56
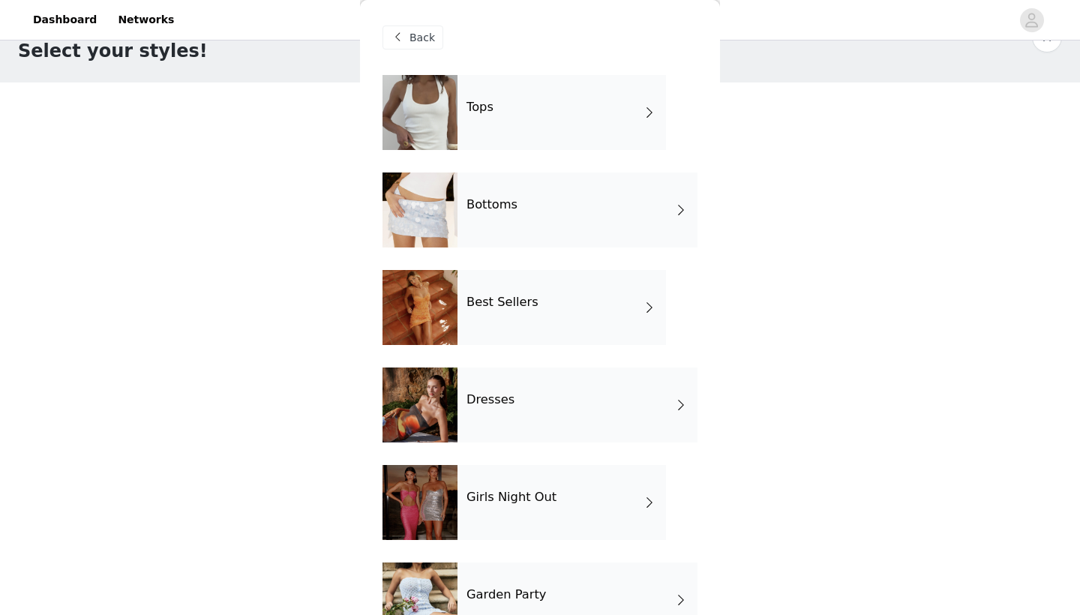
click at [596, 409] on div "Dresses" at bounding box center [578, 405] width 240 height 75
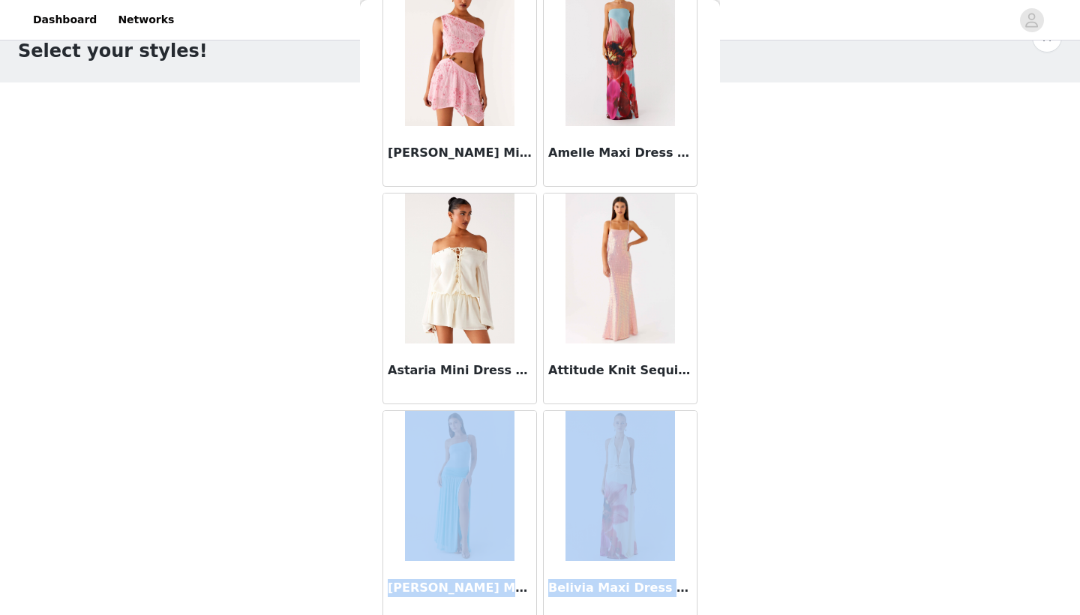
scroll to position [128, 0]
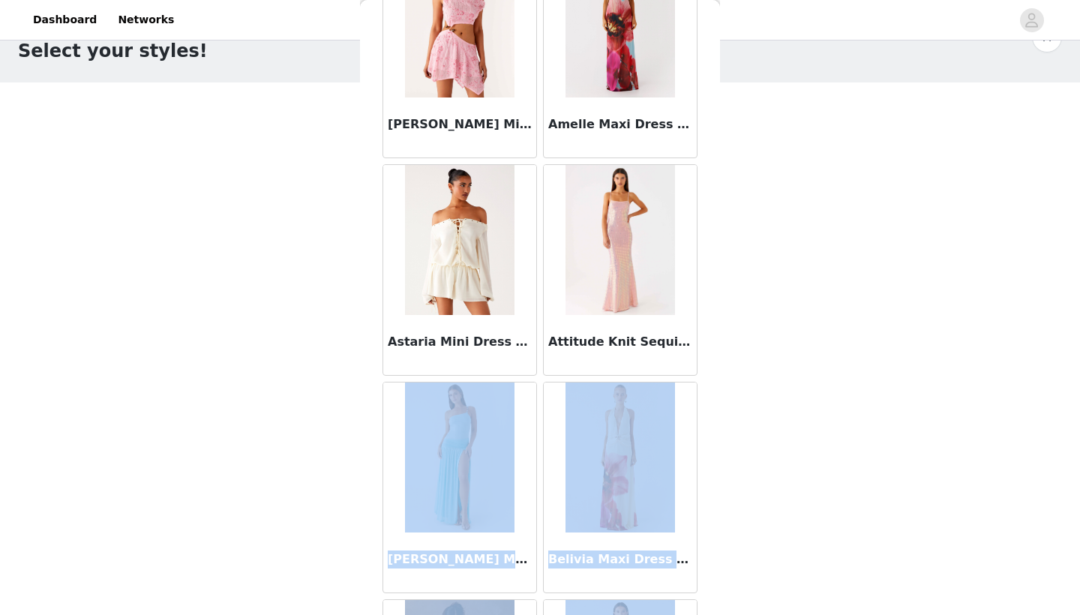
drag, startPoint x: 685, startPoint y: 503, endPoint x: 694, endPoint y: 614, distance: 111.4
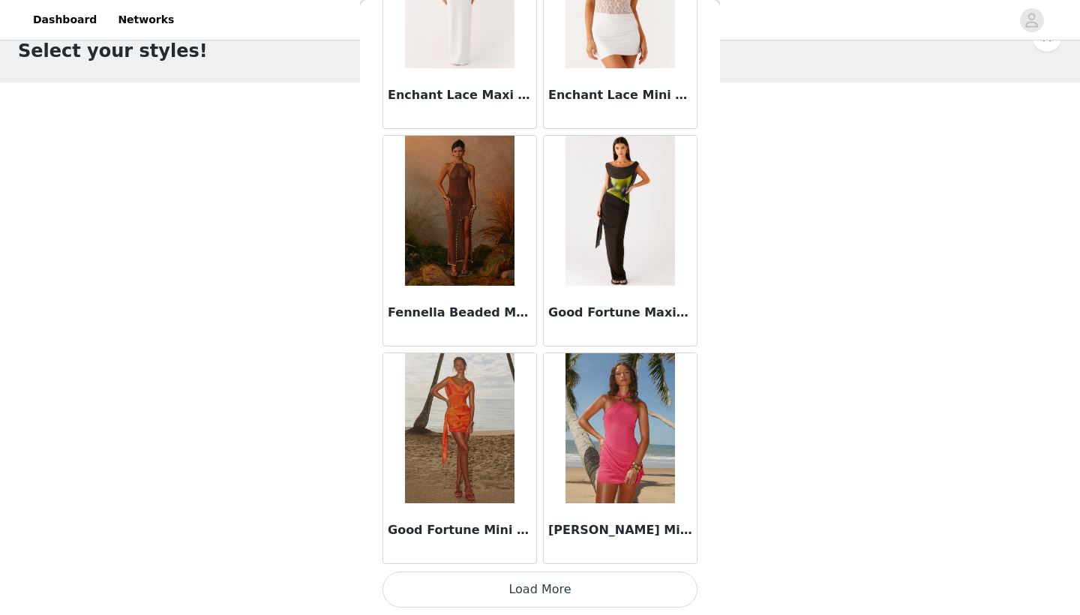
click at [634, 573] on button "Load More" at bounding box center [540, 590] width 315 height 36
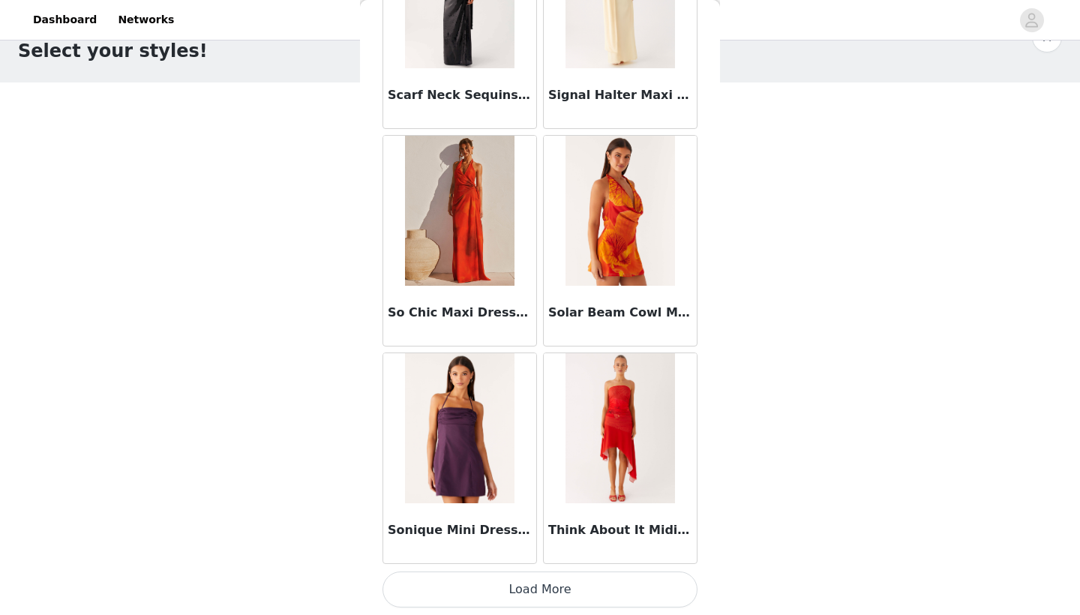
click at [639, 596] on button "Load More" at bounding box center [540, 590] width 315 height 36
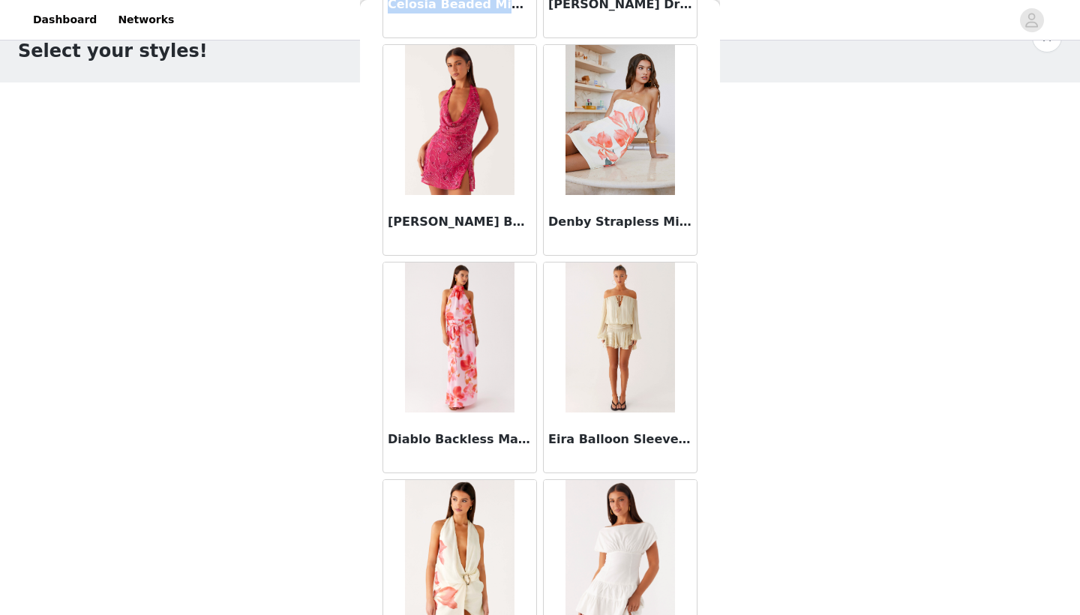
scroll to position [909, 0]
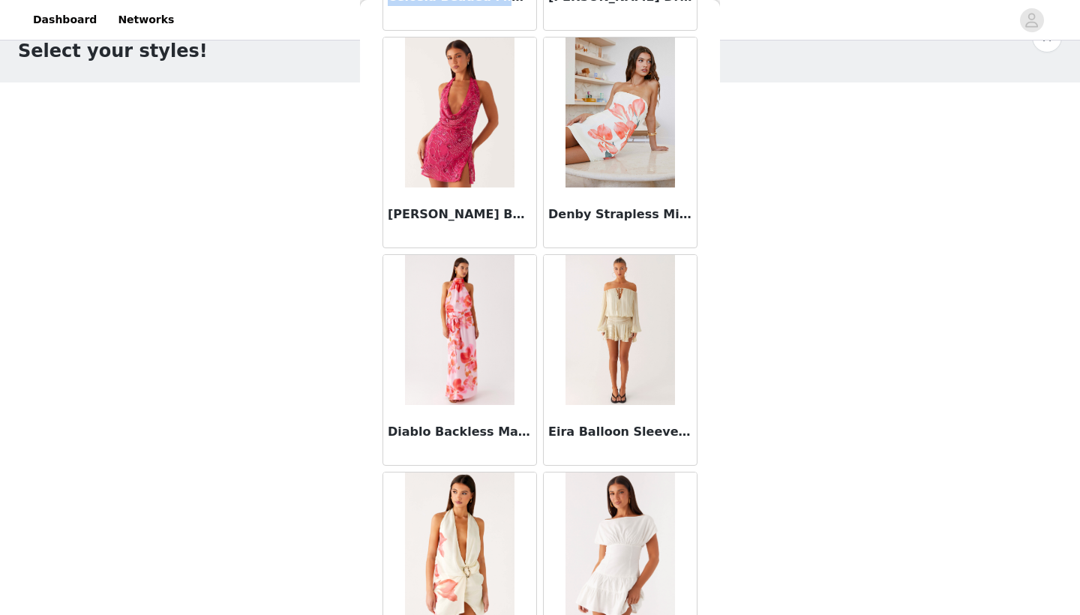
click at [615, 344] on img at bounding box center [620, 330] width 109 height 150
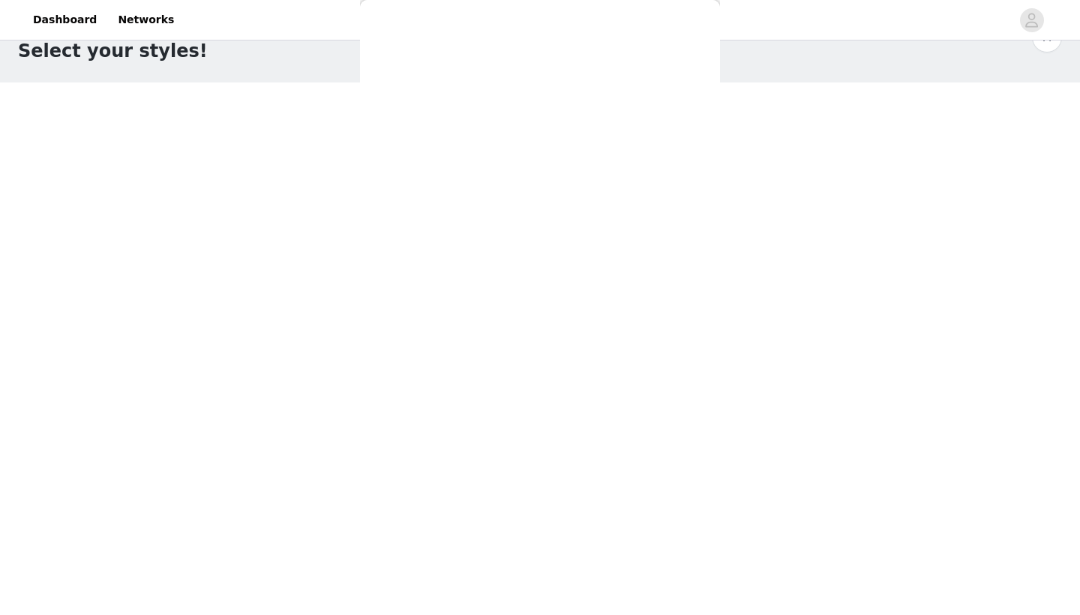
scroll to position [191, 0]
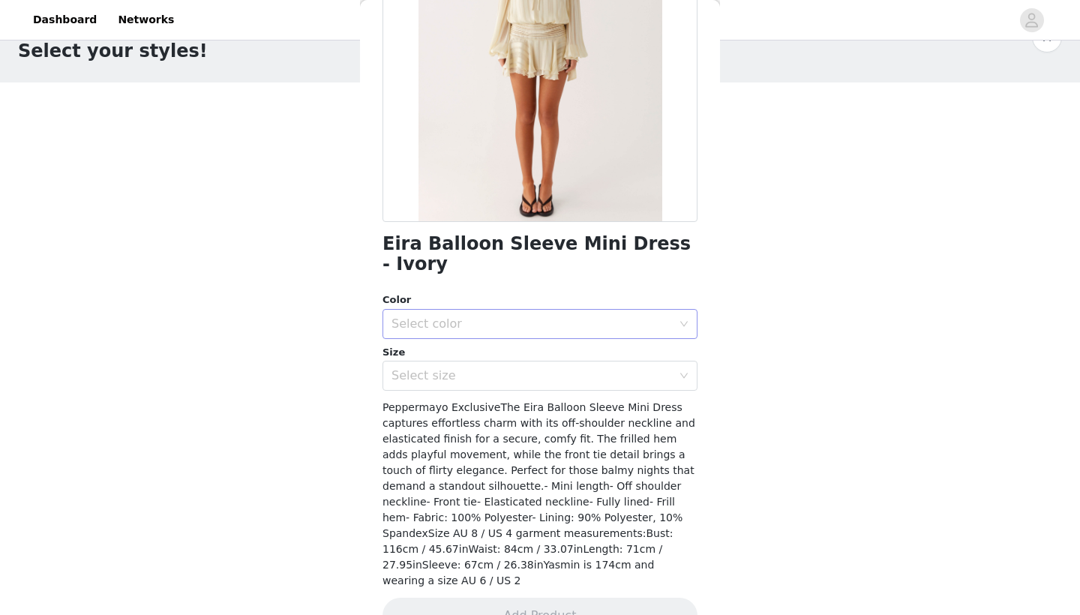
click at [588, 310] on div "Select color" at bounding box center [535, 324] width 287 height 29
click at [473, 332] on li "Ivory" at bounding box center [540, 336] width 315 height 24
click at [510, 267] on div "Eira Balloon Sleeve Mini Dress - Ivory Color Select color Ivory Size Select siz…" at bounding box center [540, 268] width 315 height 768
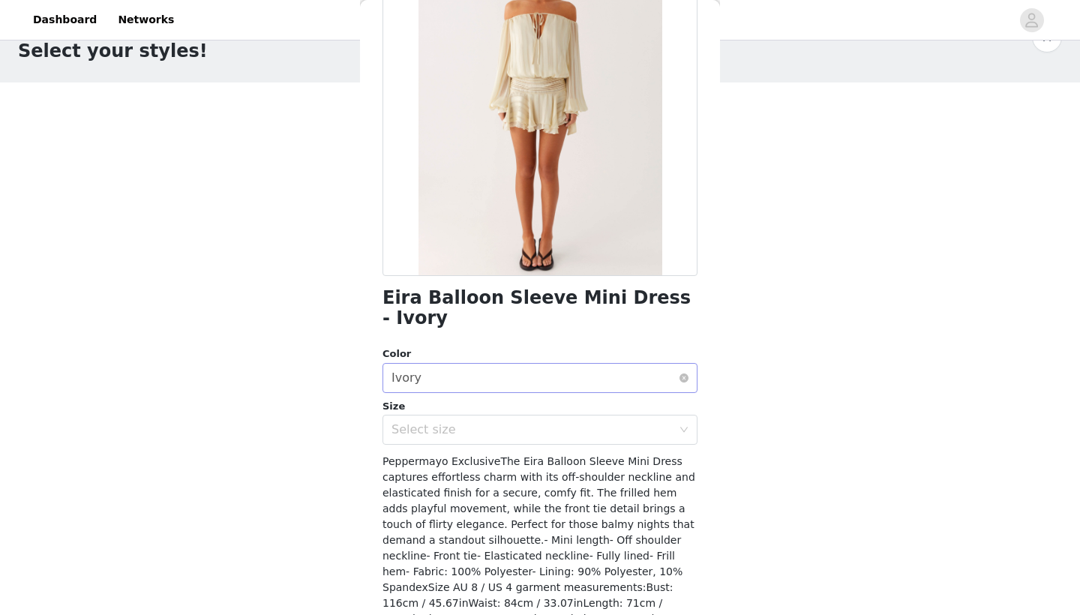
scroll to position [142, 0]
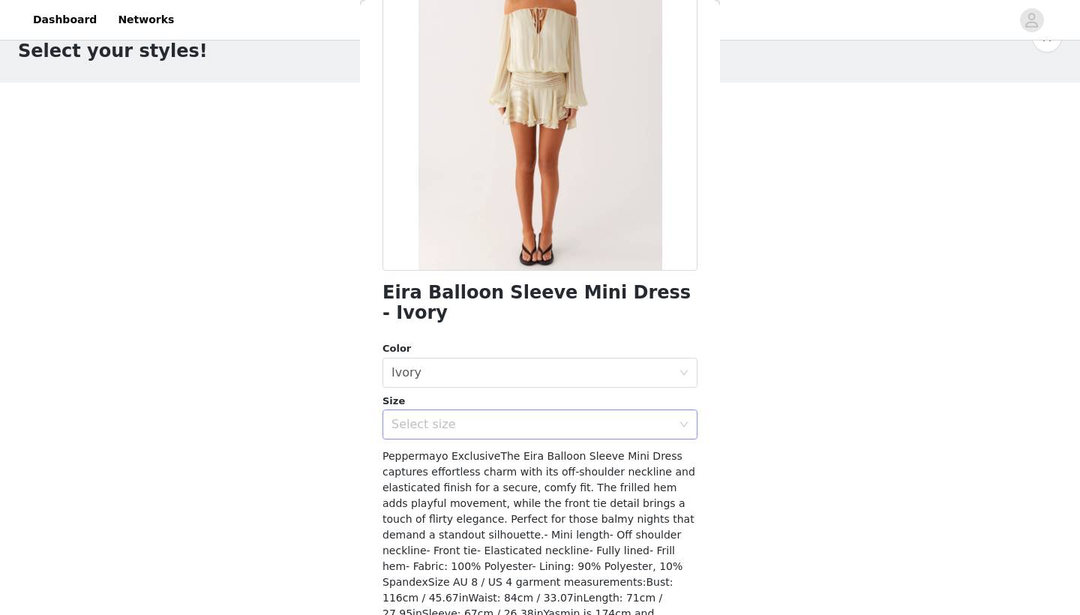
click at [515, 417] on div "Select size" at bounding box center [532, 424] width 281 height 15
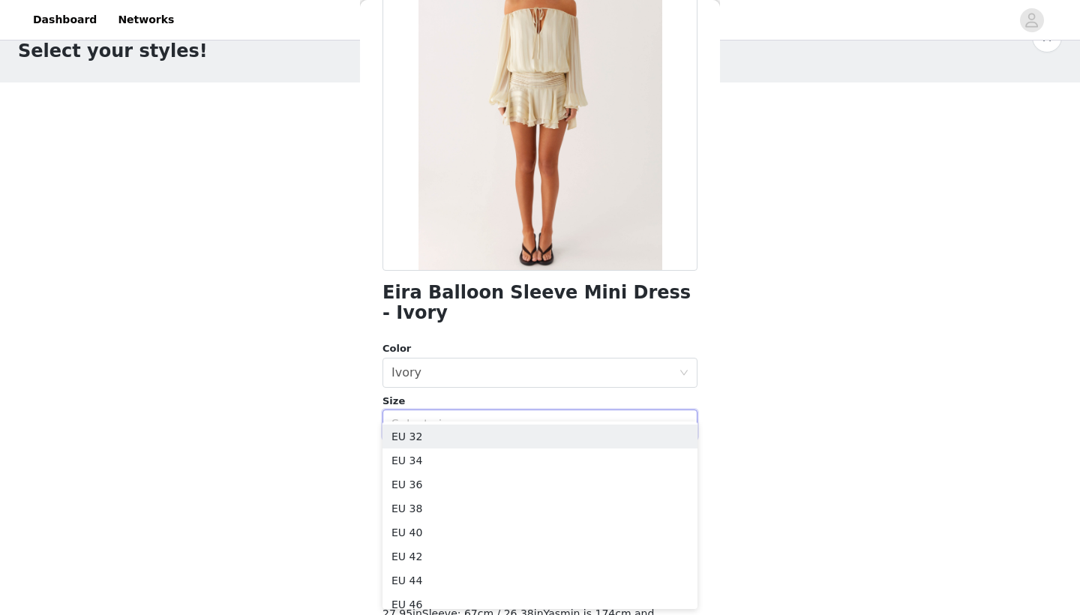
click at [515, 417] on div "Select size" at bounding box center [532, 424] width 281 height 15
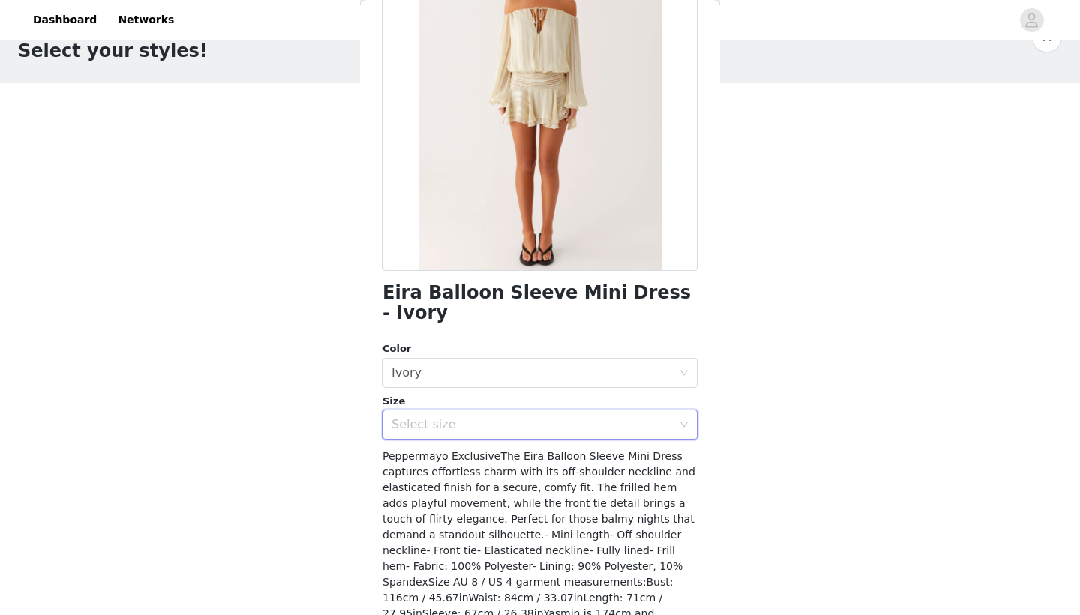
click at [451, 413] on div "Select size" at bounding box center [535, 424] width 287 height 29
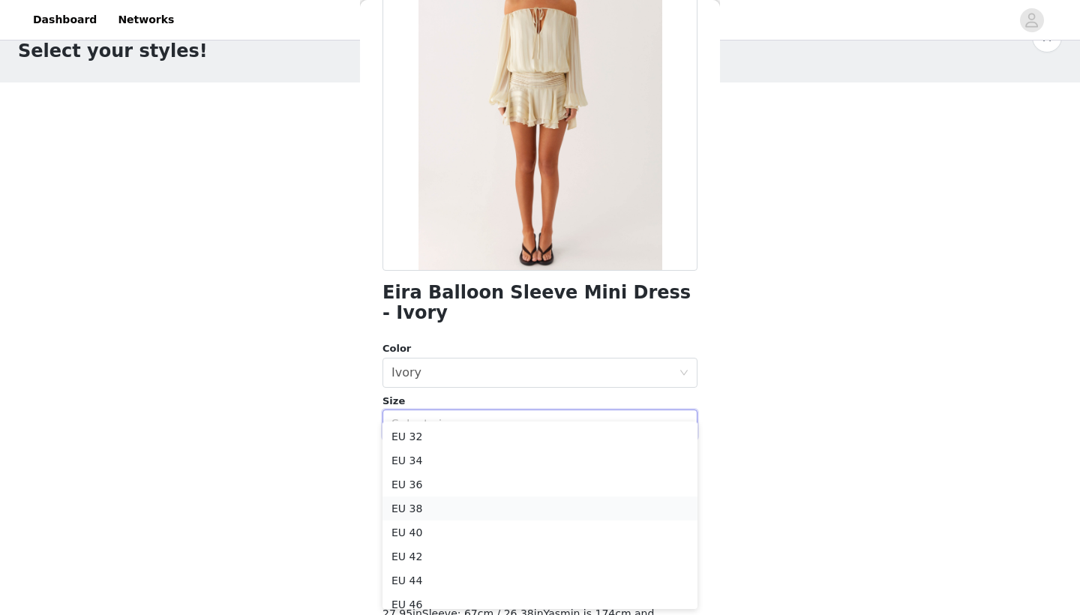
drag, startPoint x: 447, startPoint y: 493, endPoint x: 437, endPoint y: 506, distance: 16.1
click at [437, 506] on ul "EU 32 EU 34 EU 36 EU 38 EU 40 EU 42 EU 44 EU 46 EU 48 EU 50" at bounding box center [540, 516] width 315 height 188
click at [439, 504] on li "EU 38" at bounding box center [540, 509] width 315 height 24
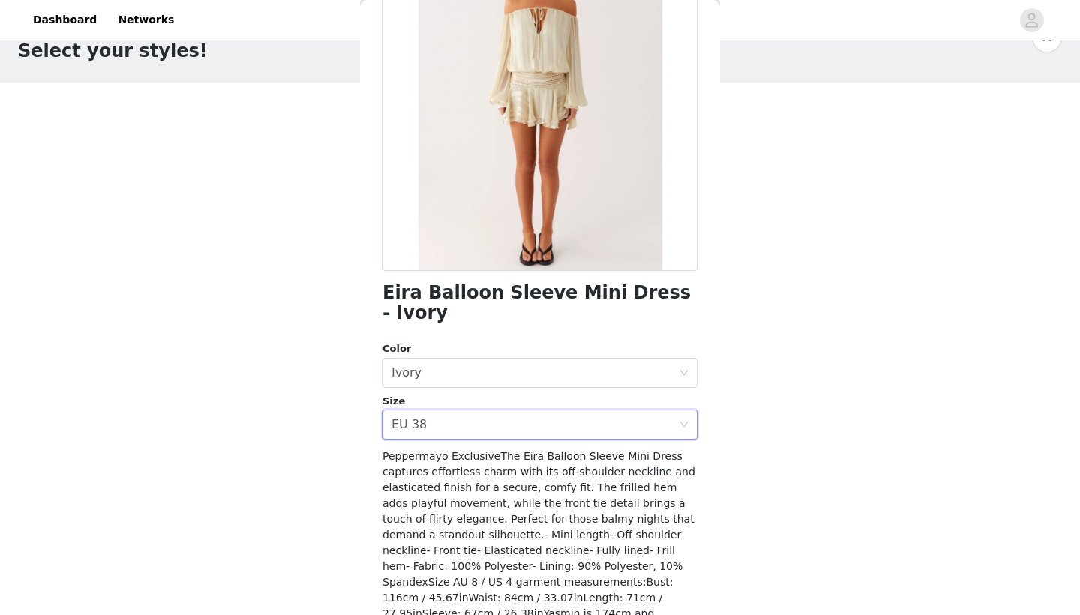
click at [436, 506] on div "Peppermayo ExclusiveThe Eira Balloon Sleeve Mini Dress captures effortless char…" at bounding box center [540, 543] width 315 height 189
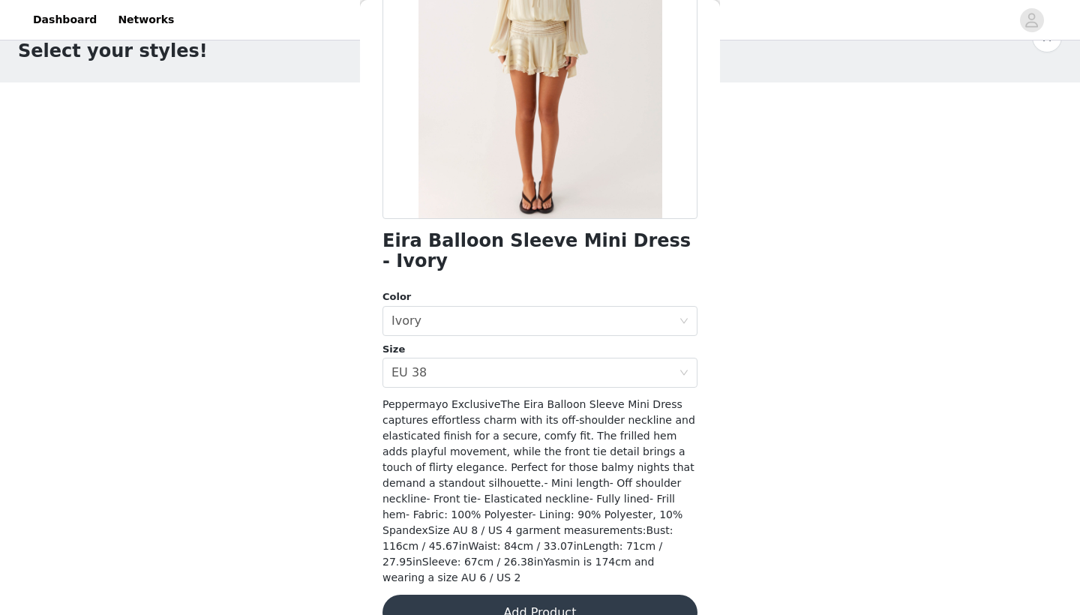
scroll to position [191, 0]
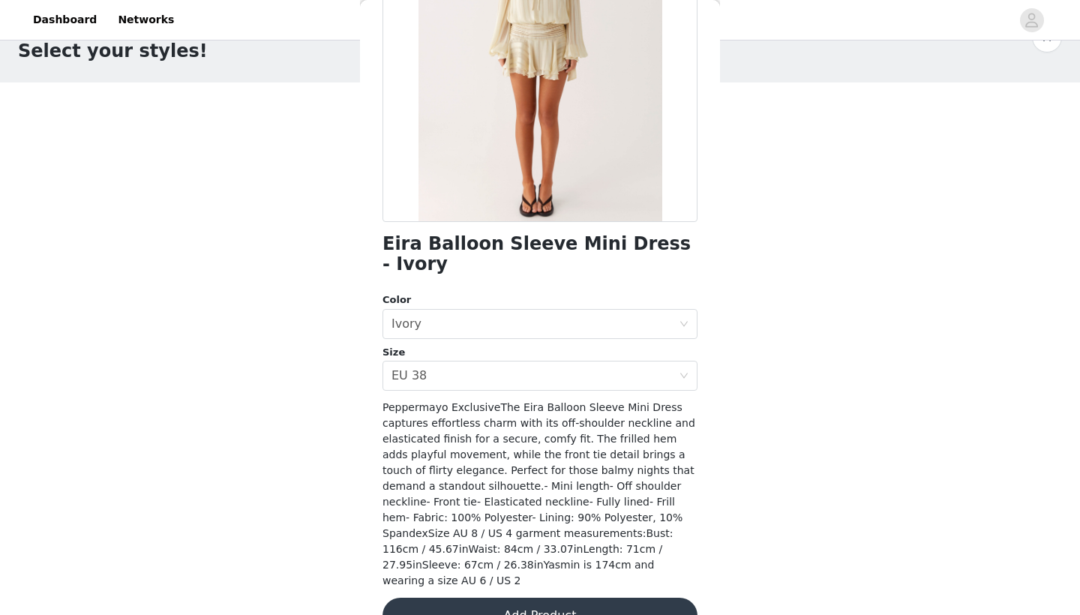
click at [461, 598] on button "Add Product" at bounding box center [540, 616] width 315 height 36
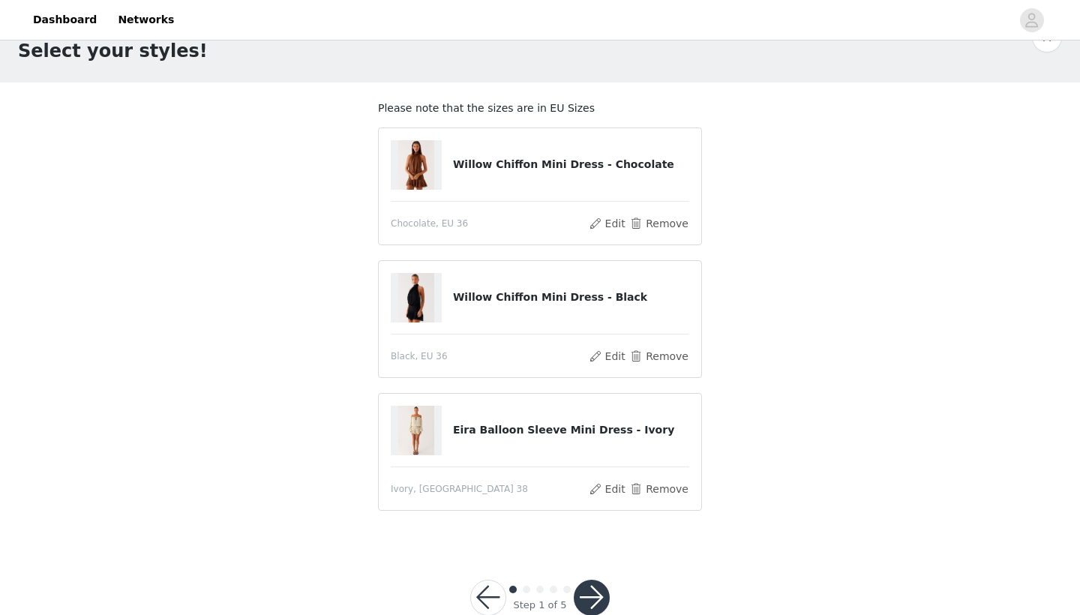
click at [581, 589] on button "button" at bounding box center [592, 598] width 36 height 36
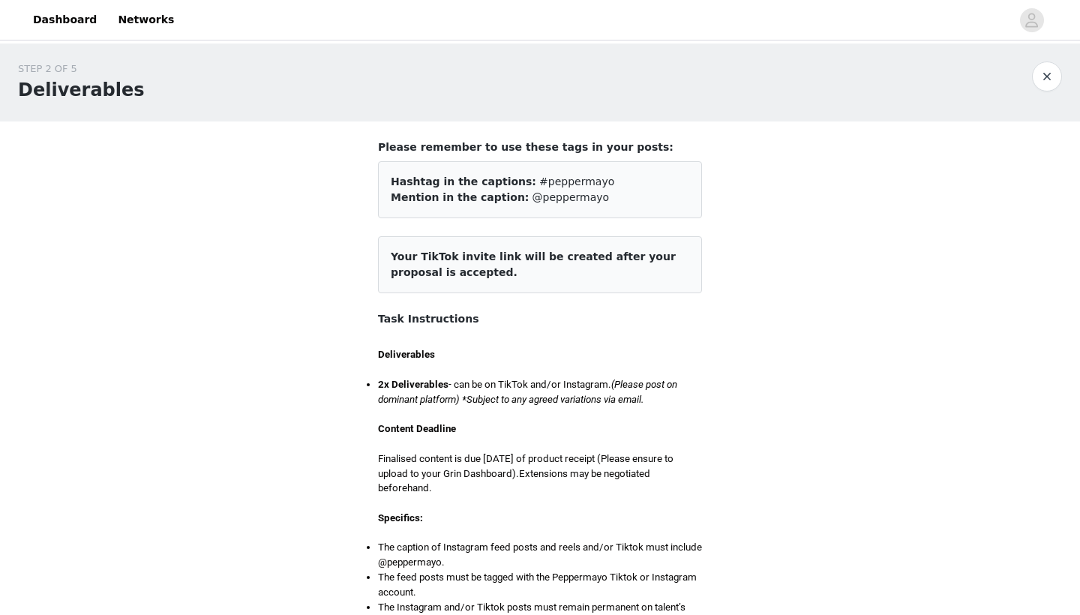
click at [491, 496] on p at bounding box center [540, 503] width 324 height 15
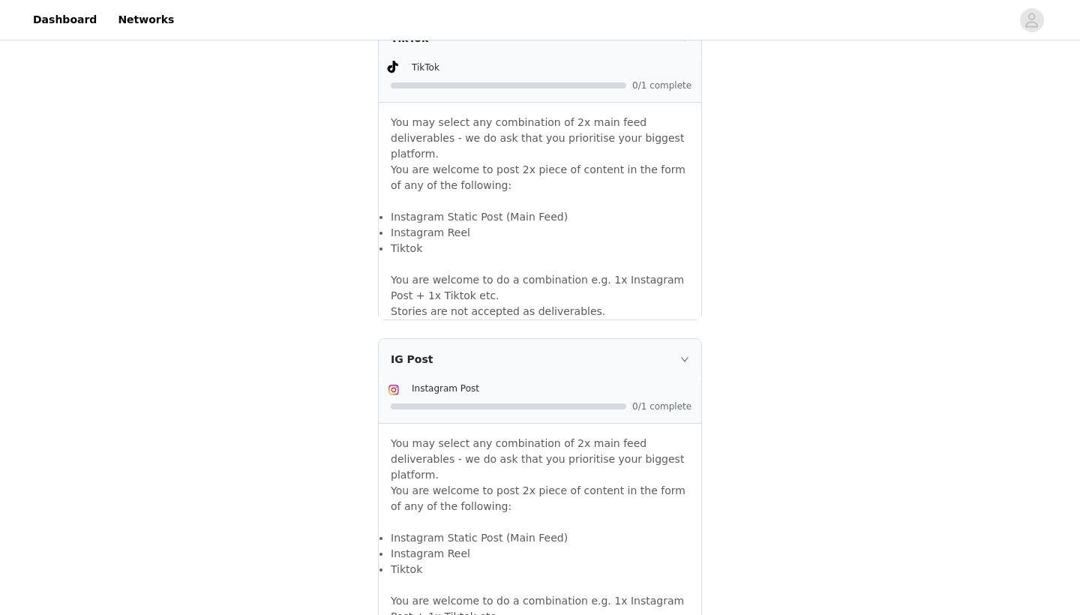
click at [432, 383] on span "Instagram Post" at bounding box center [446, 388] width 68 height 11
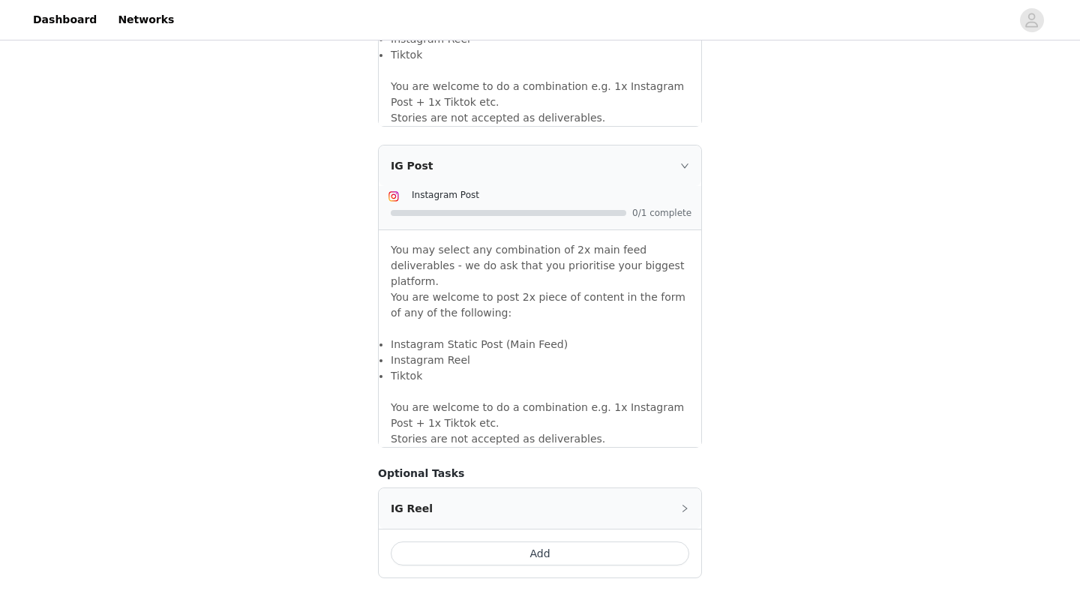
scroll to position [1198, 0]
click at [441, 541] on button "Add" at bounding box center [540, 553] width 299 height 24
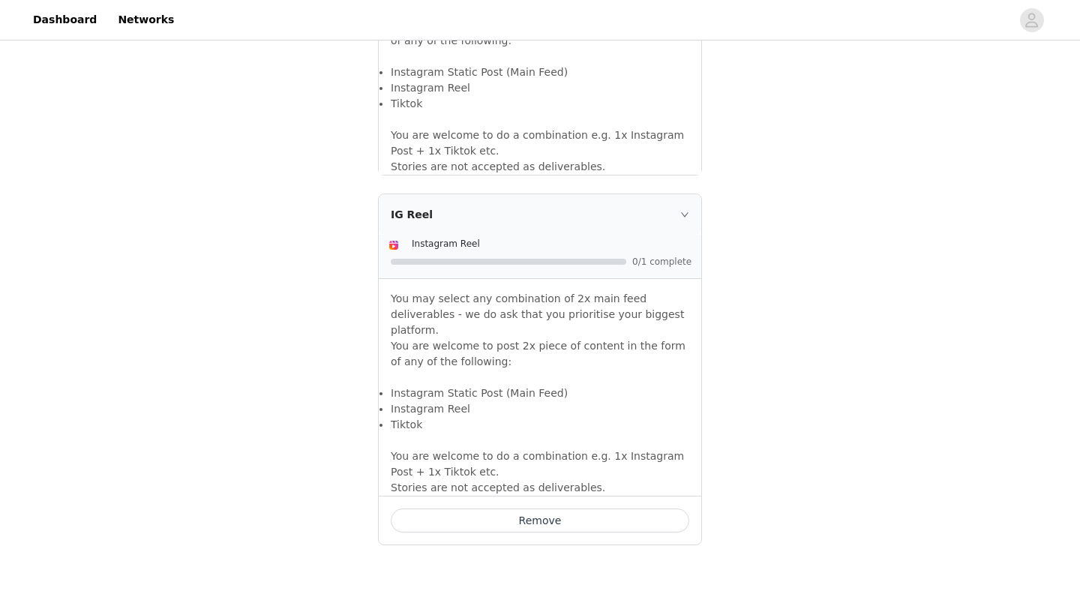
scroll to position [1474, 0]
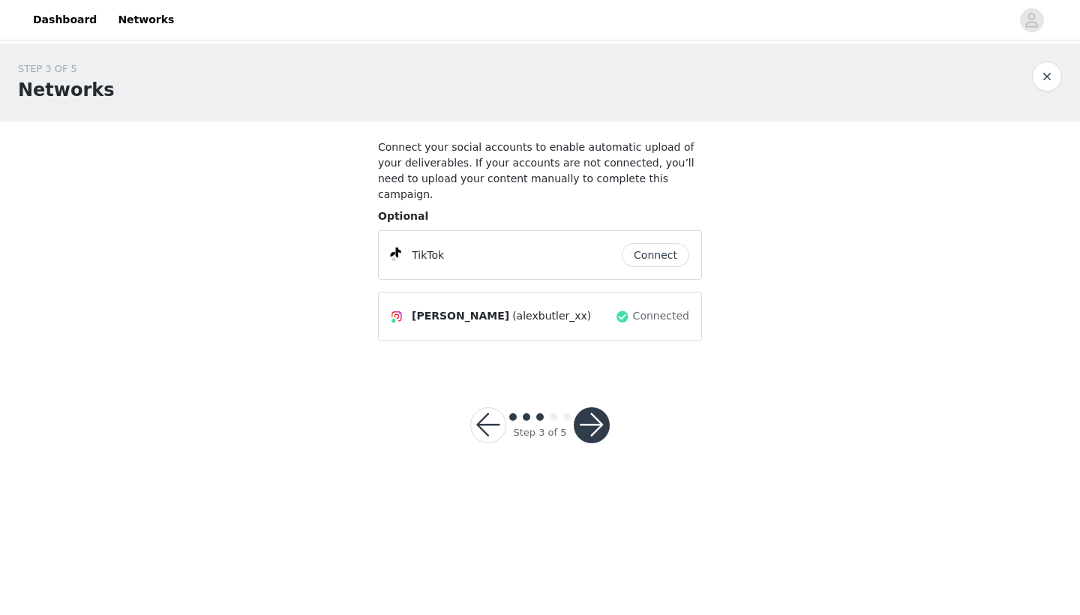
click at [594, 407] on button "button" at bounding box center [592, 425] width 36 height 36
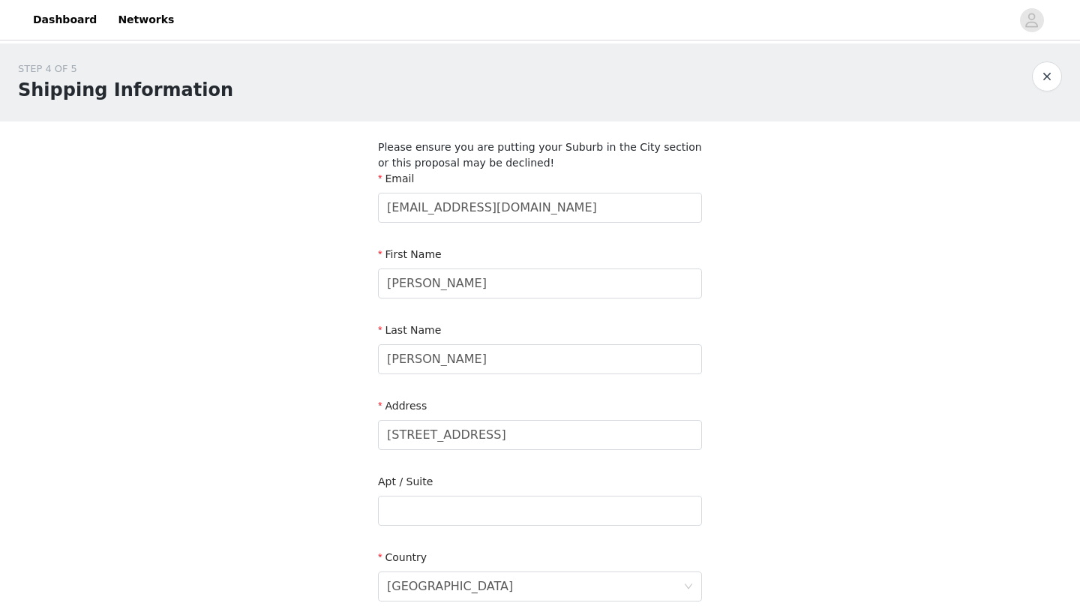
click at [300, 319] on div "STEP 4 OF 5 Shipping Information Please ensure you are putting your Suburb in t…" at bounding box center [540, 495] width 1080 height 903
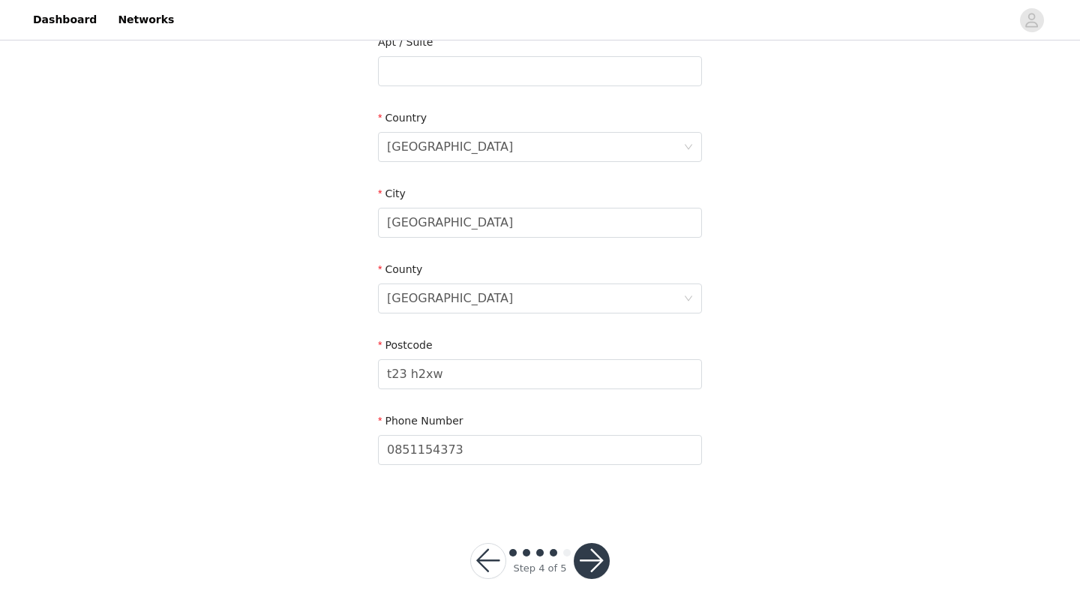
scroll to position [439, 0]
click at [569, 553] on span at bounding box center [567, 554] width 8 height 8
click at [589, 557] on button "button" at bounding box center [592, 562] width 36 height 36
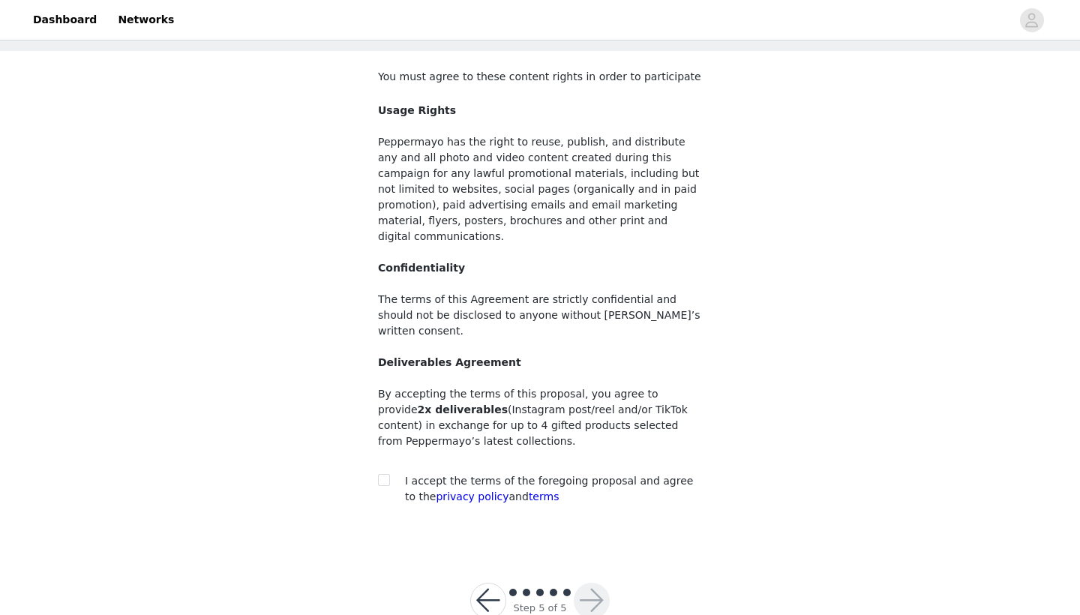
scroll to position [79, 0]
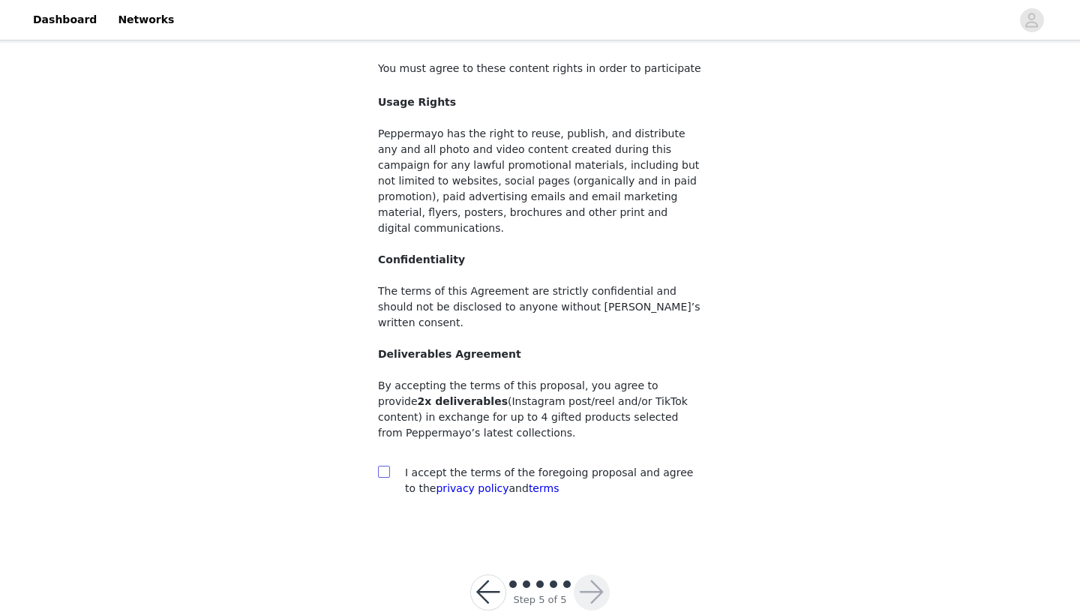
click at [386, 466] on span at bounding box center [384, 472] width 12 height 12
click at [386, 466] on input "checkbox" at bounding box center [383, 471] width 11 height 11
checkbox input "true"
click at [583, 575] on button "button" at bounding box center [592, 593] width 36 height 36
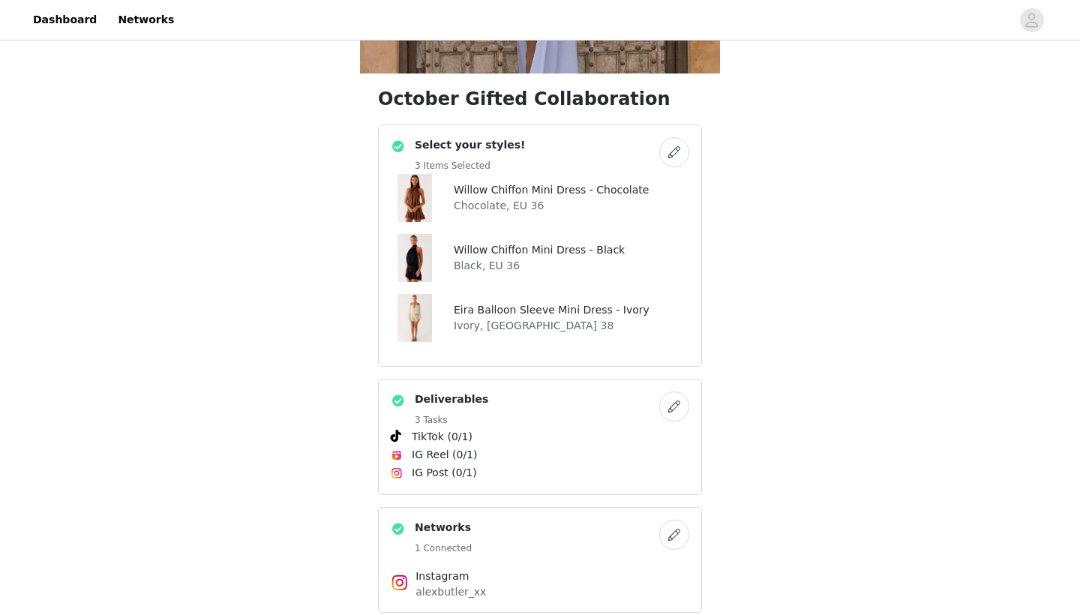
scroll to position [322, 0]
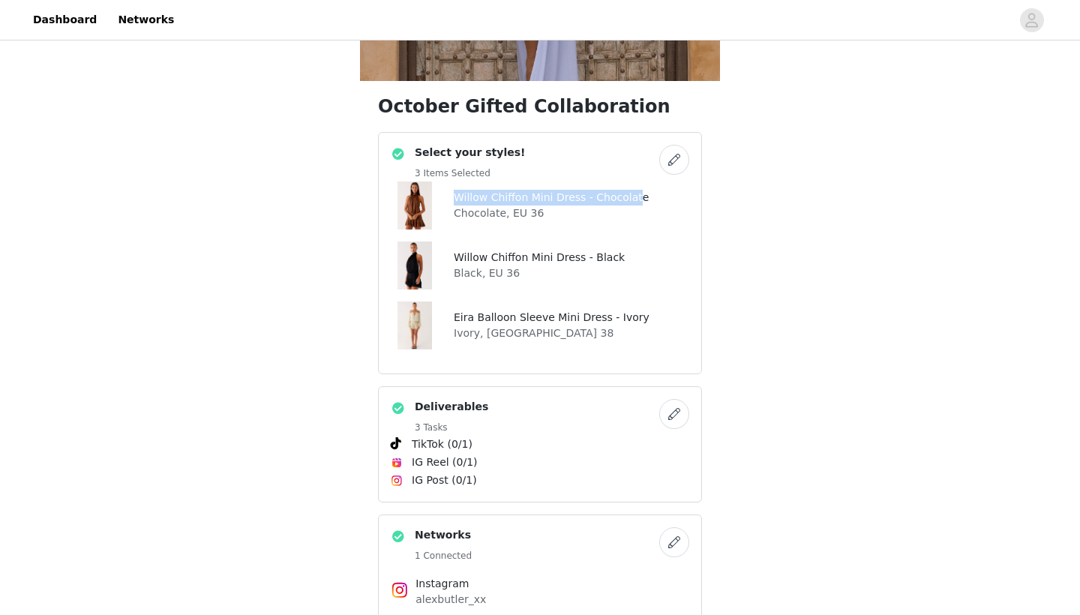
drag, startPoint x: 445, startPoint y: 200, endPoint x: 632, endPoint y: 204, distance: 187.6
click at [632, 204] on div "Willow Chiffon Mini Dress - Chocolate Chocolate, EU 36" at bounding box center [540, 206] width 299 height 48
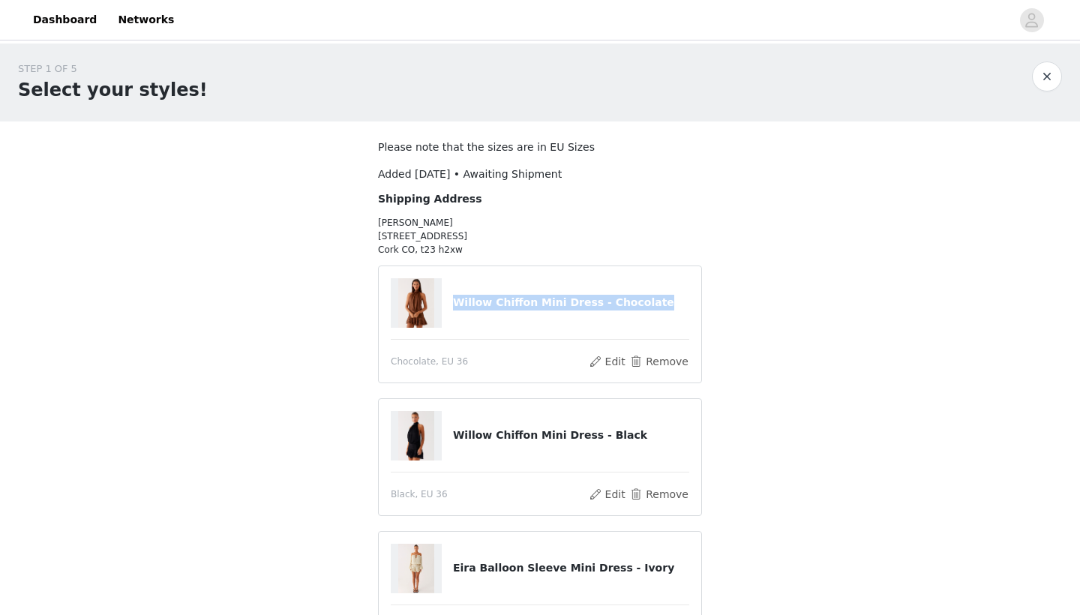
drag, startPoint x: 446, startPoint y: 304, endPoint x: 651, endPoint y: 305, distance: 204.8
click at [654, 305] on div "Willow Chiffon Mini Dress - Chocolate" at bounding box center [540, 303] width 299 height 50
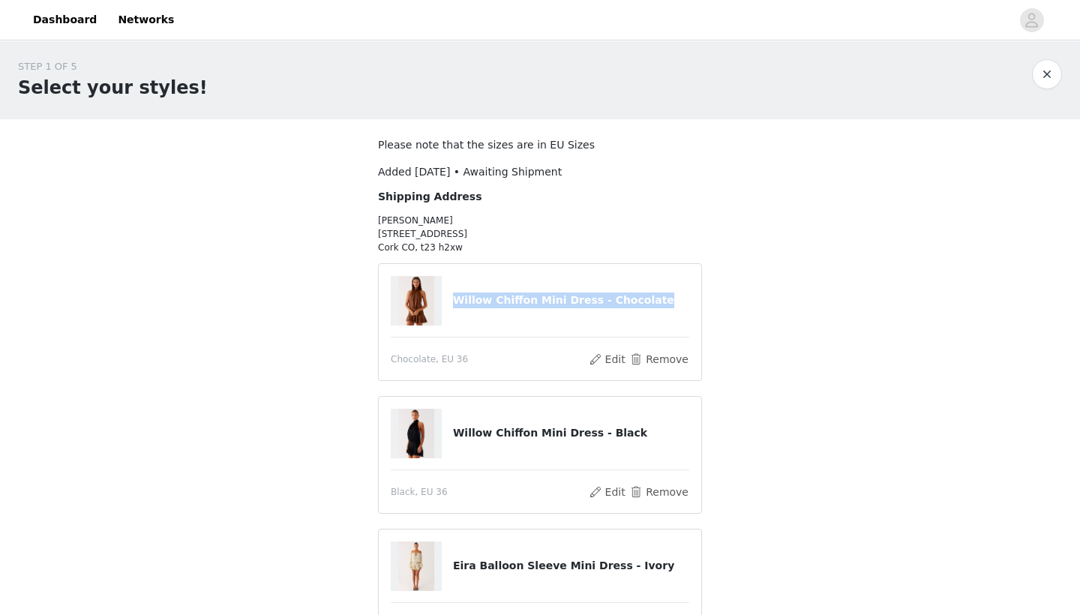
scroll to position [1, 0]
click at [1043, 77] on button "button" at bounding box center [1047, 76] width 30 height 30
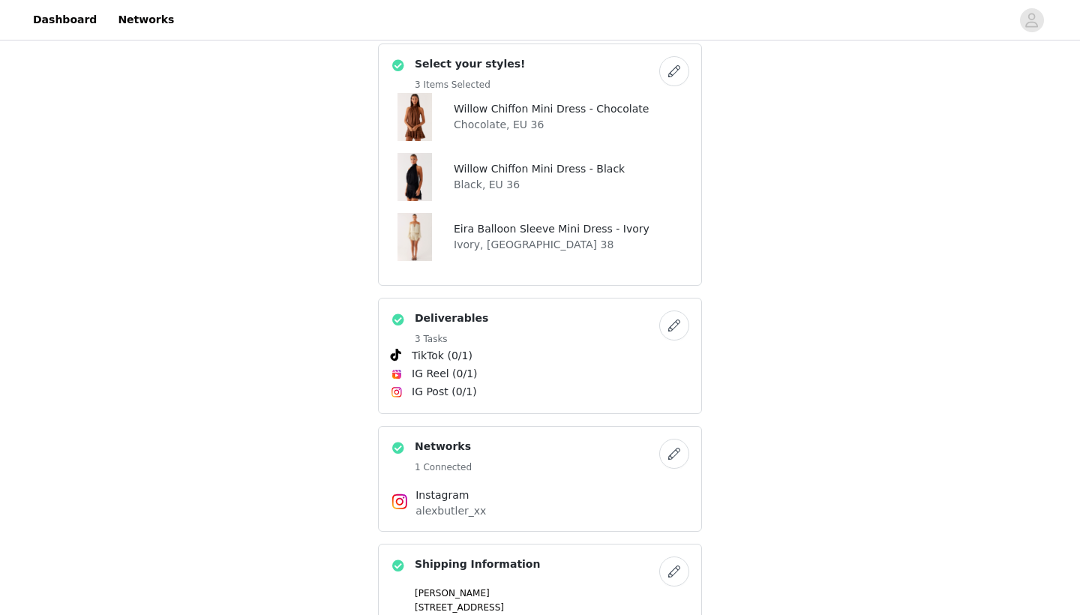
scroll to position [422, 0]
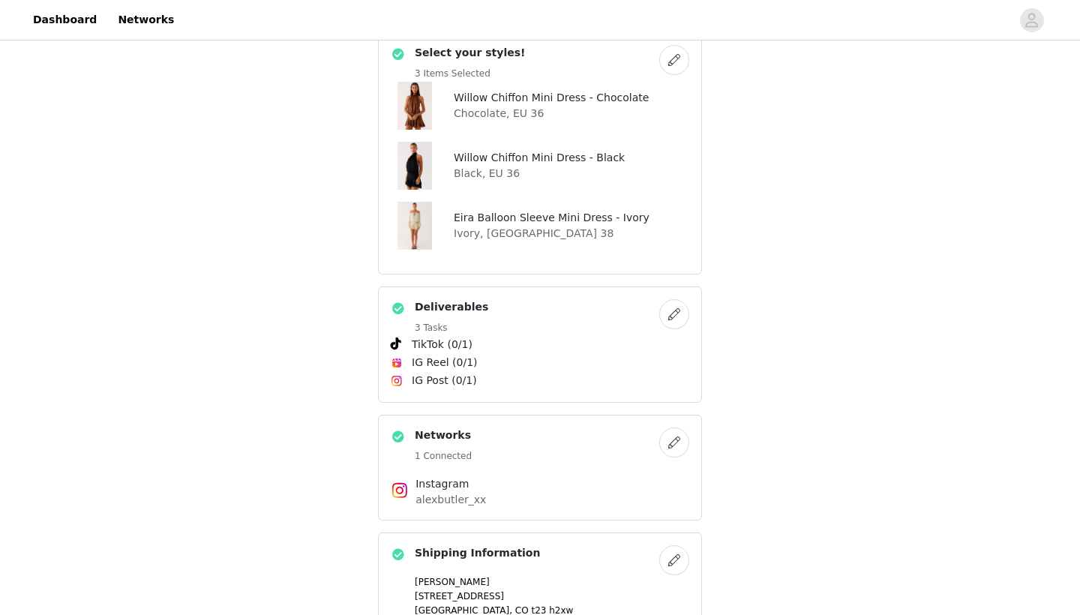
click at [808, 246] on div "October Gifted Collaboration Select your styles! 3 Items Selected Willow Chiffo…" at bounding box center [540, 371] width 1080 height 1499
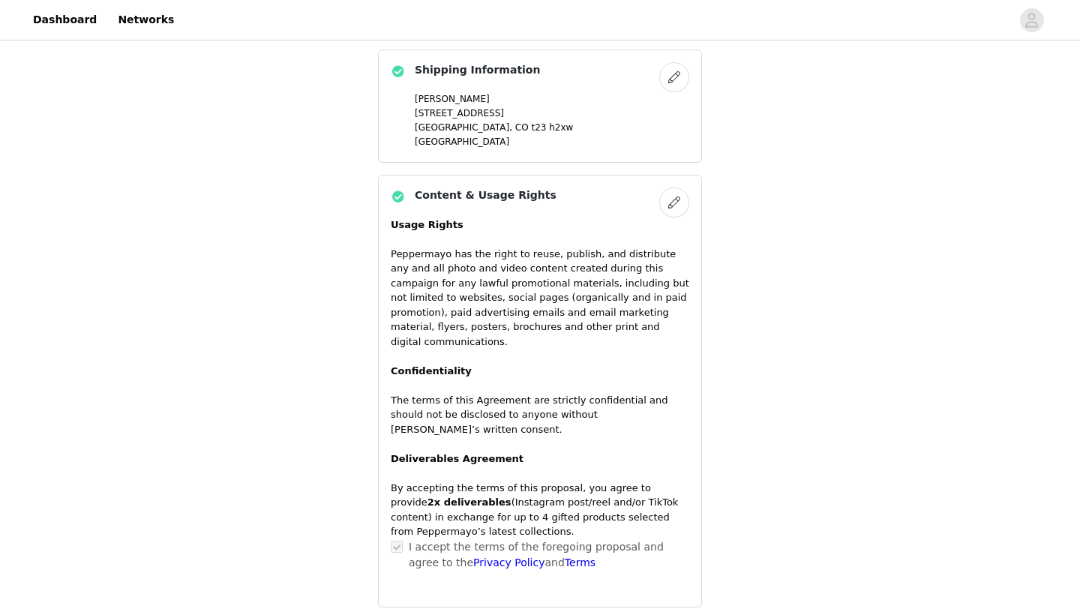
scroll to position [870, 0]
